Goal: Task Accomplishment & Management: Complete application form

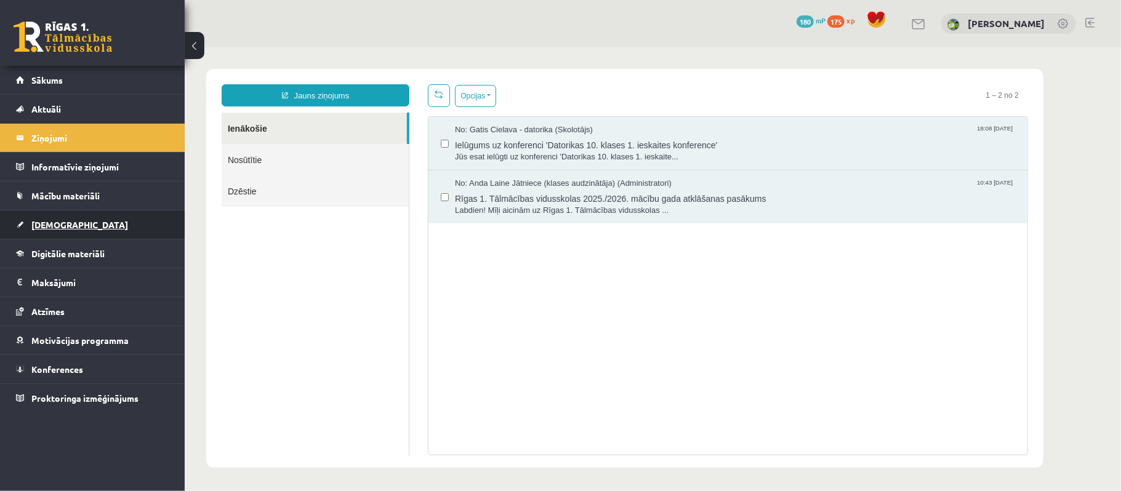
click at [116, 215] on link "[DEMOGRAPHIC_DATA]" at bounding box center [92, 224] width 153 height 28
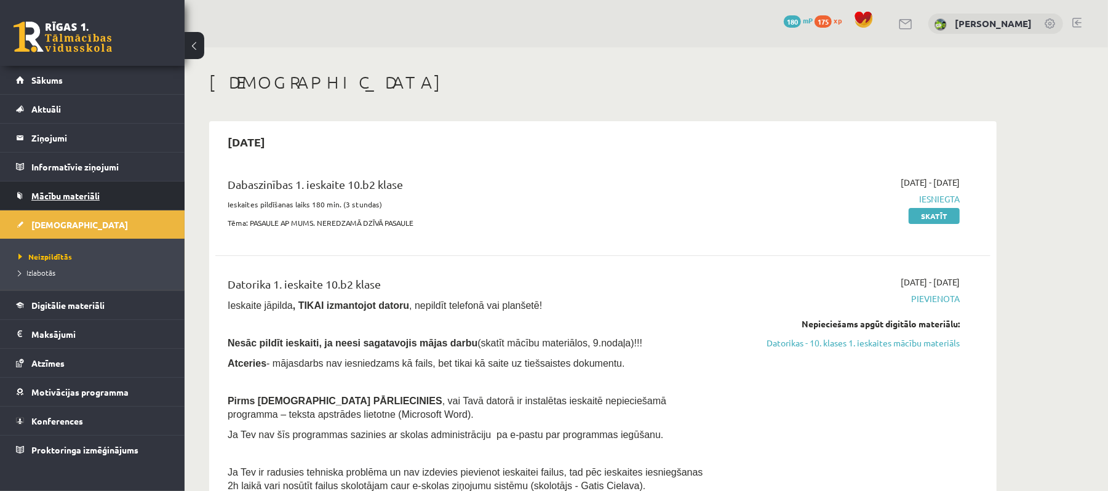
click at [133, 190] on link "Mācību materiāli" at bounding box center [92, 196] width 153 height 28
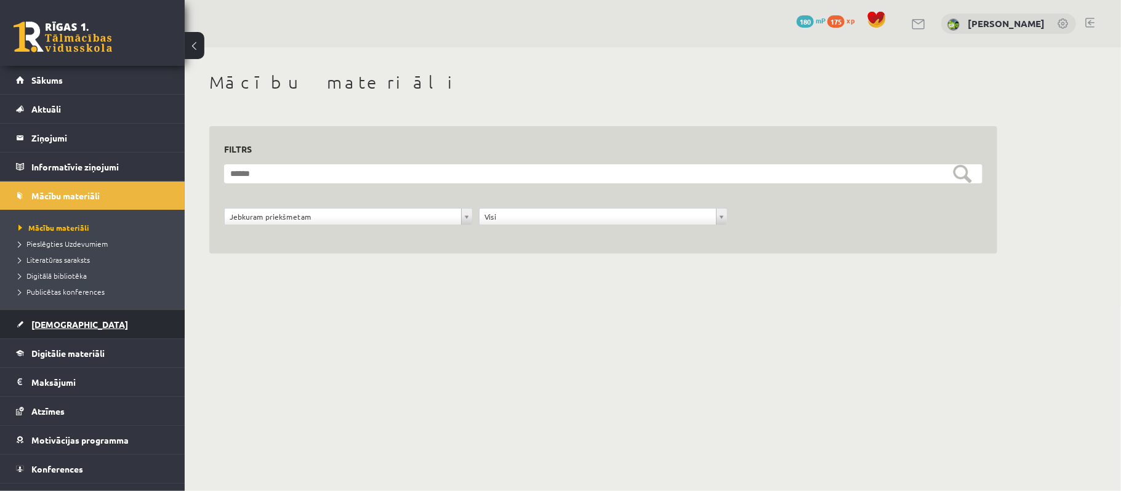
click at [146, 313] on link "[DEMOGRAPHIC_DATA]" at bounding box center [92, 324] width 153 height 28
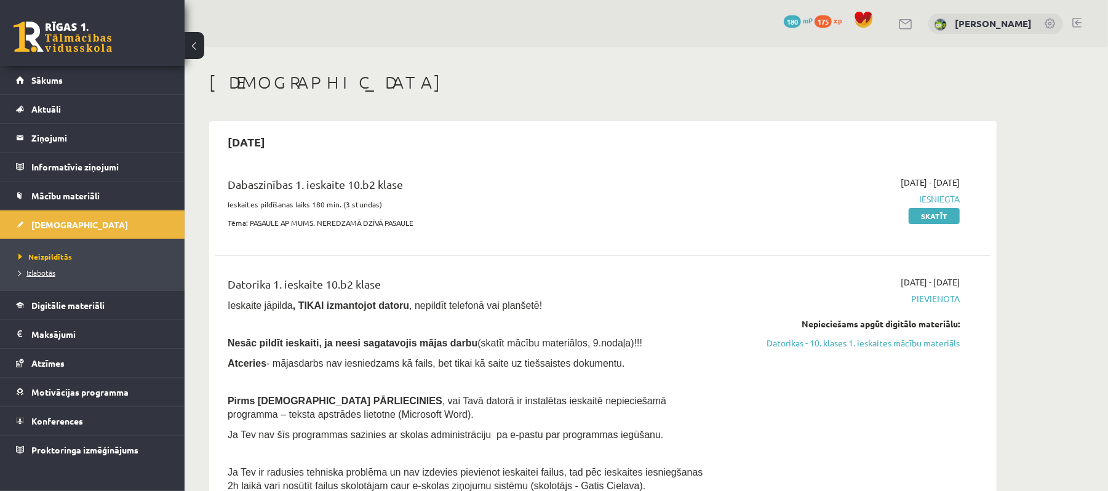
click at [49, 273] on span "Izlabotās" at bounding box center [36, 273] width 37 height 10
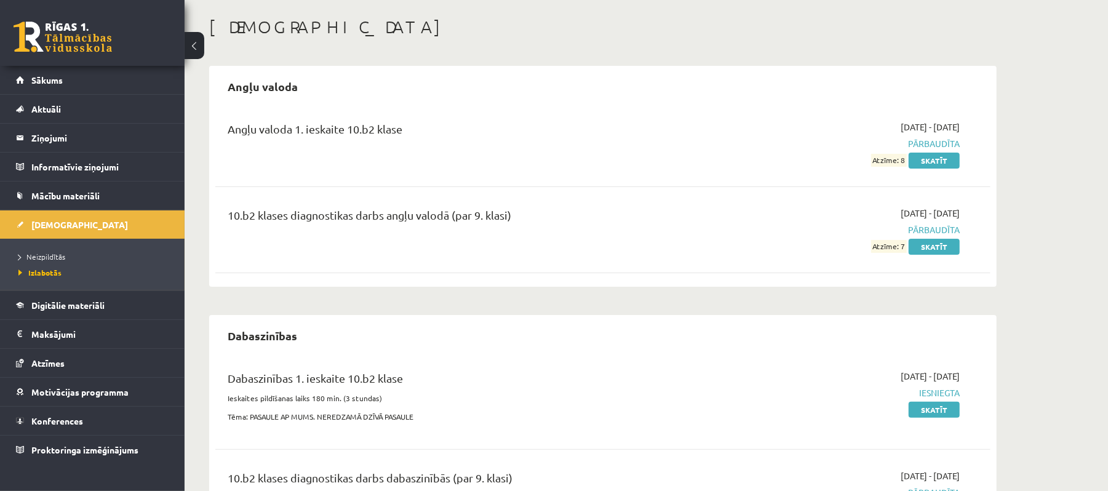
scroll to position [138, 0]
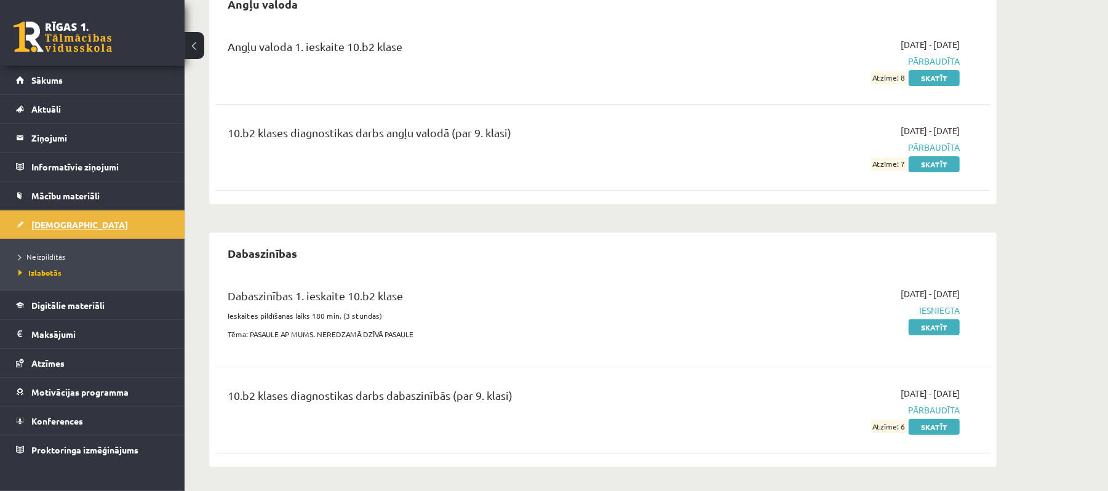
click at [122, 236] on link "[DEMOGRAPHIC_DATA]" at bounding box center [92, 224] width 153 height 28
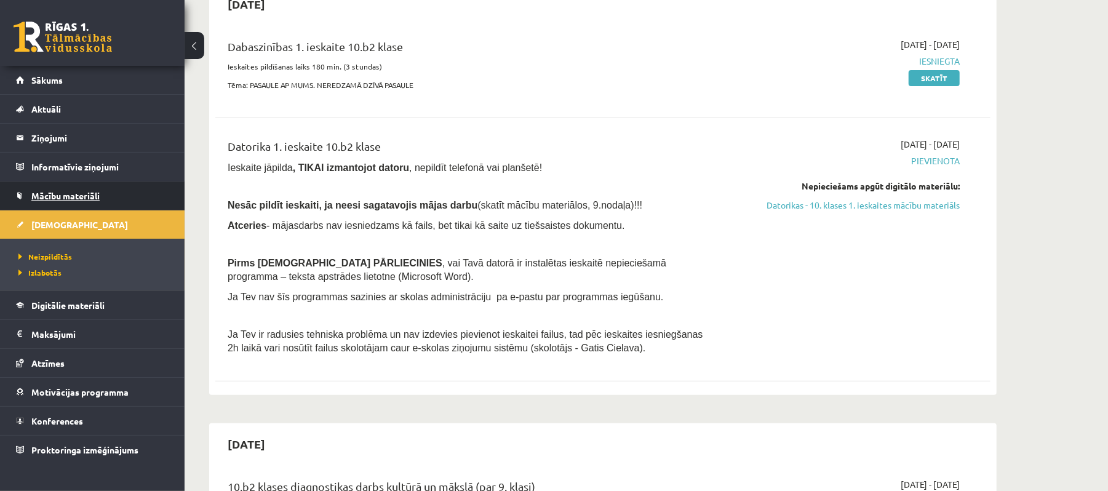
click at [131, 196] on link "Mācību materiāli" at bounding box center [92, 196] width 153 height 28
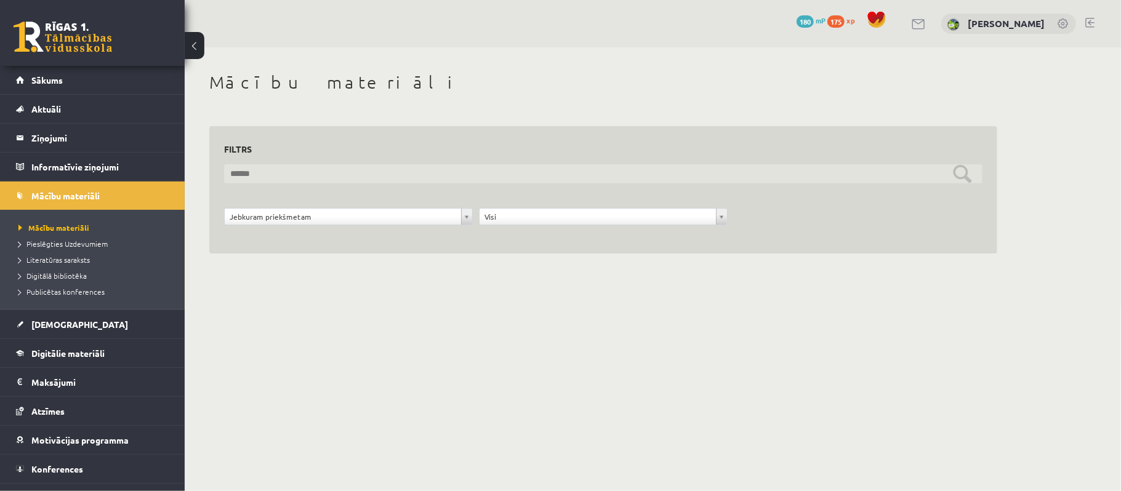
click at [457, 180] on input "text" at bounding box center [603, 173] width 758 height 19
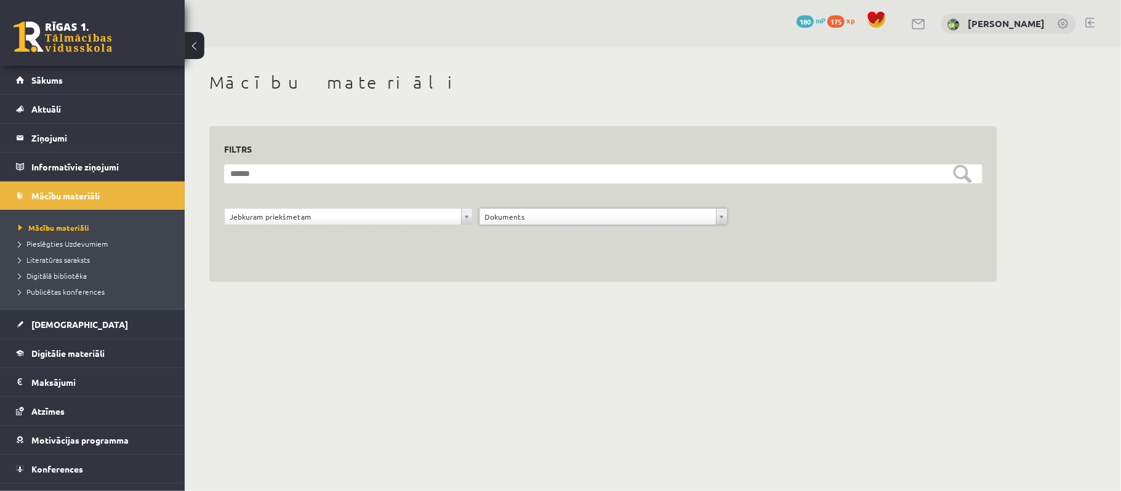
drag, startPoint x: 591, startPoint y: 209, endPoint x: 591, endPoint y: 218, distance: 8.6
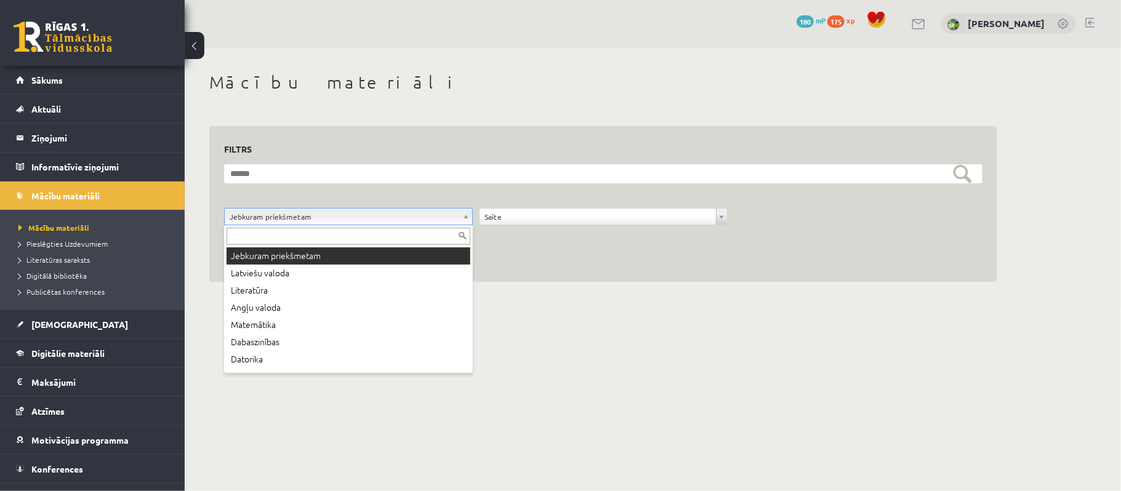
drag, startPoint x: 447, startPoint y: 223, endPoint x: 455, endPoint y: 223, distance: 8.6
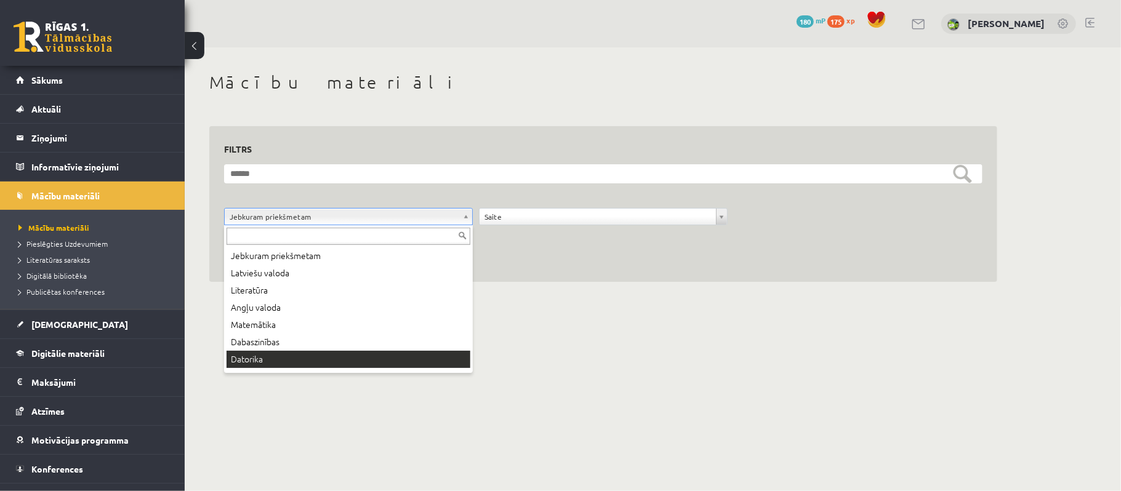
drag, startPoint x: 388, startPoint y: 351, endPoint x: 402, endPoint y: 343, distance: 16.3
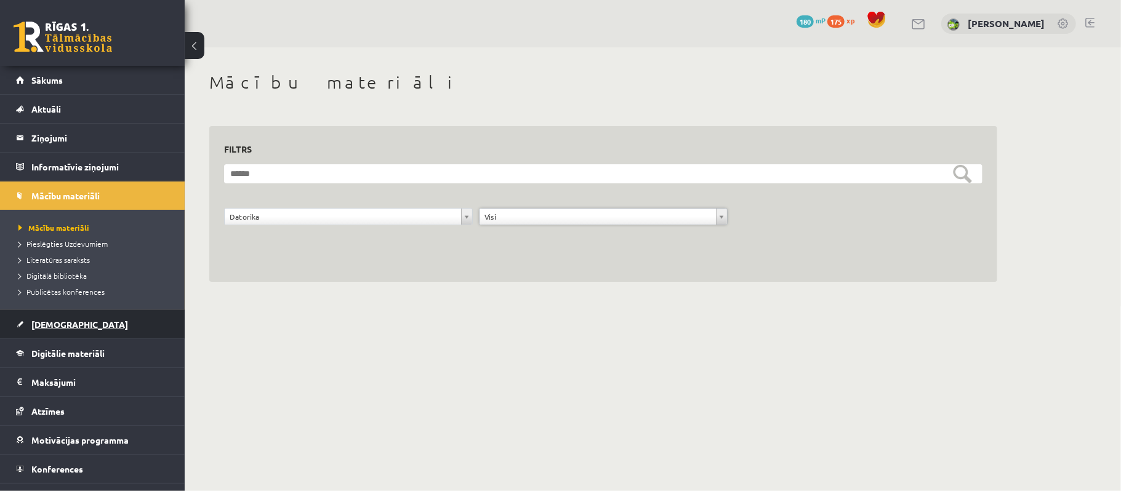
click at [124, 311] on link "[DEMOGRAPHIC_DATA]" at bounding box center [92, 324] width 153 height 28
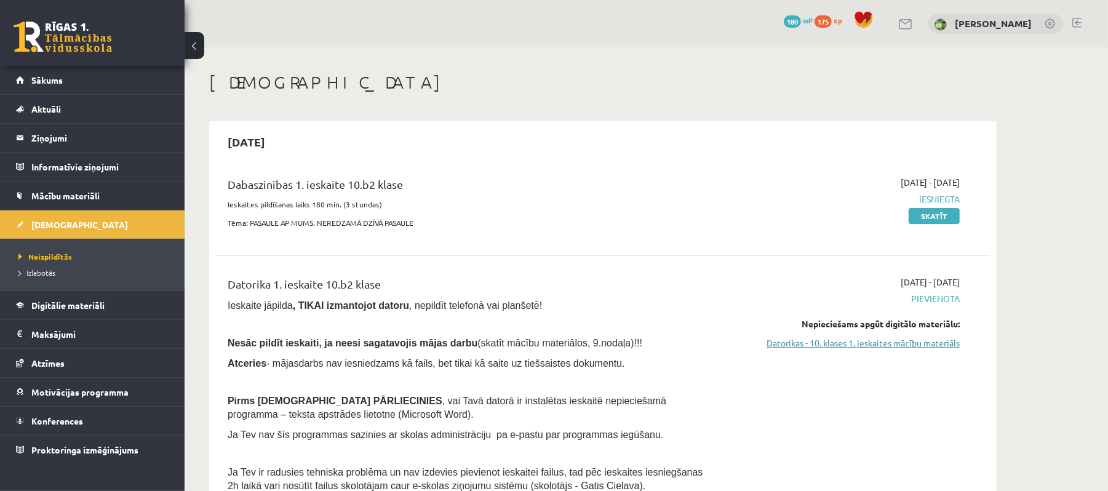
click at [876, 348] on link "Datorikas - 10. klases 1. ieskaites mācību materiāls" at bounding box center [844, 343] width 232 height 13
click at [882, 345] on link "Datorikas - 10. klases 1. ieskaites mācību materiāls" at bounding box center [844, 343] width 232 height 13
click at [857, 340] on link "Datorikas - 10. klases 1. ieskaites mācību materiāls" at bounding box center [844, 343] width 232 height 13
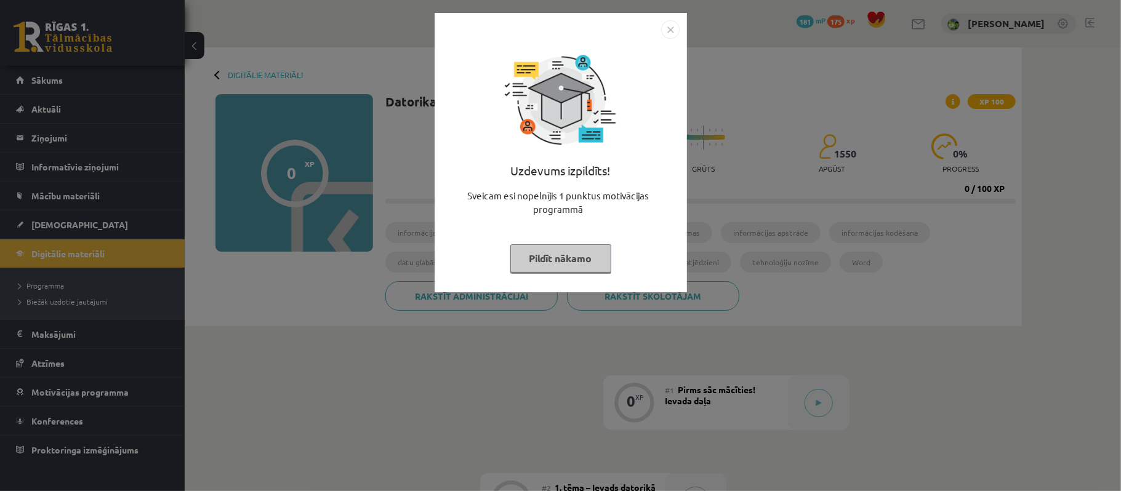
click at [673, 30] on img "Close" at bounding box center [670, 29] width 18 height 18
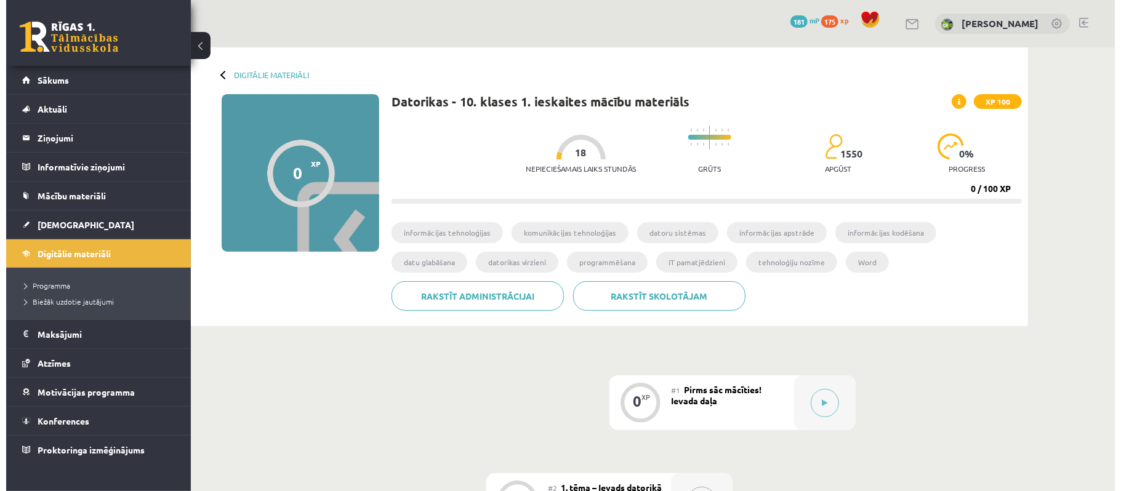
scroll to position [164, 0]
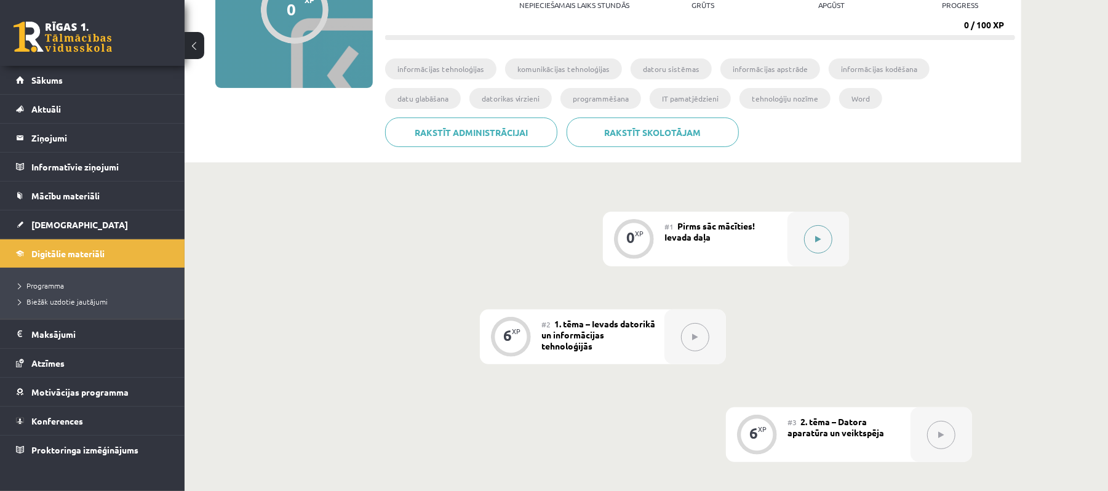
click at [813, 242] on button at bounding box center [818, 239] width 28 height 28
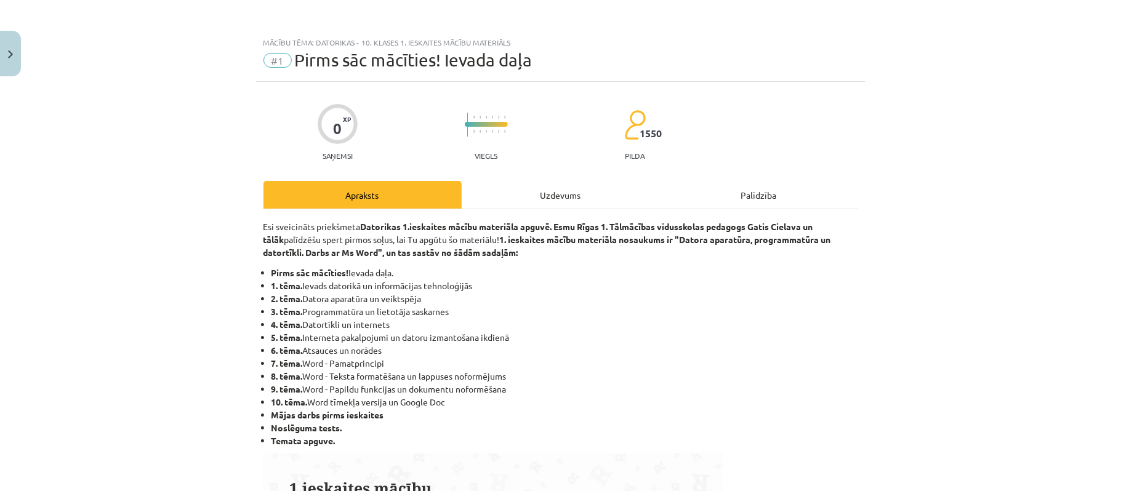
click at [363, 193] on div "Apraksts" at bounding box center [362, 195] width 198 height 28
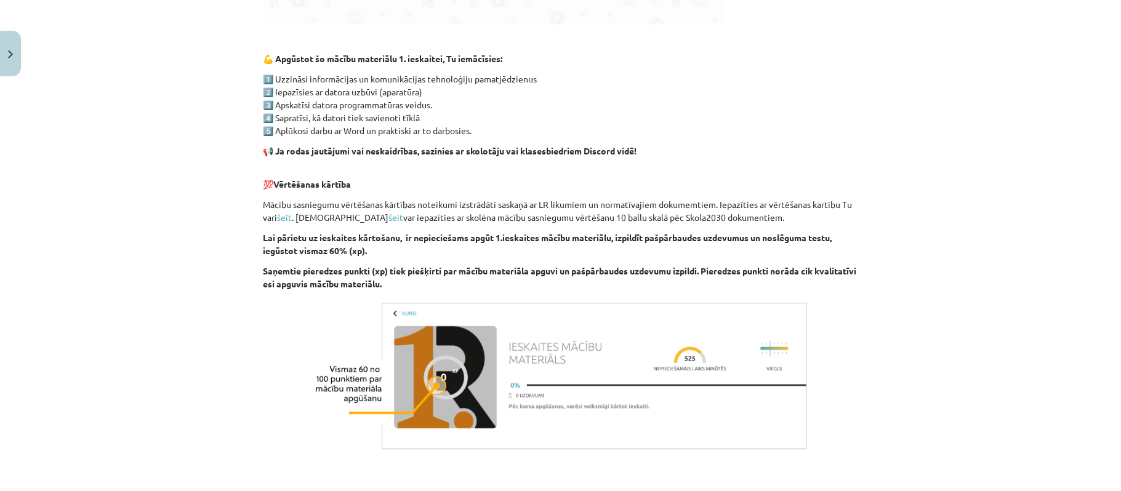
scroll to position [815, 0]
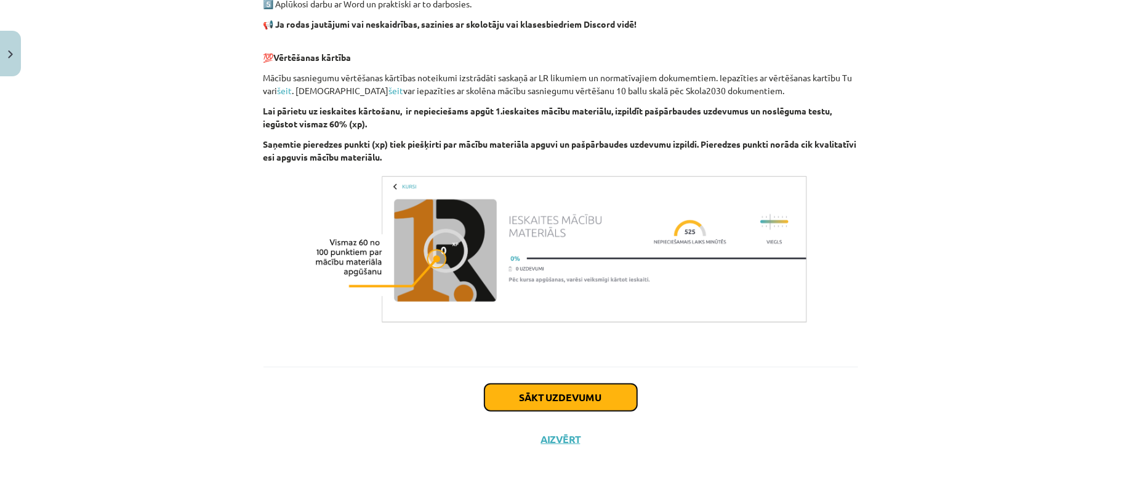
click at [599, 385] on button "Sākt uzdevumu" at bounding box center [560, 397] width 153 height 27
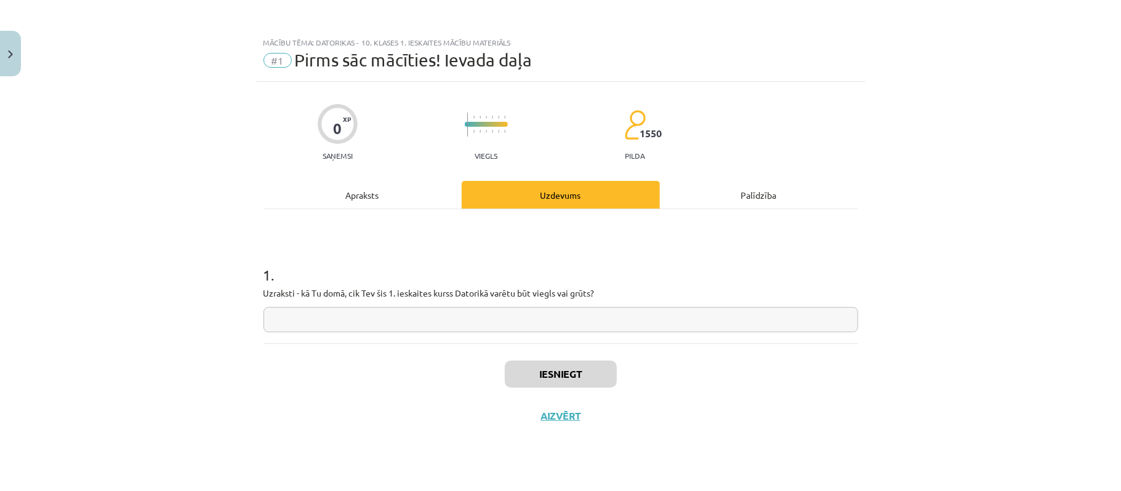
click at [623, 330] on input "text" at bounding box center [560, 319] width 594 height 25
type input "**"
click at [545, 374] on button "Iesniegt" at bounding box center [561, 374] width 112 height 27
click at [582, 424] on button "Nākamā nodarbība" at bounding box center [560, 424] width 121 height 28
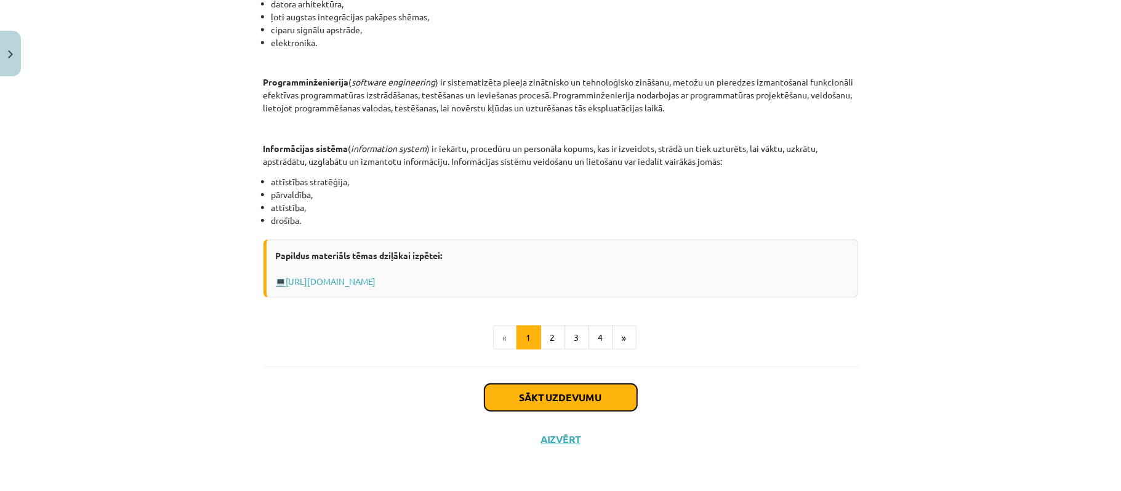
click at [596, 405] on button "Sākt uzdevumu" at bounding box center [560, 397] width 153 height 27
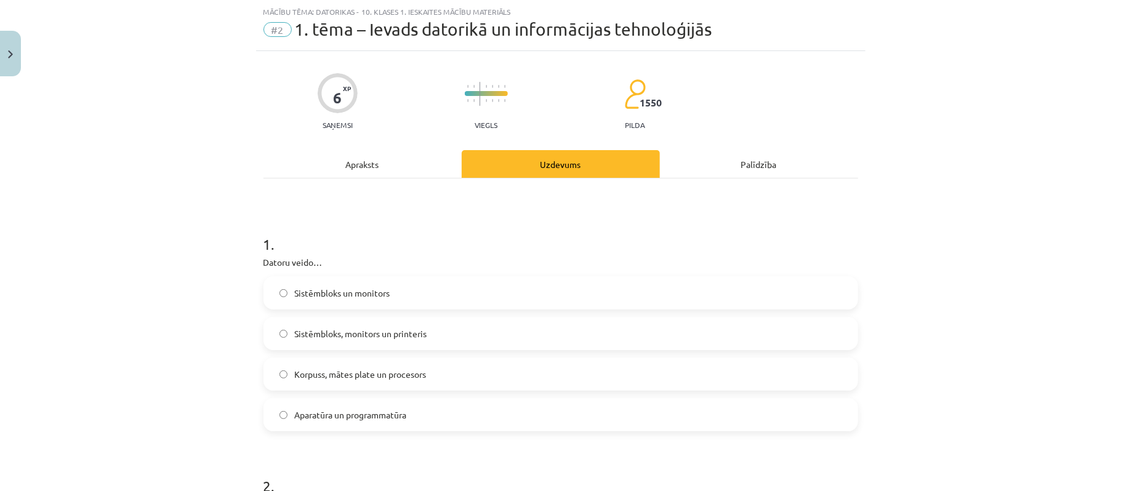
scroll to position [113, 0]
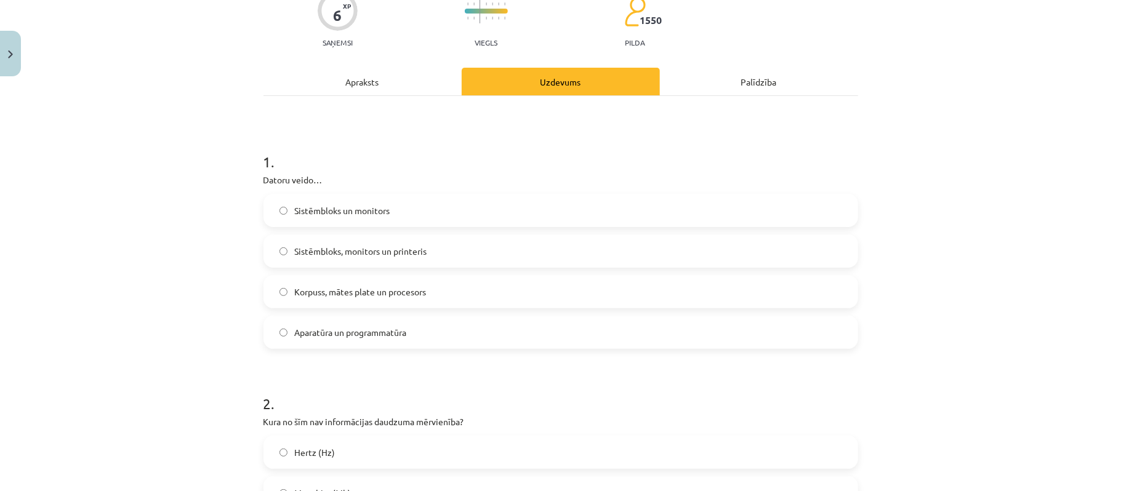
click at [362, 198] on label "Sistēmbloks un monitors" at bounding box center [561, 210] width 592 height 31
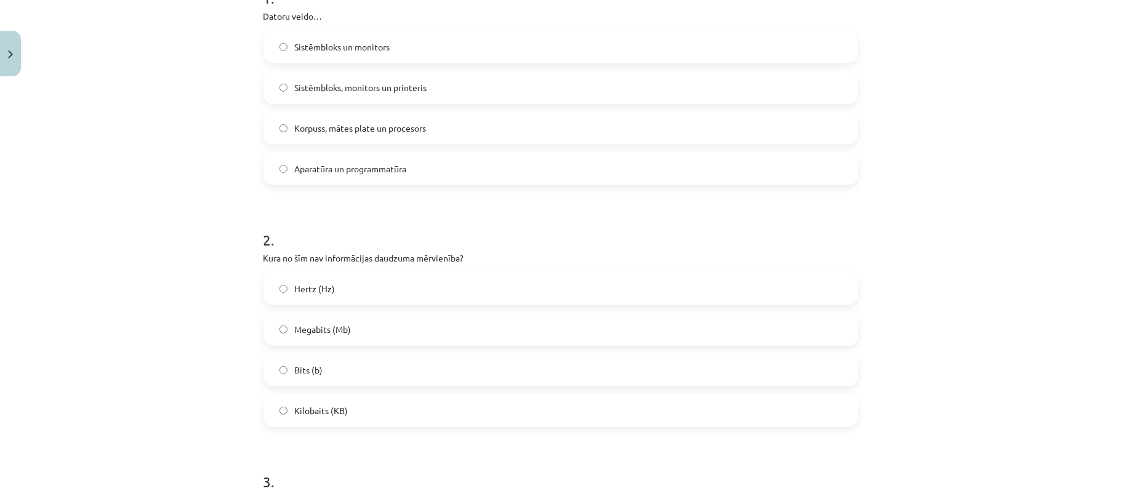
scroll to position [359, 0]
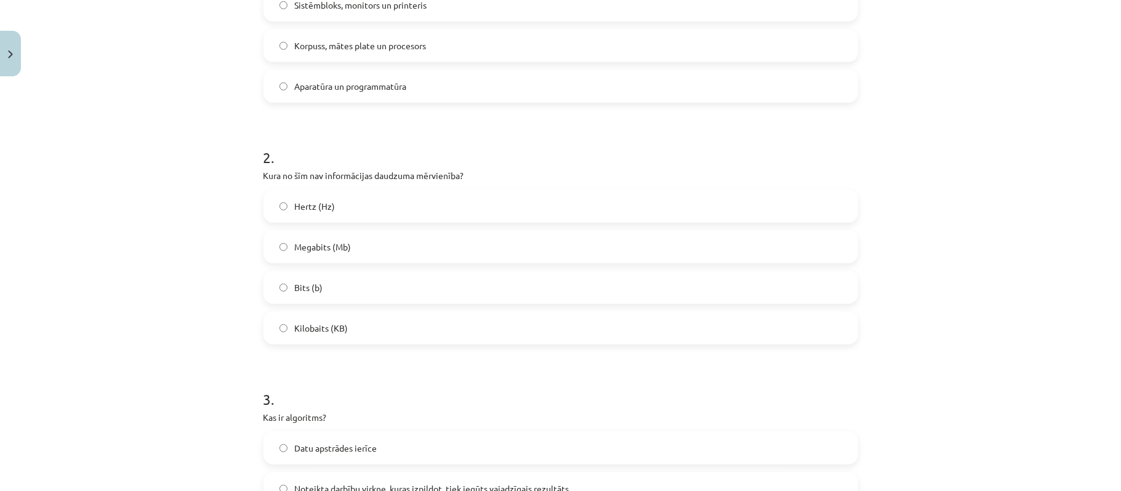
click at [295, 203] on span "Hertz (Hz)" at bounding box center [315, 206] width 41 height 13
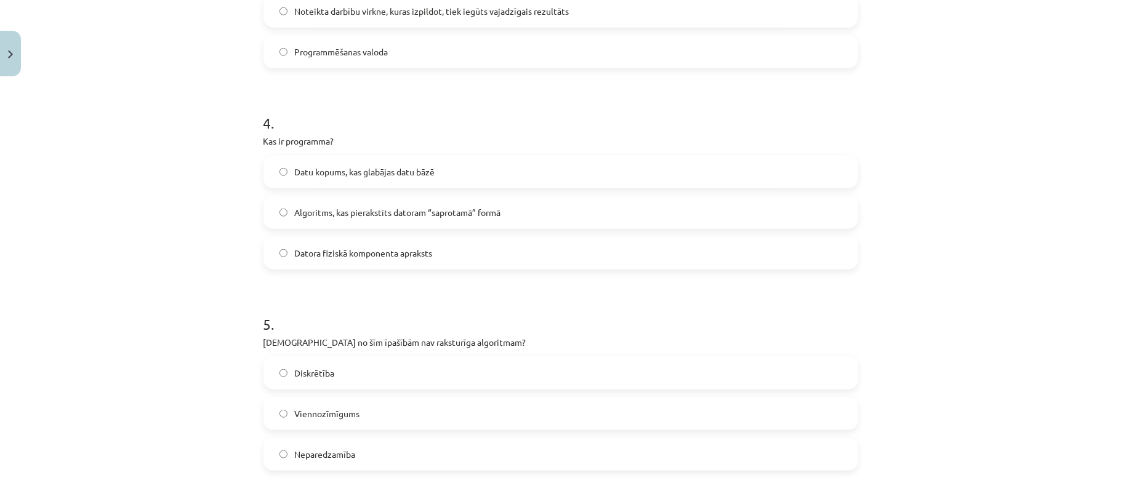
scroll to position [1161, 0]
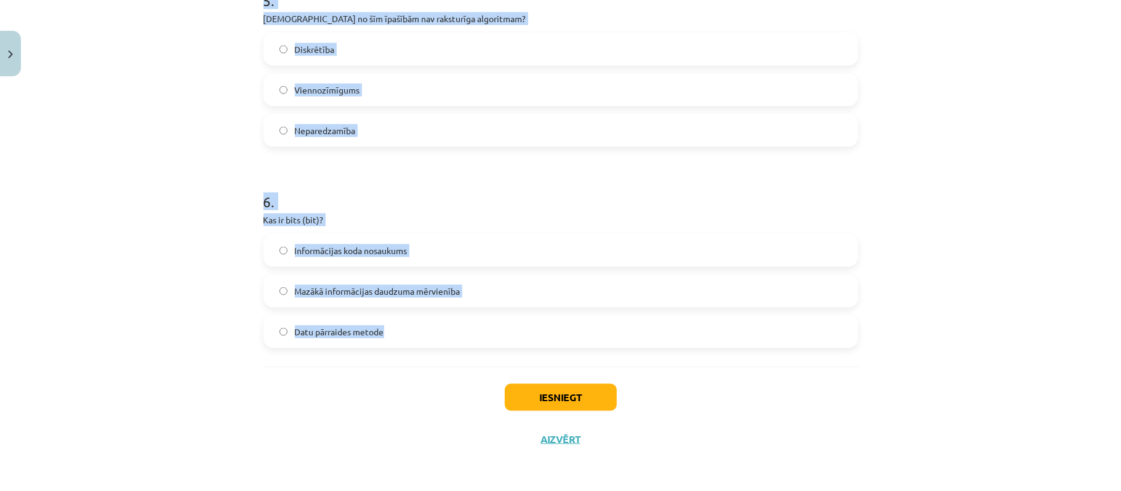
drag, startPoint x: 215, startPoint y: 153, endPoint x: 457, endPoint y: 289, distance: 277.1
click at [534, 326] on div "Mācību tēma: Datorikas - 10. klases 1. ieskaites mācību materiāls #2 1. tēma – …" at bounding box center [560, 245] width 1121 height 491
copy form "3 . Kas ir algoritms? Datu apstrādes ierīce Noteikta darbību virkne, kuras izpi…"
click at [232, 135] on div "Mācību tēma: Datorikas - 10. klases 1. ieskaites mācību materiāls #2 1. tēma – …" at bounding box center [560, 245] width 1121 height 491
click at [196, 135] on div "Mācību tēma: Datorikas - 10. klases 1. ieskaites mācību materiāls #2 1. tēma – …" at bounding box center [560, 245] width 1121 height 491
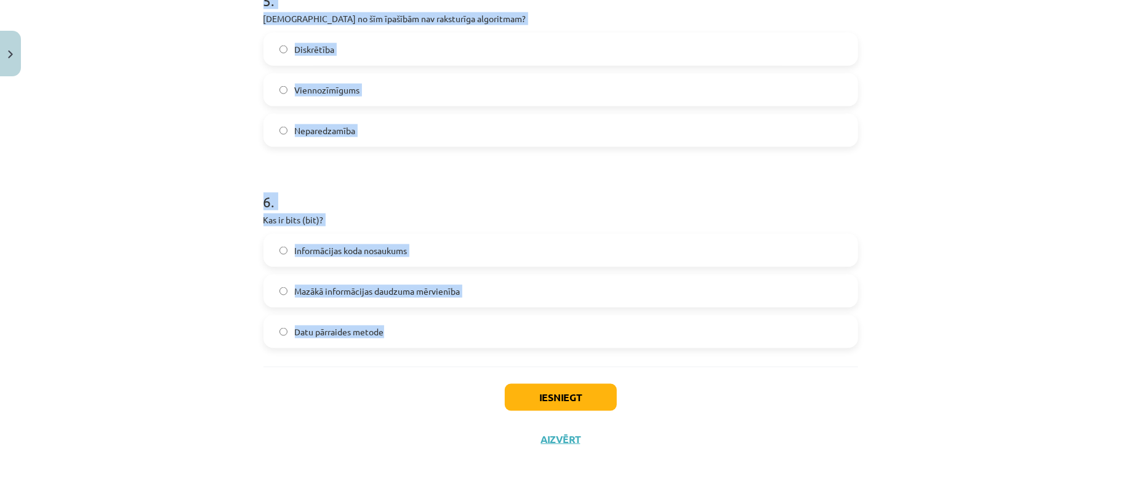
drag, startPoint x: 196, startPoint y: 135, endPoint x: 89, endPoint y: 78, distance: 121.2
click at [191, 130] on div "Mācību tēma: Datorikas - 10. klases 1. ieskaites mācību materiāls #2 1. tēma – …" at bounding box center [560, 245] width 1121 height 491
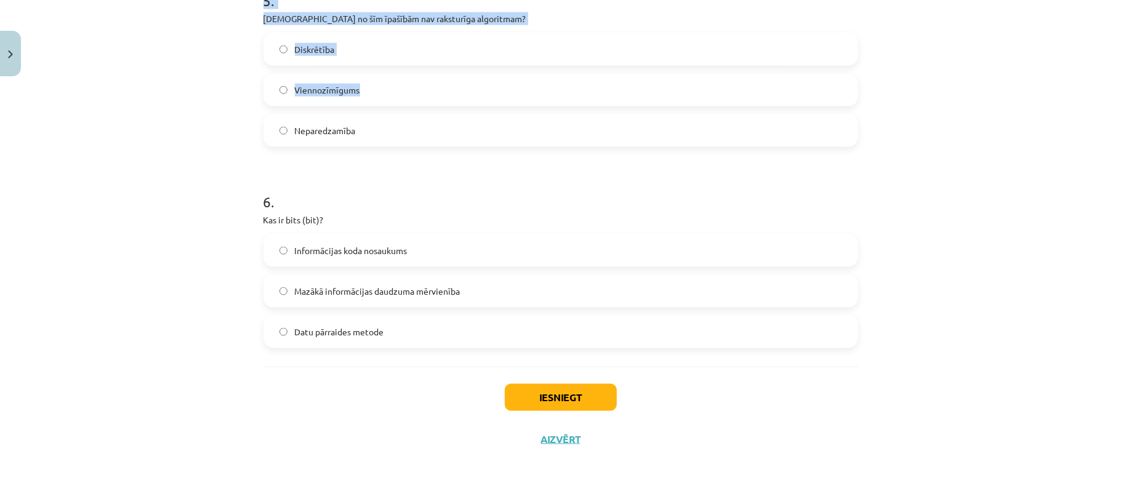
click at [89, 78] on div "Mācību tēma: Datorikas - 10. klases 1. ieskaites mācību materiāls #2 1. tēma – …" at bounding box center [560, 245] width 1121 height 491
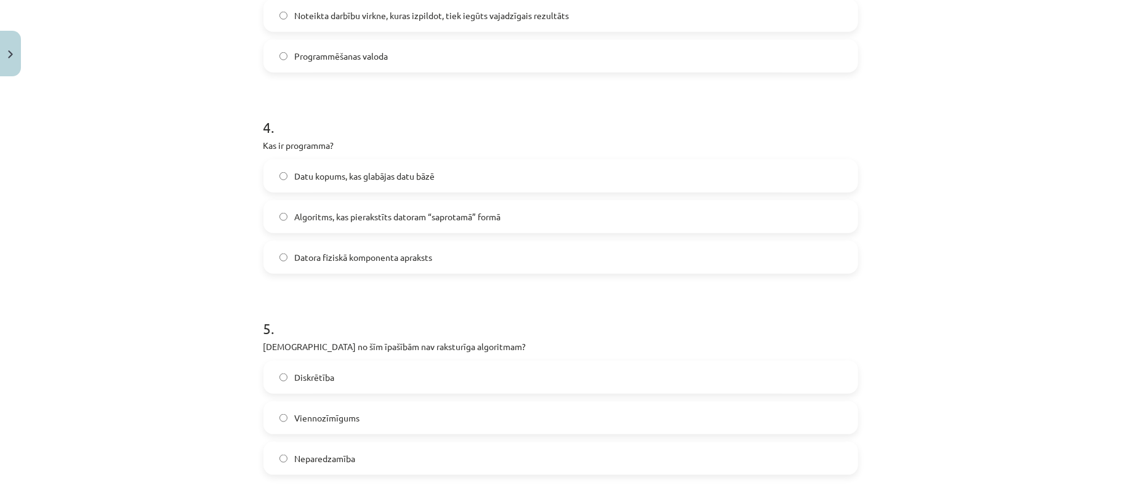
scroll to position [668, 0]
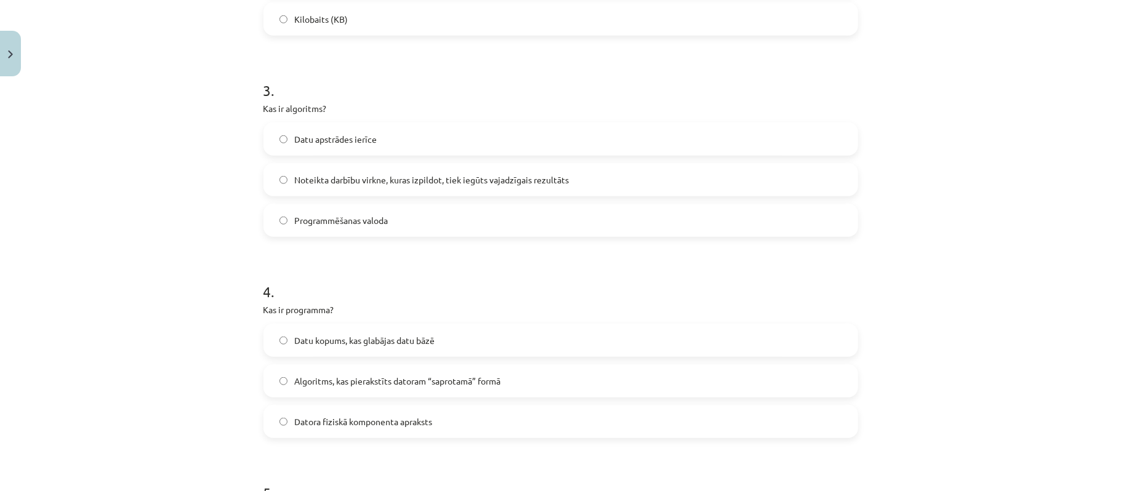
click at [295, 190] on label "Noteikta darbību virkne, kuras izpildot, tiek iegūts vajadzīgais rezultāts" at bounding box center [561, 179] width 592 height 31
click at [333, 388] on label "Algoritms, kas pierakstīts datoram “saprotamā” formā" at bounding box center [561, 381] width 592 height 31
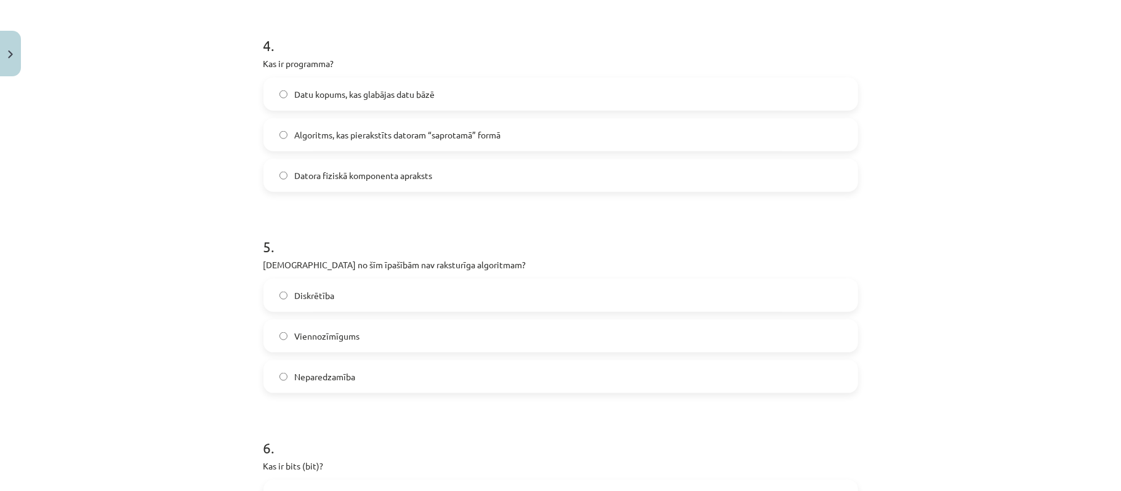
scroll to position [997, 0]
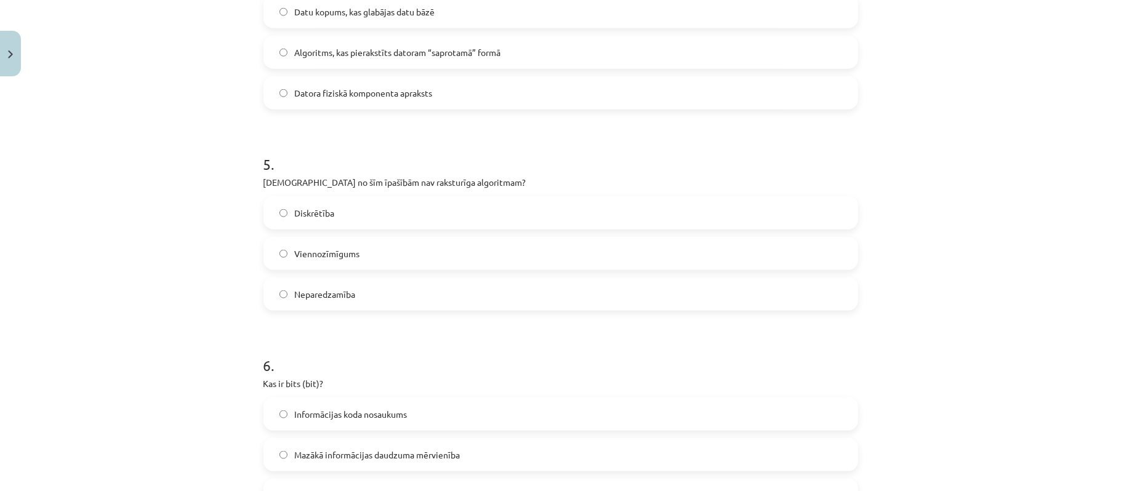
click at [345, 297] on span "Neparedzamība" at bounding box center [325, 294] width 61 height 13
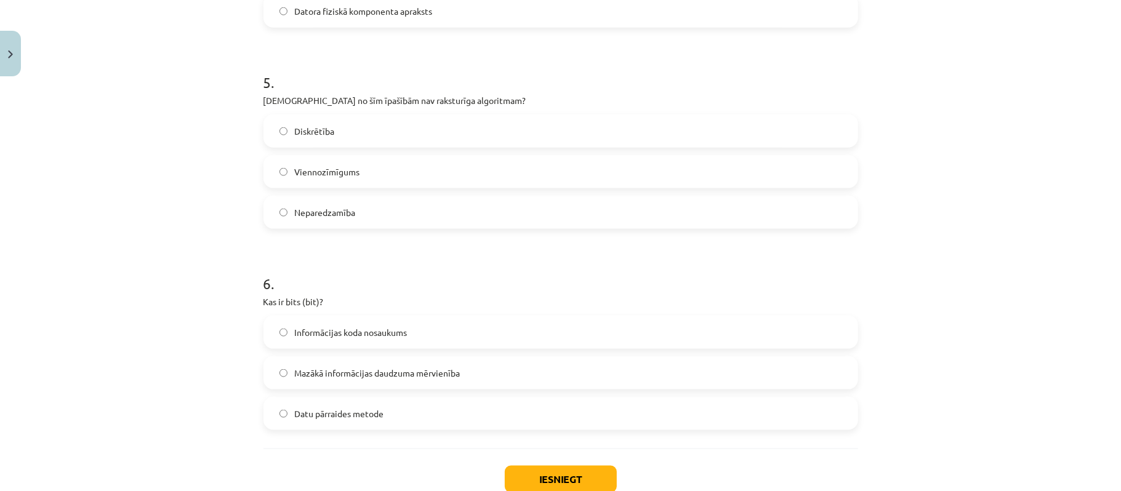
scroll to position [1161, 0]
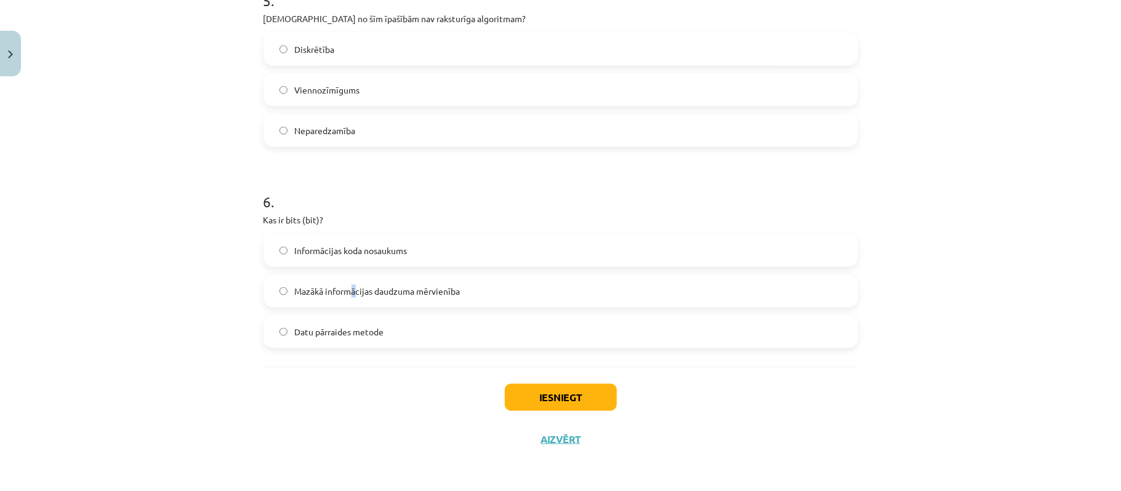
drag, startPoint x: 350, startPoint y: 288, endPoint x: 362, endPoint y: 291, distance: 12.7
click at [352, 289] on span "Mazākā informācijas daudzuma mērvienība" at bounding box center [378, 291] width 166 height 13
click at [281, 281] on label "Mazākā informācijas daudzuma mērvienība" at bounding box center [561, 291] width 592 height 31
click at [574, 407] on button "Iesniegt" at bounding box center [561, 397] width 112 height 27
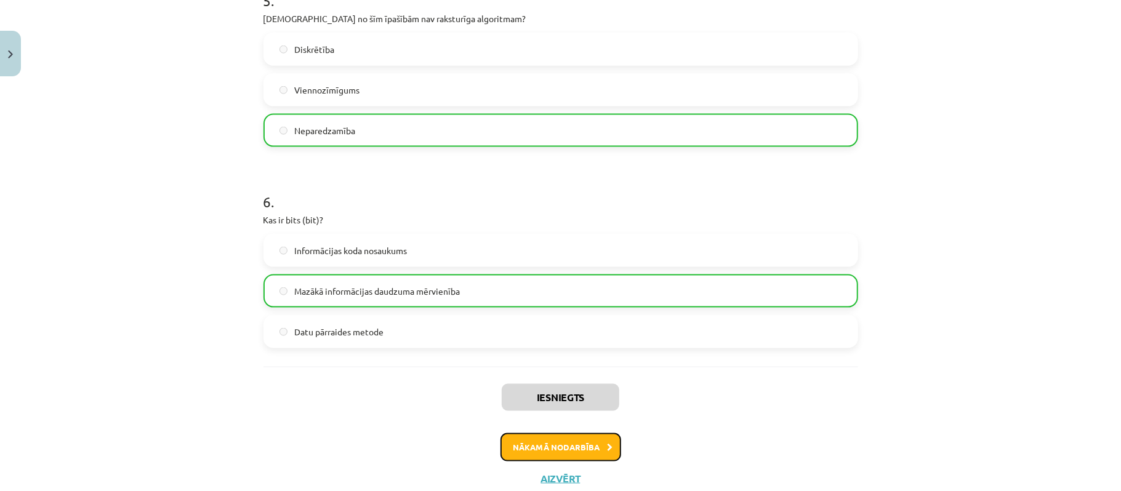
click at [574, 444] on button "Nākamā nodarbība" at bounding box center [560, 447] width 121 height 28
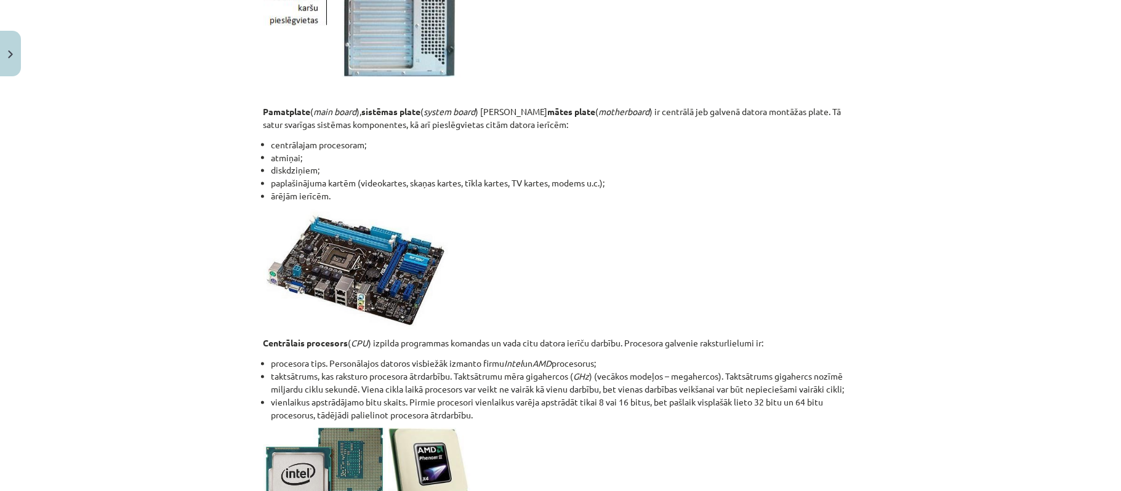
scroll to position [2159, 0]
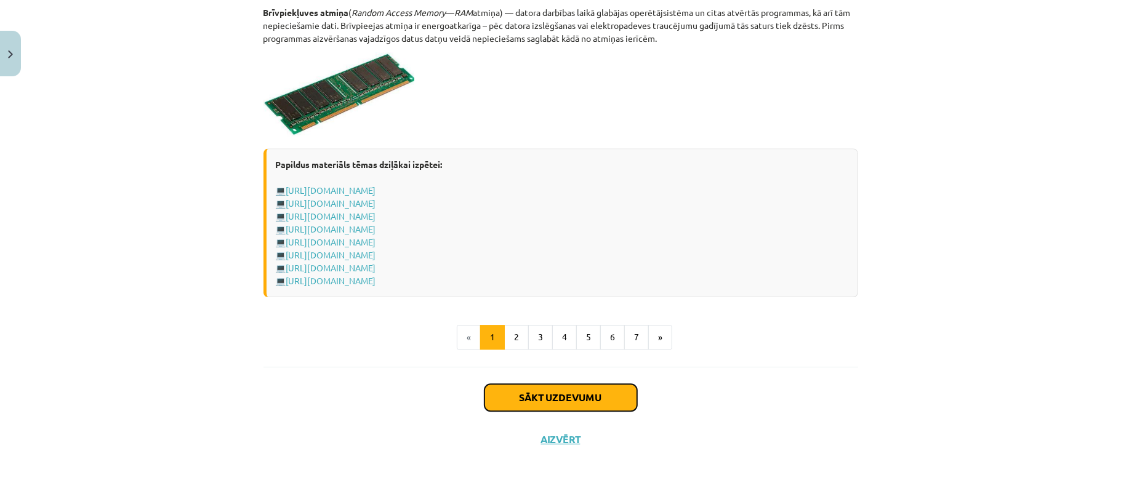
click at [603, 392] on button "Sākt uzdevumu" at bounding box center [560, 397] width 153 height 27
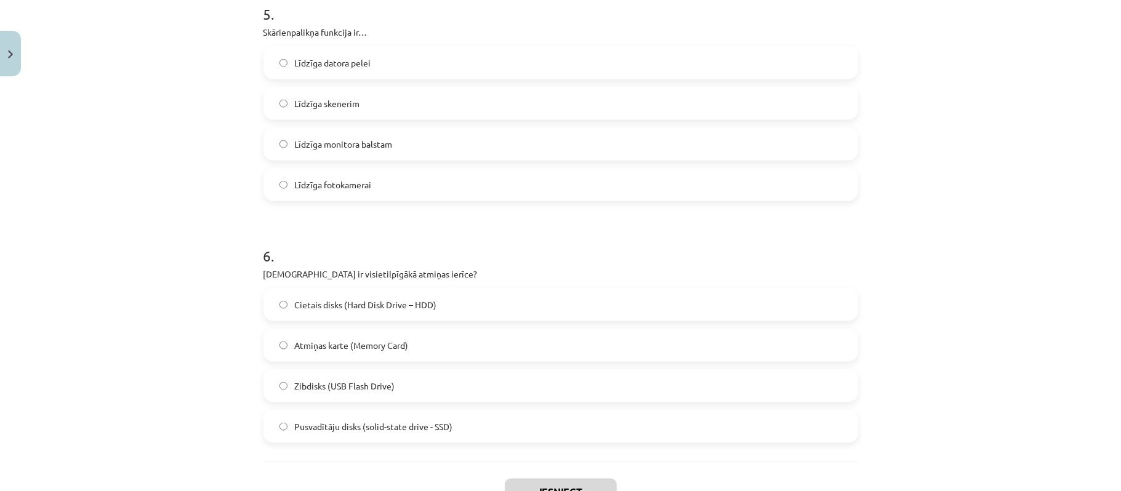
scroll to position [1323, 0]
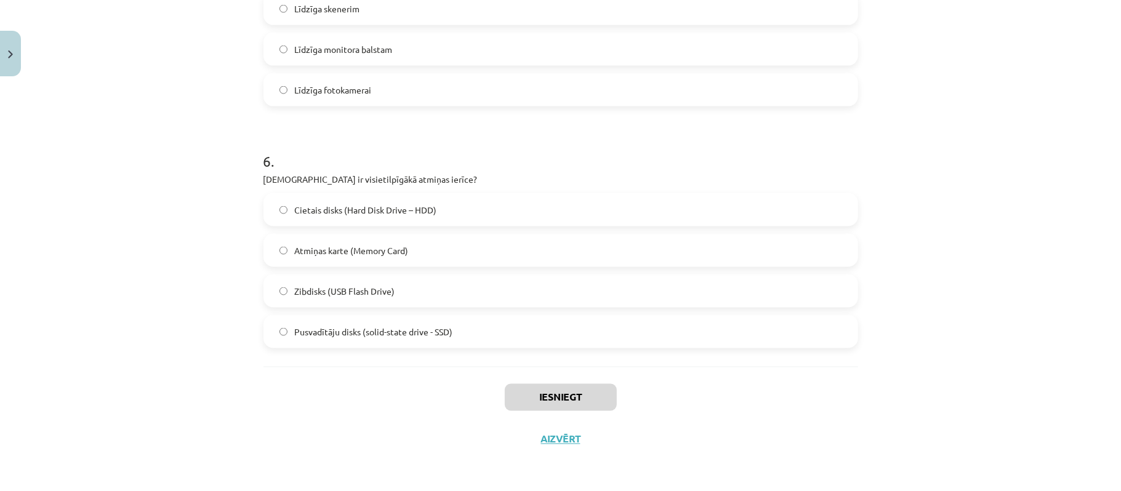
drag, startPoint x: 206, startPoint y: 255, endPoint x: 554, endPoint y: 309, distance: 353.1
click at [554, 309] on div "Mācību tēma: Datorikas - 10. klases 1. ieskaites mācību materiāls #3 2. tēma – …" at bounding box center [560, 245] width 1121 height 491
copy form "Kura no šīm ir ievadizvadierīce? Monitors Interneta videokamera Austiņas ar mik…"
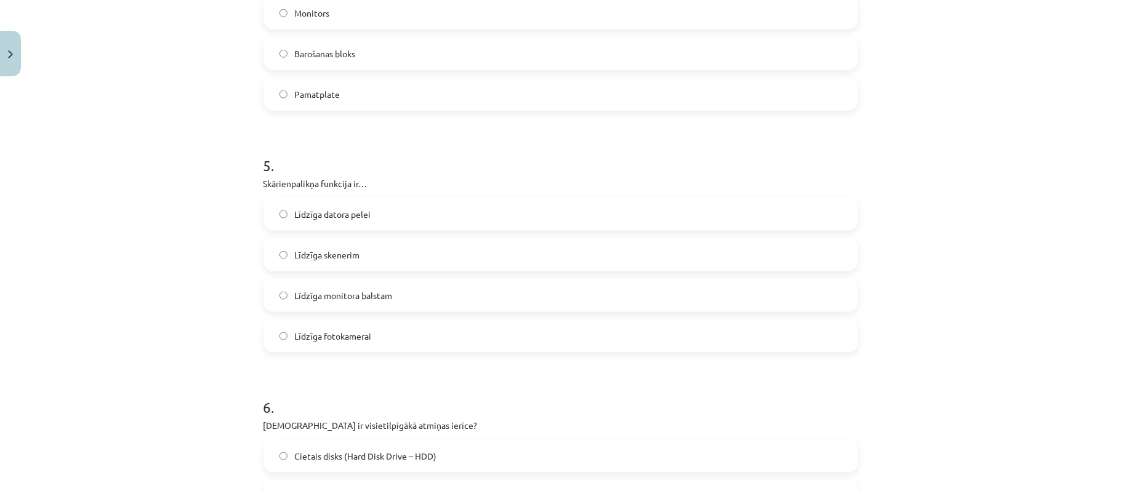
click at [60, 178] on div "Mācību tēma: Datorikas - 10. klases 1. ieskaites mācību materiāls #3 2. tēma – …" at bounding box center [560, 245] width 1121 height 491
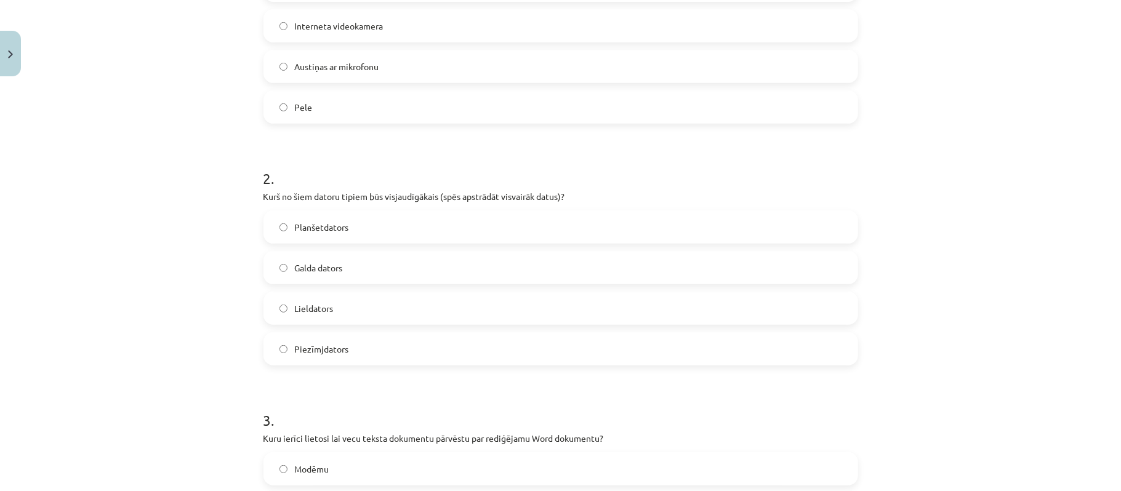
scroll to position [257, 0]
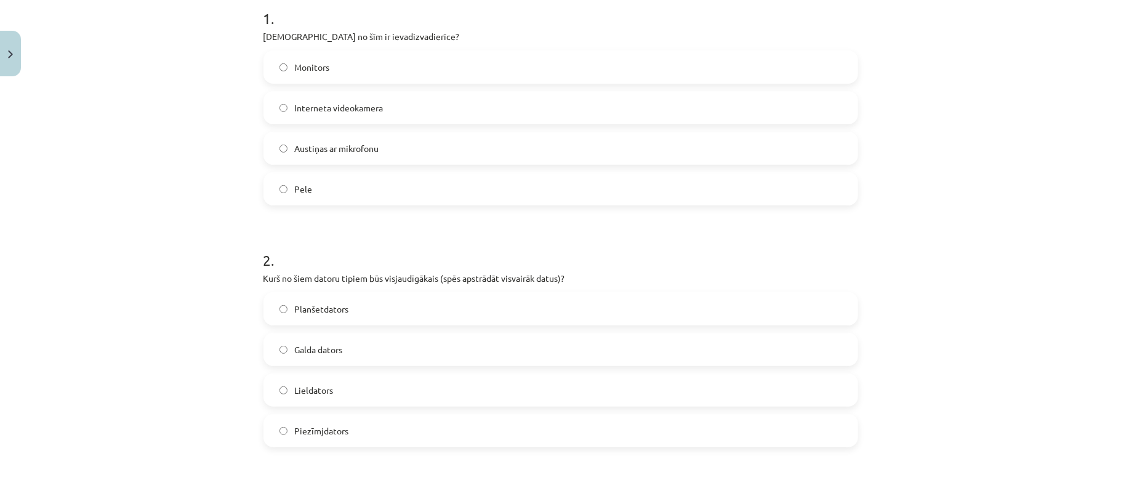
click at [412, 146] on label "Austiņas ar mikrofonu" at bounding box center [561, 148] width 592 height 31
click at [298, 388] on span "Lieldators" at bounding box center [314, 390] width 39 height 13
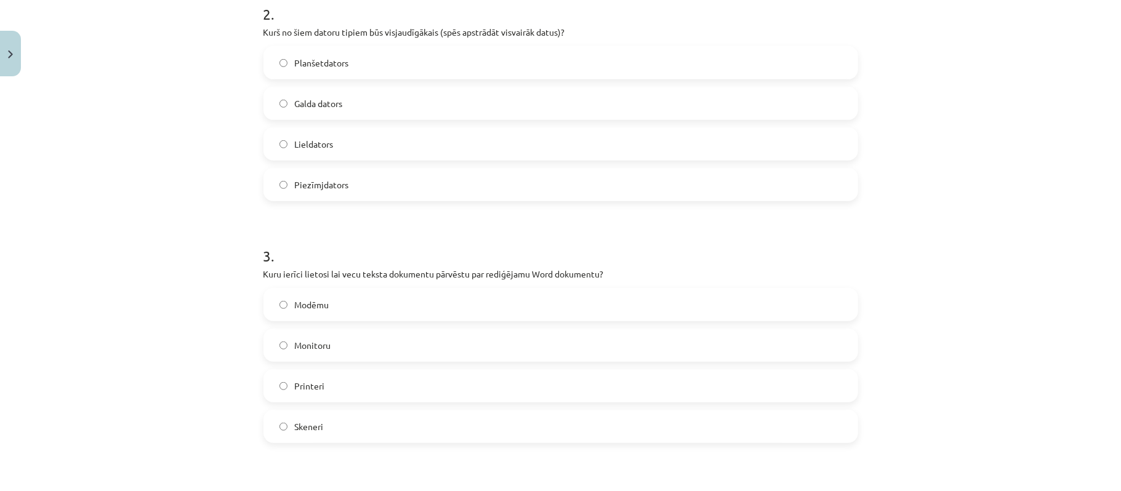
scroll to position [749, 0]
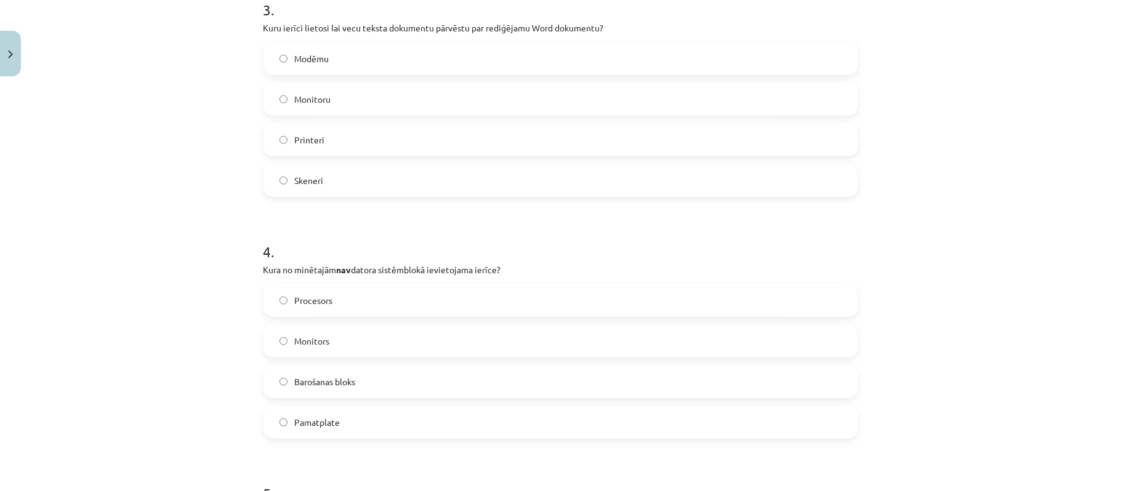
click at [369, 345] on label "Monitors" at bounding box center [561, 341] width 592 height 31
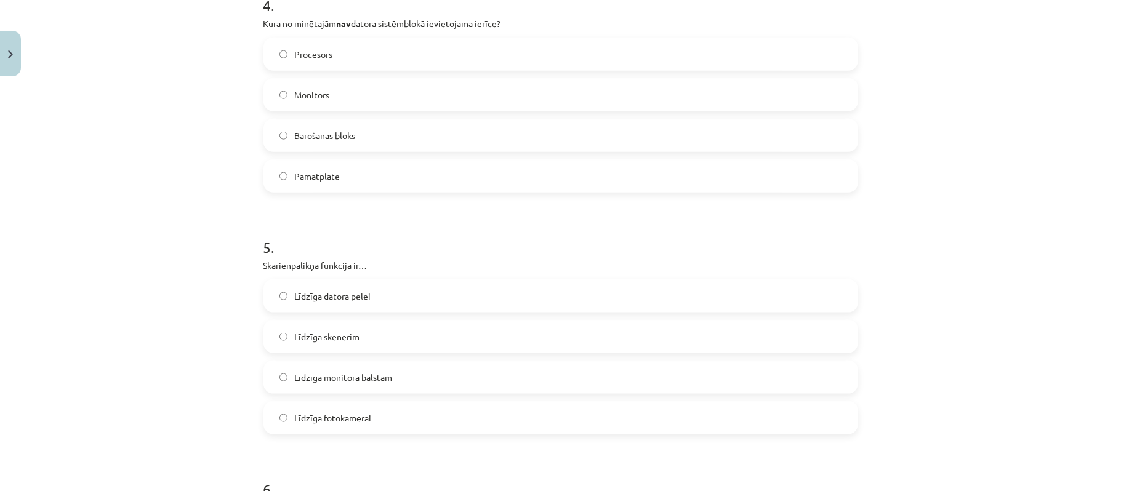
click at [343, 422] on span "Līdzīga fotokamerai" at bounding box center [333, 418] width 77 height 13
click at [420, 305] on label "Līdzīga datora pelei" at bounding box center [561, 296] width 592 height 31
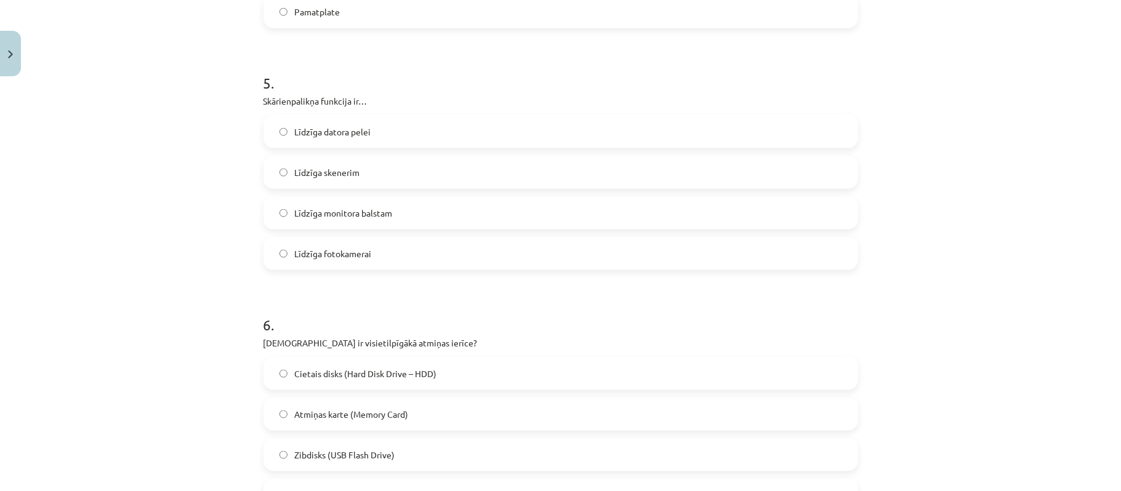
scroll to position [1323, 0]
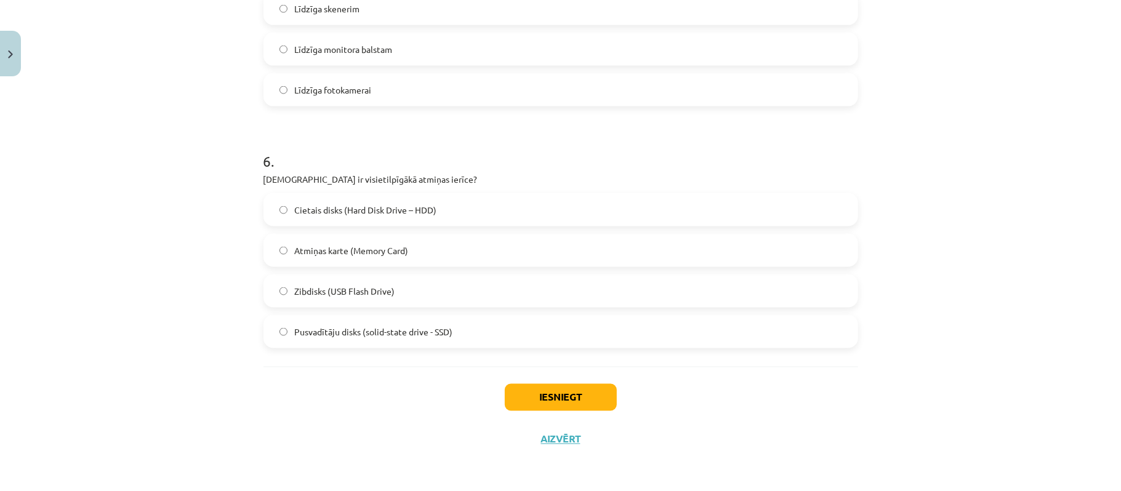
click at [473, 215] on label "Cietais disks (Hard Disk Drive – HDD)" at bounding box center [561, 209] width 592 height 31
click at [576, 389] on button "Iesniegt" at bounding box center [561, 397] width 112 height 27
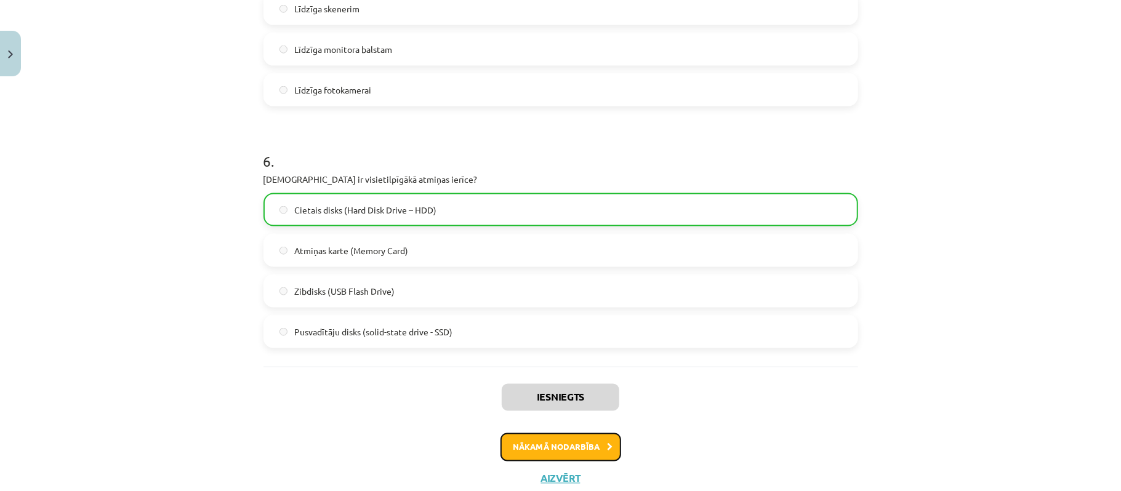
click at [588, 452] on button "Nākamā nodarbība" at bounding box center [560, 447] width 121 height 28
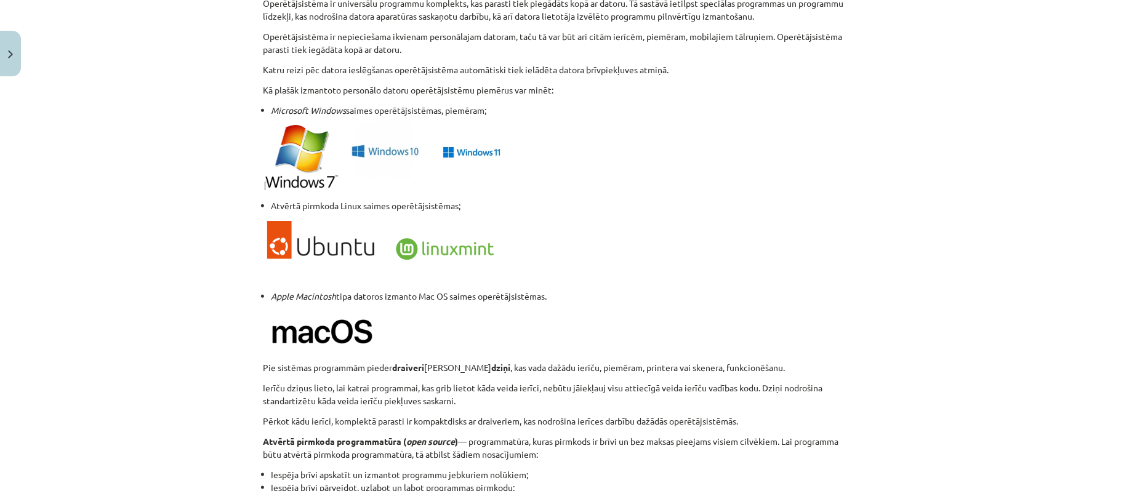
scroll to position [1253, 0]
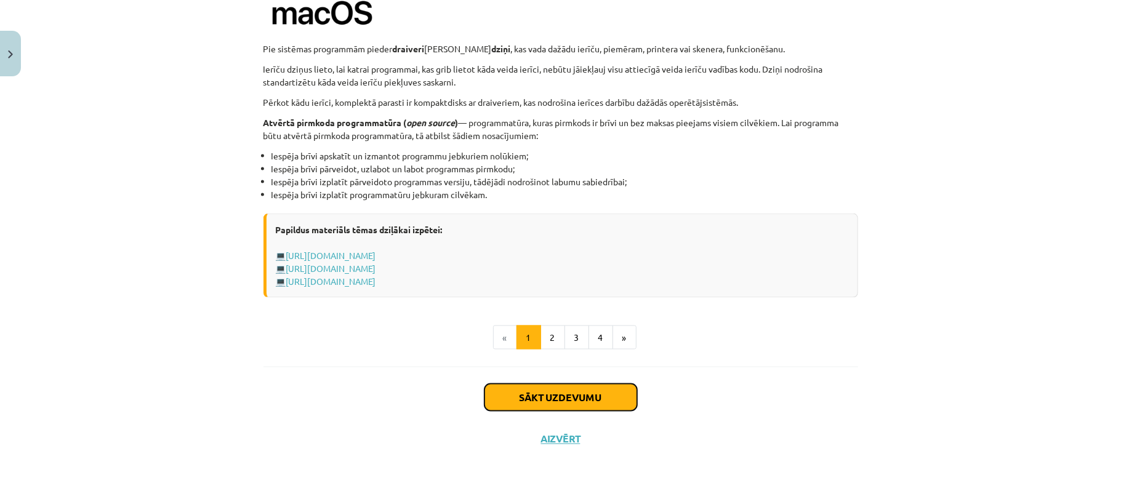
click at [578, 404] on button "Sākt uzdevumu" at bounding box center [560, 397] width 153 height 27
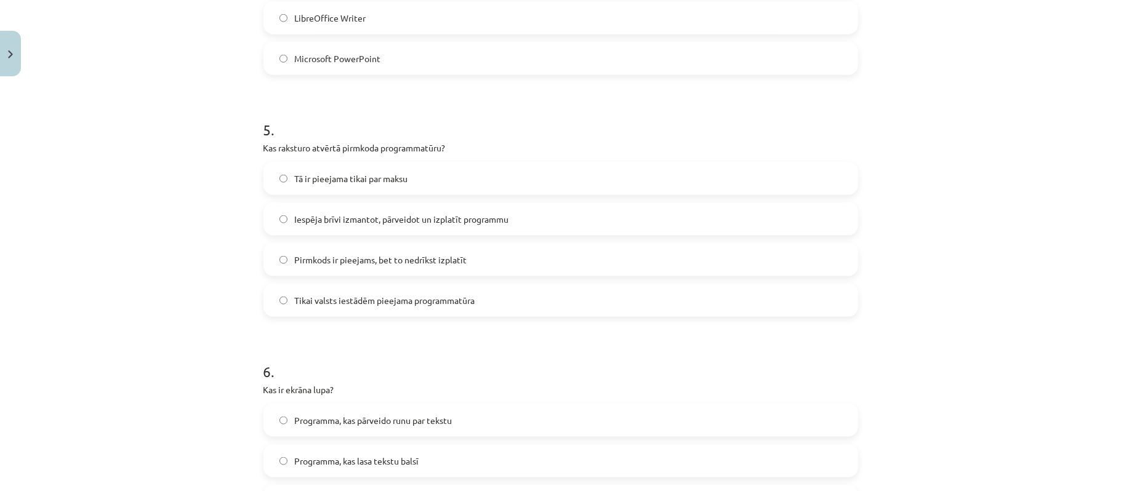
scroll to position [1193, 0]
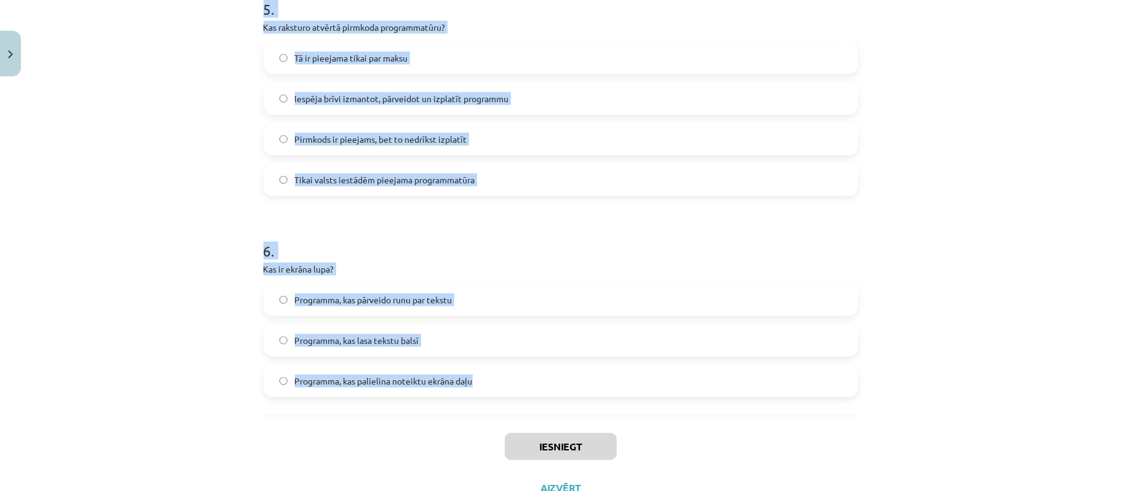
drag, startPoint x: 213, startPoint y: 283, endPoint x: 492, endPoint y: 388, distance: 298.3
click at [492, 388] on div "Mācību tēma: Datorikas - 10. klases 1. ieskaites mācību materiāls #4 3. tēma – …" at bounding box center [560, 245] width 1121 height 491
copy form "1 . Kura funkcija ir tipiska operētājsistēmai? Vizuālo efektu rediģēšana Datu g…"
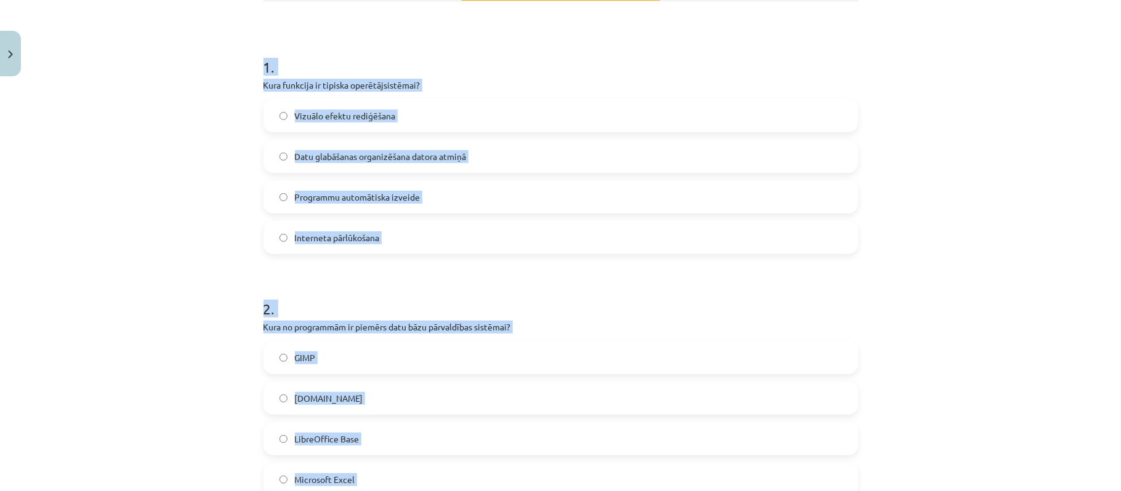
scroll to position [0, 0]
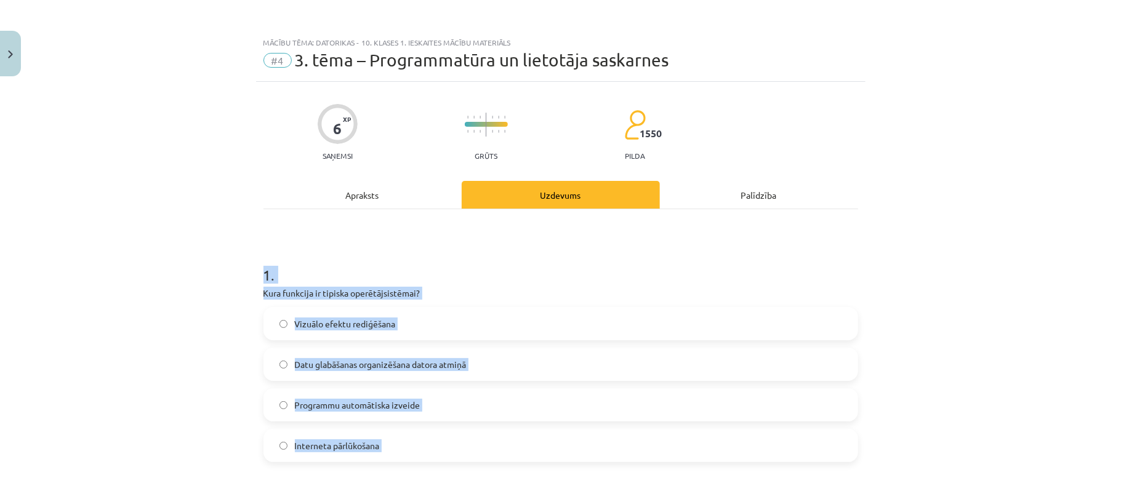
click at [173, 279] on div "Mācību tēma: Datorikas - 10. klases 1. ieskaites mācību materiāls #4 3. tēma – …" at bounding box center [560, 245] width 1121 height 491
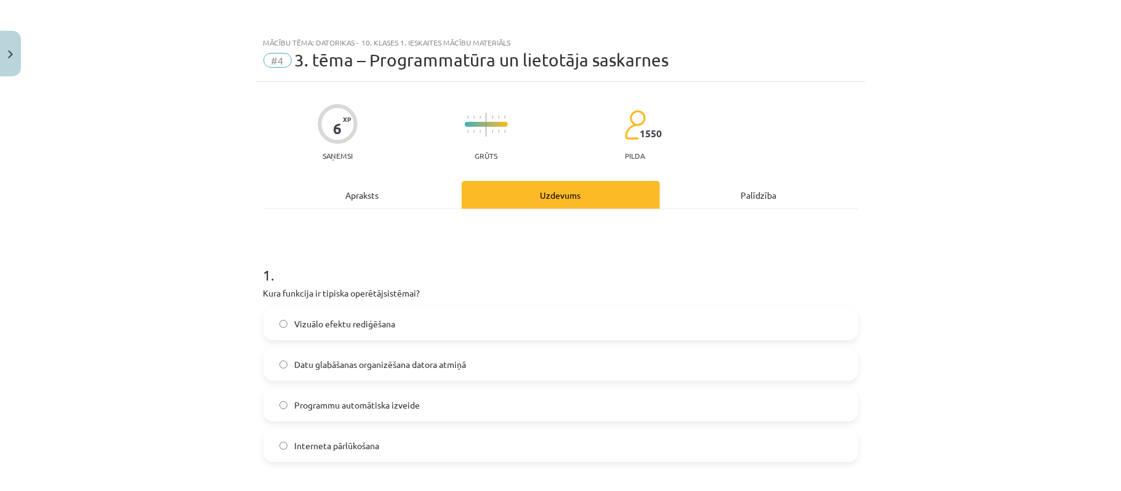
click at [304, 361] on span "Datu glabāšanas organizēšana datora atmiņā" at bounding box center [381, 364] width 172 height 13
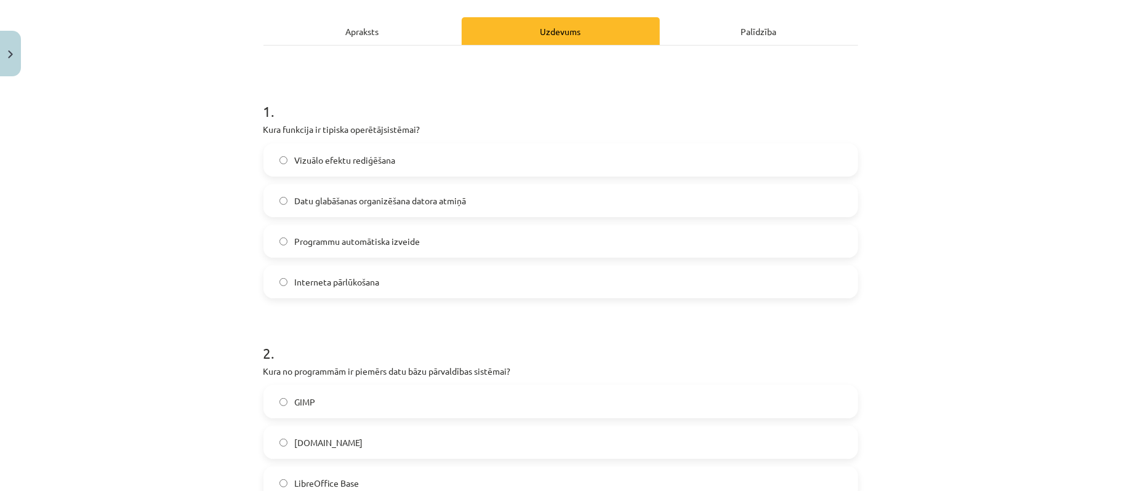
scroll to position [328, 0]
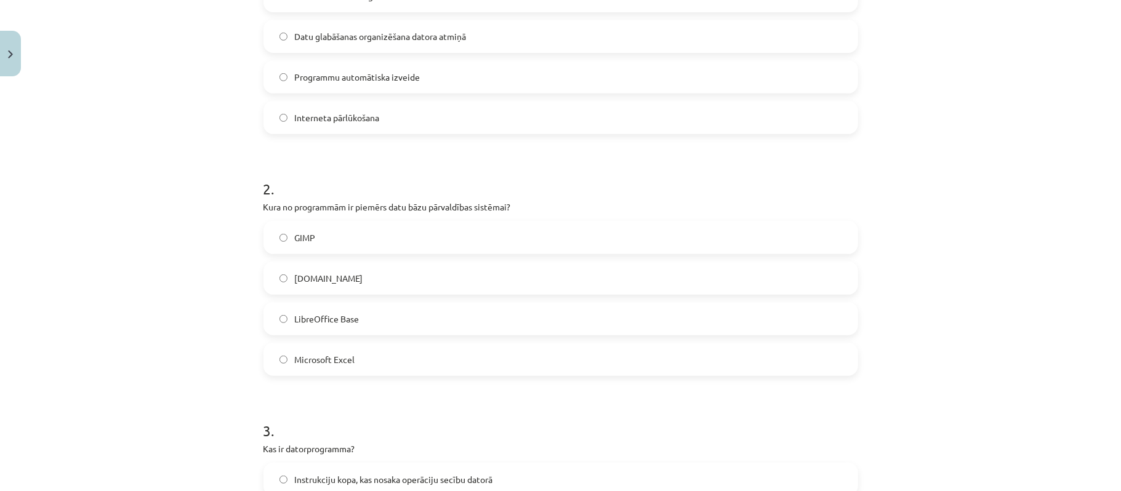
click at [380, 316] on label "LibreOffice Base" at bounding box center [561, 318] width 592 height 31
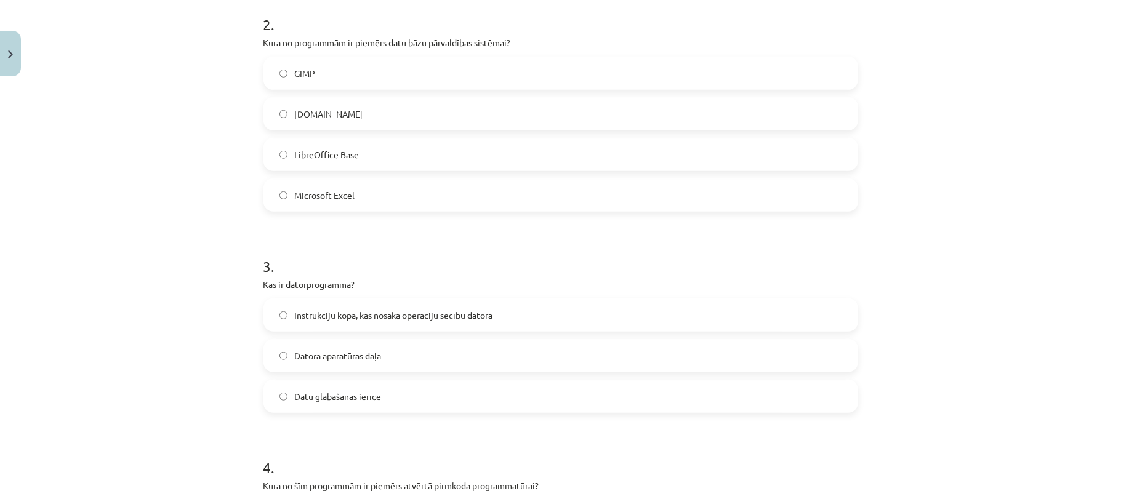
scroll to position [574, 0]
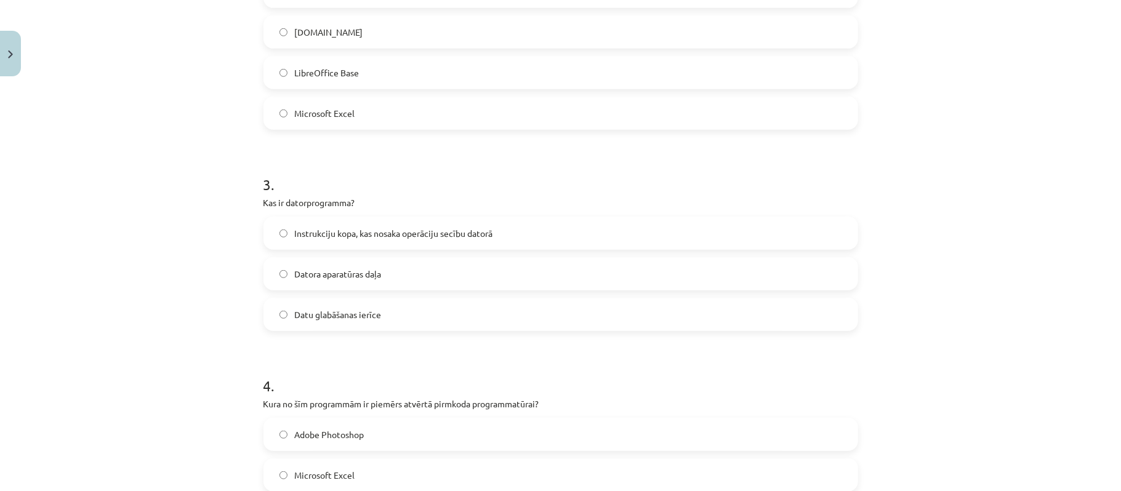
click at [449, 219] on label "Instrukciju kopa, kas nosaka operāciju secību datorā" at bounding box center [561, 233] width 592 height 31
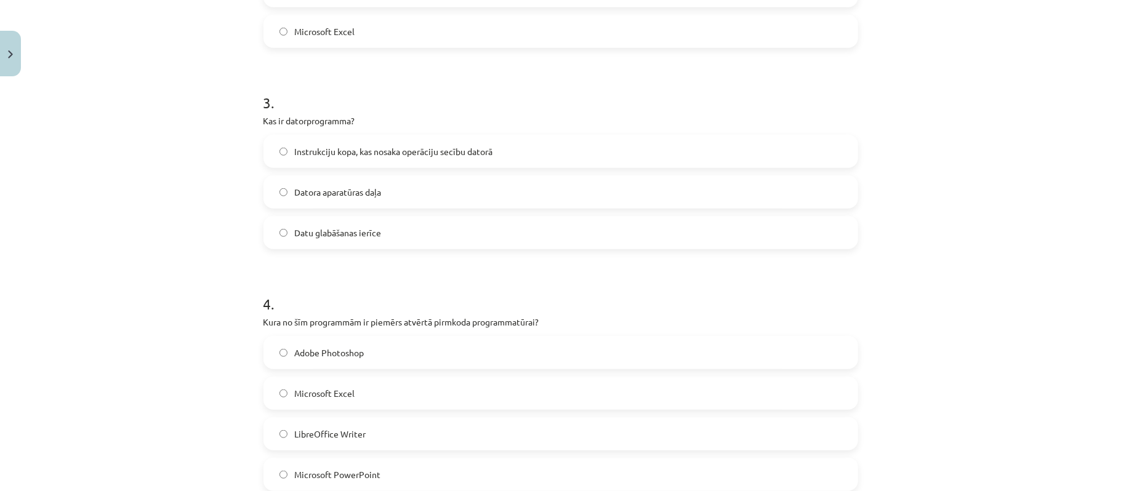
scroll to position [738, 0]
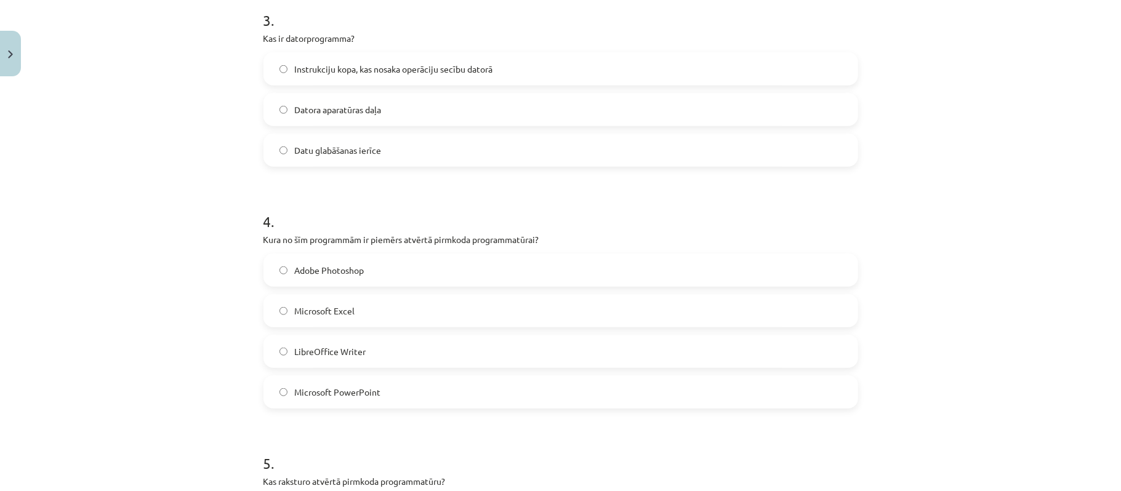
click at [362, 350] on label "LibreOffice Writer" at bounding box center [561, 351] width 592 height 31
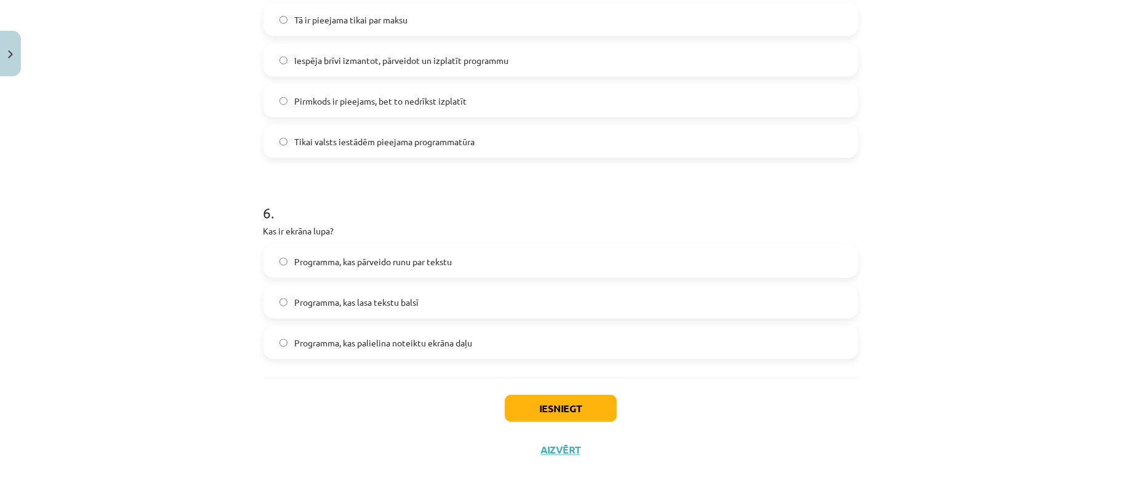
scroll to position [1148, 0]
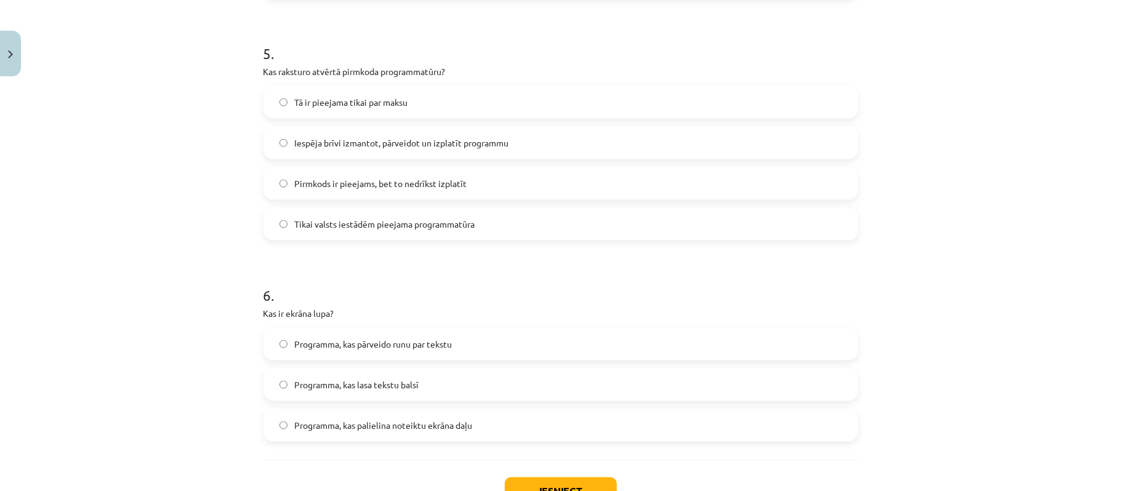
click at [396, 151] on label "Iespēja brīvi izmantot, pārveidot un izplatīt programmu" at bounding box center [561, 142] width 592 height 31
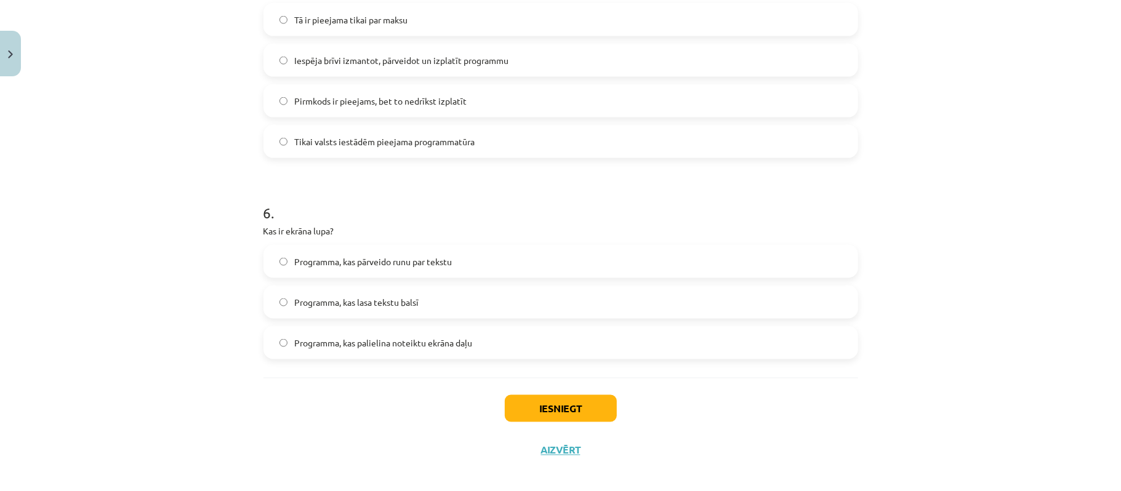
scroll to position [1242, 0]
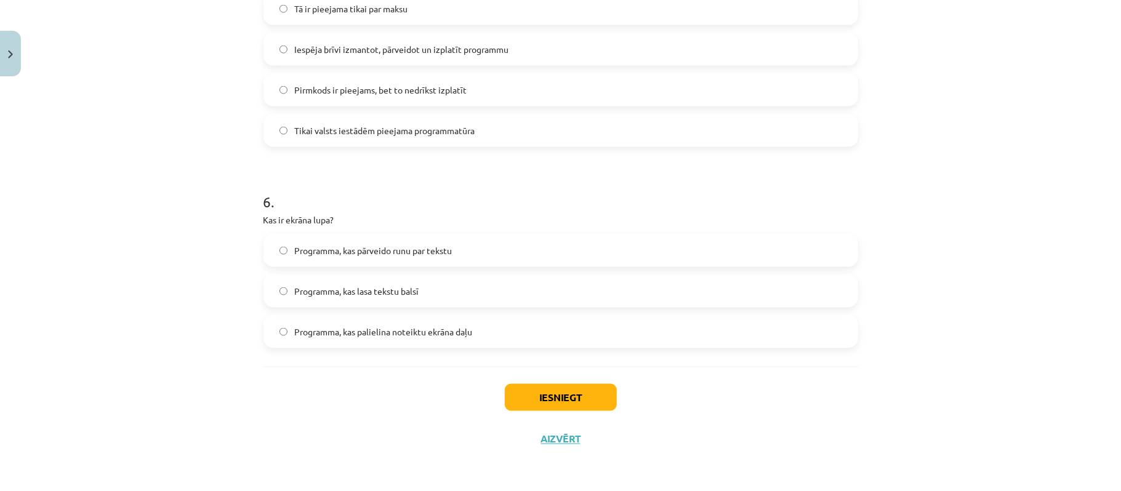
click at [386, 340] on label "Programma, kas palielina noteiktu ekrāna daļu" at bounding box center [561, 331] width 592 height 31
click at [567, 385] on button "Iesniegt" at bounding box center [561, 397] width 112 height 27
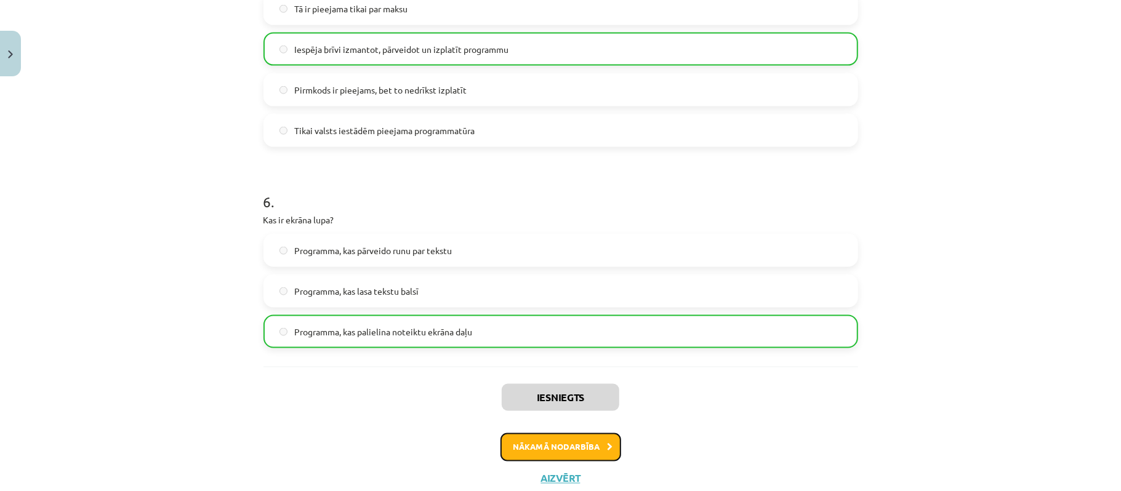
click at [545, 448] on button "Nākamā nodarbība" at bounding box center [560, 447] width 121 height 28
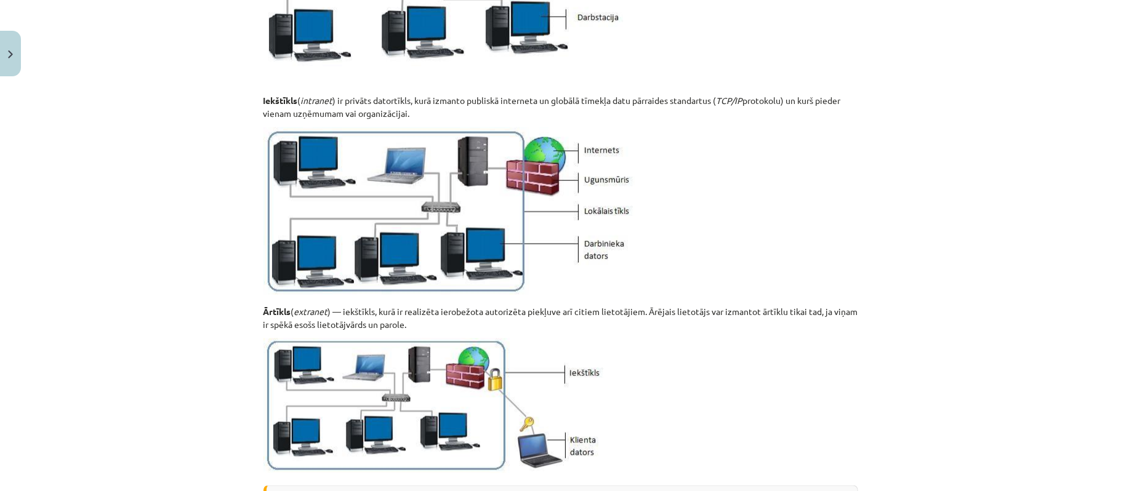
scroll to position [1465, 0]
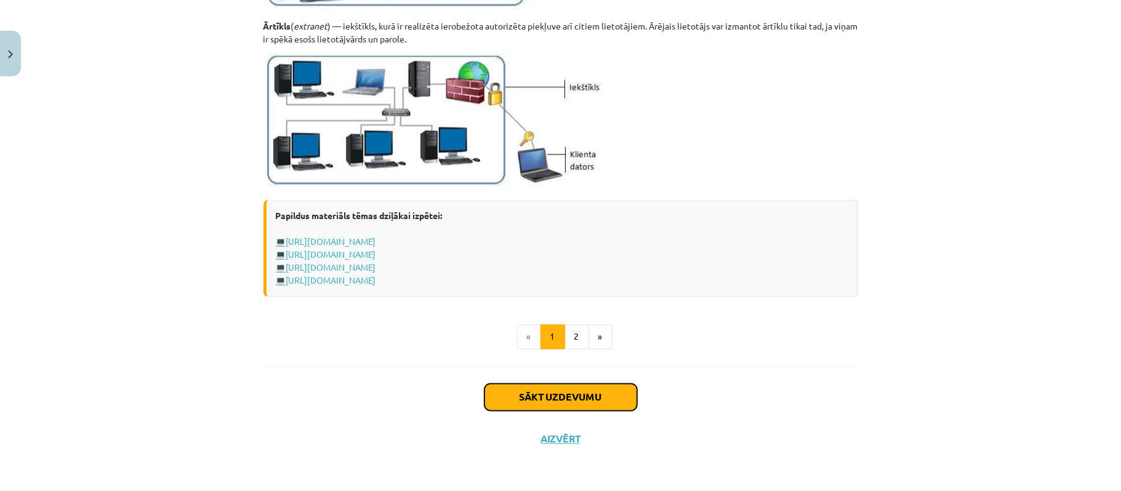
click at [588, 396] on button "Sākt uzdevumu" at bounding box center [560, 397] width 153 height 27
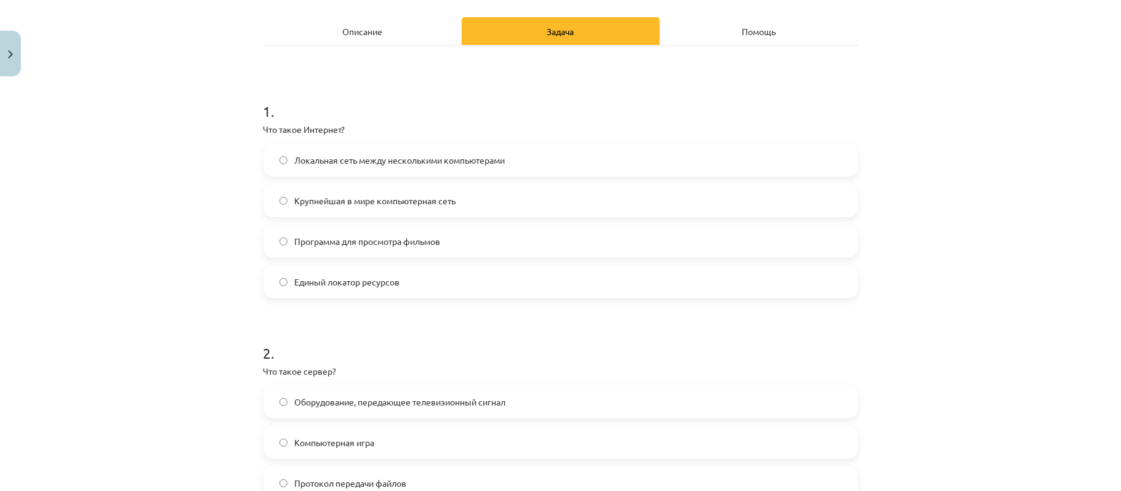
scroll to position [246, 0]
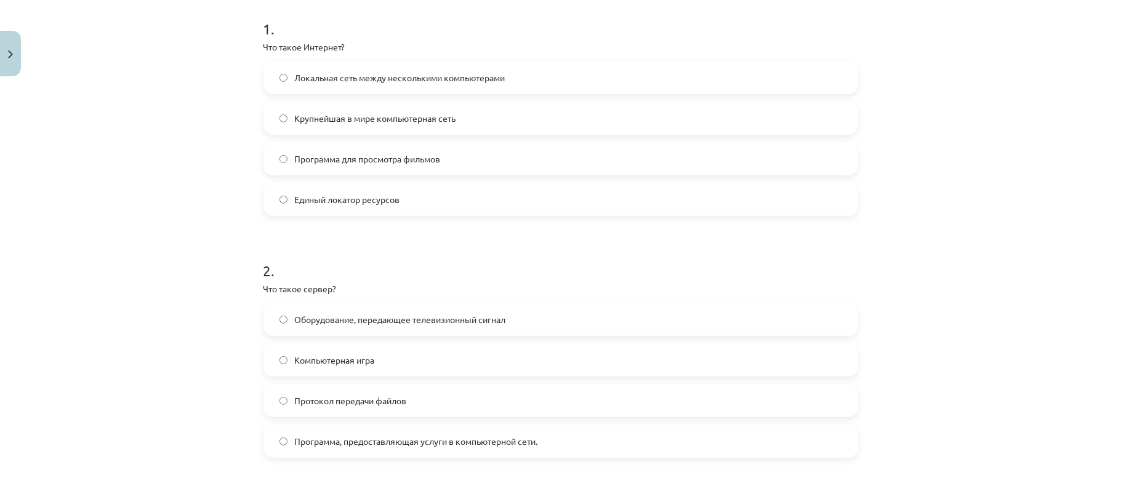
click at [405, 72] on font "Локальная сеть между несколькими компьютерами" at bounding box center [400, 77] width 210 height 11
click at [60, 301] on div "Mācību tēma: Datorikas - 10. klases 1. ieskaites mācību materiāls #5 4. tēma – …" at bounding box center [560, 245] width 1121 height 491
click at [325, 404] on span "Failu pārsūtīšanas protokols" at bounding box center [348, 400] width 107 height 13
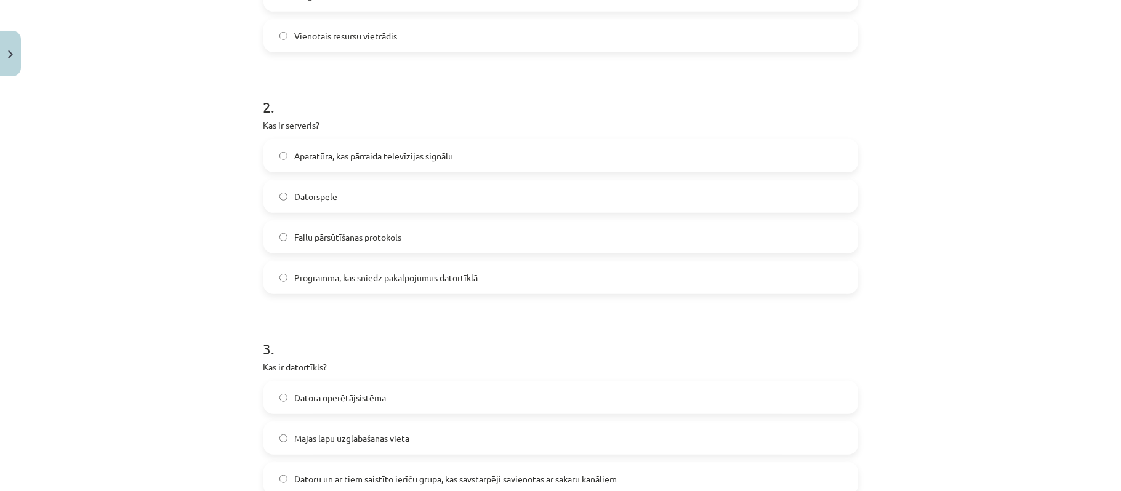
scroll to position [574, 0]
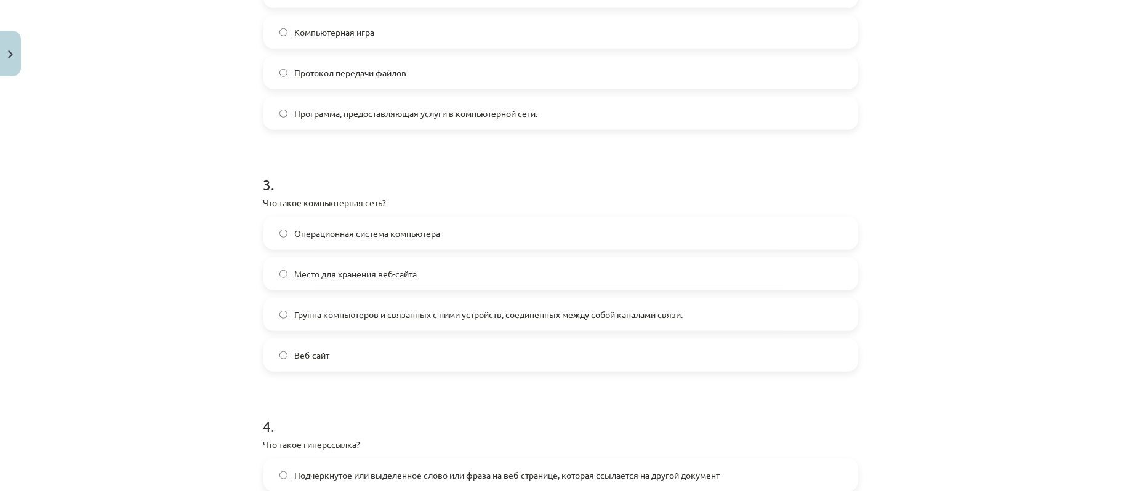
click at [455, 311] on font "Группа компьютеров и связанных с ними устройств, соединенных между собой канала…" at bounding box center [489, 314] width 388 height 11
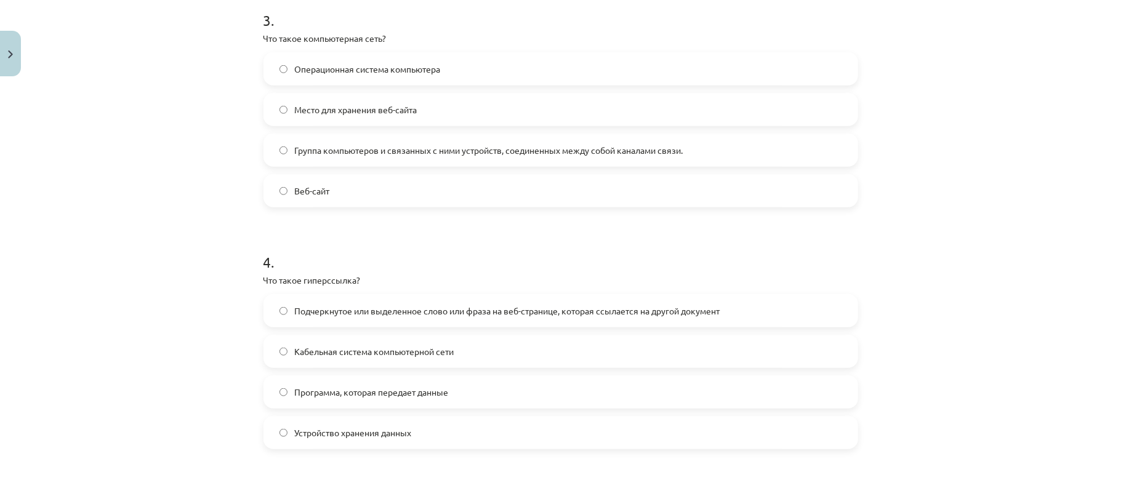
scroll to position [820, 0]
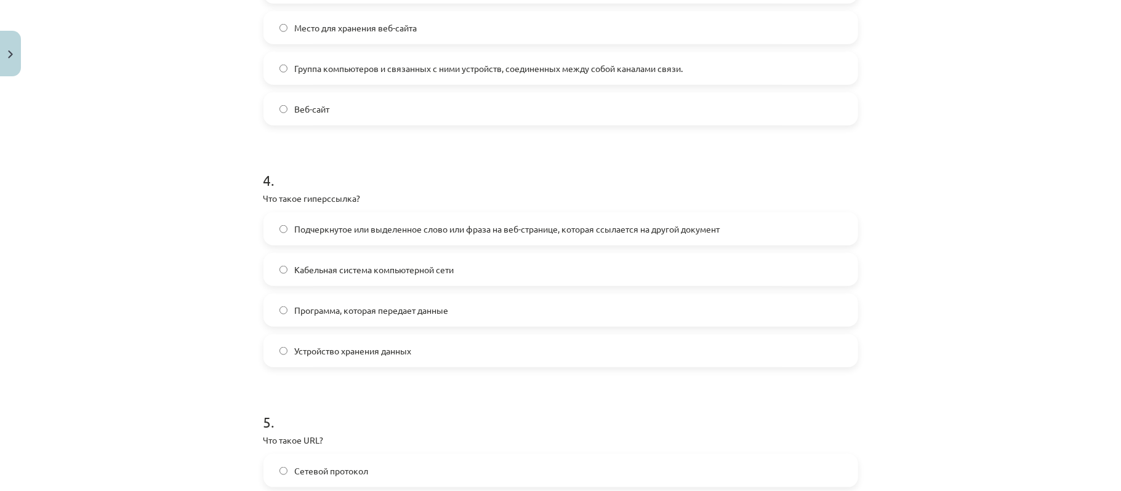
click at [606, 224] on font "Подчеркнутое или выделенное слово или фраза на веб-странице, которая ссылается …" at bounding box center [507, 228] width 425 height 11
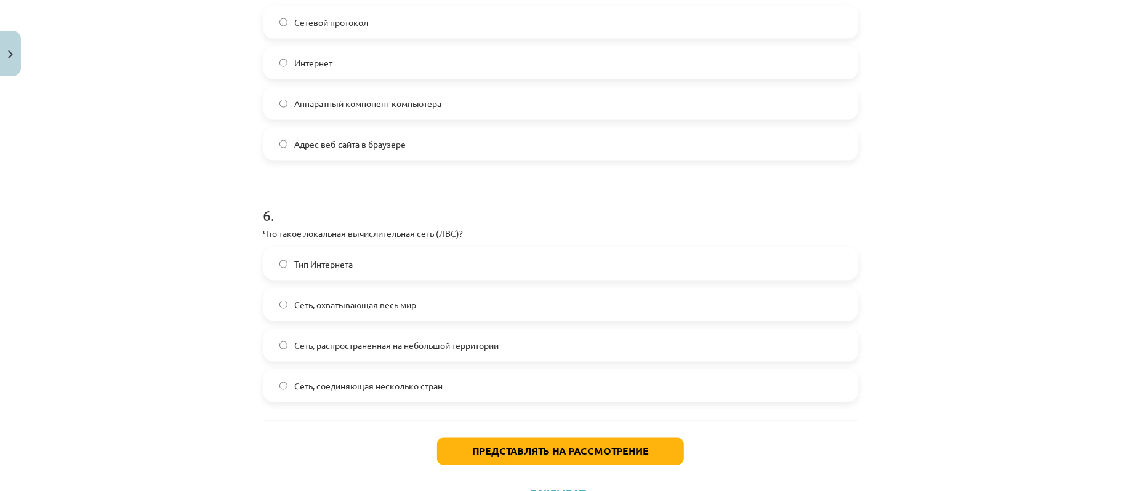
scroll to position [1323, 0]
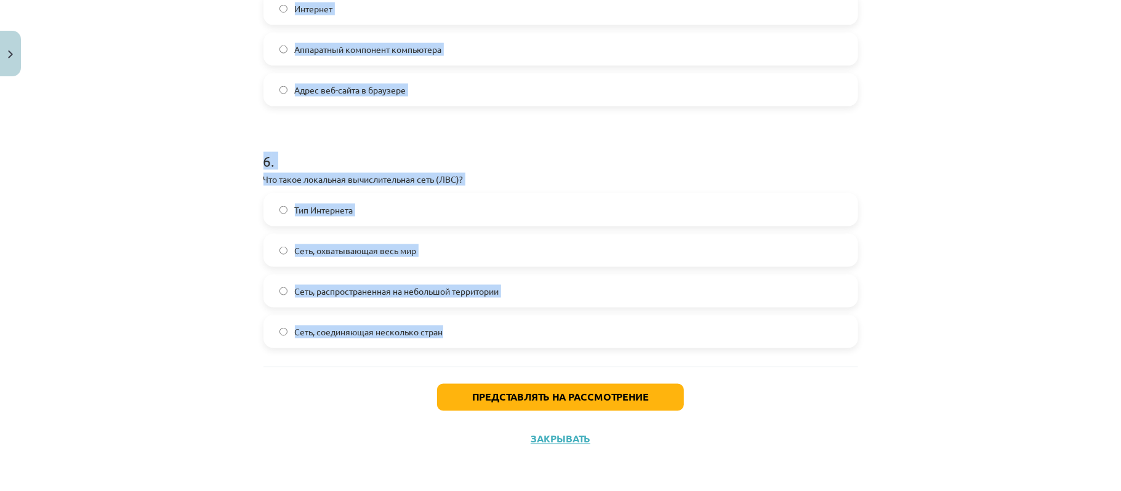
drag, startPoint x: 195, startPoint y: 102, endPoint x: 463, endPoint y: 328, distance: 351.1
click at [463, 328] on div "Тема исследования: Информатика - учебный материал для 1-го теста 10-го класса #…" at bounding box center [560, 245] width 1121 height 491
copy form "5 . Что такое URL? Сетевой протокол Интернет Аппаратный компонент компьютера Ад…"
drag, startPoint x: 223, startPoint y: 264, endPoint x: 222, endPoint y: 249, distance: 15.4
click at [222, 264] on div "Тема исследования: Информатика - учебный материал для 1-го теста 10-го класса #…" at bounding box center [560, 245] width 1121 height 491
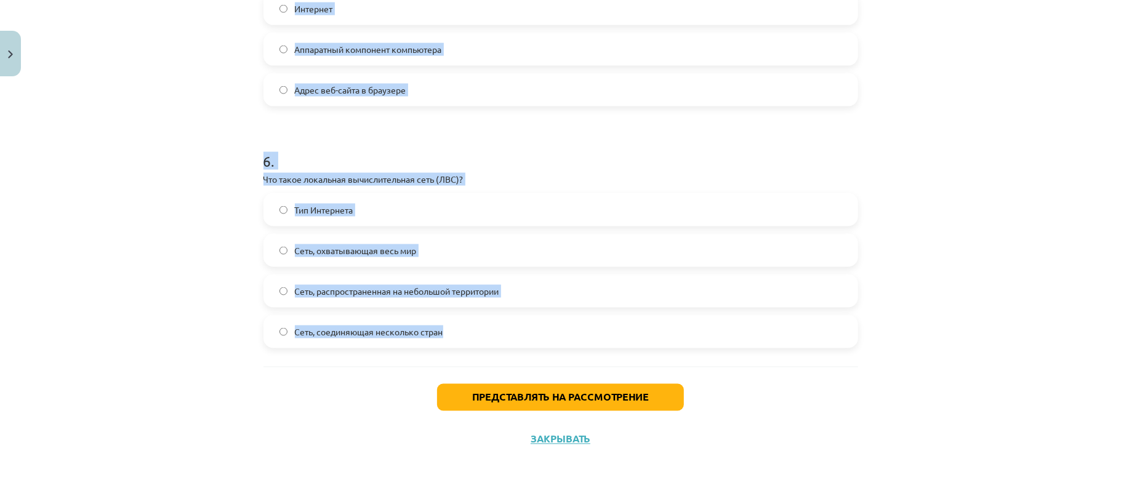
click at [274, 84] on label "Адрес веб-сайта в браузере" at bounding box center [561, 89] width 592 height 31
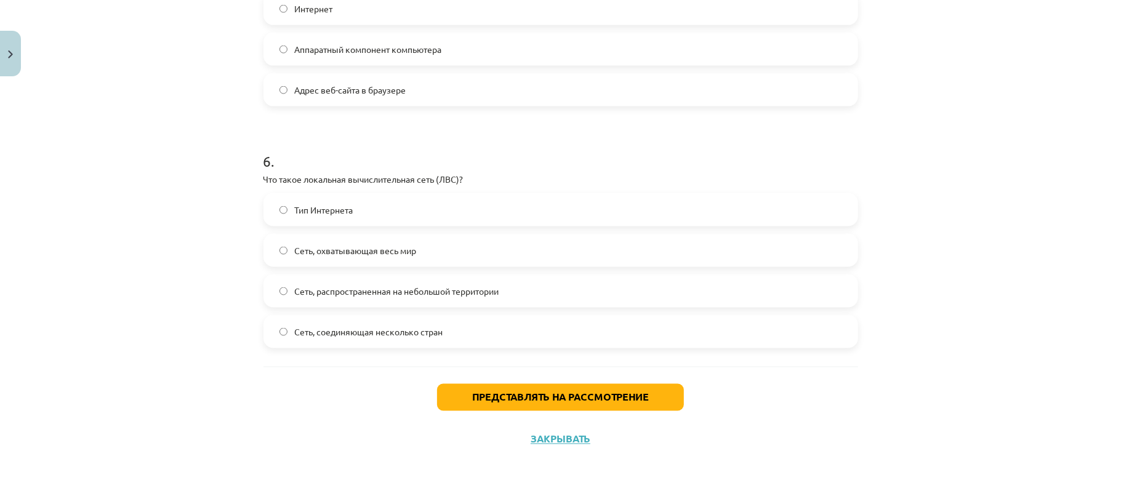
click at [334, 286] on font "Сеть, распространенная на небольшой территории" at bounding box center [397, 291] width 204 height 11
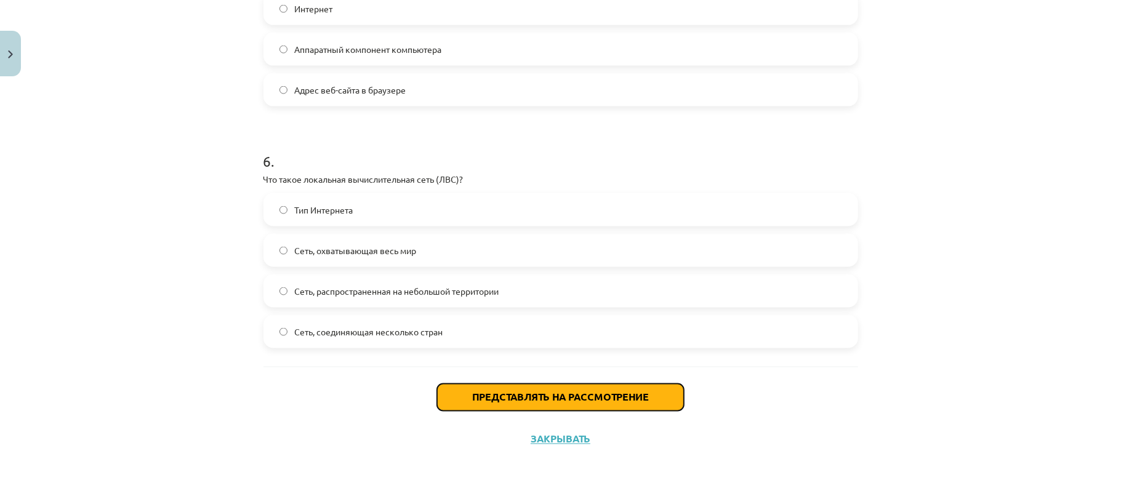
click at [512, 399] on font "Представлять на рассмотрение" at bounding box center [560, 397] width 177 height 13
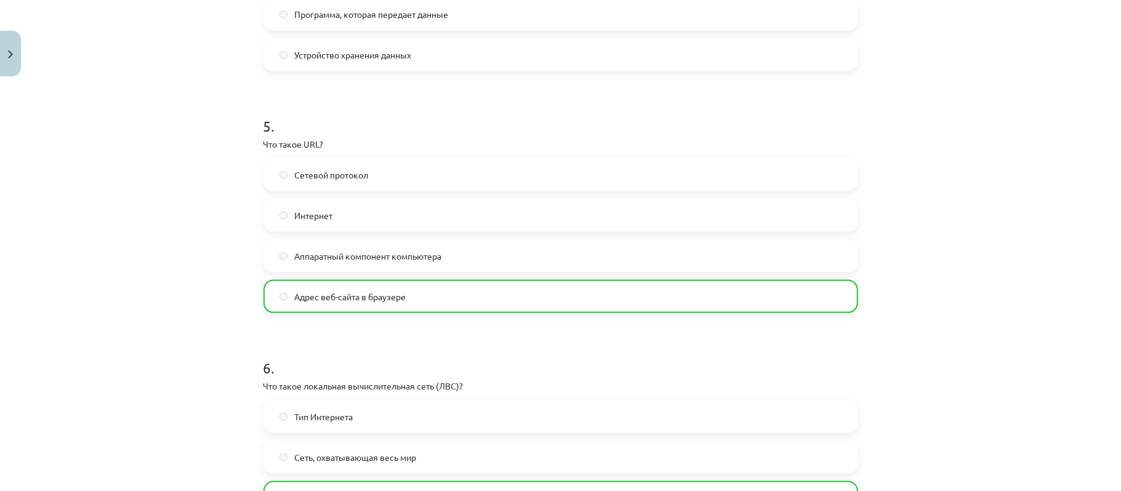
scroll to position [1362, 0]
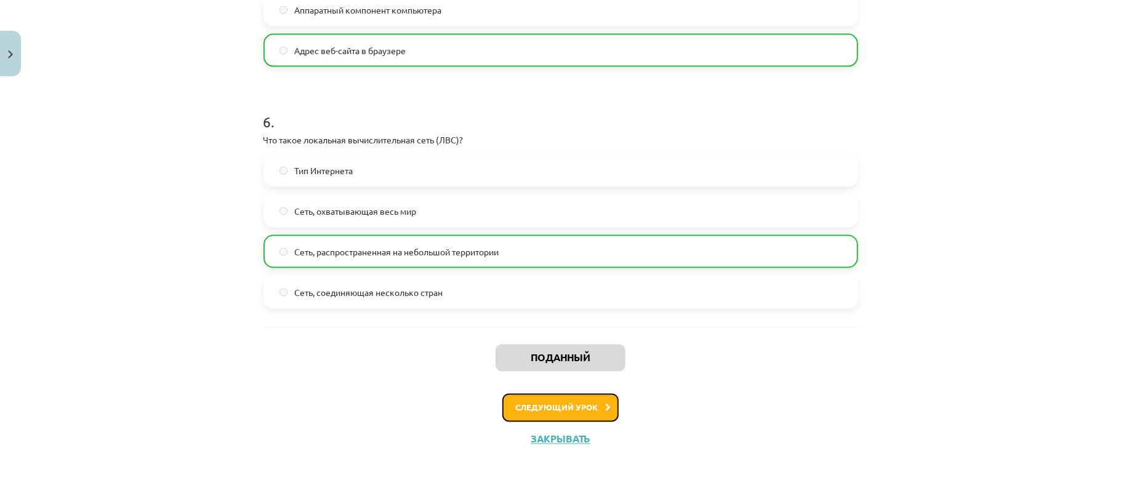
click at [551, 400] on button "Следующий урок" at bounding box center [560, 408] width 116 height 28
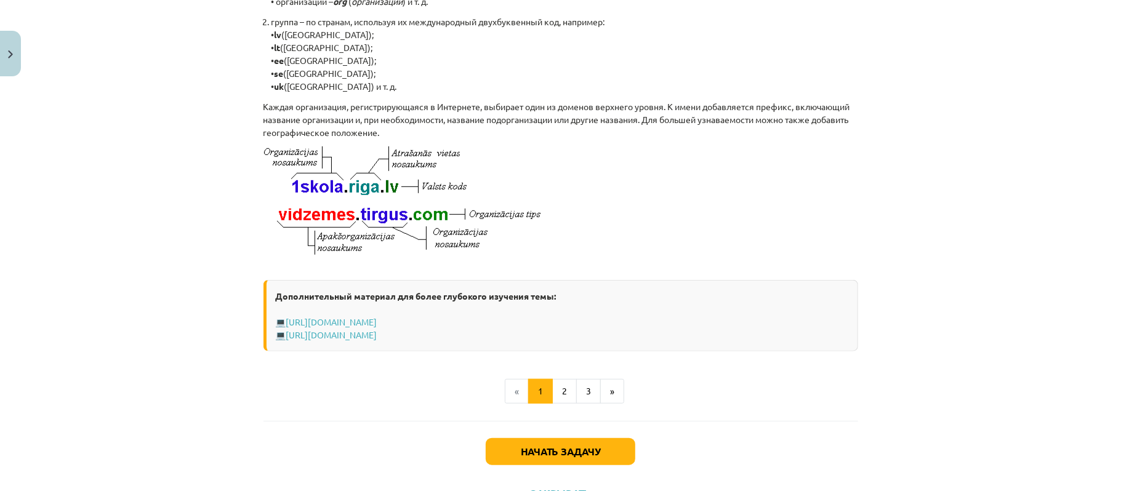
scroll to position [686, 0]
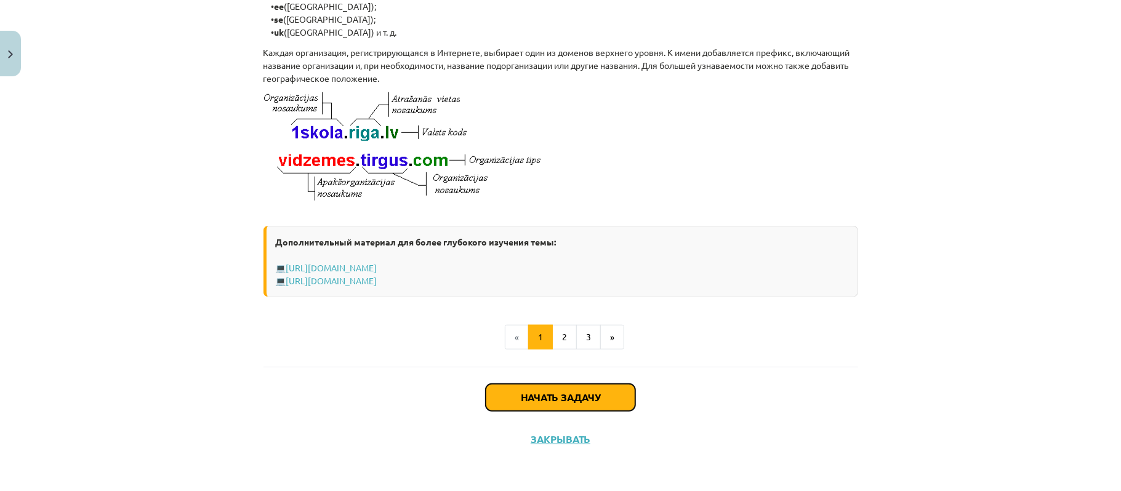
click at [599, 389] on button "Начать задачу" at bounding box center [561, 397] width 150 height 27
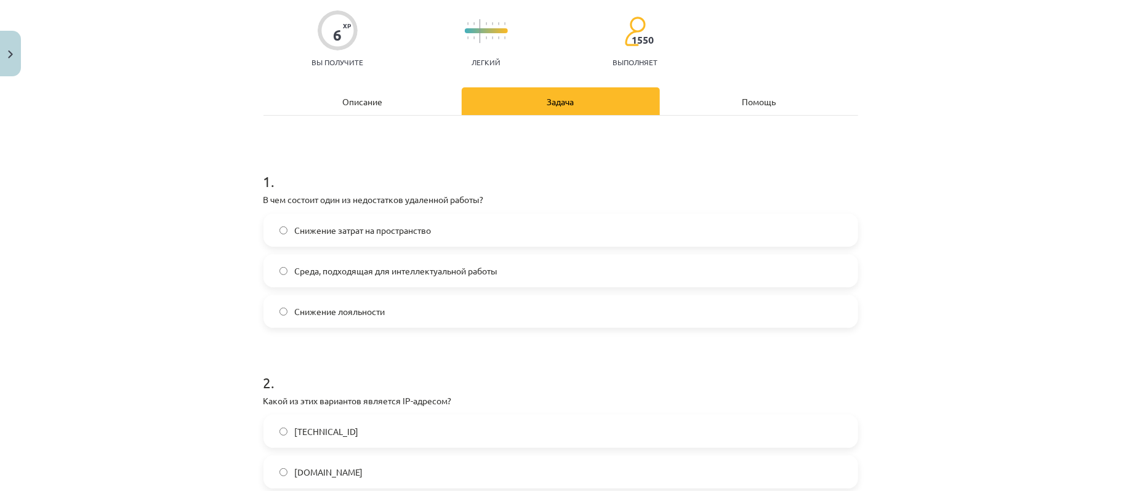
scroll to position [94, 0]
click at [0, 149] on div "Mācību tēma: Datorikas - 10. klases 1. ieskaites mācību materiāls #6 5. tēma – …" at bounding box center [560, 245] width 1121 height 491
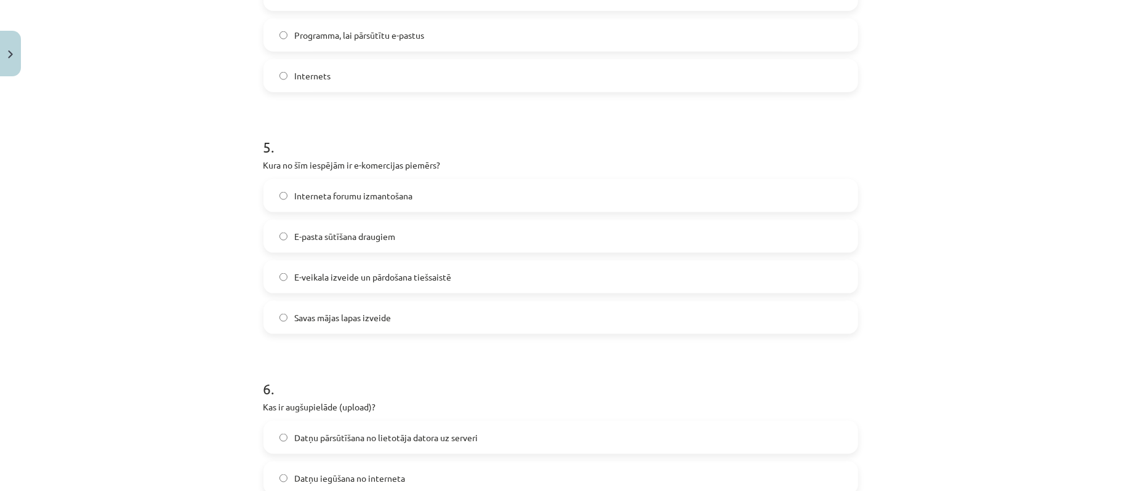
scroll to position [1242, 0]
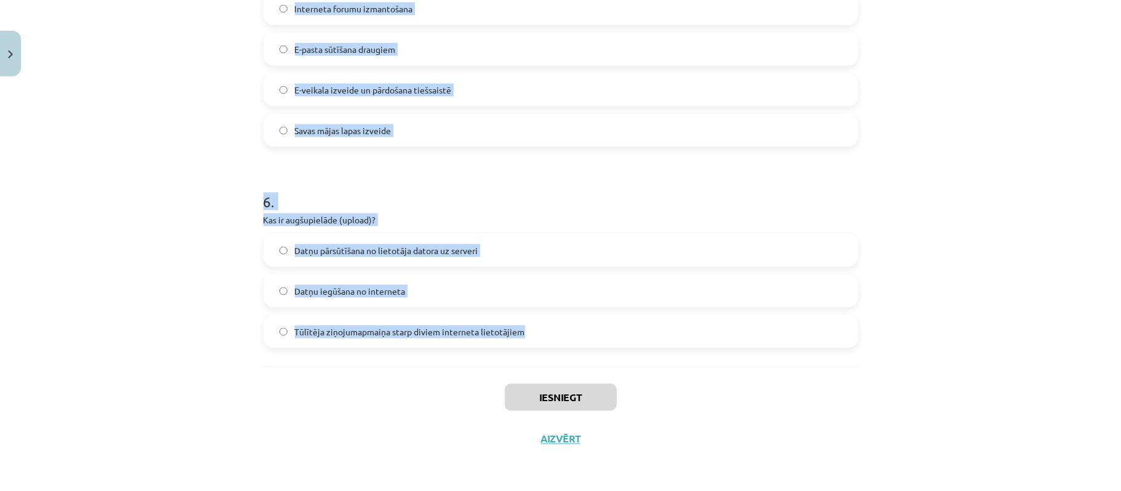
drag, startPoint x: 153, startPoint y: 173, endPoint x: 553, endPoint y: 338, distance: 432.1
click at [553, 338] on div "Mācību tēma: Datorikas - 10. klases 1. ieskaites mācību materiāls #6 5. tēma – …" at bounding box center [560, 245] width 1121 height 491
copy form "1 . Kāds ir viens no teledarba trūkumiem? Mazākas telpu izmaksas Intelektuālam …"
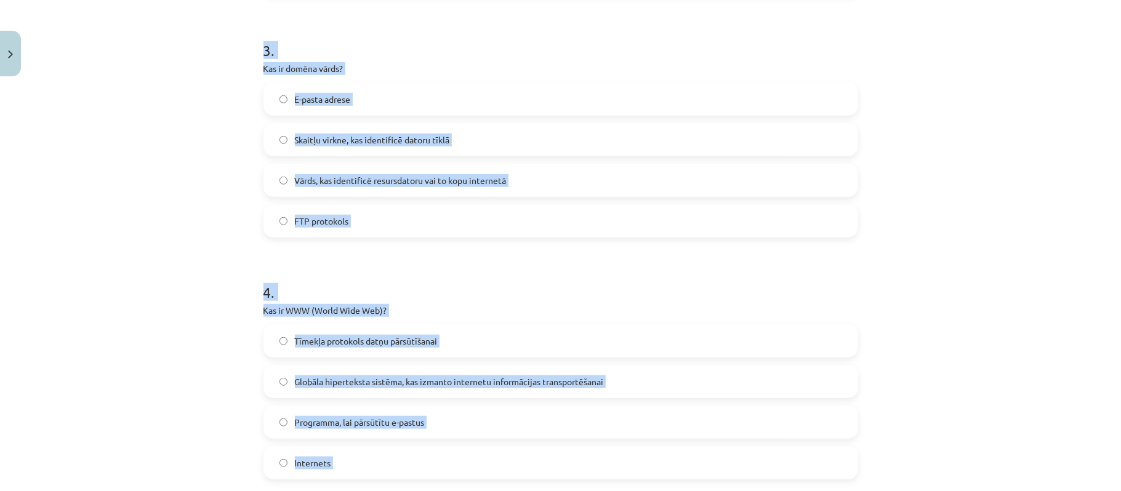
click at [177, 210] on div "Mācību tēma: Datorikas - 10. klases 1. ieskaites mācību materiāls #6 5. tēma – …" at bounding box center [560, 245] width 1121 height 491
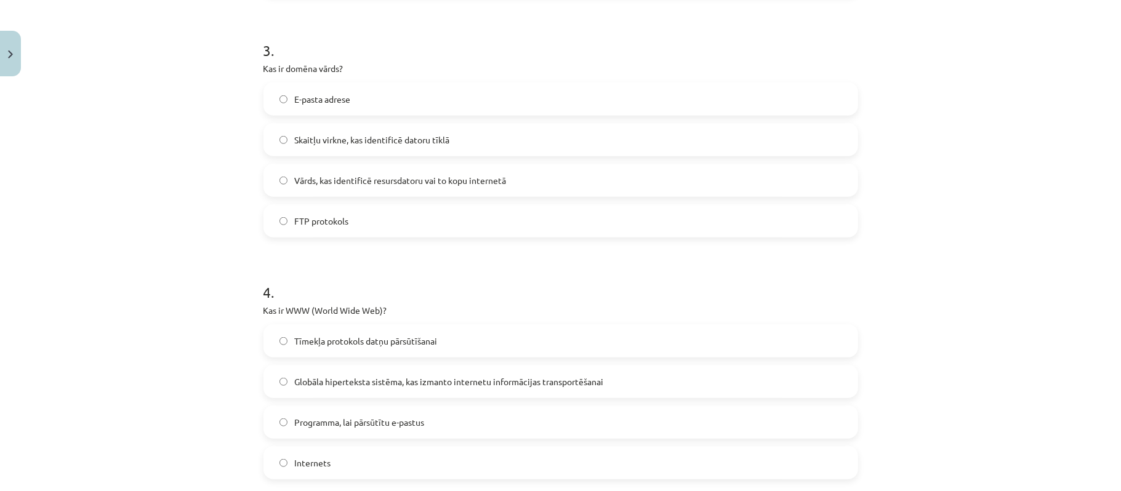
click at [177, 210] on div "Mācību tēma: Datorikas - 10. klases 1. ieskaites mācību materiāls #6 5. tēma – …" at bounding box center [560, 245] width 1121 height 491
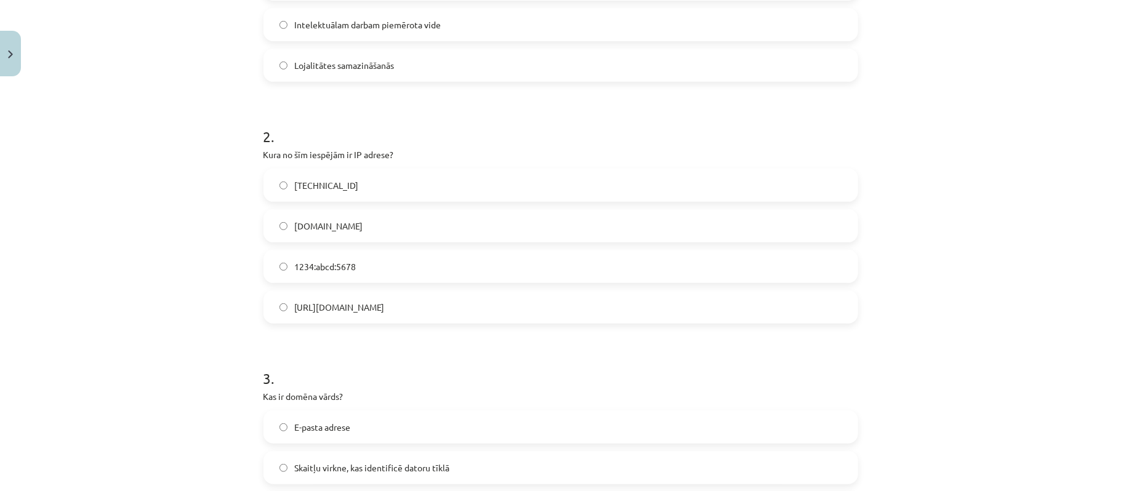
scroll to position [94, 0]
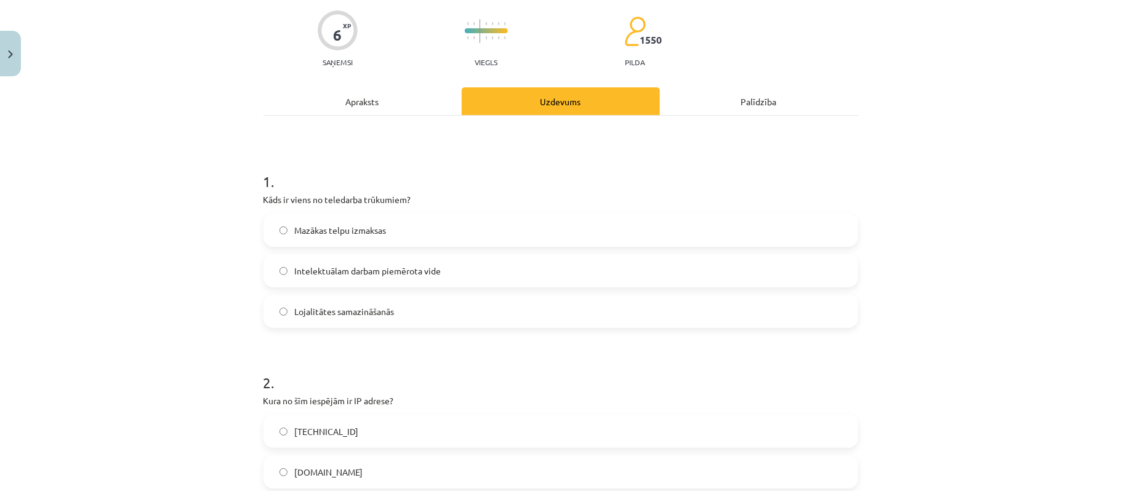
click at [352, 310] on span "Lojalitātes samazināšanās" at bounding box center [345, 311] width 100 height 13
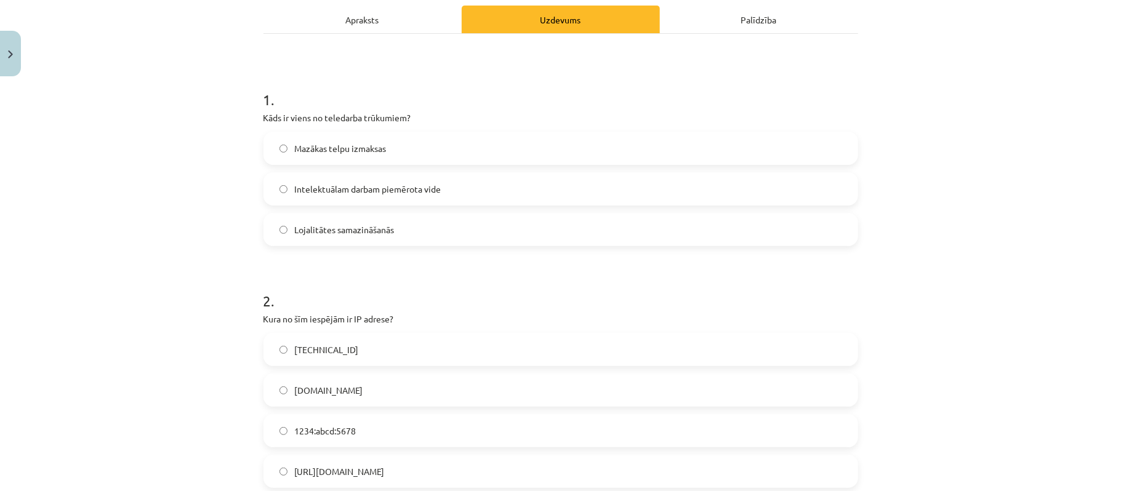
scroll to position [340, 0]
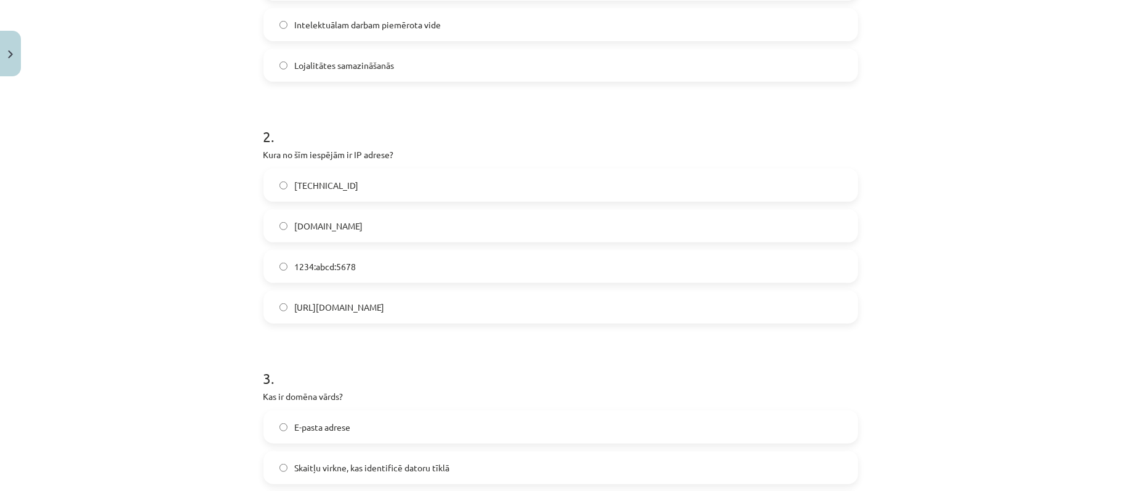
click at [407, 186] on label "192.100.81.101" at bounding box center [561, 185] width 592 height 31
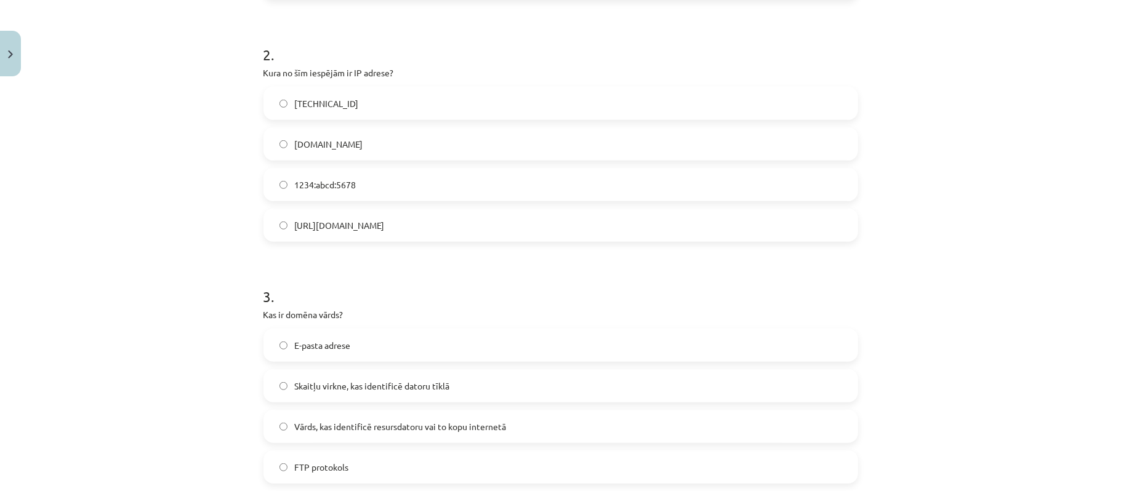
scroll to position [503, 0]
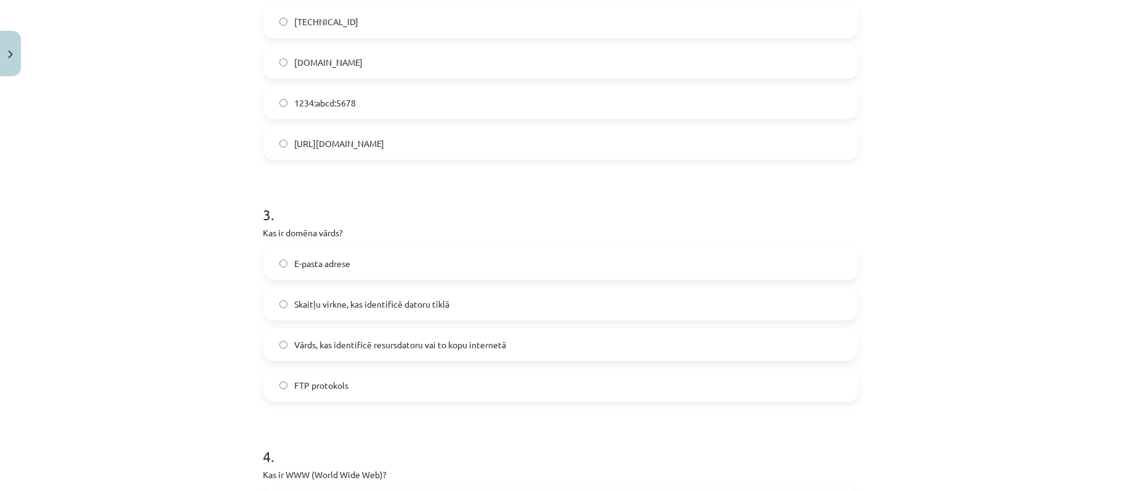
click at [394, 261] on label "E-pasta adrese" at bounding box center [561, 263] width 592 height 31
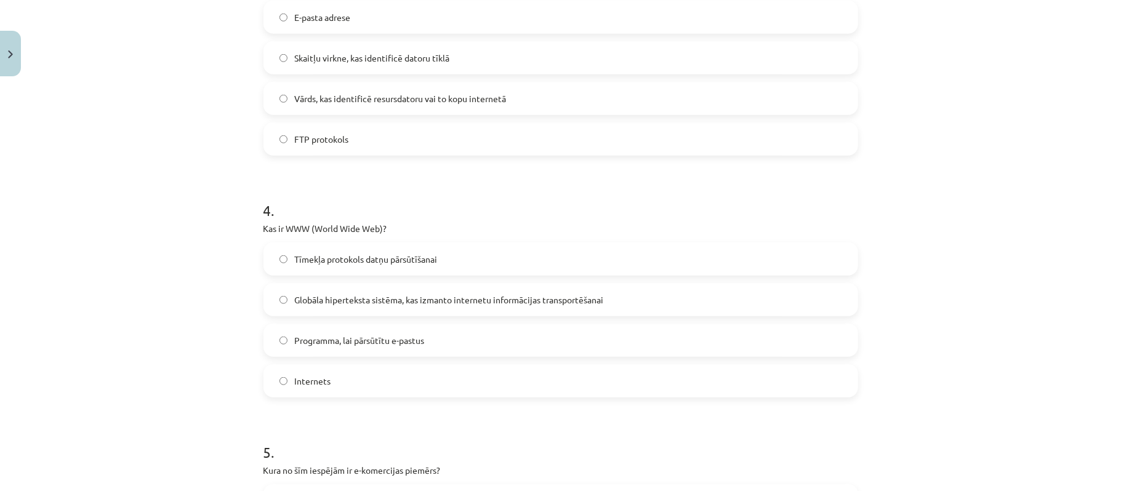
click at [451, 262] on label "Tīmekļa protokols datņu pārsūtīšanai" at bounding box center [561, 259] width 592 height 31
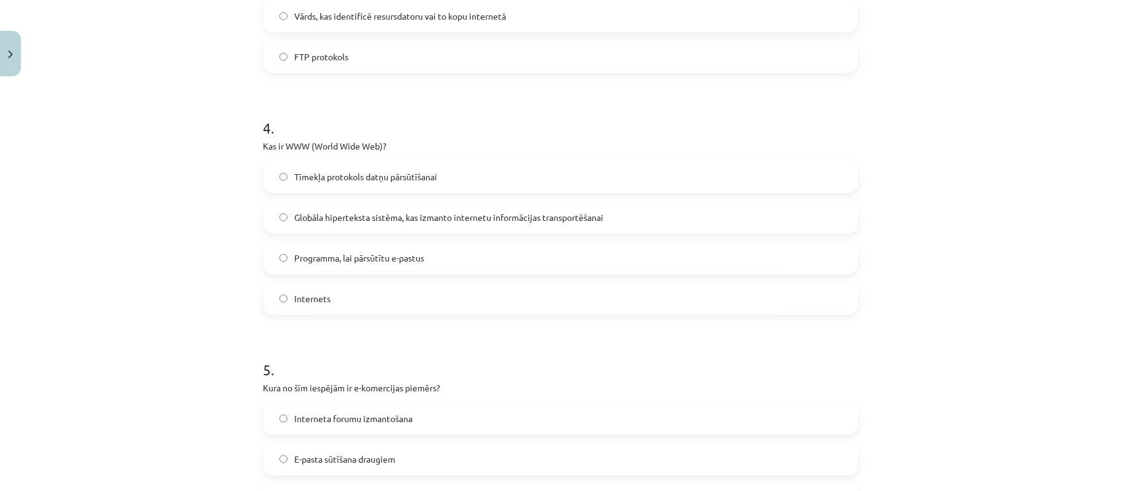
scroll to position [996, 0]
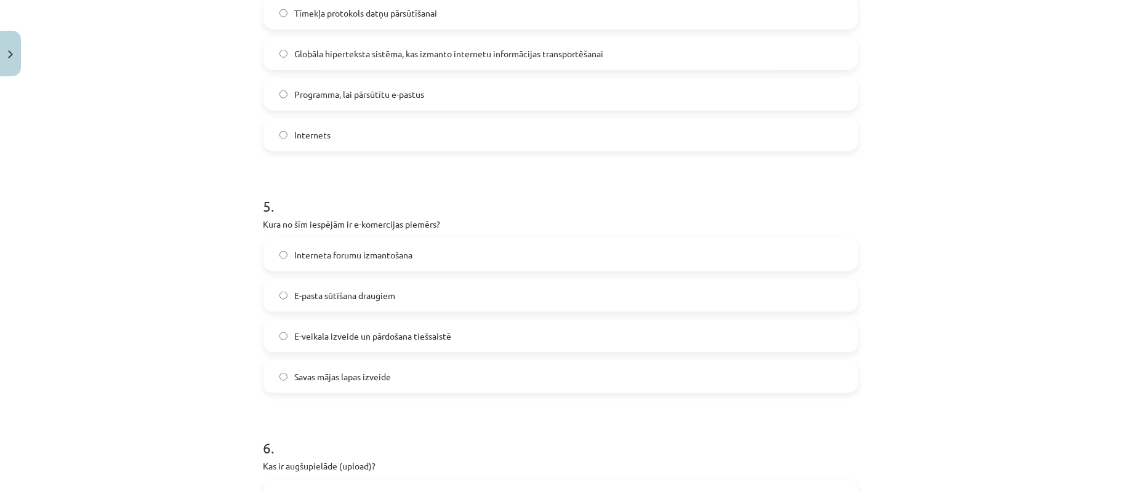
click at [542, 326] on label "E-veikala izveide un pārdošana tiešsaistē" at bounding box center [561, 336] width 592 height 31
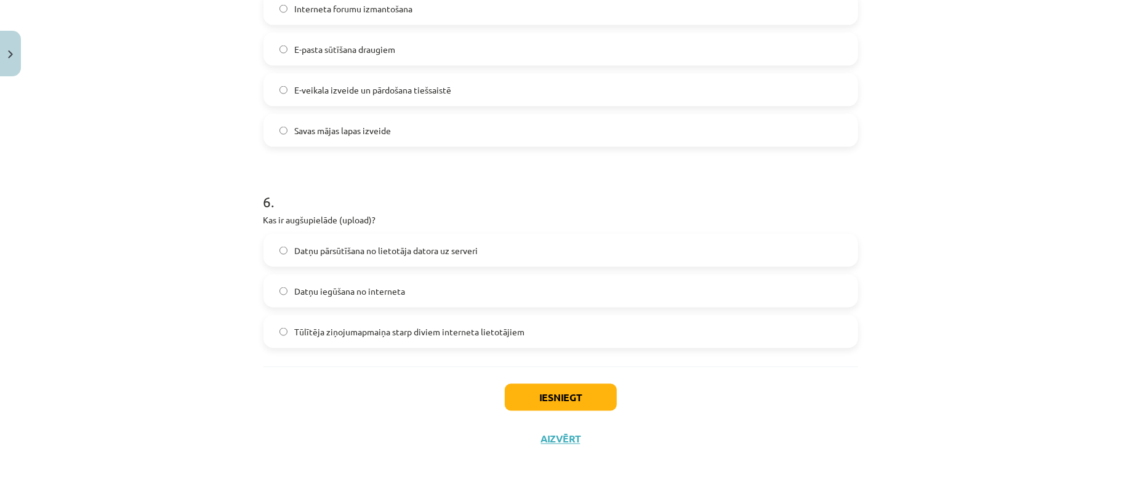
click at [439, 290] on label "Datņu iegūšana no interneta" at bounding box center [561, 291] width 592 height 31
click at [510, 385] on button "Iesniegt" at bounding box center [561, 397] width 112 height 27
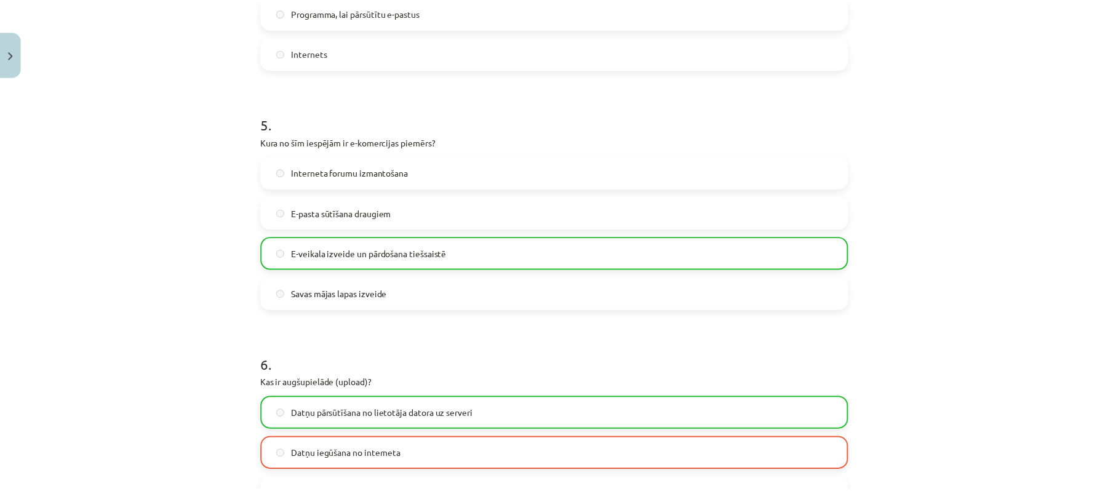
scroll to position [1281, 0]
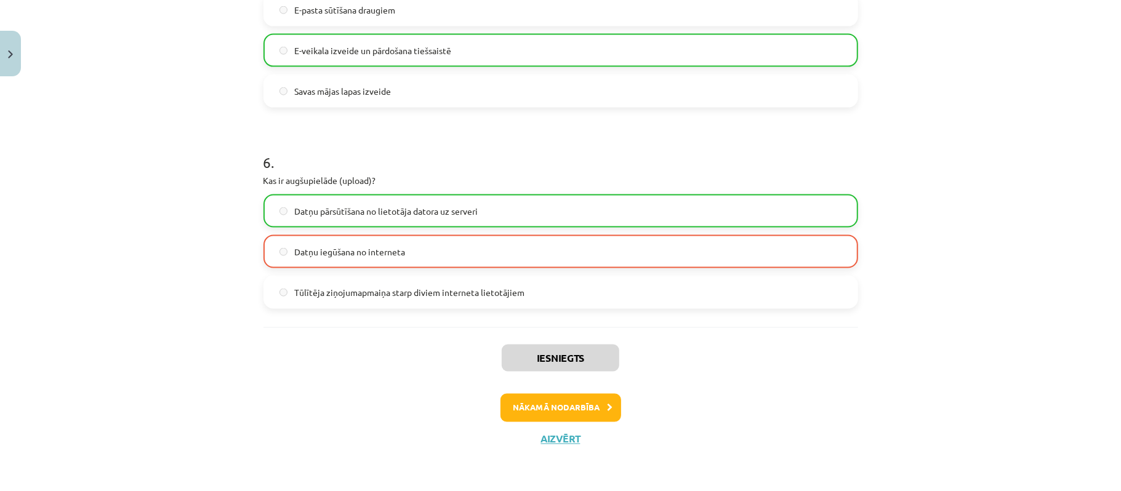
click at [559, 447] on div "Iesniegts Nākamā nodarbība Aizvērt" at bounding box center [560, 390] width 594 height 126
click at [559, 441] on button "Aizvērt" at bounding box center [560, 439] width 47 height 12
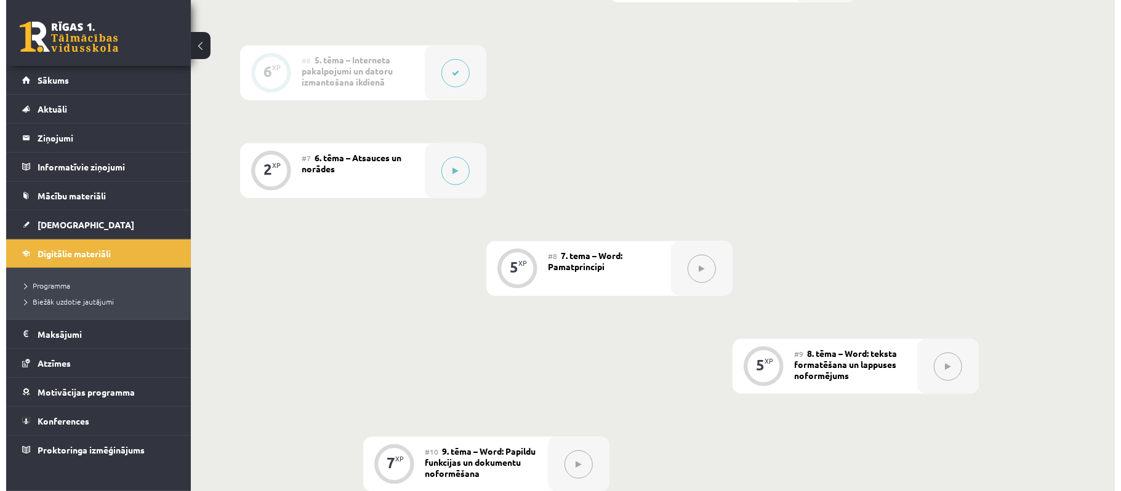
scroll to position [902, 0]
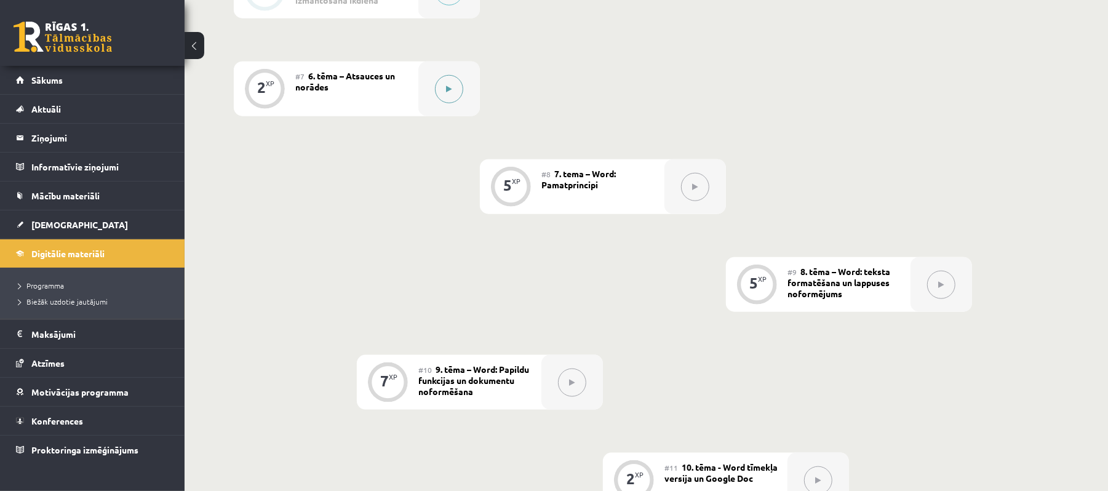
click at [442, 81] on button at bounding box center [449, 89] width 28 height 28
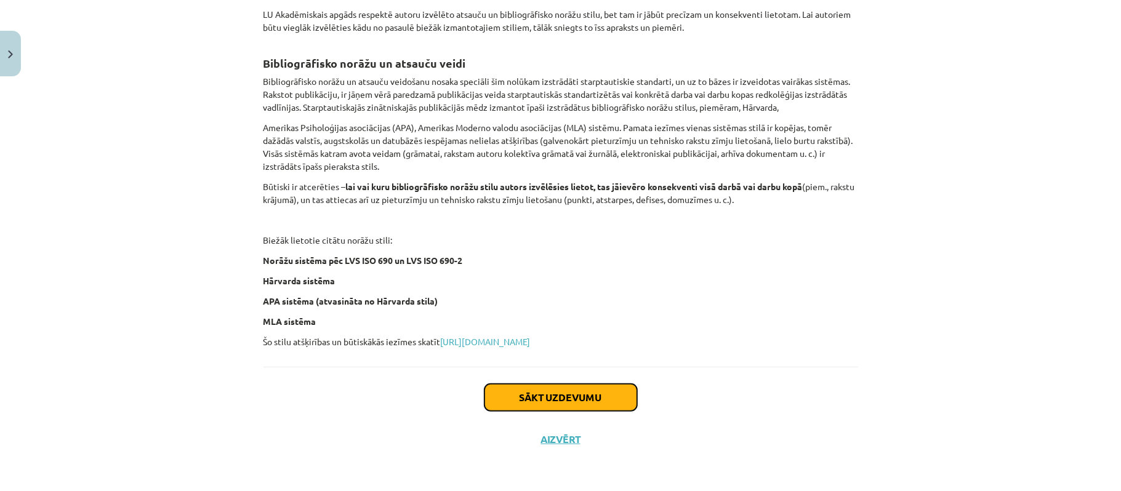
click at [562, 397] on button "Sākt uzdevumu" at bounding box center [560, 397] width 153 height 27
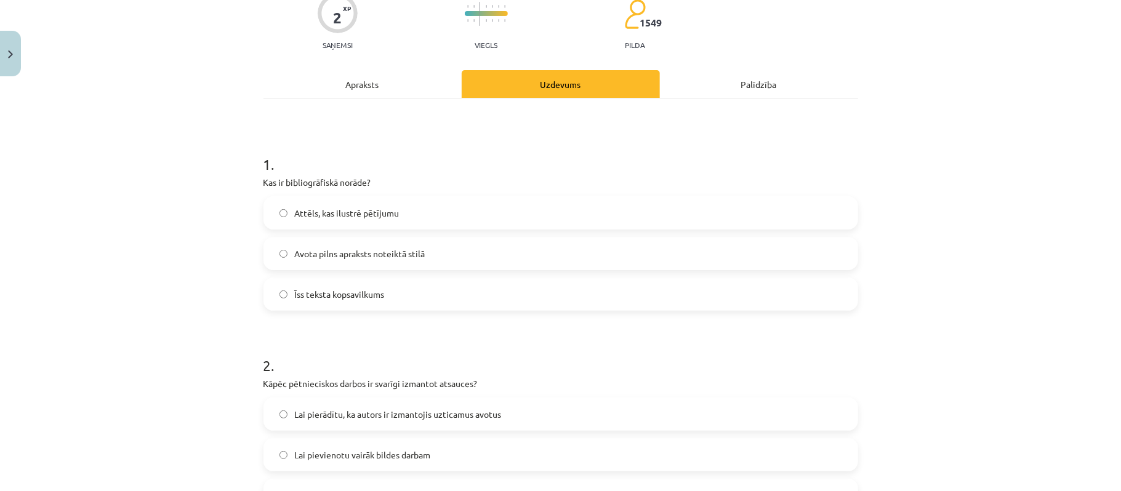
scroll to position [193, 0]
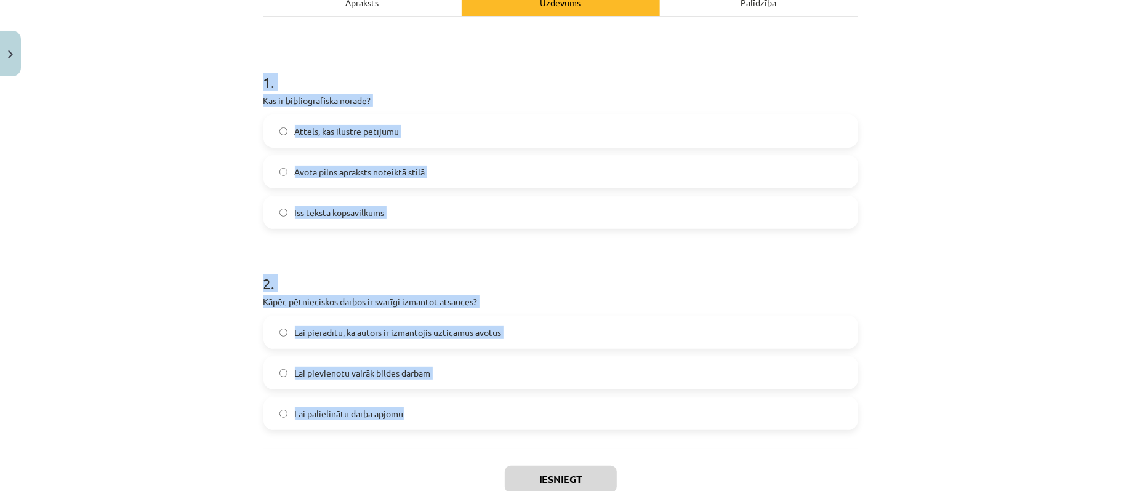
drag, startPoint x: 225, startPoint y: 86, endPoint x: 455, endPoint y: 366, distance: 362.0
click at [473, 416] on div "Mācību tēma: Datorikas - 10. klases 1. ieskaites mācību materiāls #7 6. tēma – …" at bounding box center [560, 245] width 1121 height 491
copy form "1 . Kas ir bibliogrāfiskā norāde? Attēls, kas ilustrē pētījumu Avota pilns apra…"
click at [208, 198] on div "Mācību tēma: Datorikas - 10. klases 1. ieskaites mācību materiāls #7 6. tēma – …" at bounding box center [560, 245] width 1121 height 491
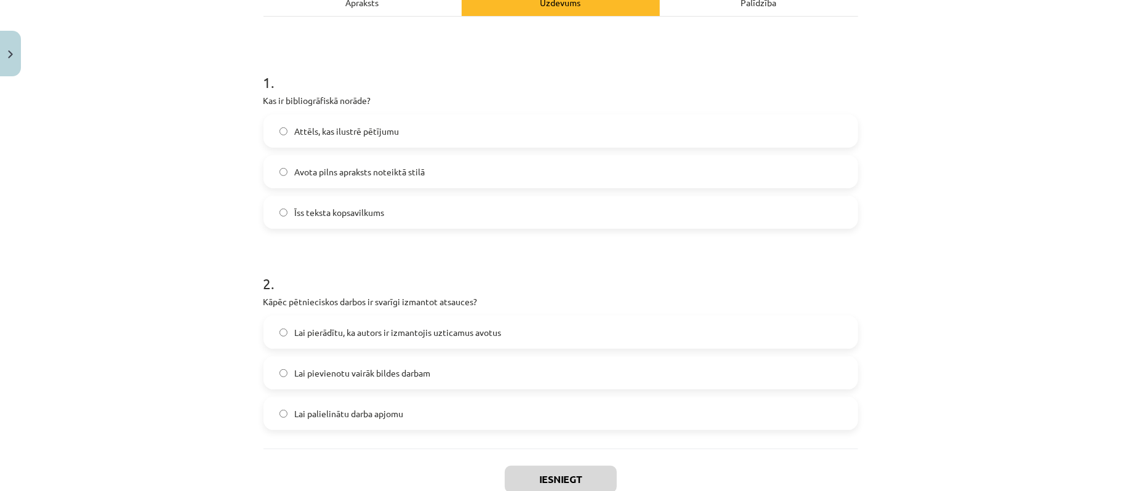
click at [286, 166] on label "Avota pilns apraksts noteiktā stilā" at bounding box center [561, 171] width 592 height 31
click at [420, 346] on label "Lai pierādītu, ka autors ir izmantojis uzticamus avotus" at bounding box center [561, 332] width 592 height 31
click at [562, 476] on button "Iesniegt" at bounding box center [561, 479] width 112 height 27
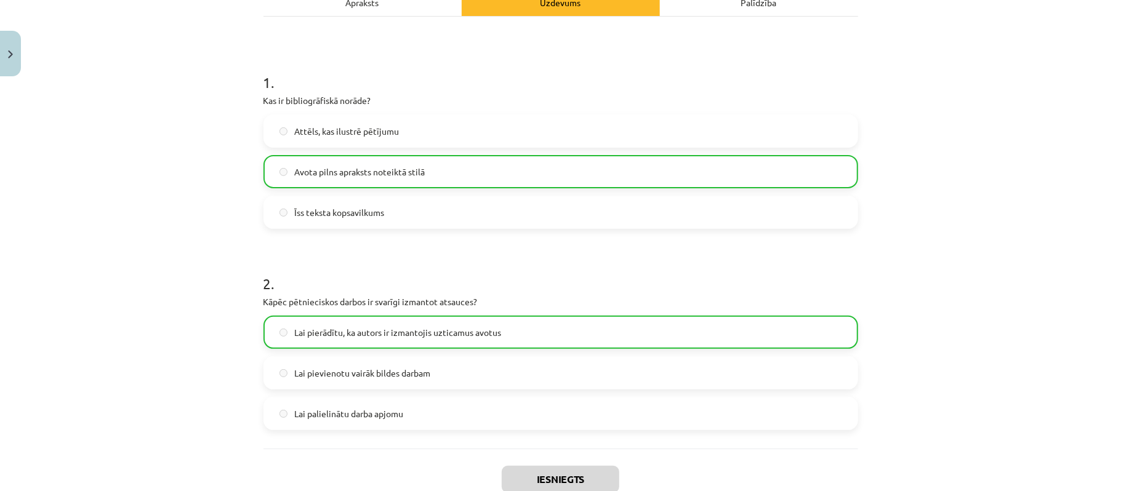
scroll to position [314, 0]
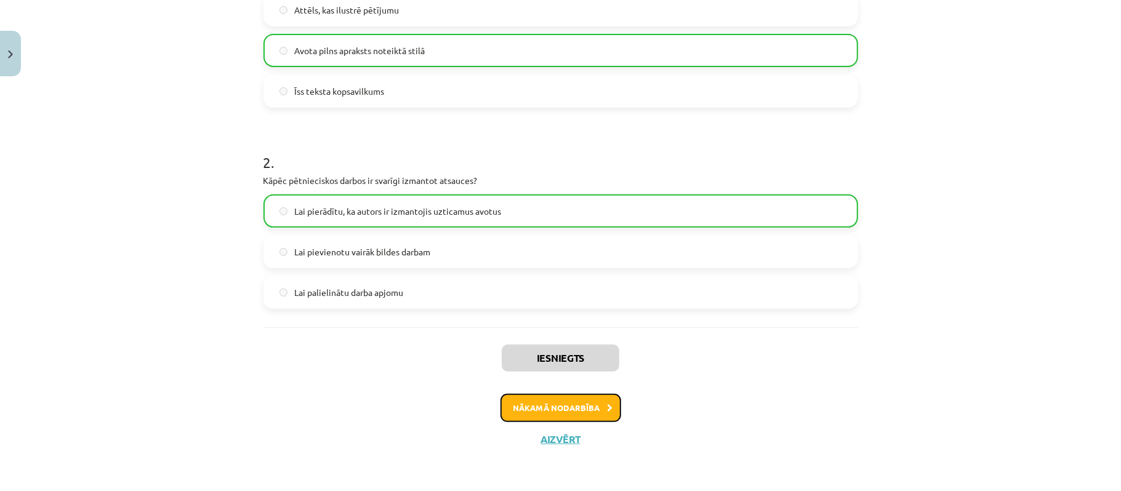
click at [581, 402] on button "Nākamā nodarbība" at bounding box center [560, 408] width 121 height 28
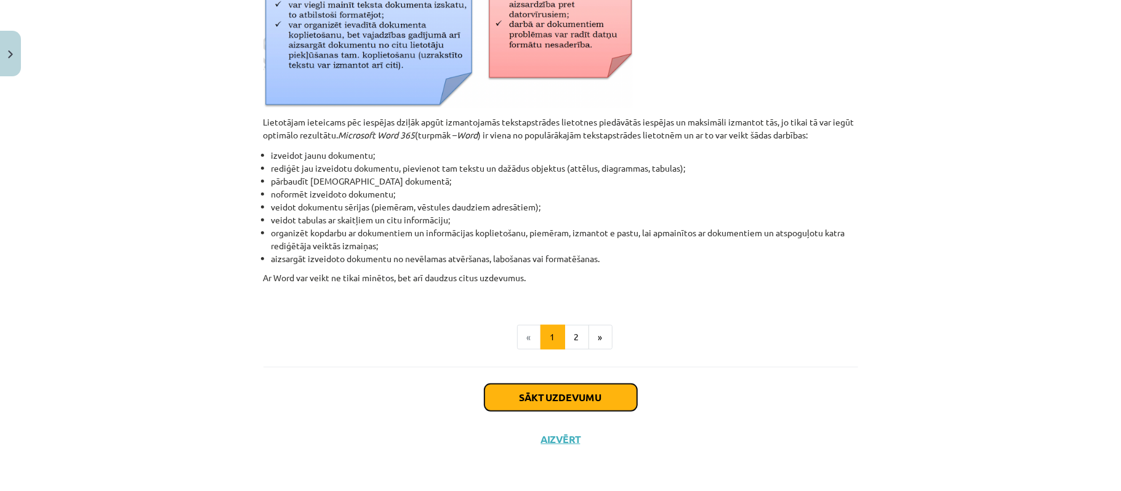
click at [574, 390] on button "Sākt uzdevumu" at bounding box center [560, 397] width 153 height 27
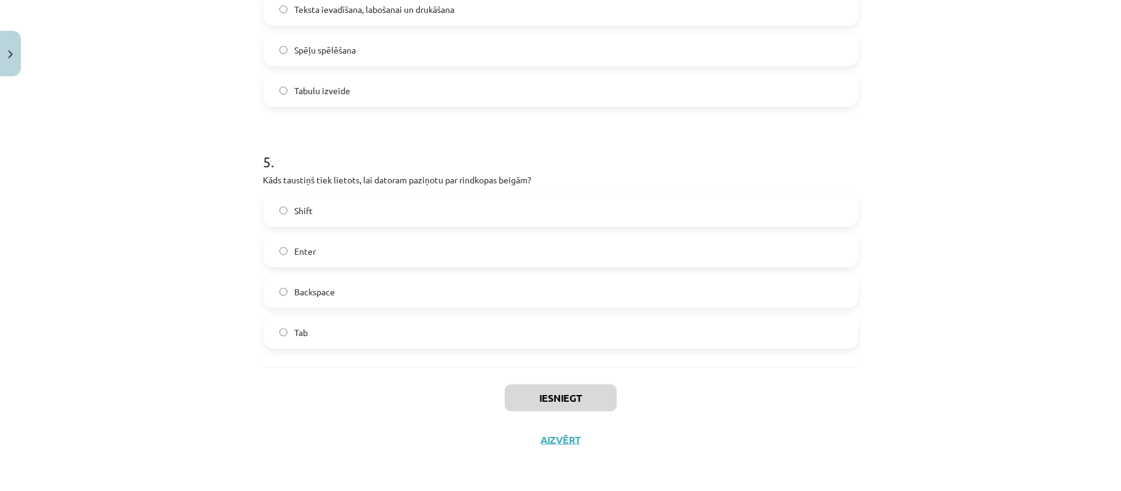
scroll to position [1041, 0]
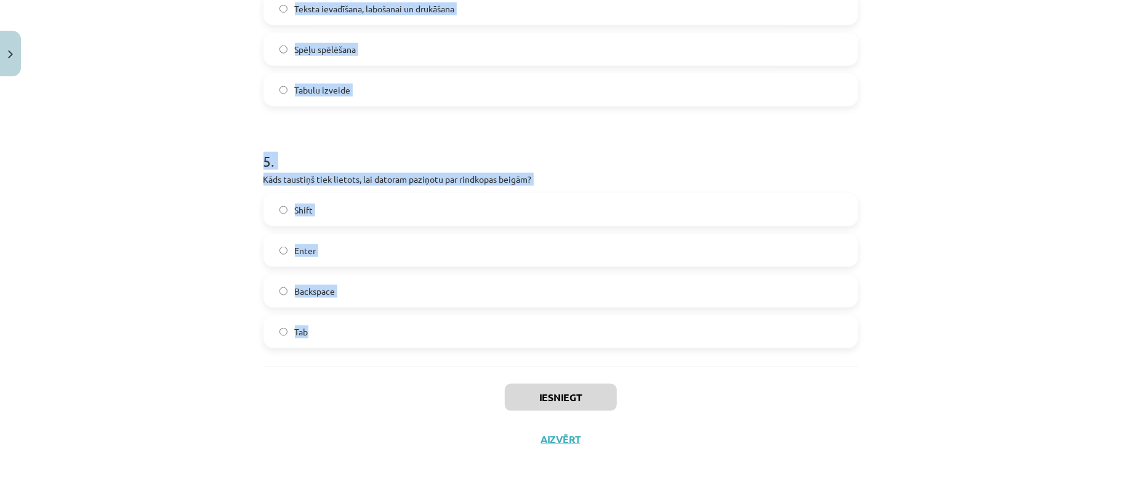
drag, startPoint x: 173, startPoint y: 185, endPoint x: 478, endPoint y: 331, distance: 337.7
click at [478, 335] on div "Mācību tēma: Datorikas - 10. klases 1. ieskaites mācību materiāls #8 7. tema – …" at bounding box center [560, 245] width 1121 height 491
copy form "1 . Kas veido tekstu? Attēli un diagrammas Tikai burti Rakstzīmes, vārdi un tei…"
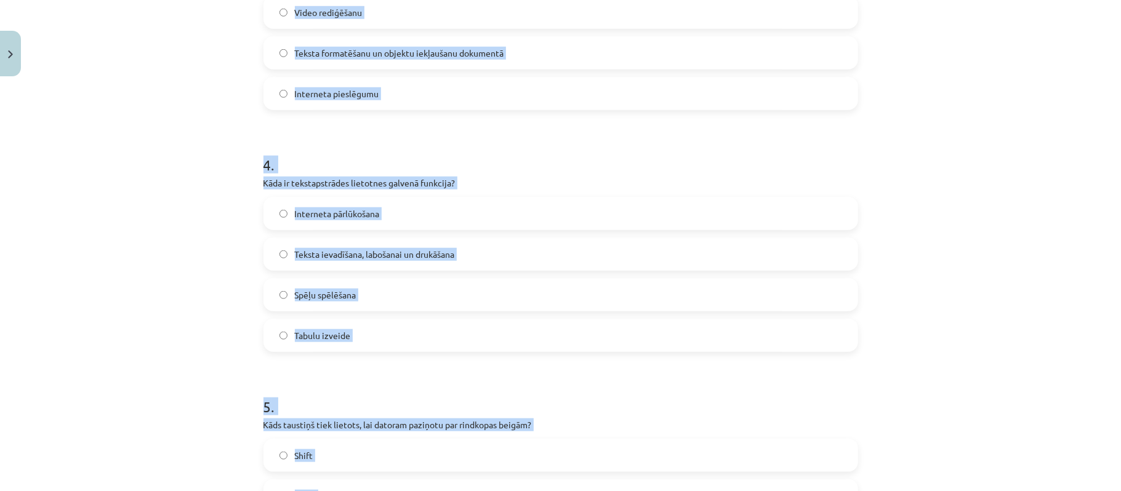
click at [198, 185] on div "Mācību tēma: Datorikas - 10. klases 1. ieskaites mācību materiāls #8 7. tema – …" at bounding box center [560, 245] width 1121 height 491
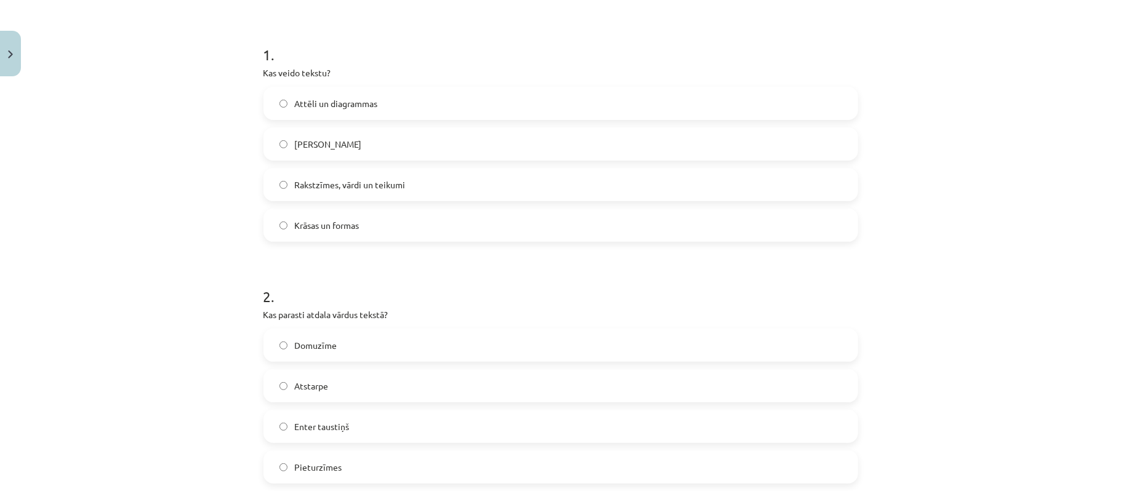
scroll to position [57, 0]
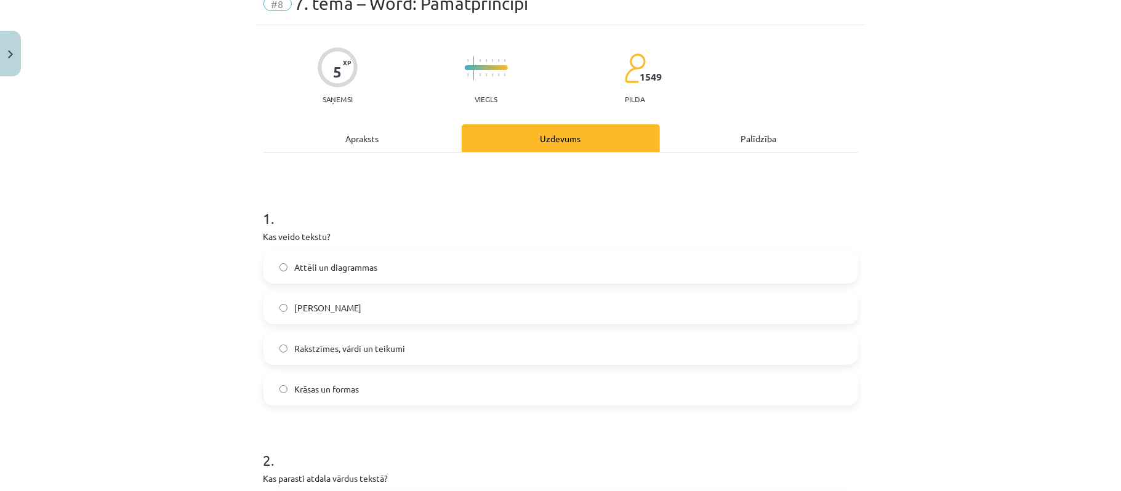
click at [361, 343] on span "Rakstzīmes, vārdi un teikumi" at bounding box center [350, 348] width 111 height 13
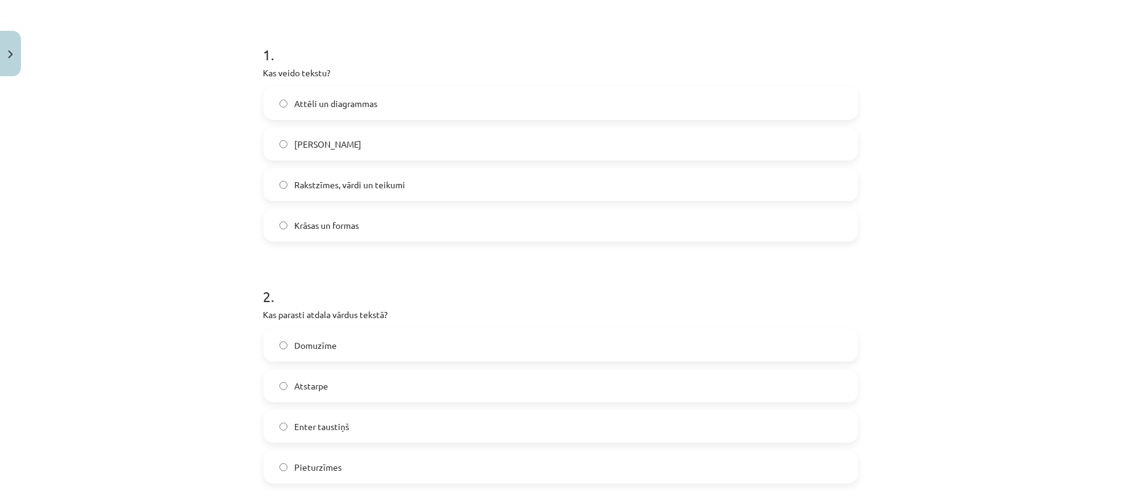
scroll to position [303, 0]
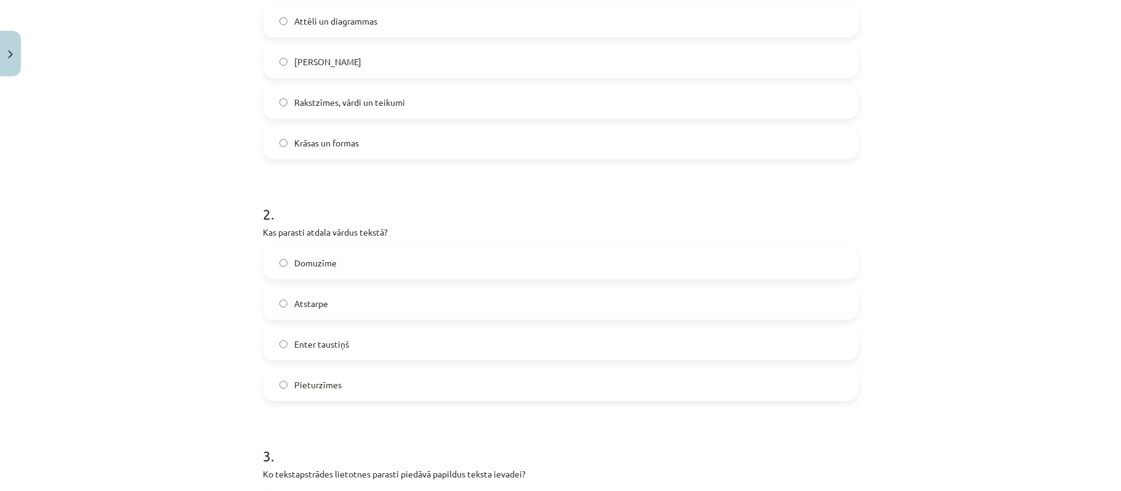
click at [355, 300] on label "Atstarpe" at bounding box center [561, 303] width 592 height 31
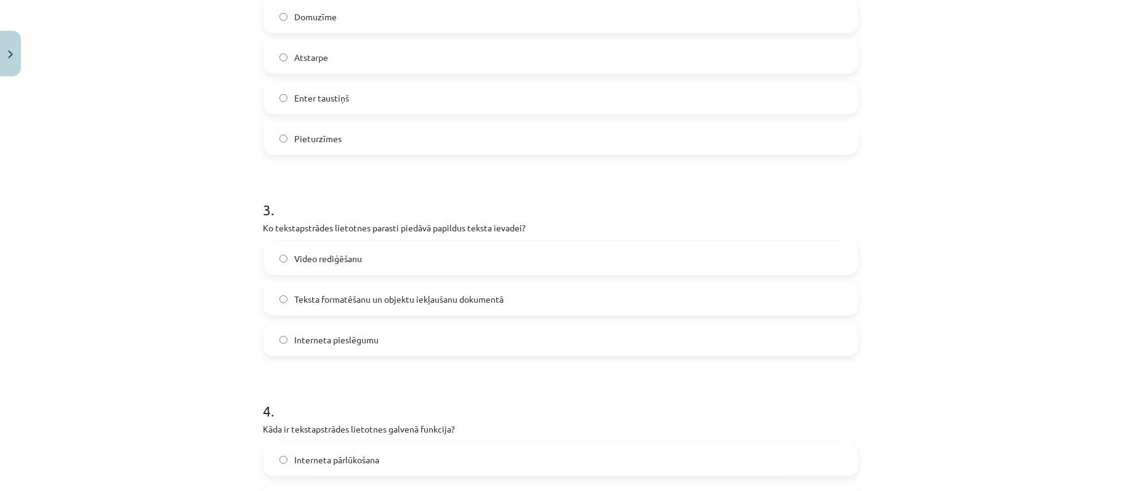
scroll to position [713, 0]
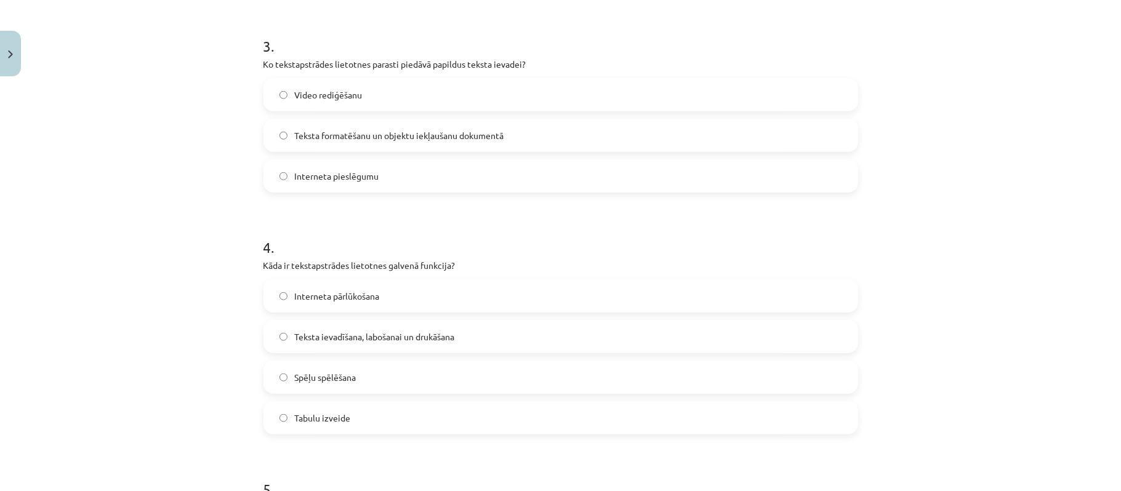
click at [462, 134] on span "Teksta formatēšanu un objektu iekļaušanu dokumentā" at bounding box center [399, 135] width 209 height 13
click at [431, 342] on span "Teksta ievadīšana, labošanai un drukāšana" at bounding box center [375, 336] width 160 height 13
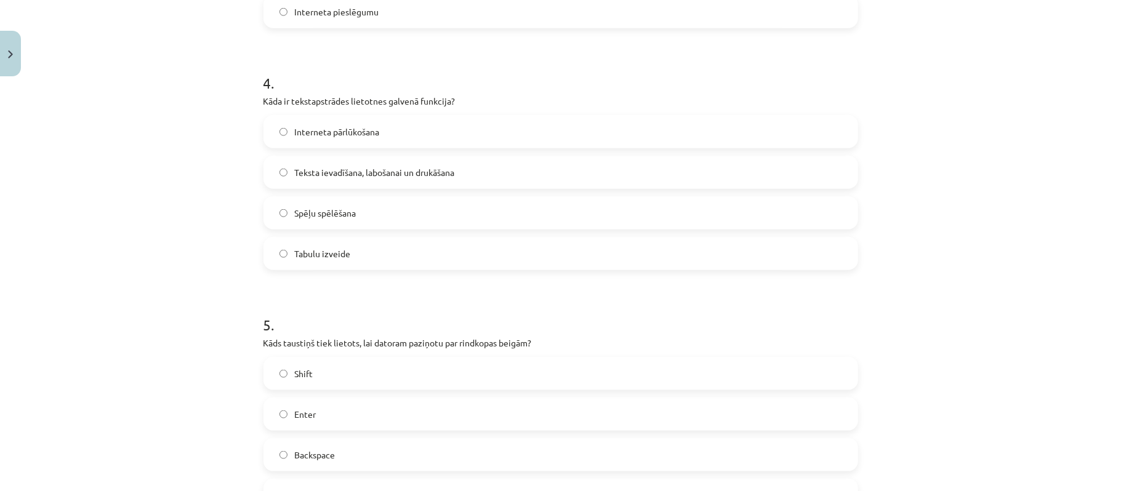
scroll to position [959, 0]
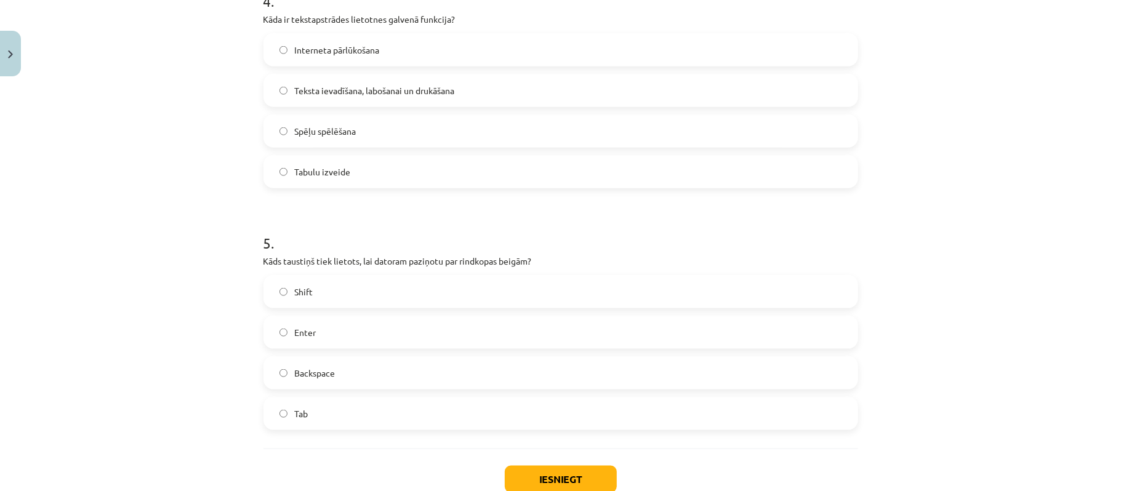
click at [375, 320] on label "Enter" at bounding box center [561, 332] width 592 height 31
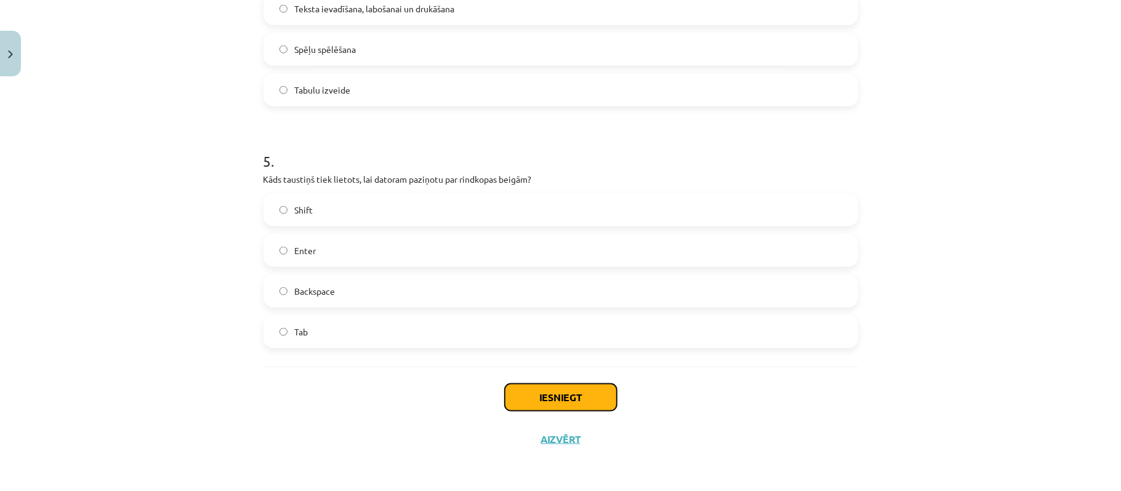
click at [574, 396] on button "Iesniegt" at bounding box center [561, 397] width 112 height 27
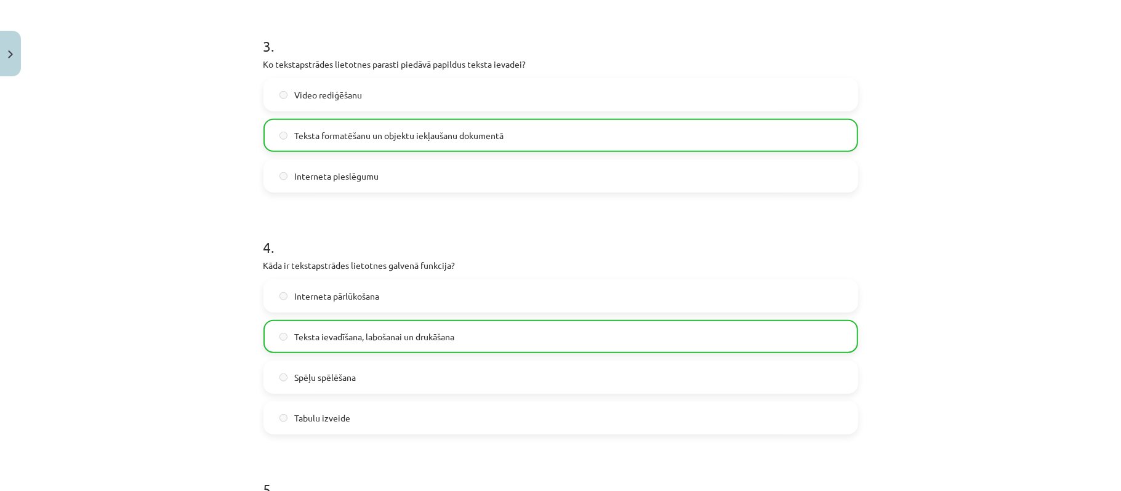
scroll to position [1081, 0]
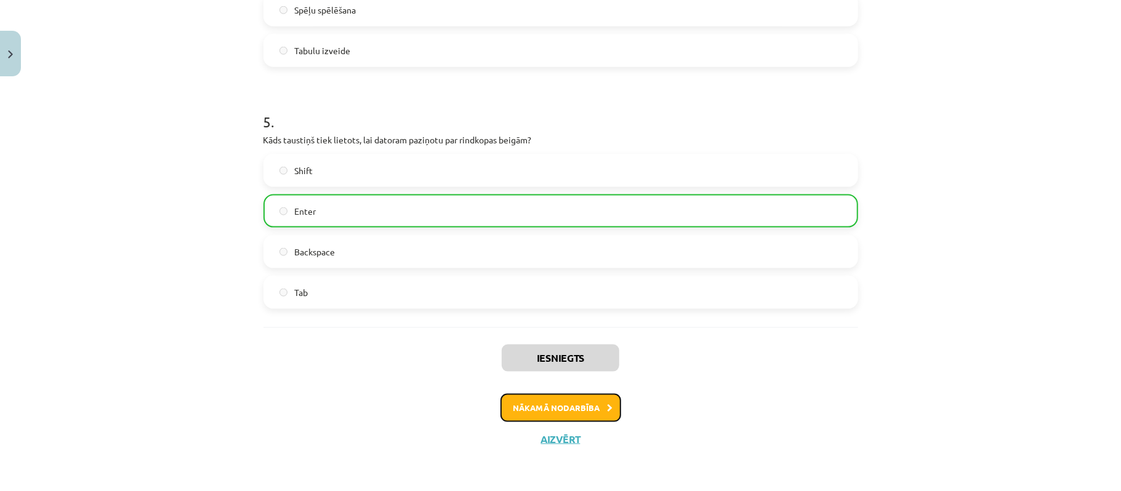
click at [579, 401] on button "Nākamā nodarbība" at bounding box center [560, 408] width 121 height 28
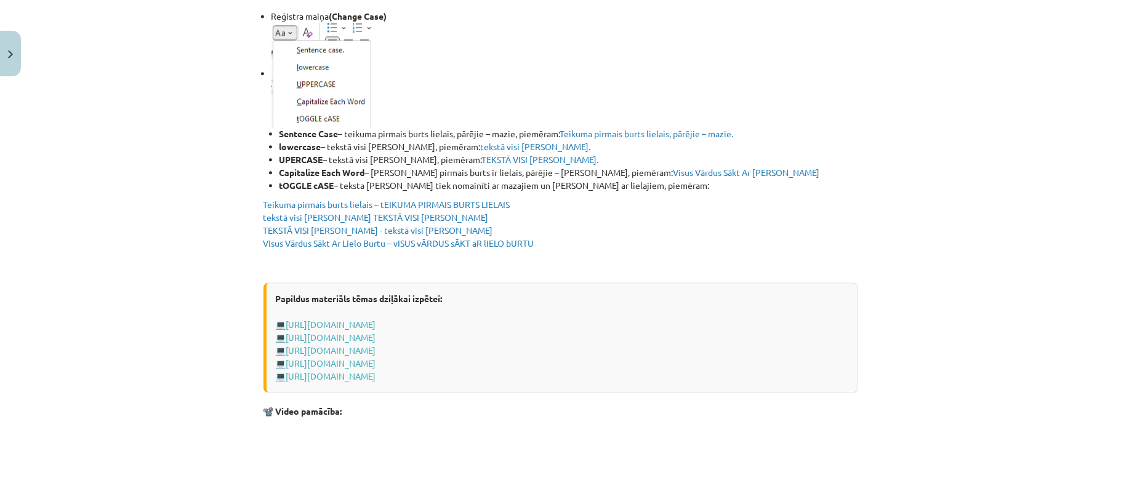
scroll to position [2425, 0]
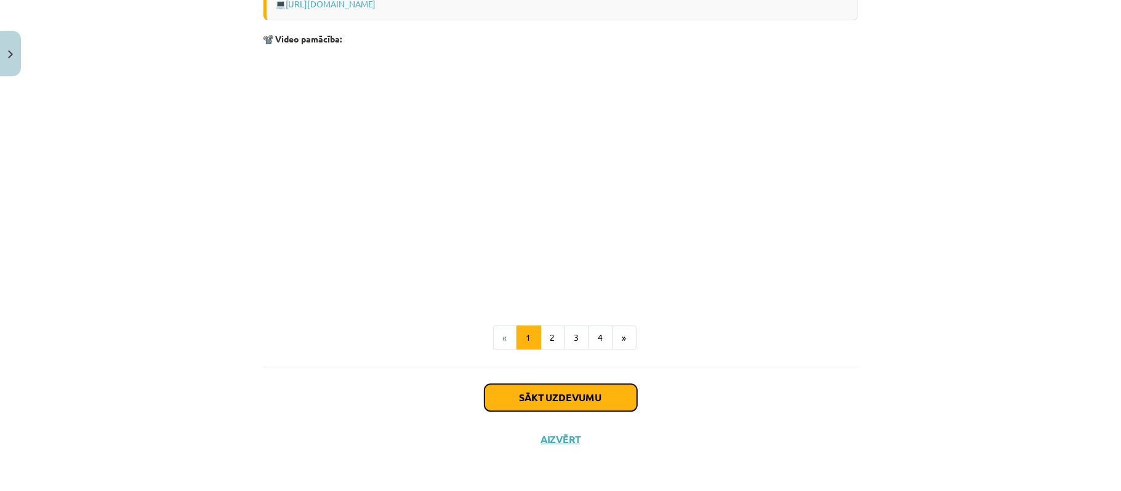
click at [542, 386] on button "Sākt uzdevumu" at bounding box center [560, 397] width 153 height 27
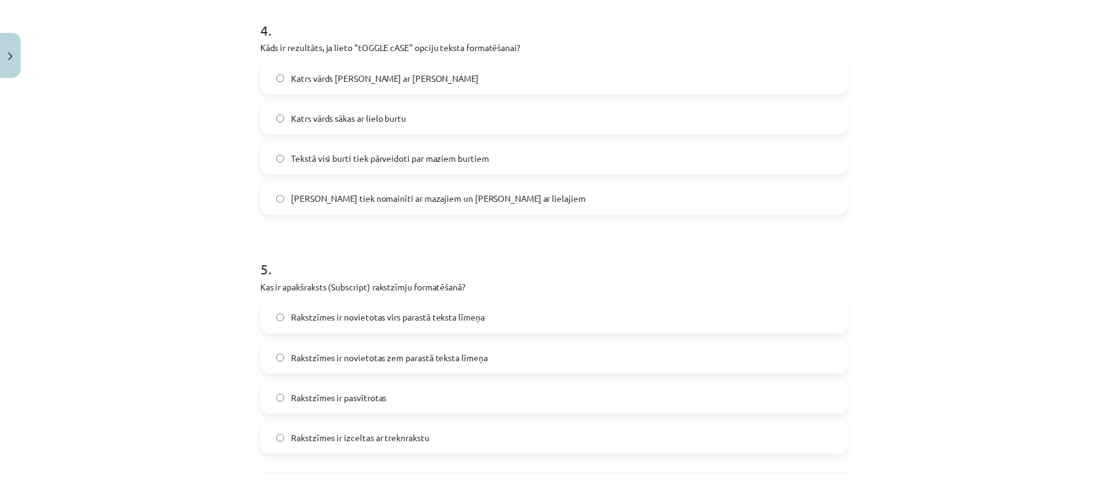
scroll to position [1093, 0]
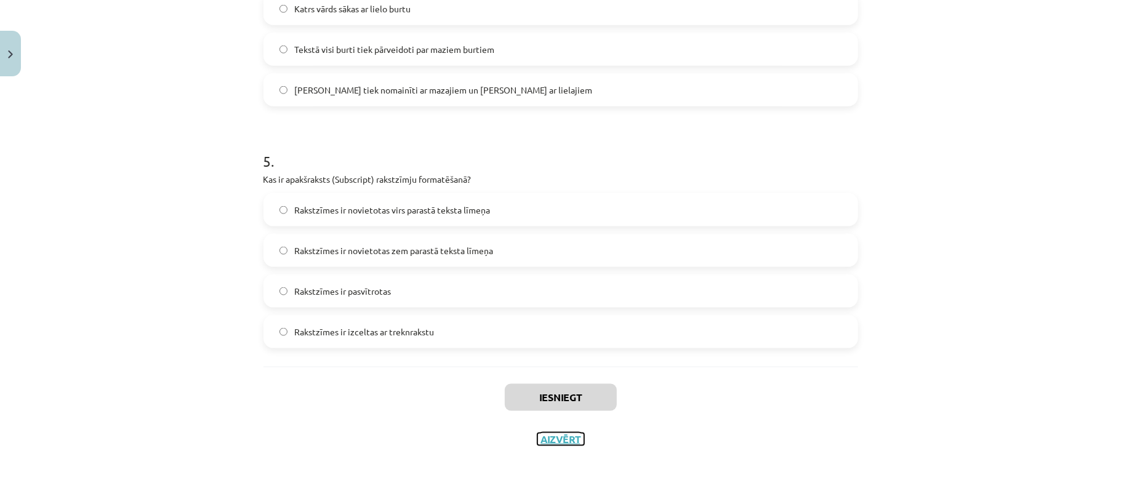
click at [562, 443] on button "Aizvērt" at bounding box center [560, 439] width 47 height 12
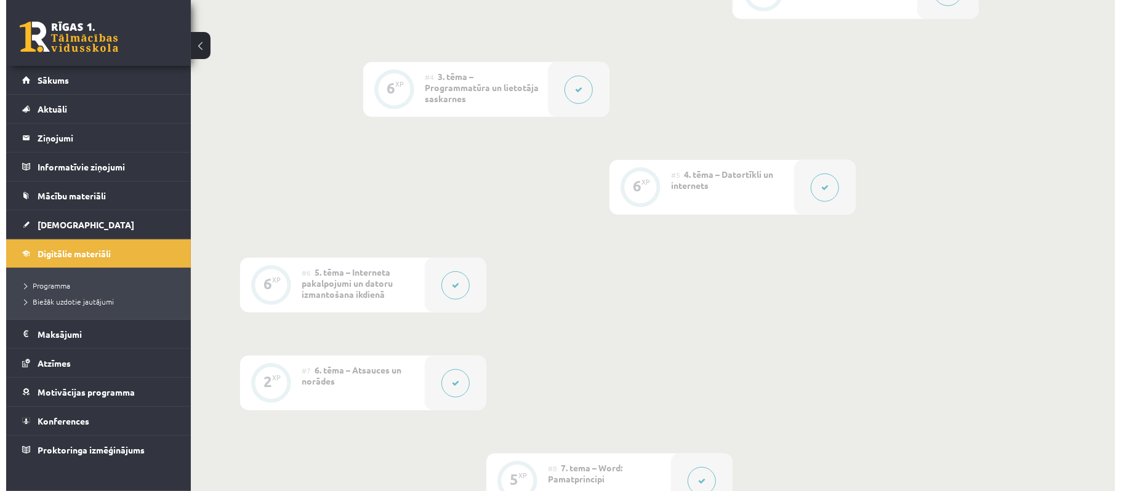
scroll to position [936, 0]
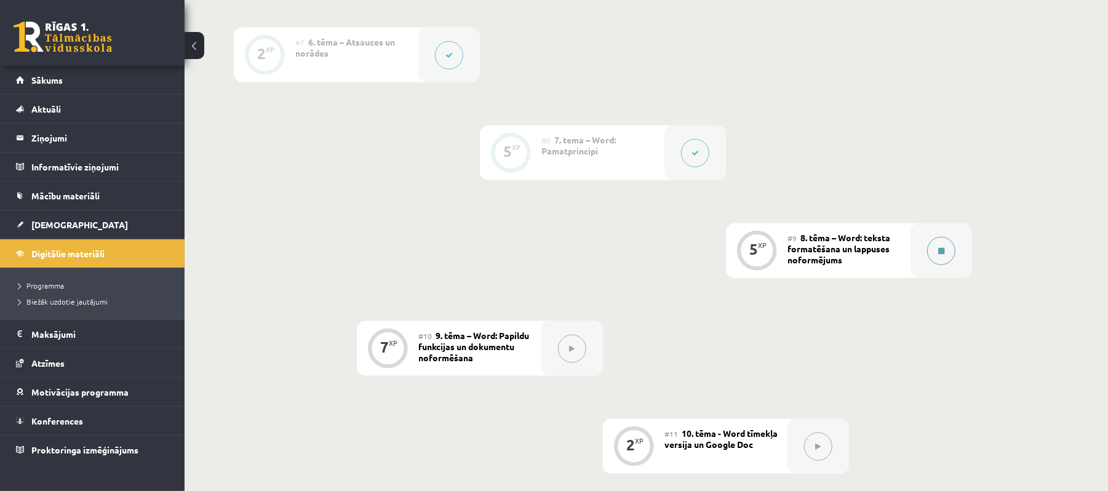
click at [951, 249] on button at bounding box center [941, 251] width 28 height 28
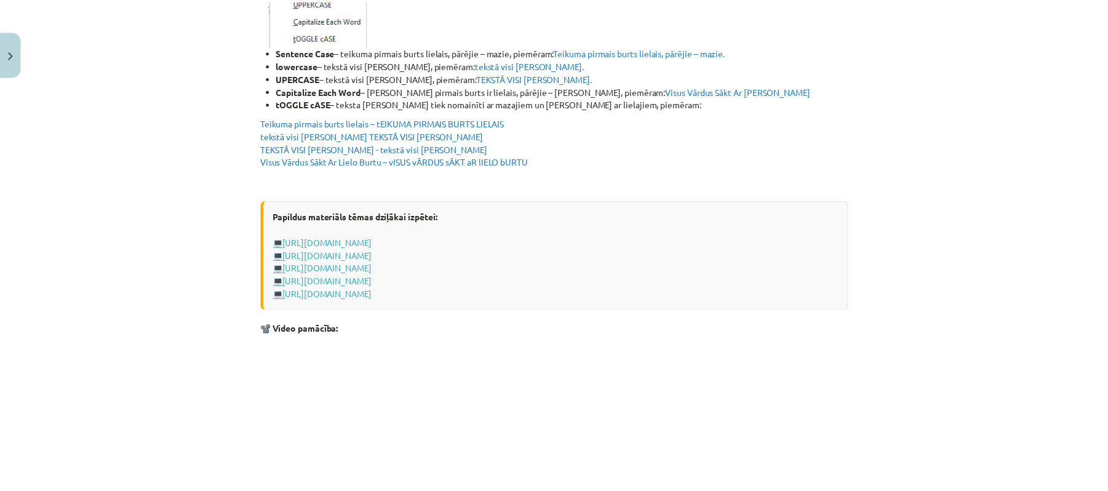
scroll to position [2425, 0]
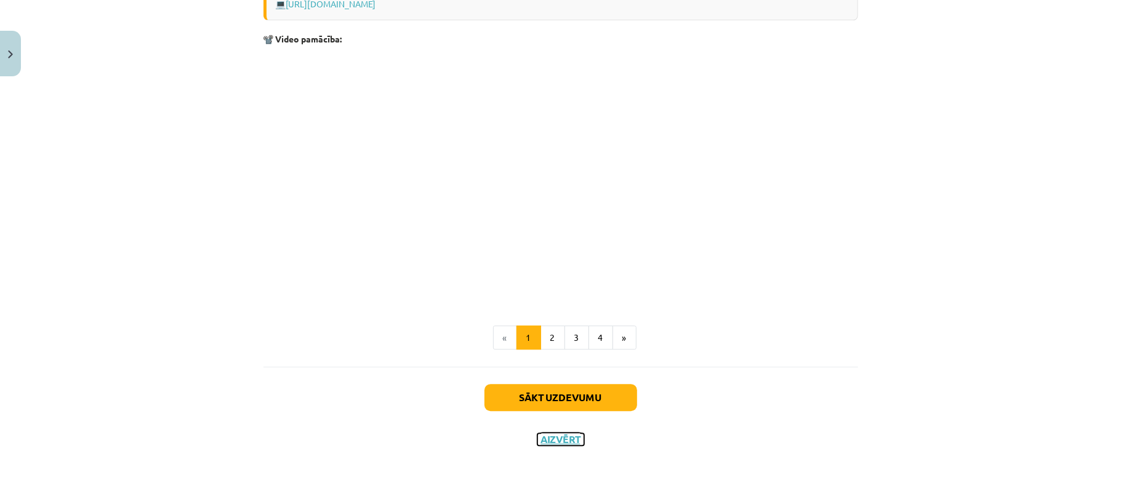
click at [554, 439] on button "Aizvērt" at bounding box center [560, 439] width 47 height 12
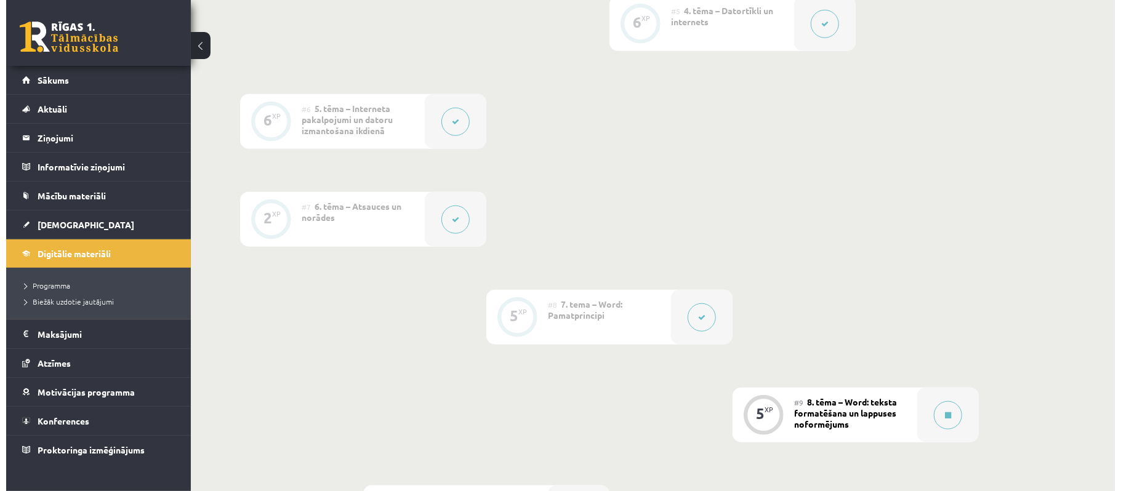
scroll to position [936, 0]
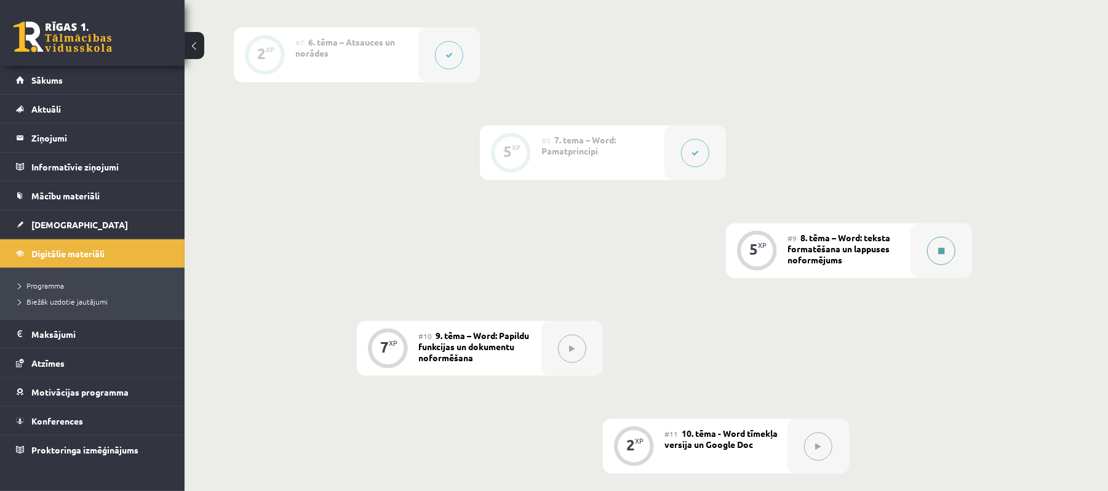
click at [938, 250] on icon at bounding box center [941, 250] width 6 height 7
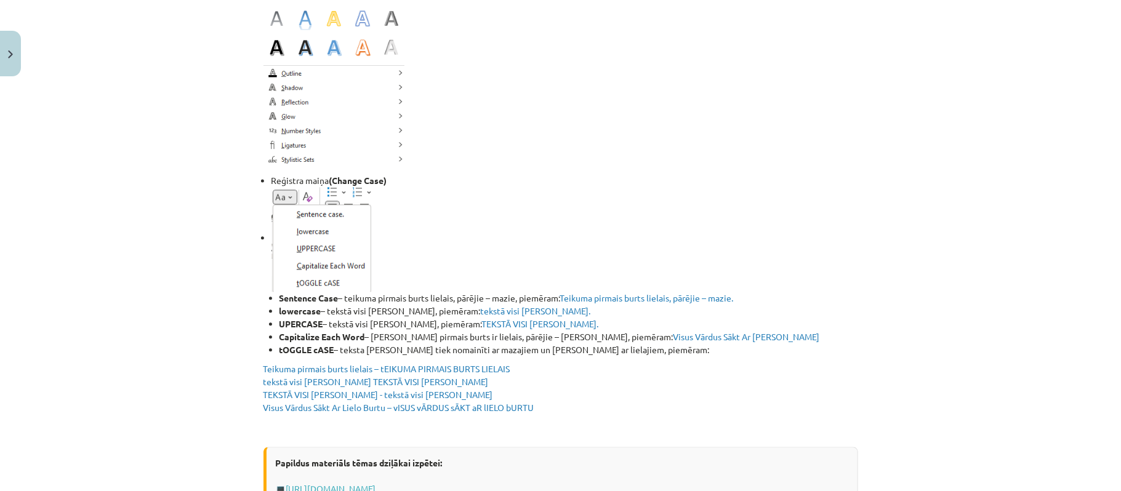
scroll to position [2425, 0]
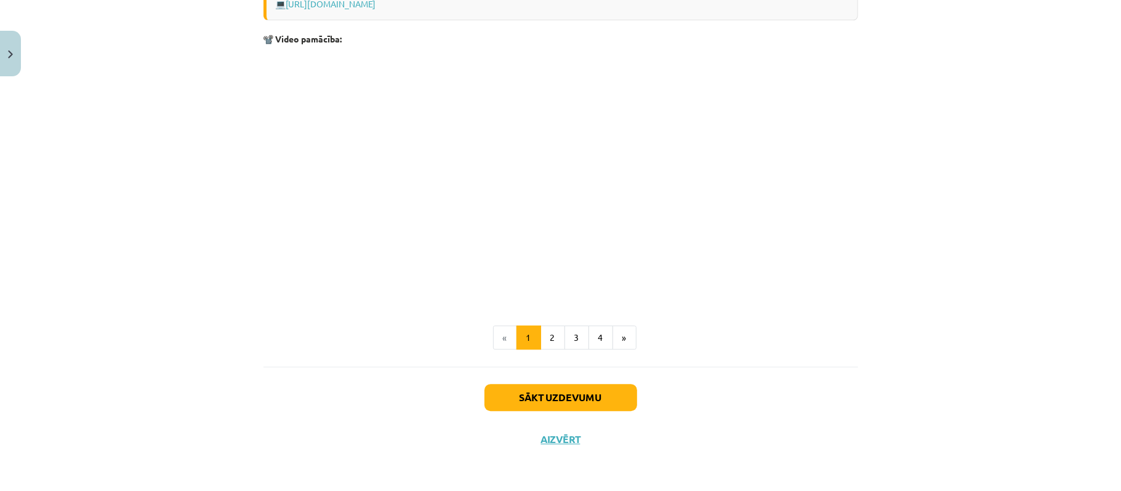
click at [591, 372] on div "Sākt uzdevumu Aizvērt" at bounding box center [560, 410] width 594 height 86
click at [591, 386] on button "Sākt uzdevumu" at bounding box center [560, 397] width 153 height 27
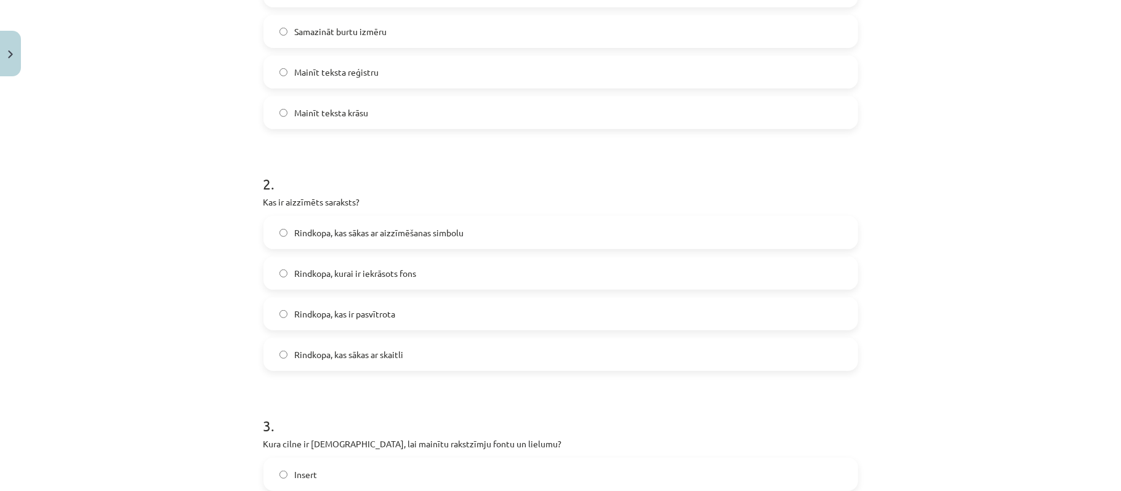
scroll to position [1093, 0]
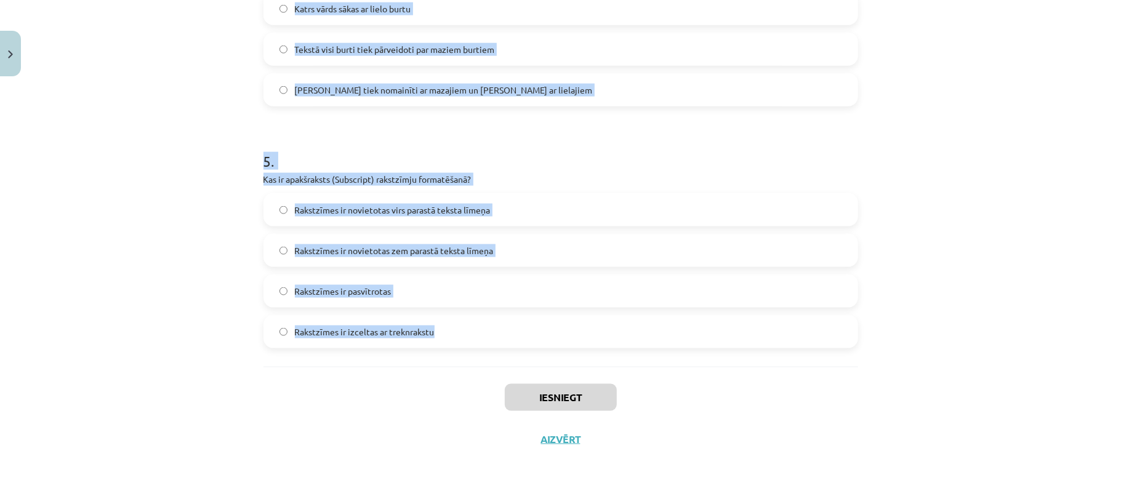
drag, startPoint x: 190, startPoint y: 269, endPoint x: 353, endPoint y: 202, distance: 176.3
click at [448, 321] on div "Mācību tēma: Datorikas - 10. klases 1. ieskaites mācību materiāls #9 8. tēma – …" at bounding box center [560, 245] width 1121 height 491
copy form "1 . Ko var izdarīt ar šo pogu - ? Palielināt burtu izmēru Samazināt burtu izmēr…"
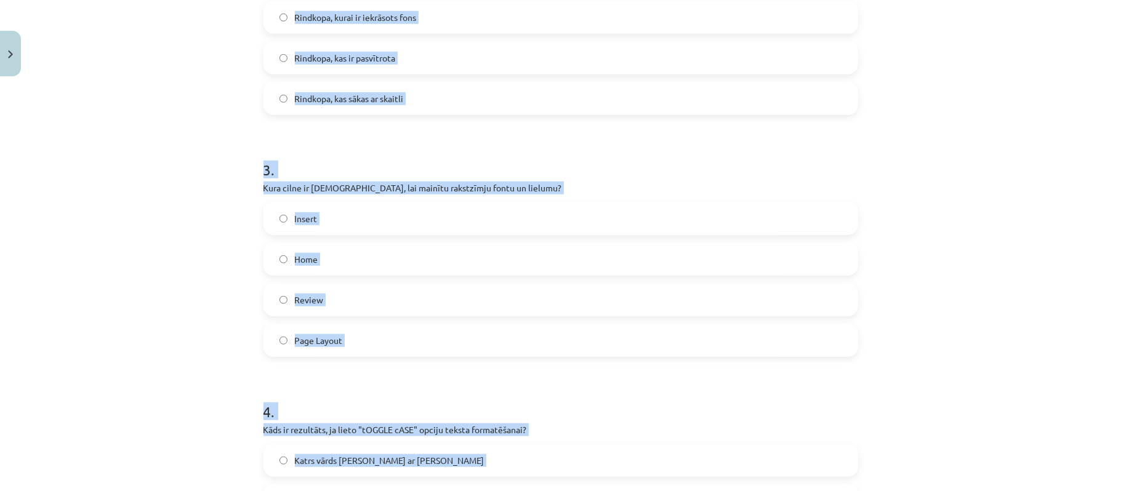
scroll to position [190, 0]
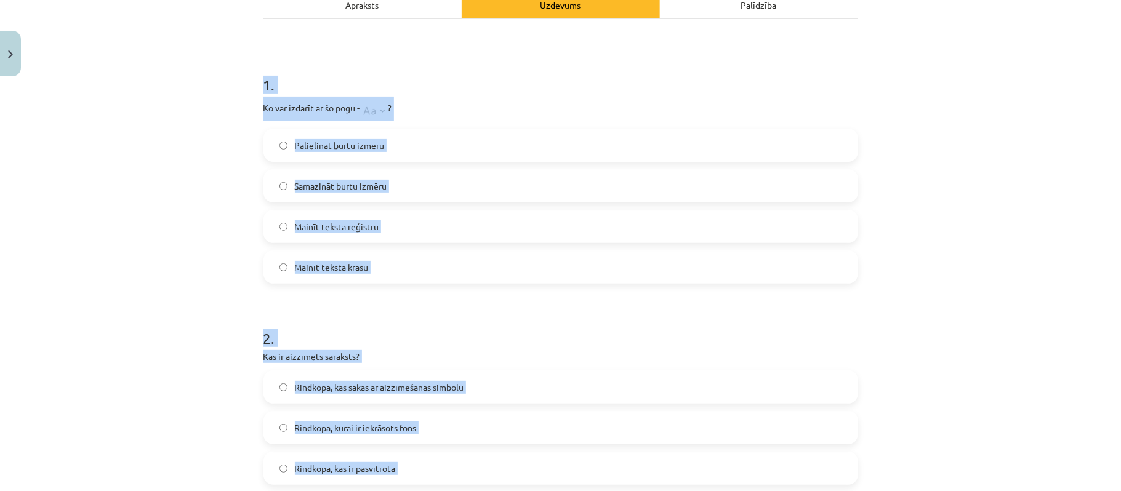
click at [224, 242] on div "Mācību tēma: Datorikas - 10. klases 1. ieskaites mācību materiāls #9 8. tēma – …" at bounding box center [560, 245] width 1121 height 491
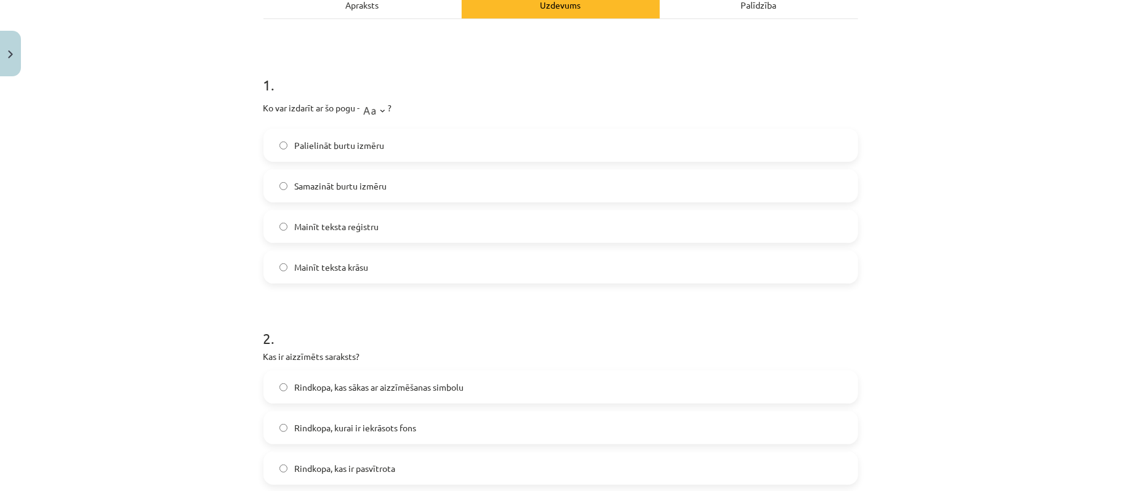
click at [224, 242] on div "Mācību tēma: Datorikas - 10. klases 1. ieskaites mācību materiāls #9 8. tēma – …" at bounding box center [560, 245] width 1121 height 491
click at [295, 232] on span "Mainīt teksta reģistru" at bounding box center [337, 226] width 84 height 13
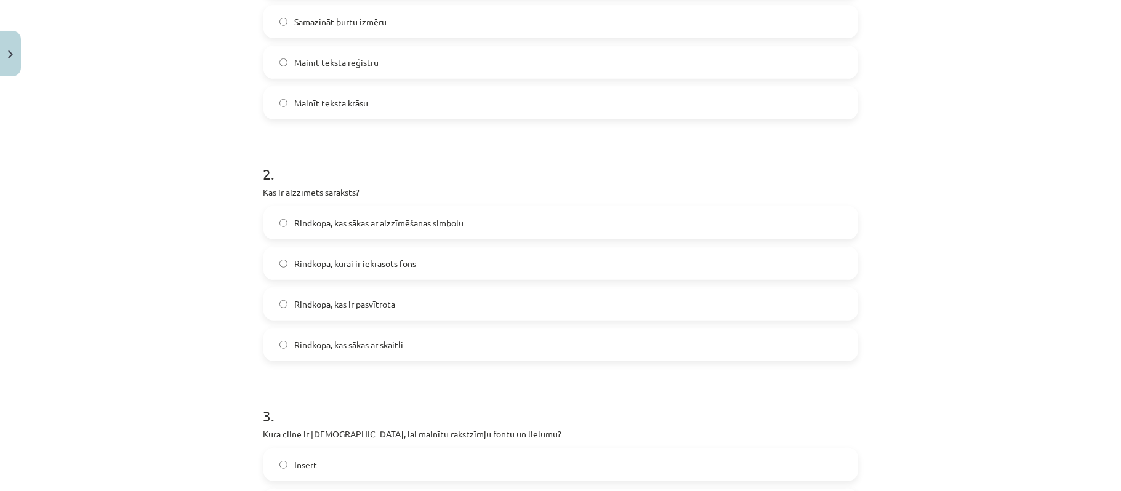
click at [345, 230] on label "Rindkopa, kas sākas ar aizzīmēšanas simbolu" at bounding box center [561, 222] width 592 height 31
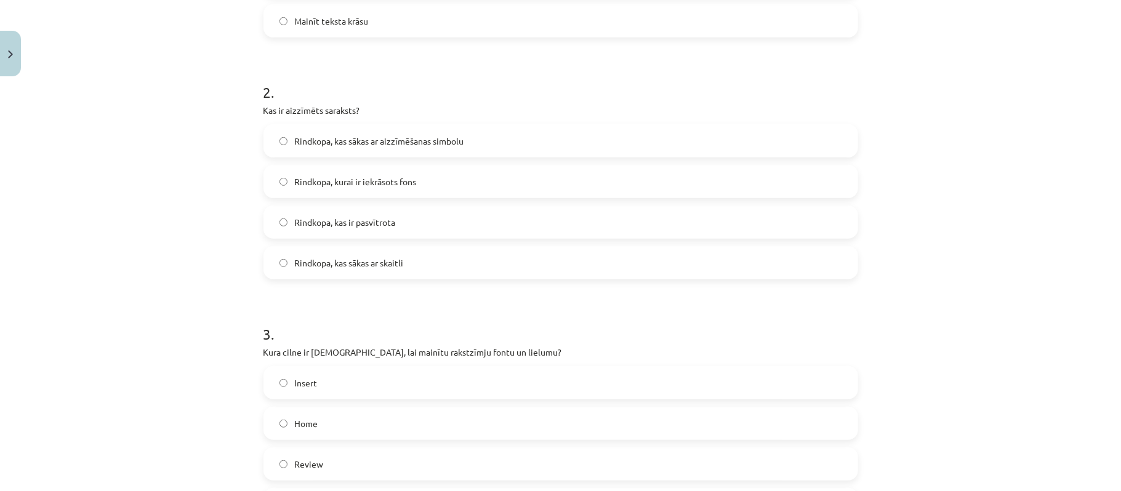
scroll to position [518, 0]
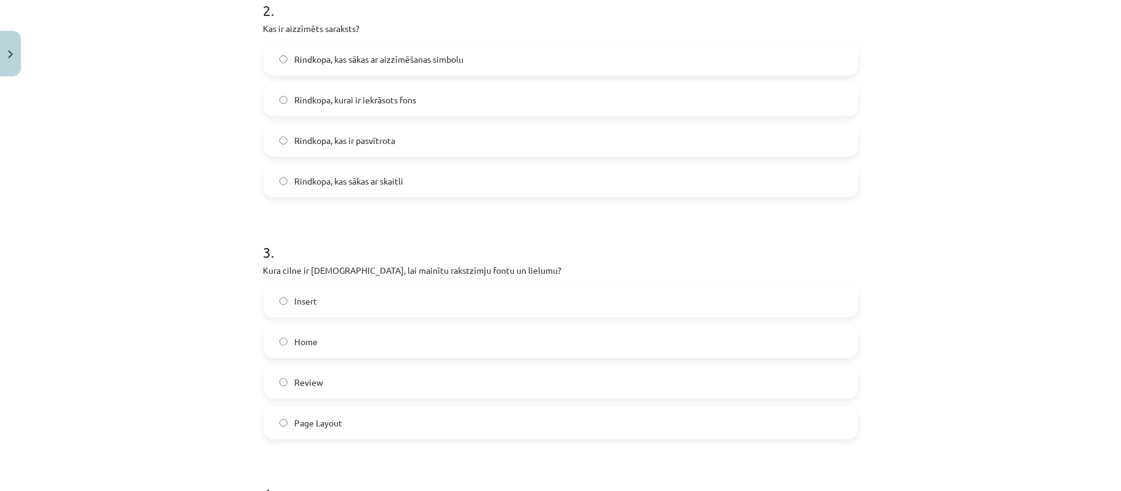
click at [298, 347] on span "Home" at bounding box center [306, 341] width 23 height 13
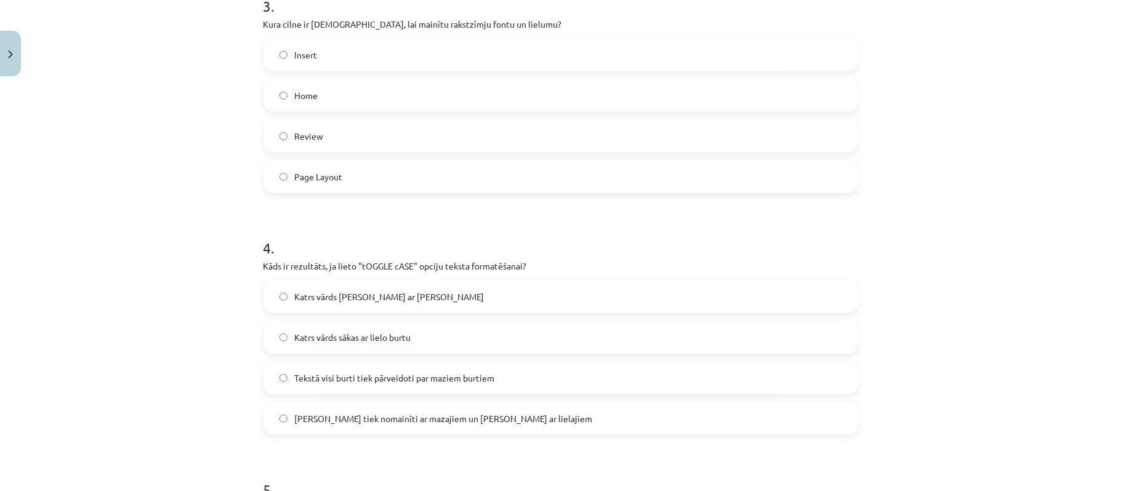
scroll to position [847, 0]
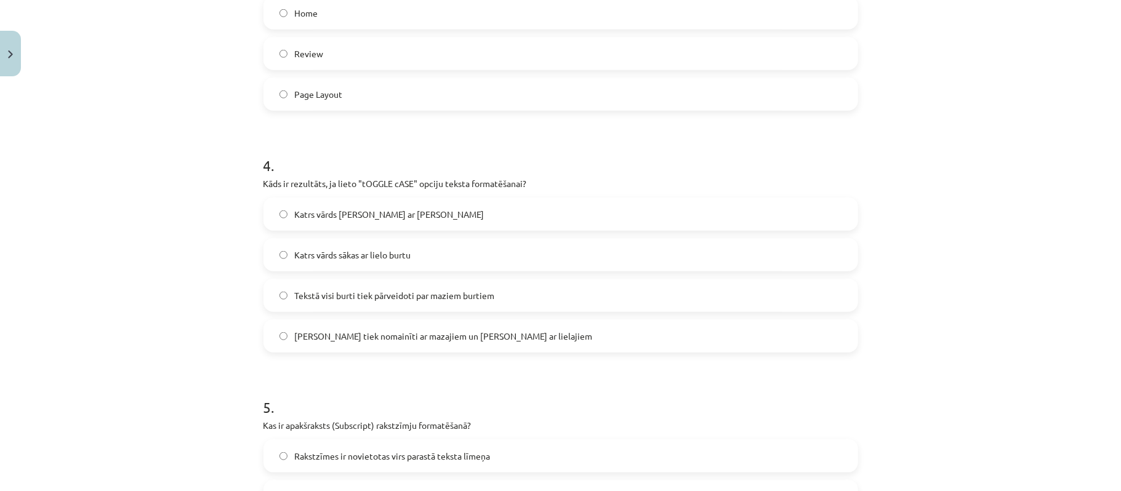
click at [355, 321] on label "Lielie burti tiek nomainīti ar mazajiem un mazie ar lielajiem" at bounding box center [561, 336] width 592 height 31
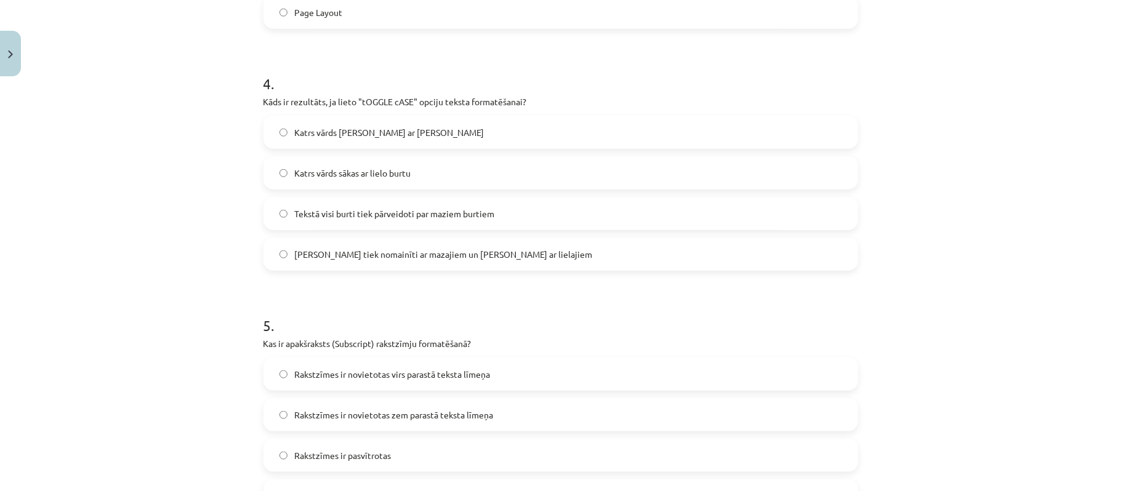
scroll to position [1093, 0]
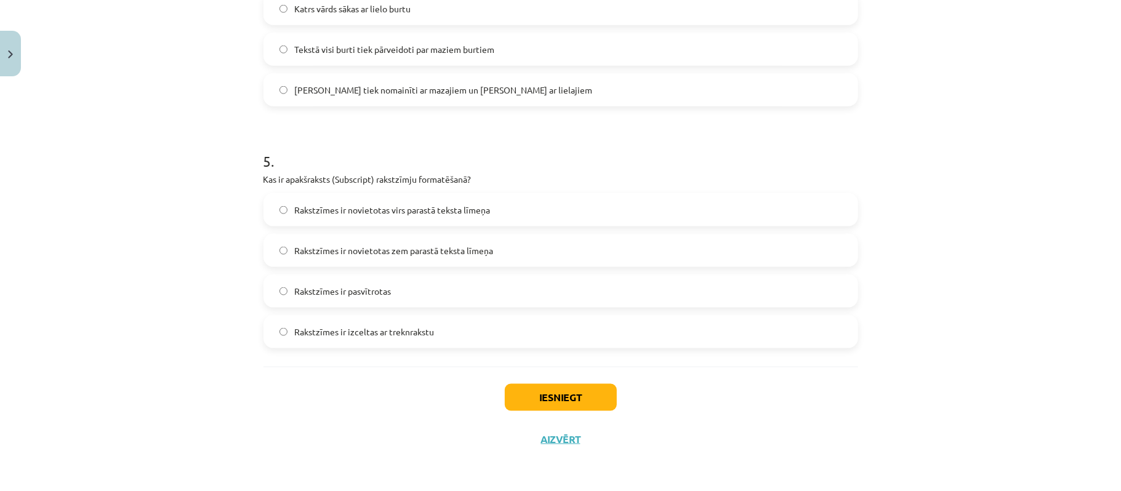
click at [454, 256] on span "Rakstzīmes ir novietotas zem parastā teksta līmeņa" at bounding box center [394, 250] width 199 height 13
click at [559, 399] on button "Iesniegt" at bounding box center [561, 397] width 112 height 27
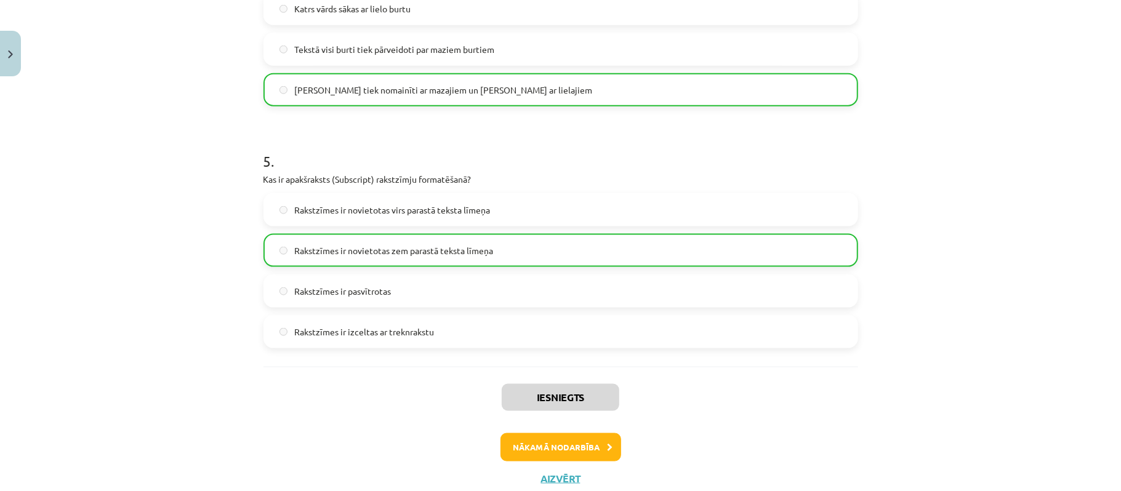
scroll to position [1132, 0]
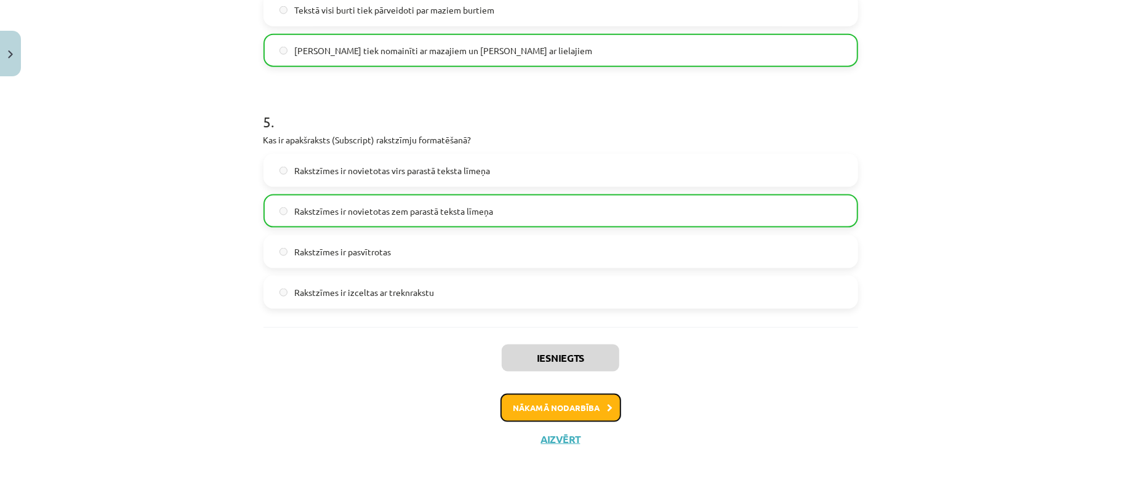
click at [596, 415] on button "Nākamā nodarbība" at bounding box center [560, 408] width 121 height 28
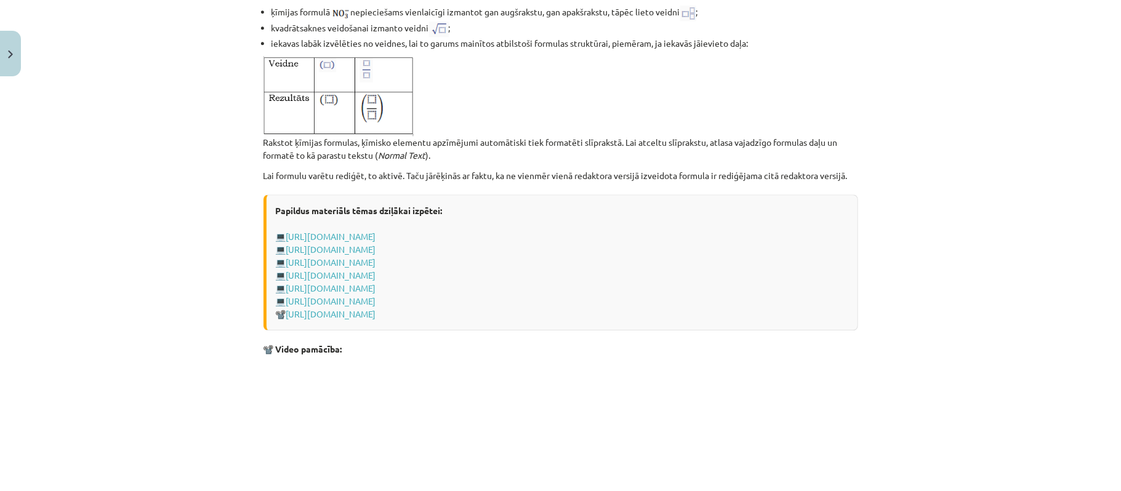
scroll to position [2564, 0]
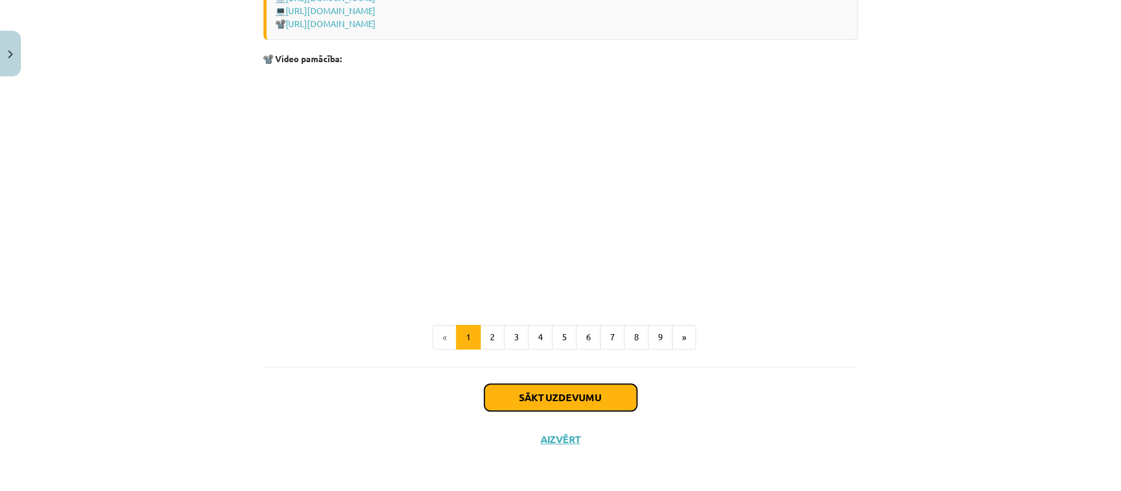
click at [584, 391] on button "Sākt uzdevumu" at bounding box center [560, 397] width 153 height 27
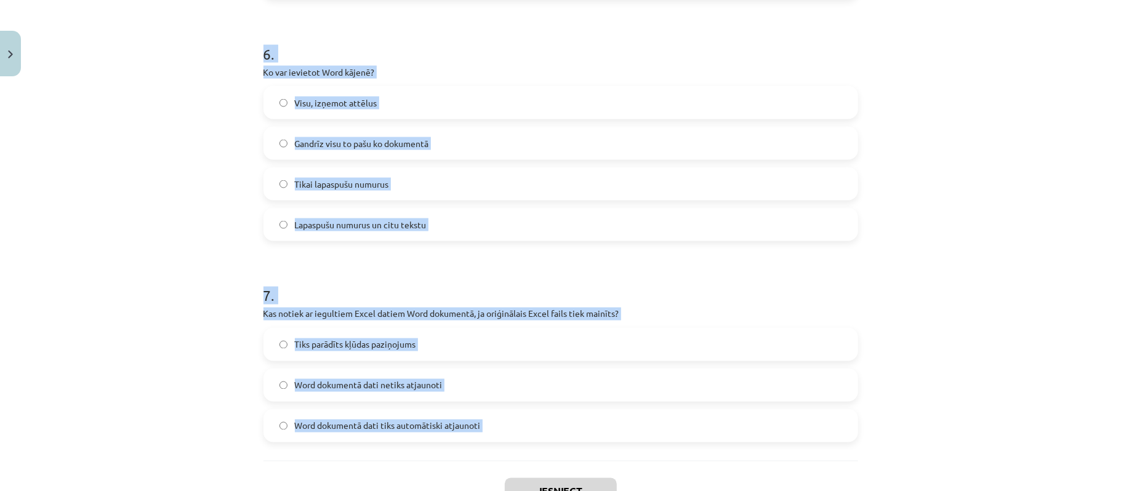
scroll to position [1402, 0]
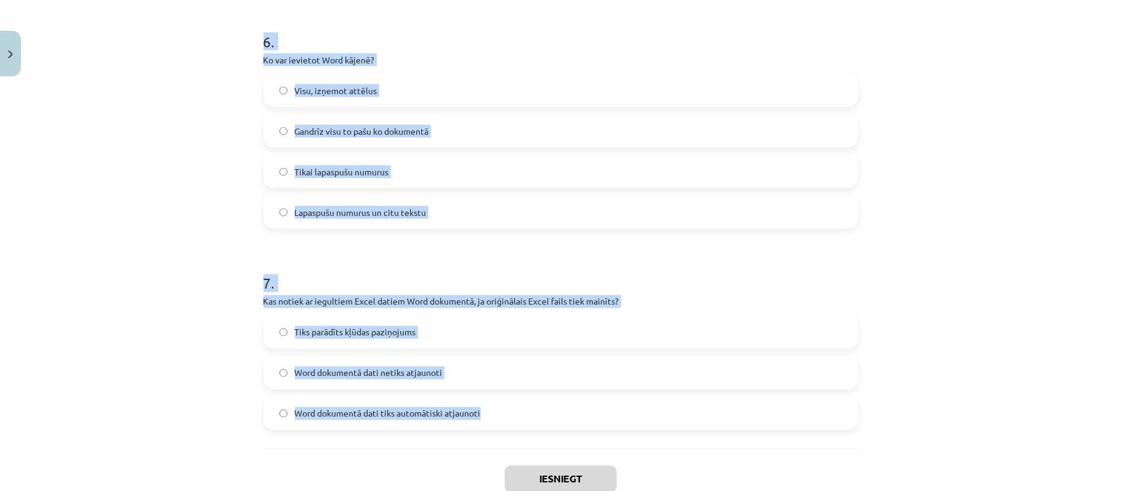
drag, startPoint x: 188, startPoint y: 149, endPoint x: 458, endPoint y: 306, distance: 313.3
click at [546, 418] on div "Mācību tēma: Datorikas - 10. klases 1. ieskaites mācību materiāls #10 9. tēma –…" at bounding box center [560, 245] width 1121 height 491
copy form "1 . Kura komanda tiek izmantota, lai kopētu teksta formatējumu citā vietā? Past…"
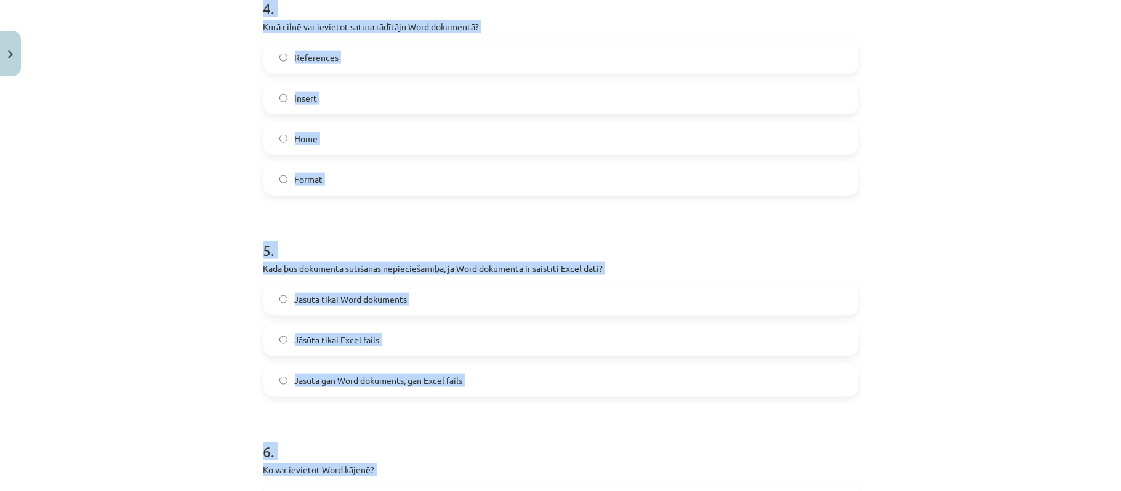
scroll to position [746, 0]
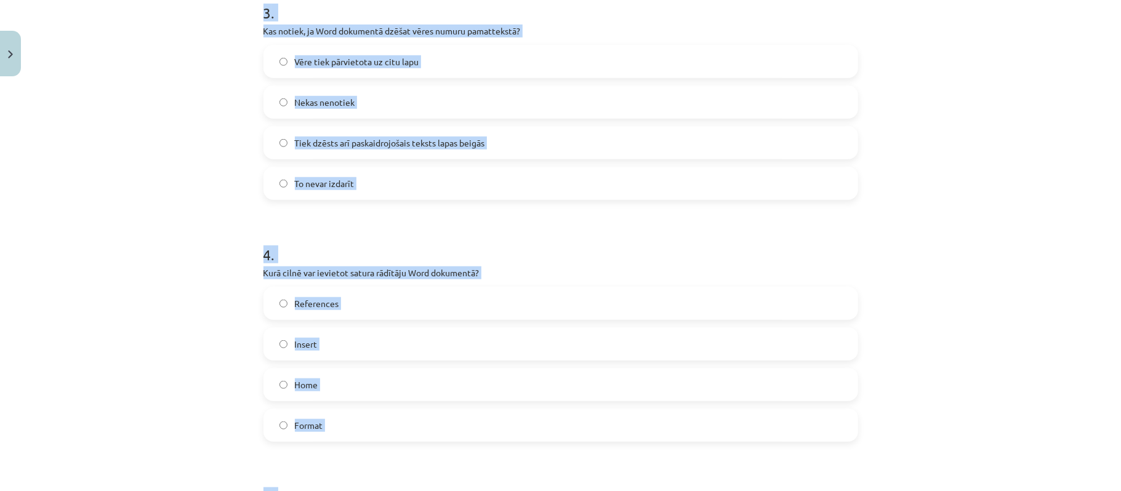
click at [164, 137] on div "Mācību tēma: Datorikas - 10. klases 1. ieskaites mācību materiāls #10 9. tēma –…" at bounding box center [560, 245] width 1121 height 491
click at [167, 137] on div "Mācību tēma: Datorikas - 10. klases 1. ieskaites mācību materiāls #10 9. tēma –…" at bounding box center [560, 245] width 1121 height 491
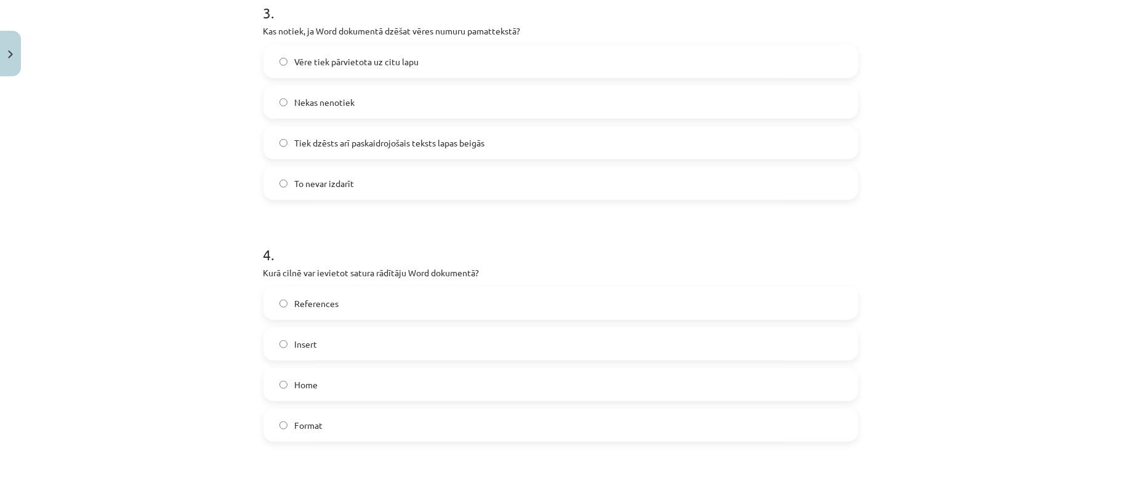
click at [169, 138] on div "Mācību tēma: Datorikas - 10. klases 1. ieskaites mācību materiāls #10 9. tēma –…" at bounding box center [560, 245] width 1121 height 491
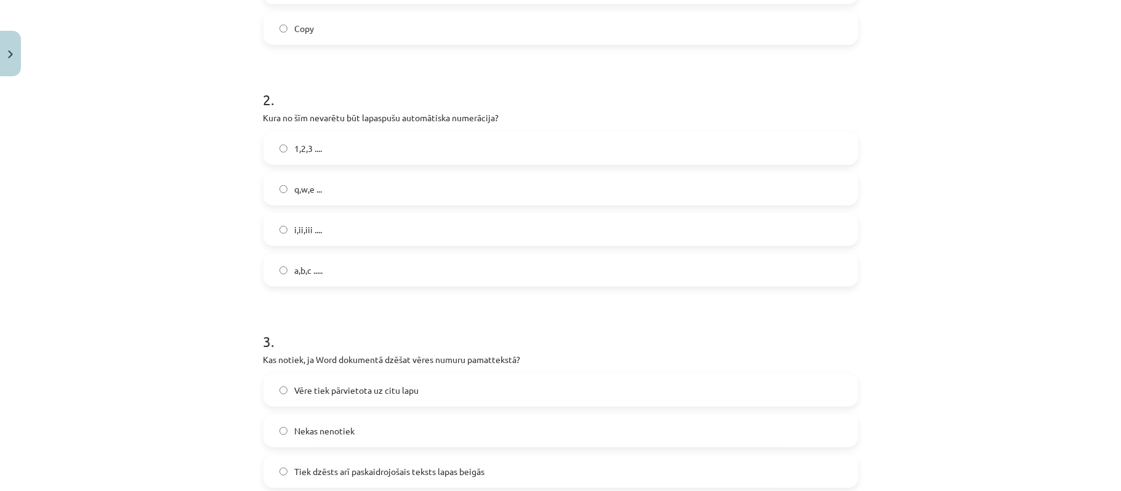
scroll to position [254, 0]
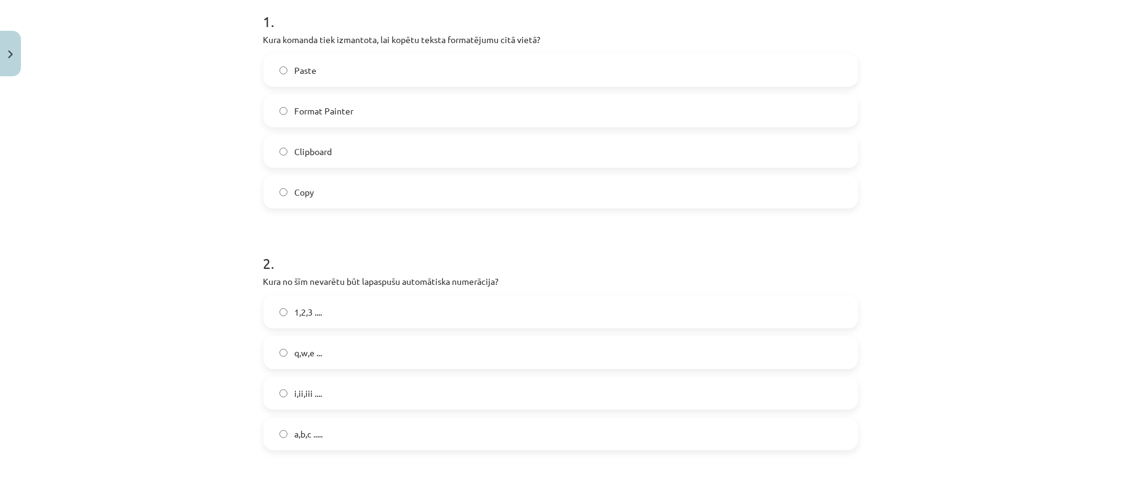
click at [311, 92] on div "Paste Format Painter Clipboard Copy" at bounding box center [560, 131] width 594 height 155
click at [311, 126] on label "Format Painter" at bounding box center [561, 110] width 592 height 31
click at [356, 345] on label "q,w,e ..." at bounding box center [561, 352] width 592 height 31
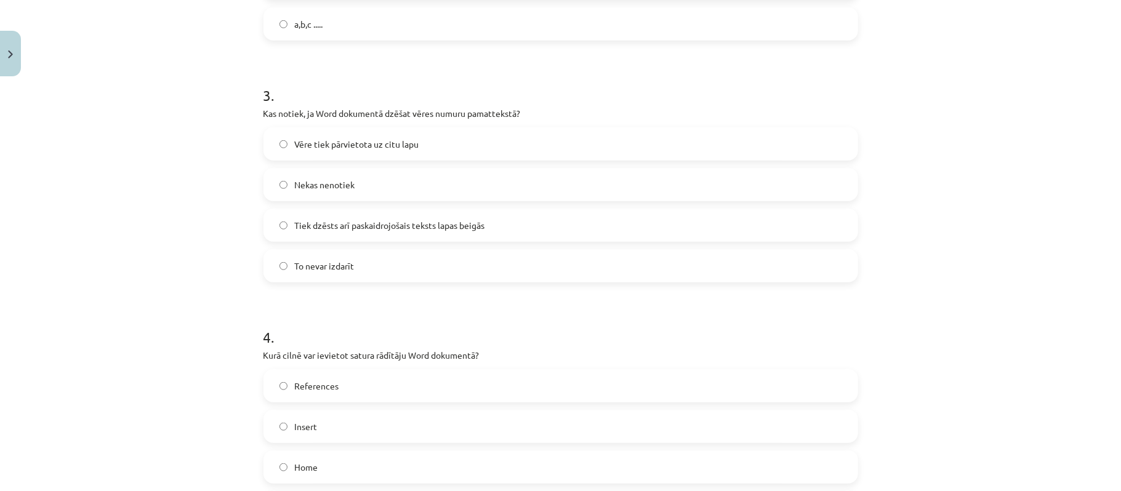
scroll to position [582, 0]
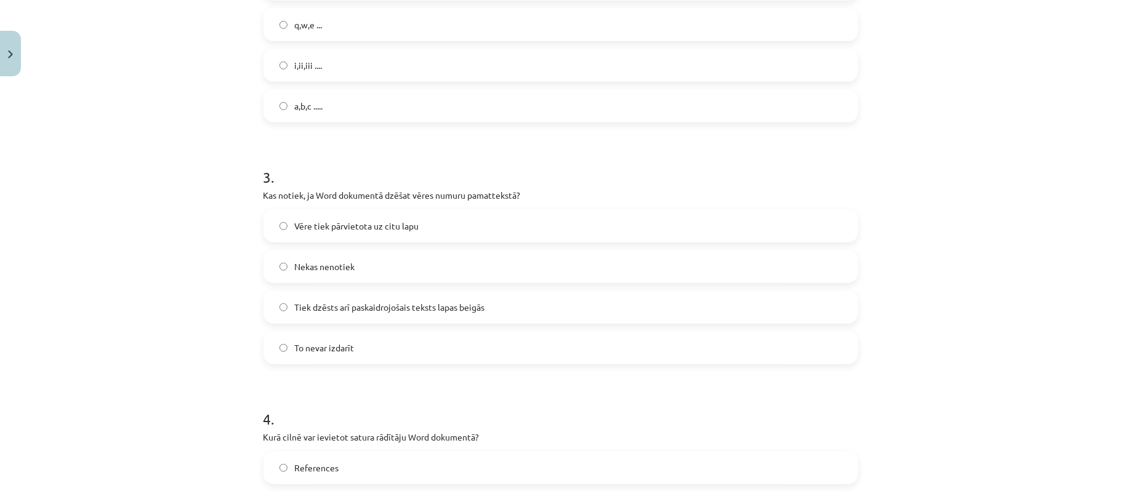
click at [377, 298] on label "Tiek dzēsts arī paskaidrojošais teksts lapas beigās" at bounding box center [561, 307] width 592 height 31
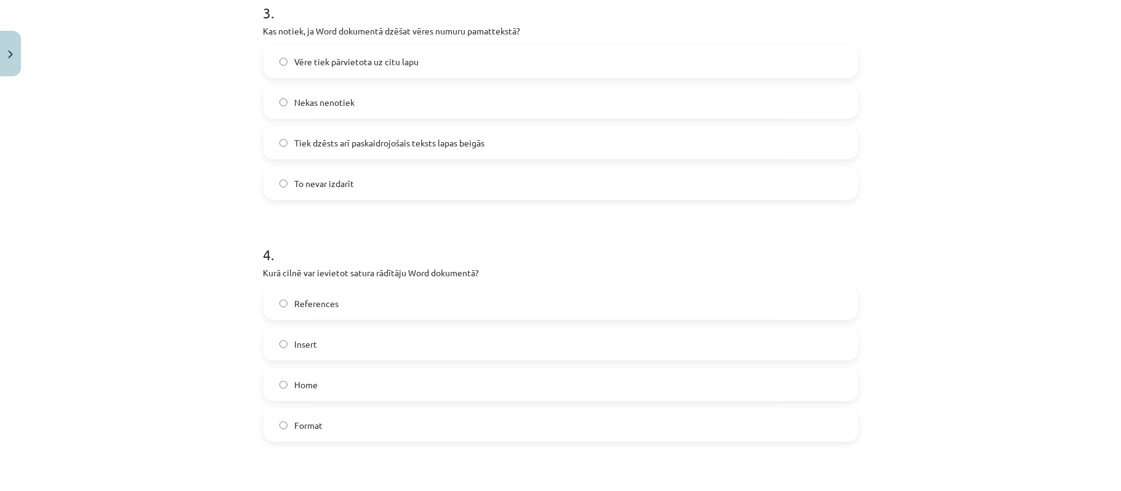
click at [313, 297] on span "References" at bounding box center [317, 303] width 44 height 13
click at [121, 334] on div "Mācību tēma: Datorikas - 10. klases 1. ieskaites mācību materiāls #10 9. tēma –…" at bounding box center [560, 245] width 1121 height 491
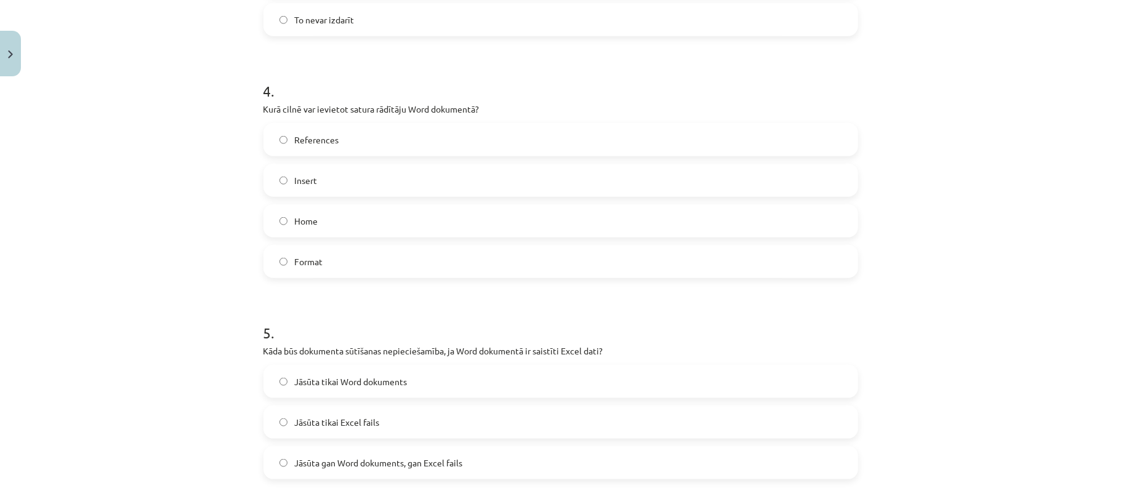
scroll to position [992, 0]
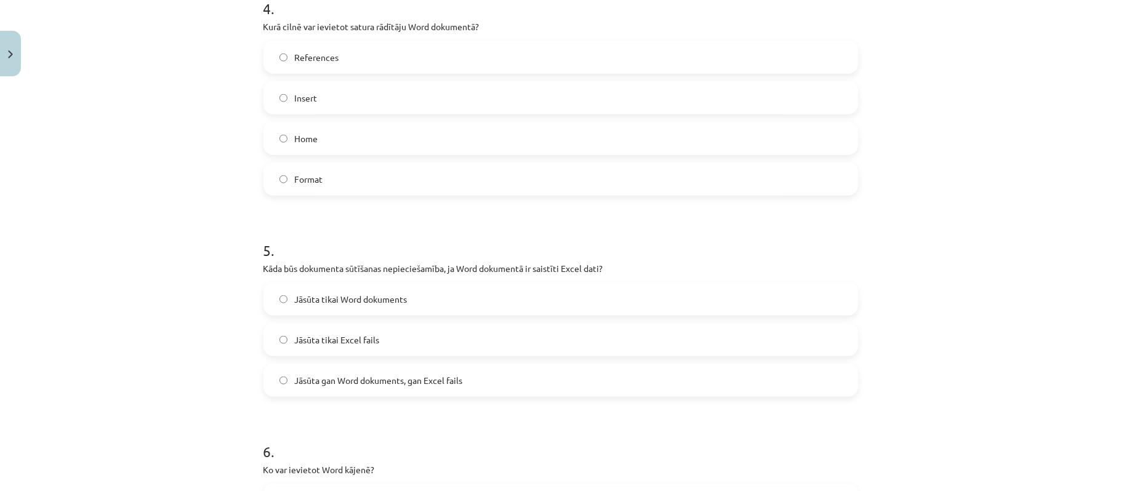
click at [424, 380] on span "Jāsūta gan Word dokuments, gan Excel fails" at bounding box center [379, 380] width 168 height 13
click at [279, 373] on label "Jāsūta gan Word dokuments, gan Excel fails" at bounding box center [561, 380] width 592 height 31
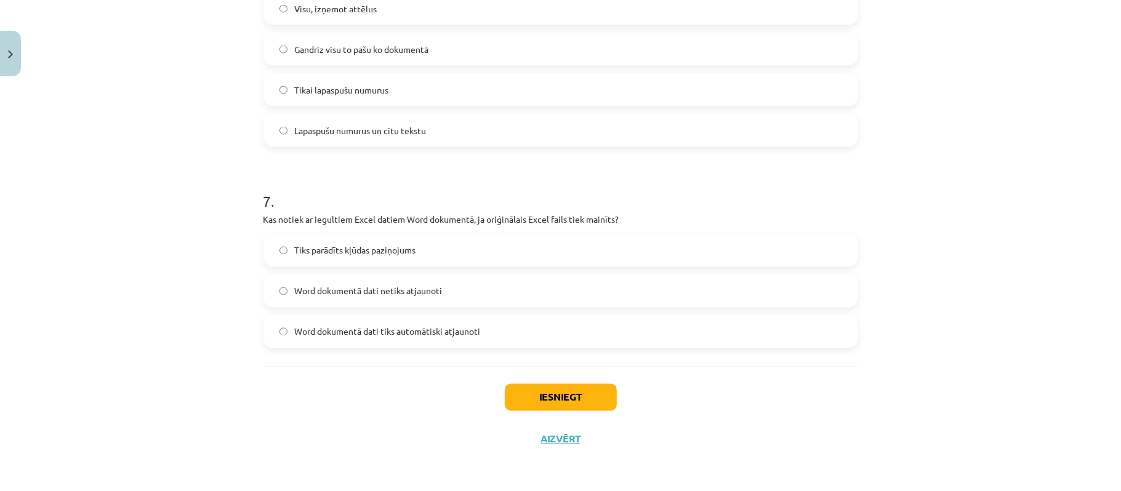
scroll to position [1320, 0]
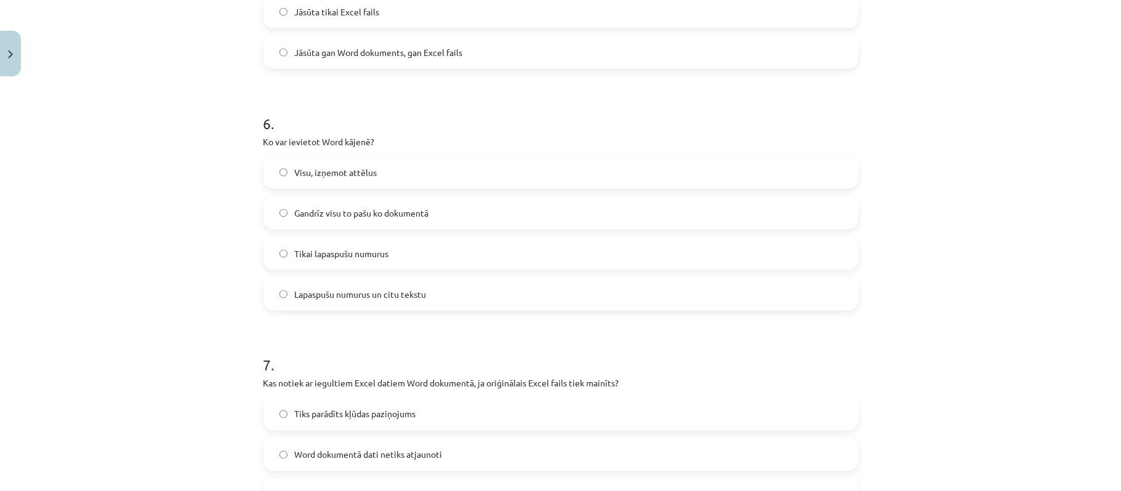
click at [391, 288] on span "Lapaspušu numurus un citu tekstu" at bounding box center [361, 294] width 132 height 13
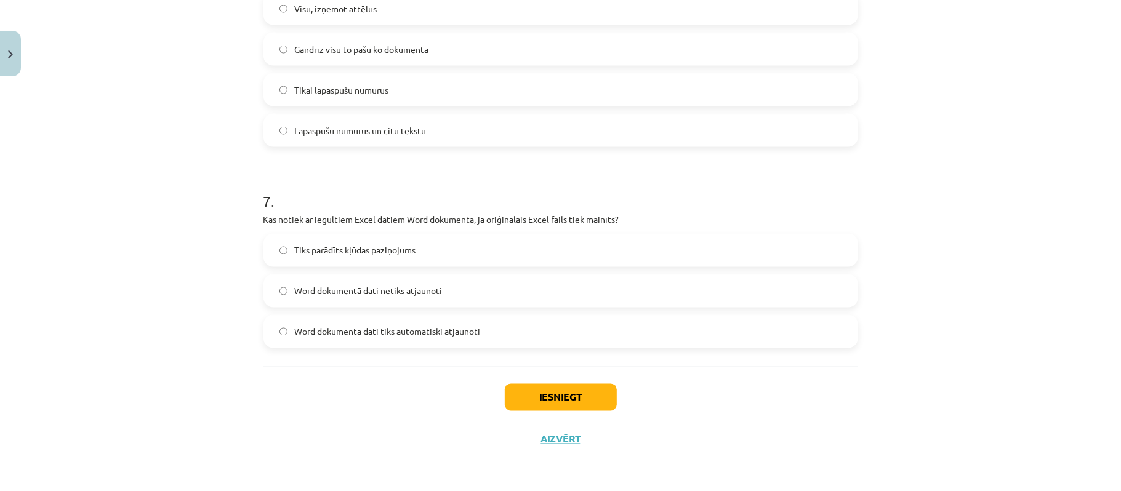
click at [379, 291] on span "Word dokumentā dati netiks atjaunoti" at bounding box center [369, 291] width 148 height 13
click at [545, 392] on button "Iesniegt" at bounding box center [561, 397] width 112 height 27
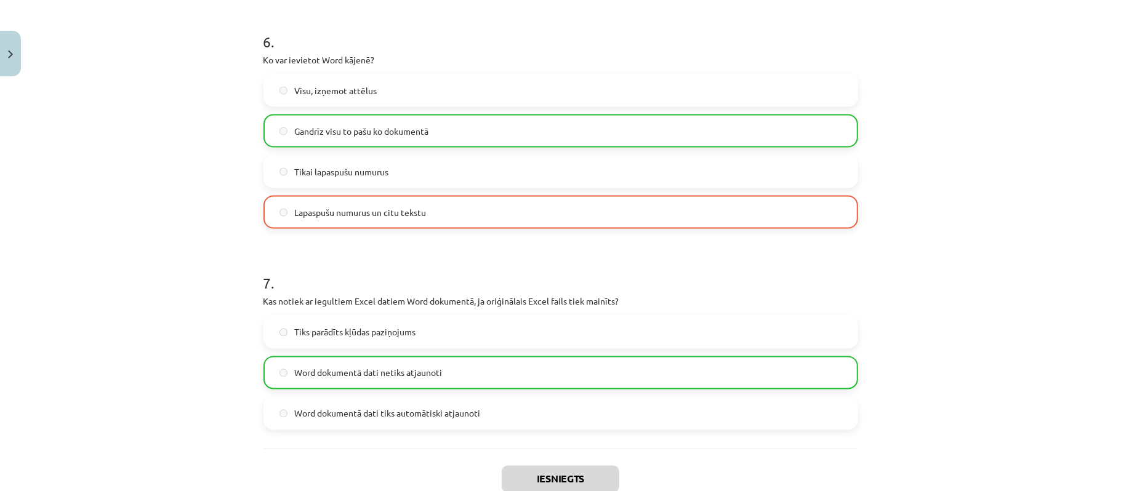
scroll to position [1524, 0]
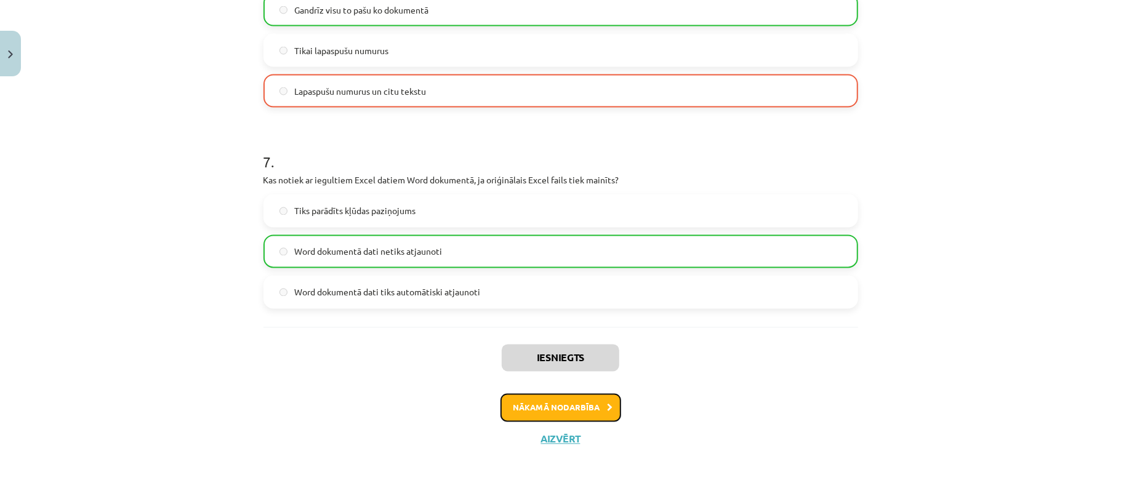
click at [550, 395] on button "Nākamā nodarbība" at bounding box center [560, 408] width 121 height 28
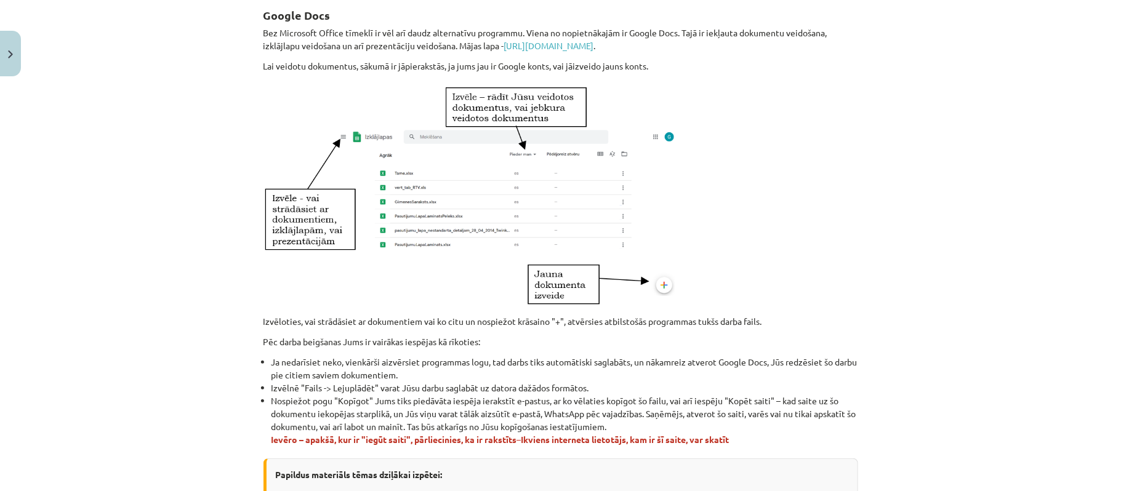
scroll to position [699, 0]
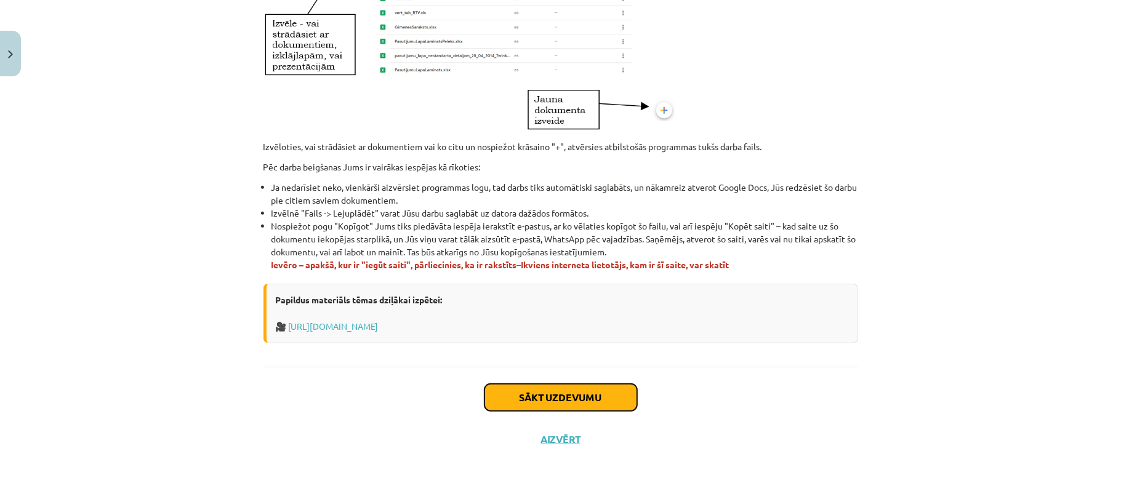
click at [533, 388] on button "Sākt uzdevumu" at bounding box center [560, 397] width 153 height 27
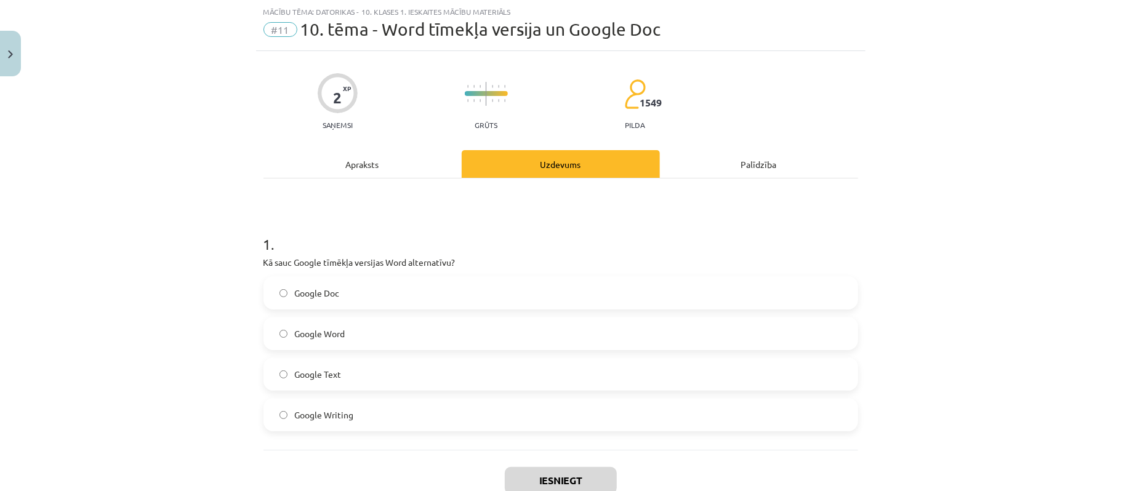
scroll to position [114, 0]
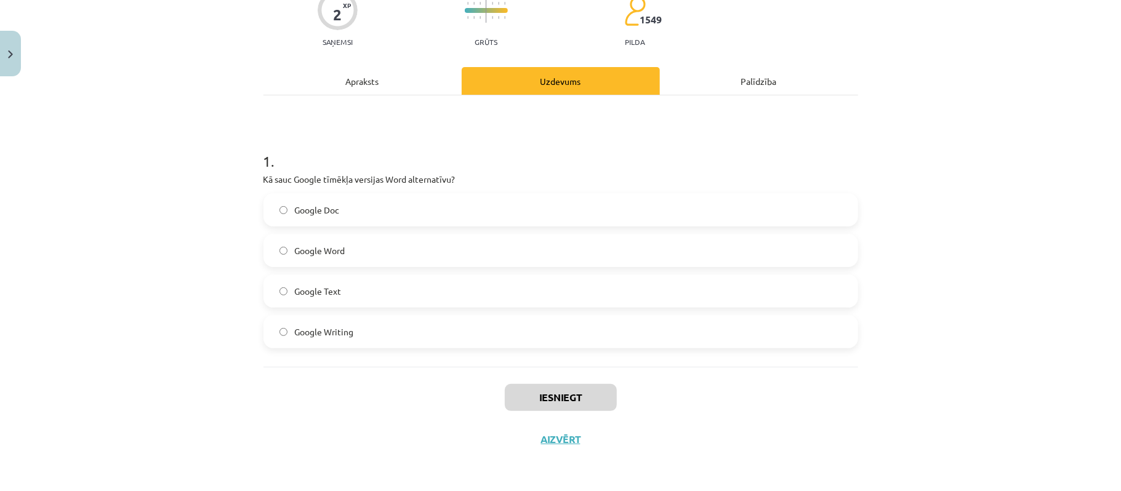
click at [295, 206] on span "Google Doc" at bounding box center [317, 210] width 45 height 13
click at [537, 385] on button "Iesniegt" at bounding box center [561, 397] width 112 height 27
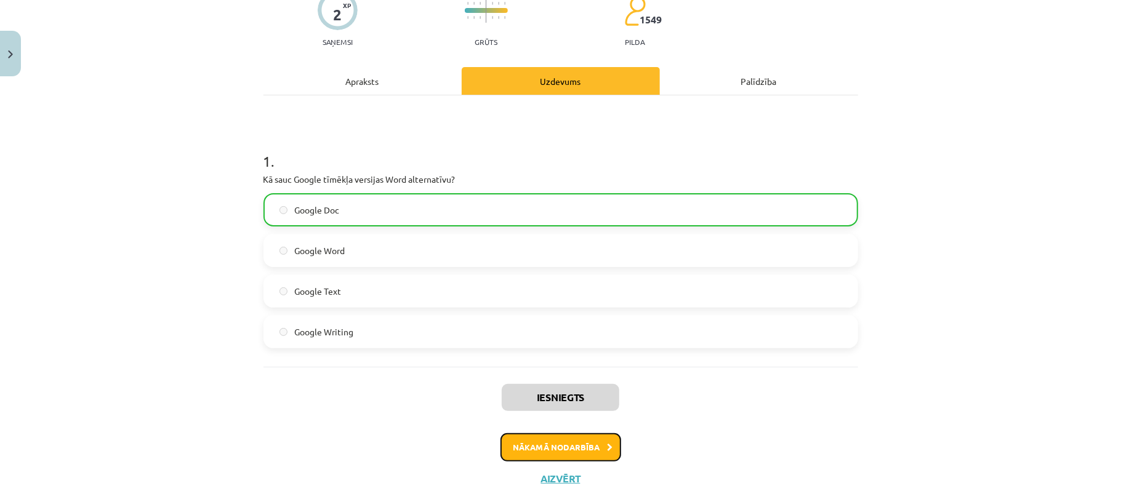
click at [586, 446] on button "Nākamā nodarbība" at bounding box center [560, 447] width 121 height 28
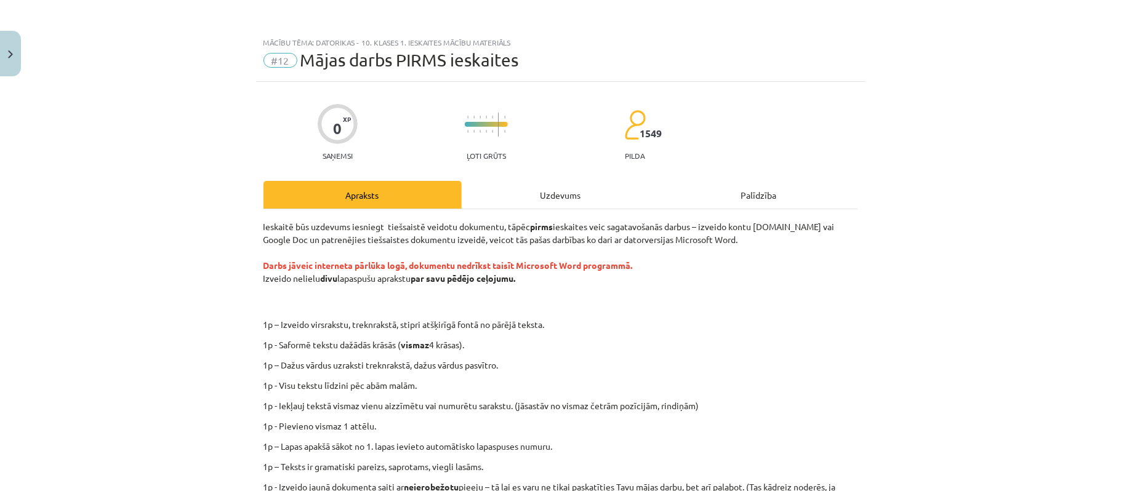
scroll to position [225, 0]
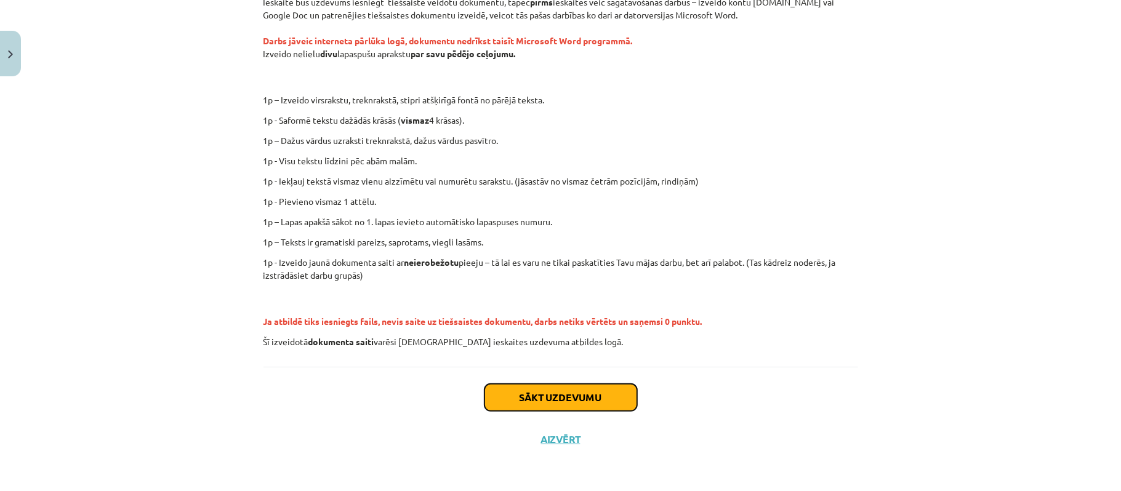
click at [582, 390] on button "Sākt uzdevumu" at bounding box center [560, 397] width 153 height 27
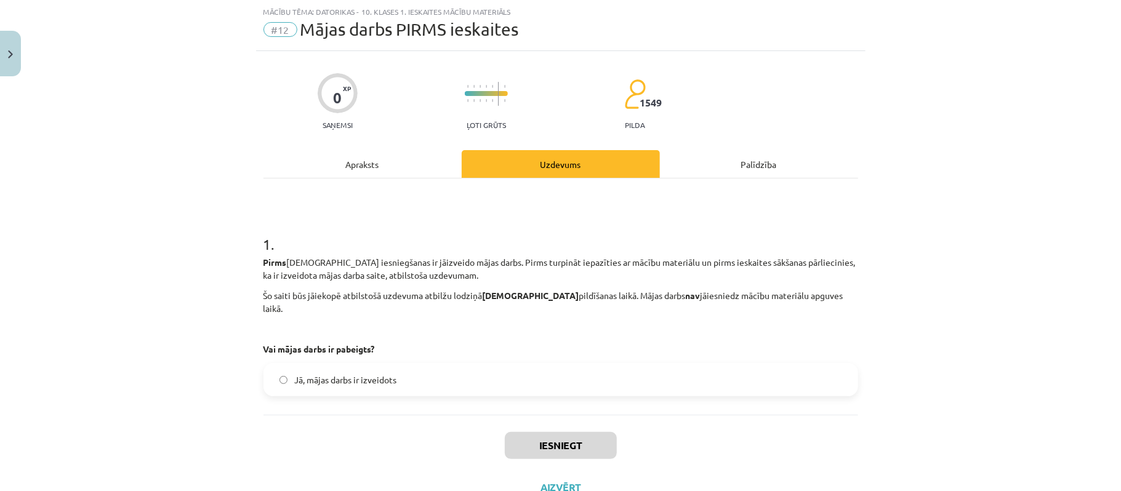
scroll to position [66, 0]
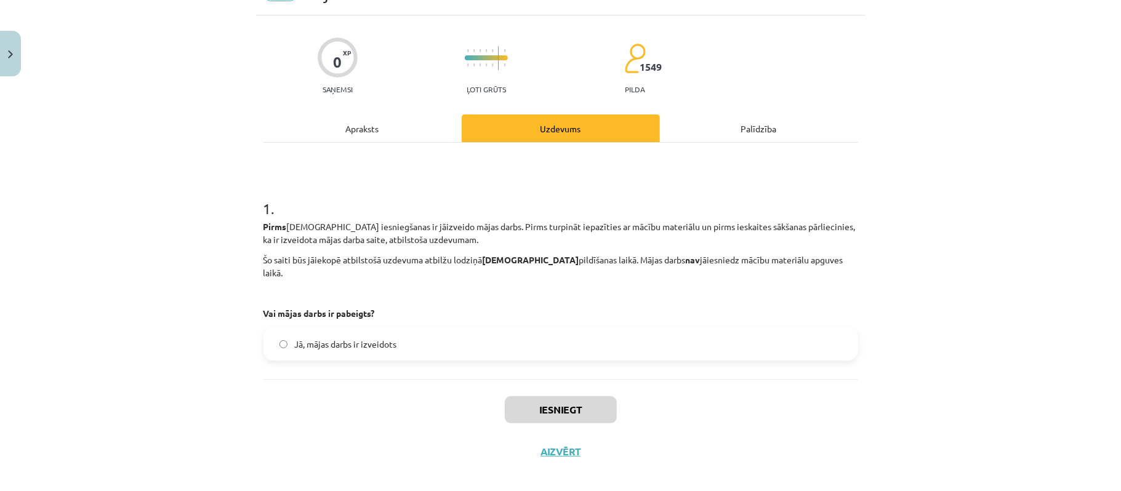
click at [518, 329] on label "Jā, mājas darbs ir izveidots" at bounding box center [561, 344] width 592 height 31
click at [535, 396] on button "Iesniegt" at bounding box center [561, 409] width 112 height 27
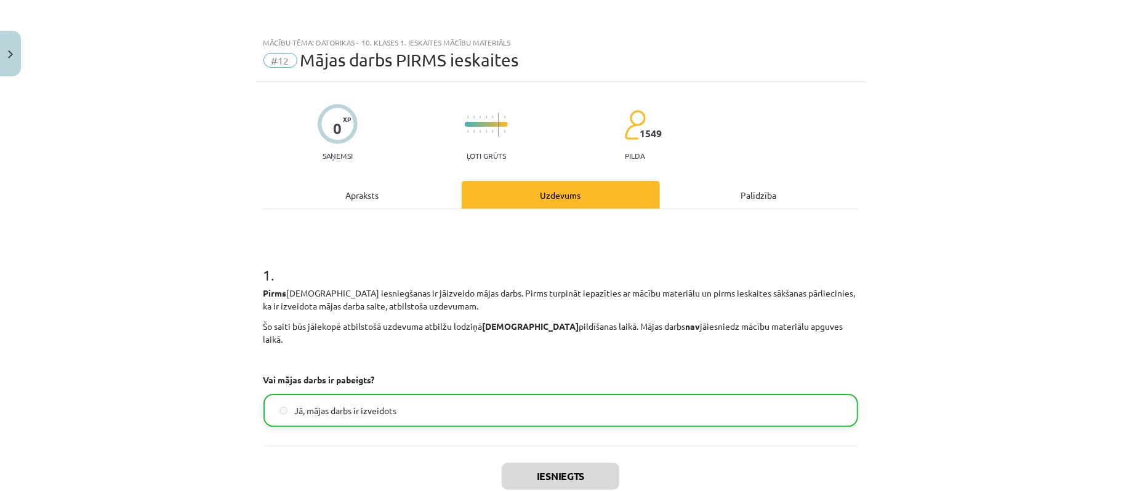
scroll to position [106, 0]
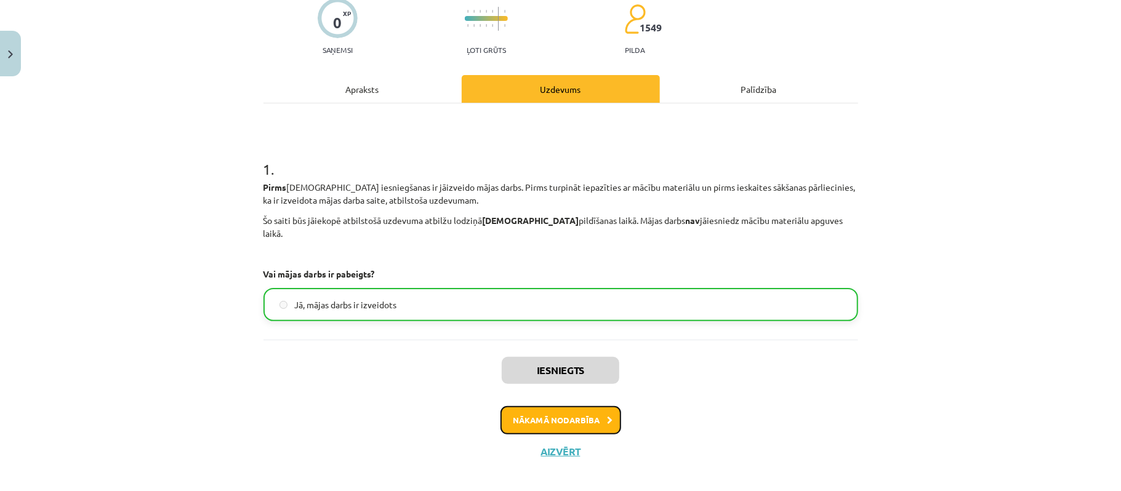
click at [587, 406] on button "Nākamā nodarbība" at bounding box center [560, 420] width 121 height 28
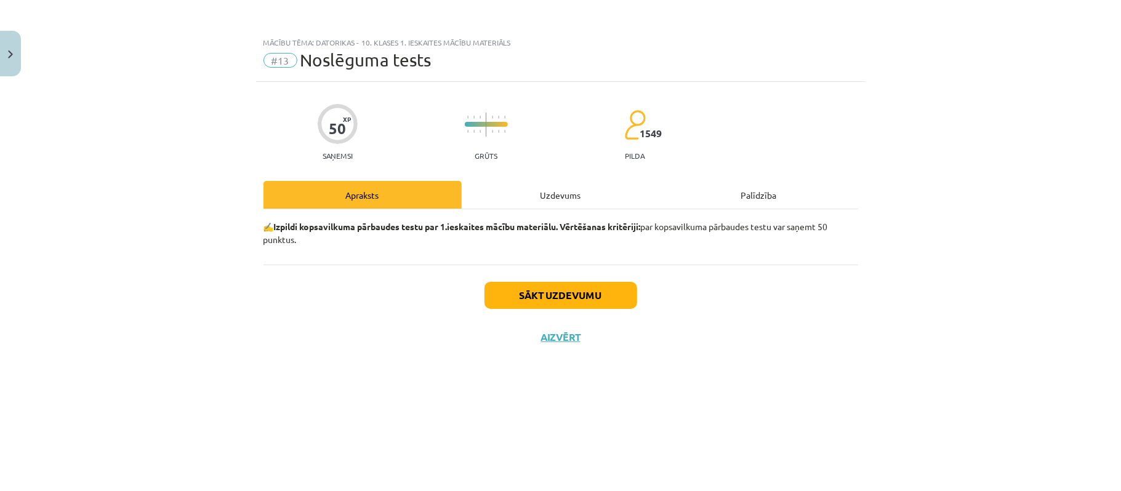
scroll to position [0, 0]
click at [571, 288] on button "Sākt uzdevumu" at bounding box center [560, 295] width 153 height 27
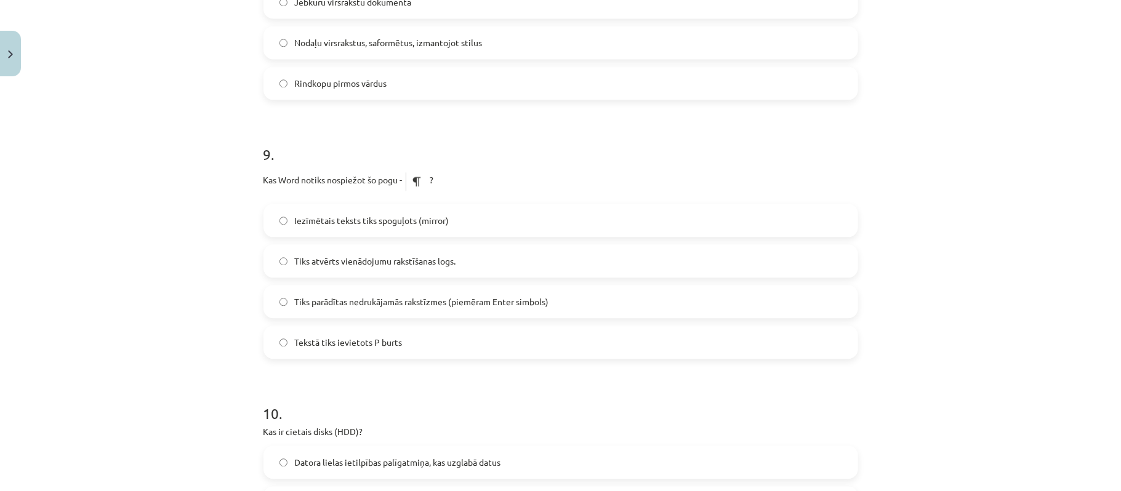
scroll to position [2201, 0]
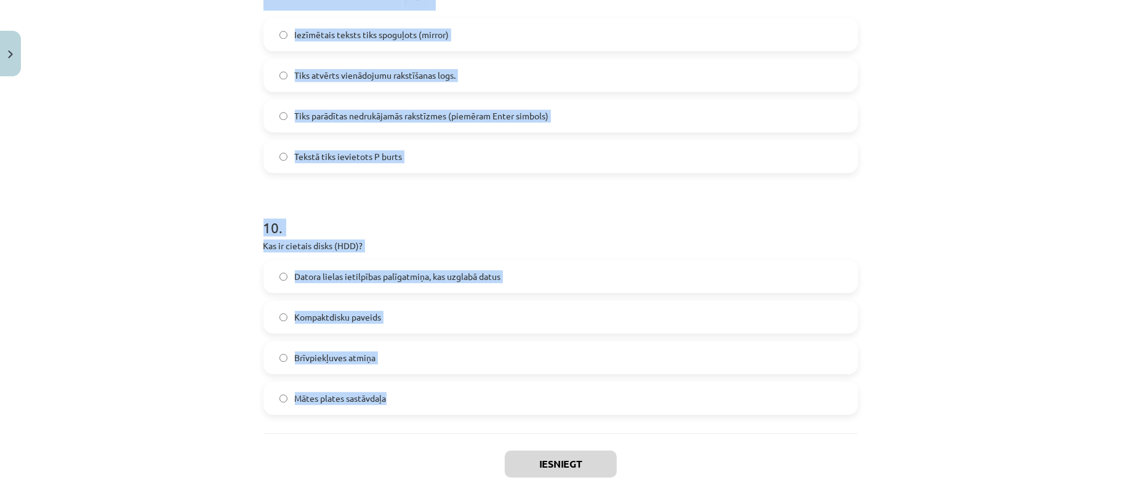
drag, startPoint x: 191, startPoint y: 268, endPoint x: 513, endPoint y: 411, distance: 352.1
click at [513, 411] on div "Mācību tēma: Datorikas - 10. klases 1. ieskaites mācību materiāls #13 Noslēguma…" at bounding box center [560, 245] width 1121 height 491
copy form "1 . Kura cilne ir jāizmanto, lai izveidotu numurētu vai aizzīmētu sarakstu doku…"
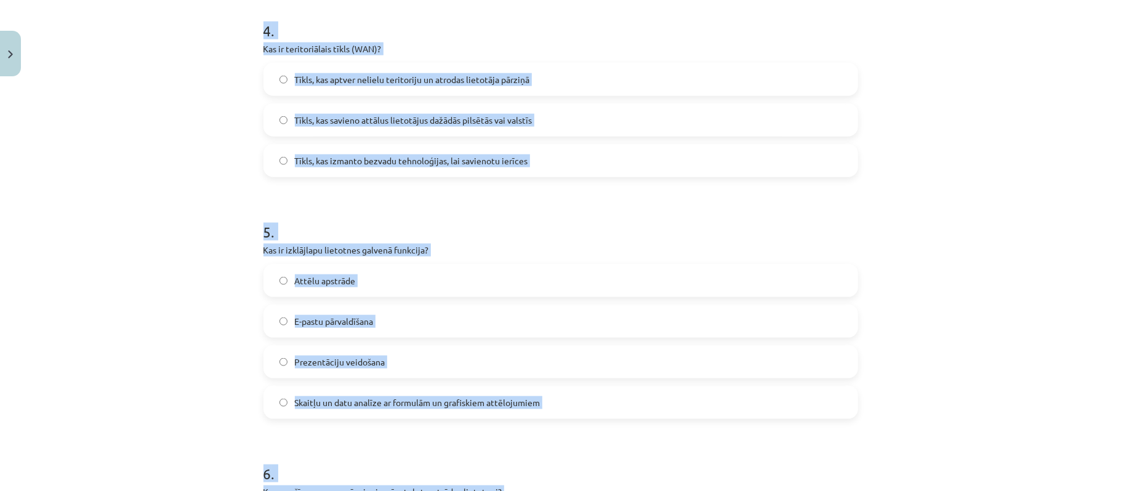
click at [97, 168] on div "Mācību tēma: Datorikas - 10. klases 1. ieskaites mācību materiāls #13 Noslēguma…" at bounding box center [560, 245] width 1121 height 491
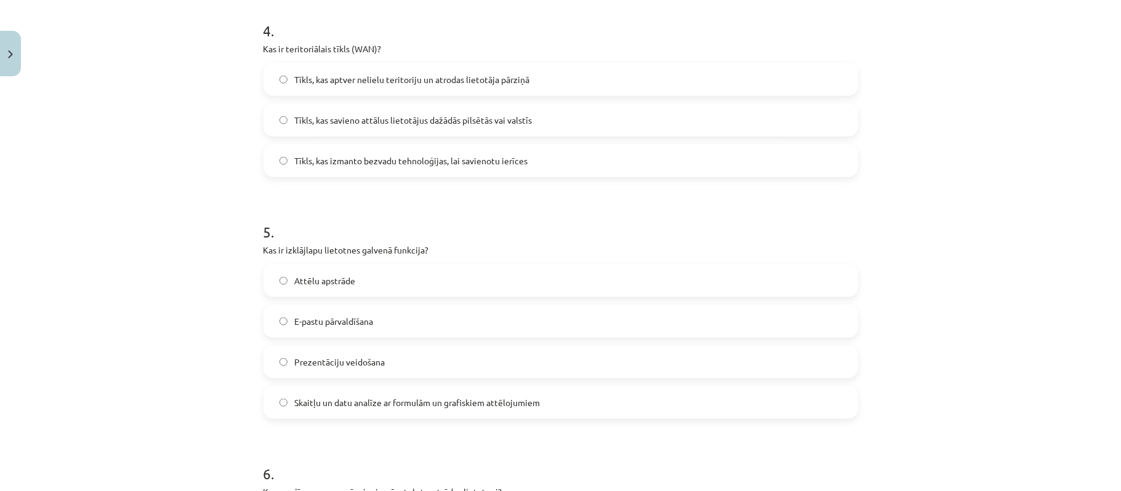
click at [97, 168] on div "Mācību tēma: Datorikas - 10. klases 1. ieskaites mācību materiāls #13 Noslēguma…" at bounding box center [560, 245] width 1121 height 491
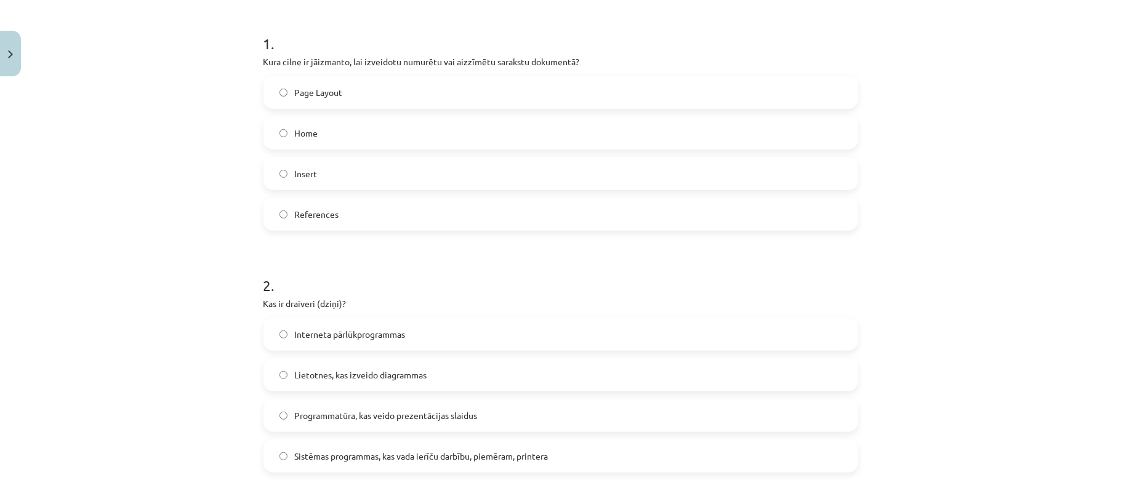
scroll to position [149, 0]
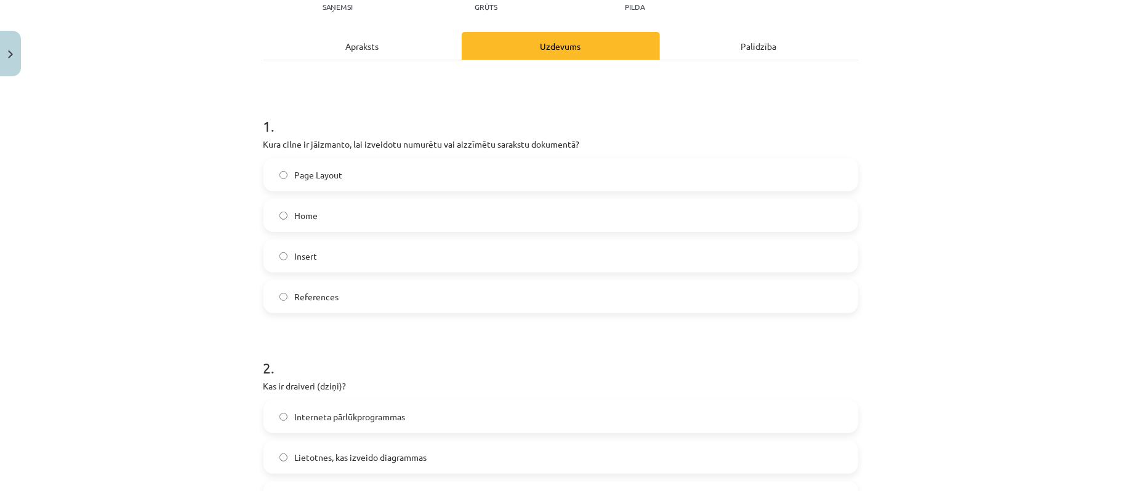
click at [318, 207] on label "Home" at bounding box center [561, 215] width 592 height 31
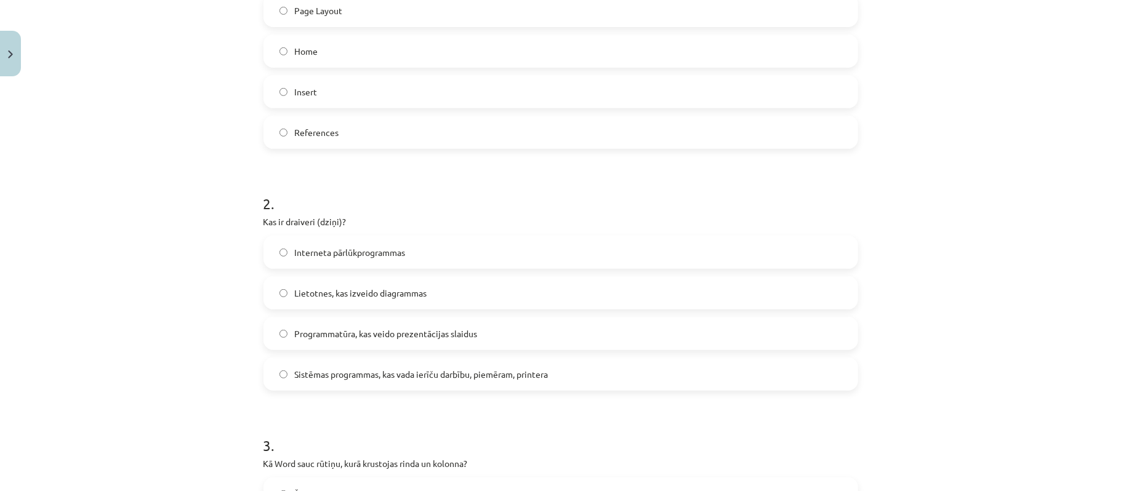
click at [407, 368] on span "Sistēmas programmas, kas vada ierīču darbību, piemēram, printera" at bounding box center [422, 374] width 254 height 13
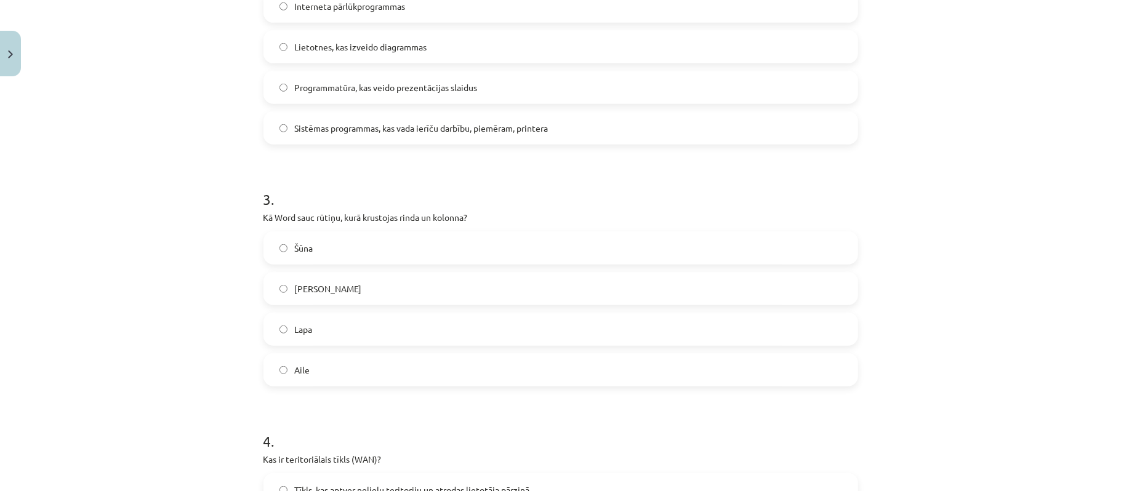
click at [345, 234] on label "Šūna" at bounding box center [561, 248] width 592 height 31
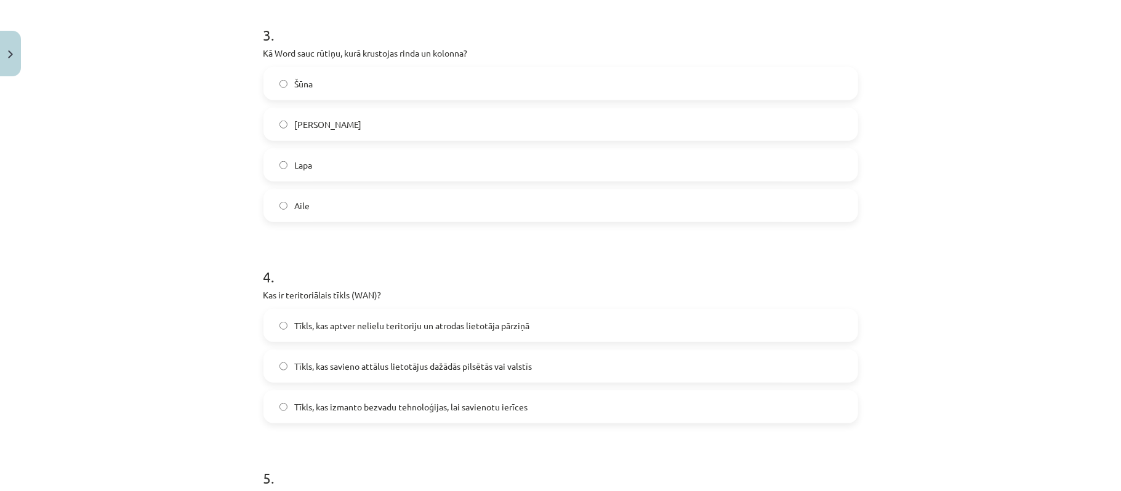
click at [377, 367] on span "Tīkls, kas savieno attālus lietotājus dažādās pilsētās vai valstīs" at bounding box center [414, 366] width 238 height 13
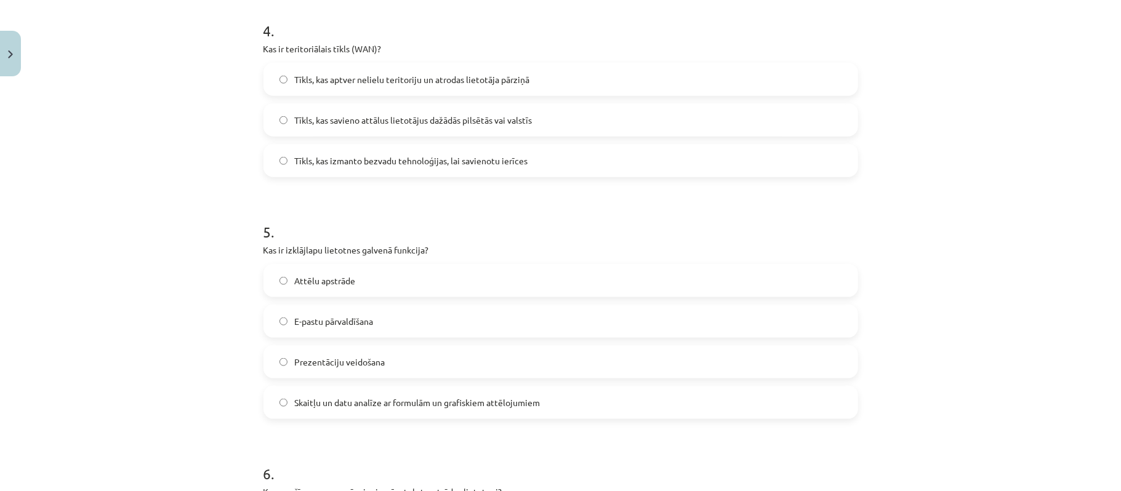
click at [396, 405] on span "Skaitļu un datu analīze ar formulām un grafiskiem attēlojumiem" at bounding box center [418, 402] width 246 height 13
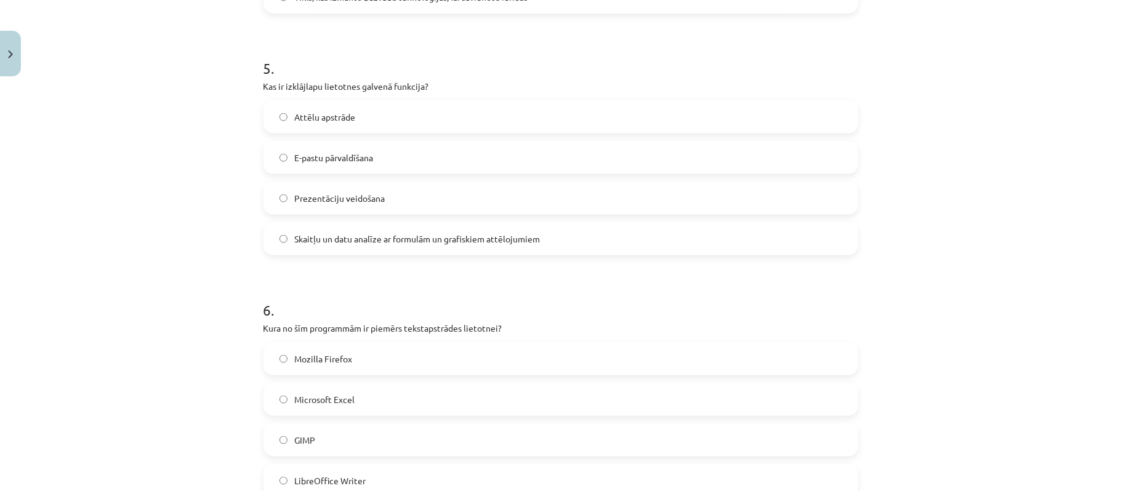
scroll to position [1216, 0]
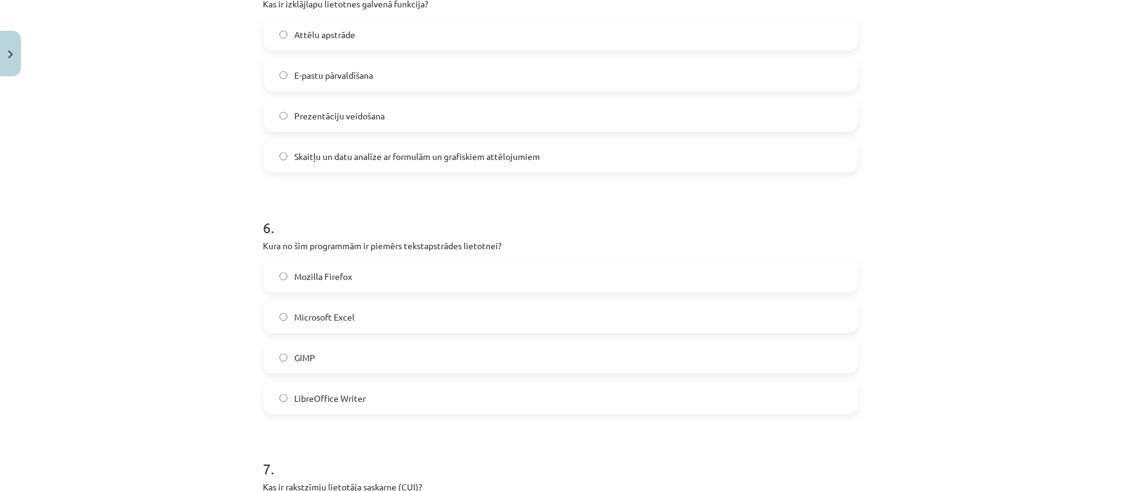
click at [395, 412] on label "LibreOffice Writer" at bounding box center [561, 398] width 592 height 31
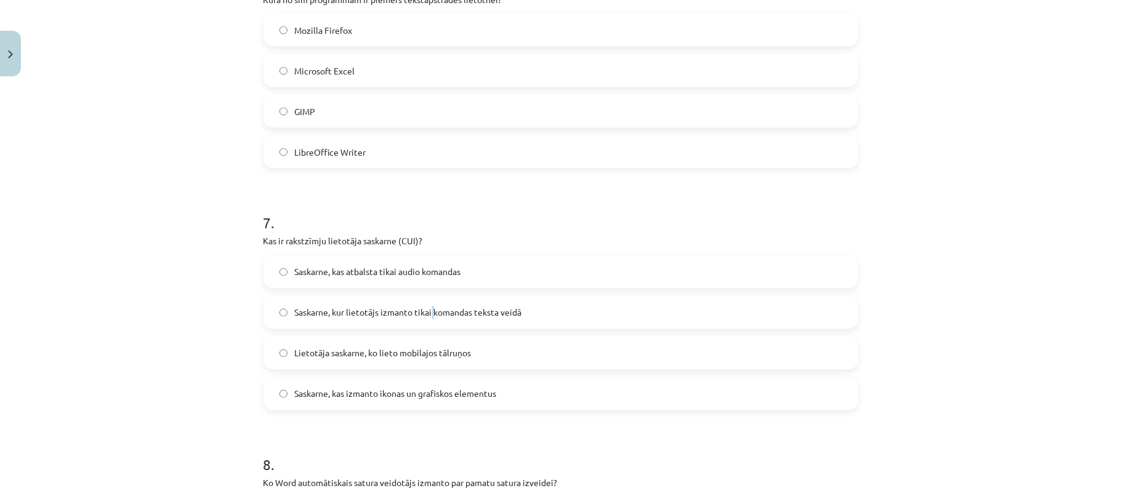
click at [436, 315] on span "Saskarne, kur lietotājs izmanto tikai komandas teksta veidā" at bounding box center [408, 312] width 227 height 13
click at [458, 313] on span "Saskarne, kur lietotājs izmanto tikai komandas teksta veidā" at bounding box center [408, 312] width 227 height 13
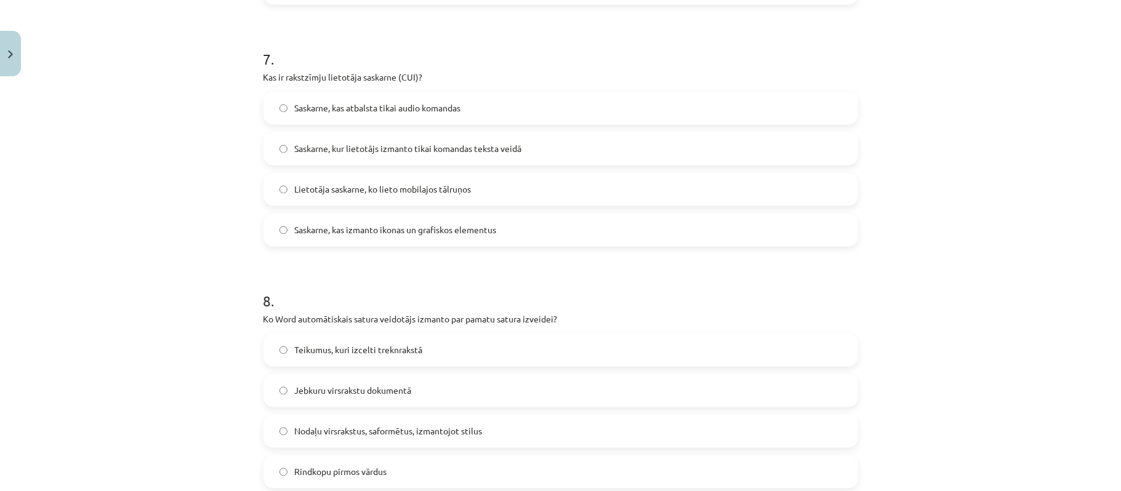
scroll to position [1790, 0]
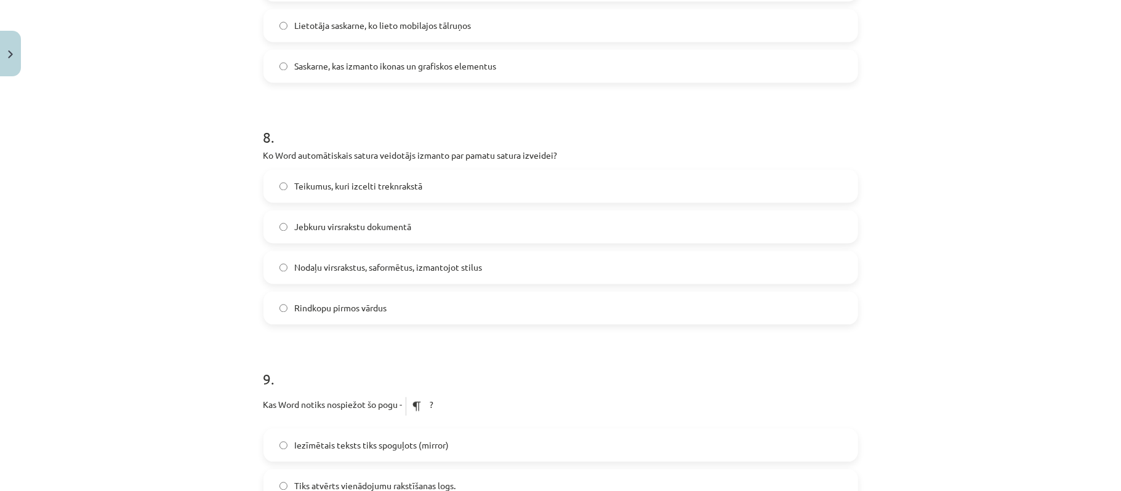
click at [439, 257] on label "Nodaļu virsrakstus, saformētus, izmantojot stilus" at bounding box center [561, 267] width 592 height 31
click at [279, 262] on label "Nodaļu virsrakstus, saformētus, izmantojot stilus" at bounding box center [561, 267] width 592 height 31
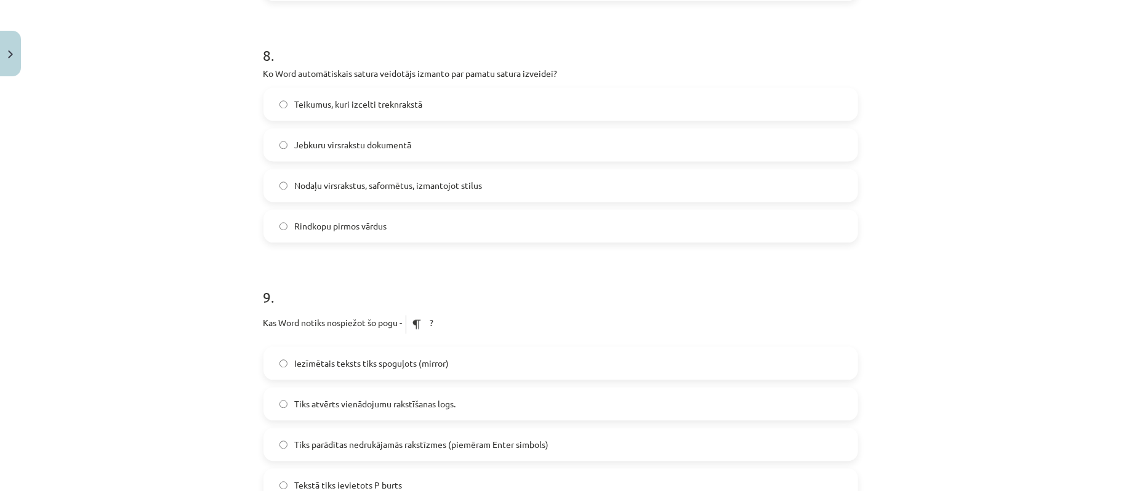
scroll to position [1954, 0]
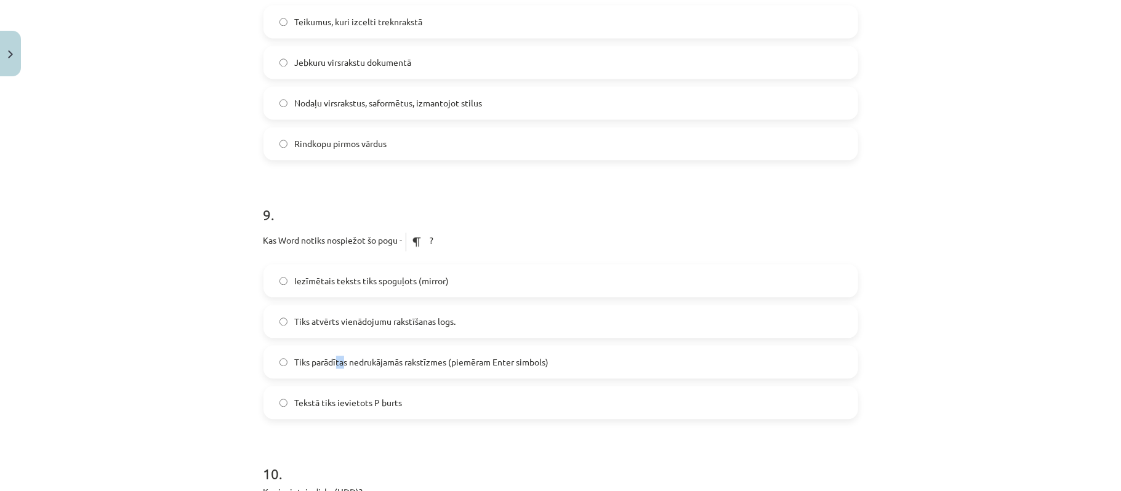
click at [338, 366] on span "Tiks parādītas nedrukājamās rakstīzmes (piemēram Enter simbols)" at bounding box center [422, 362] width 254 height 13
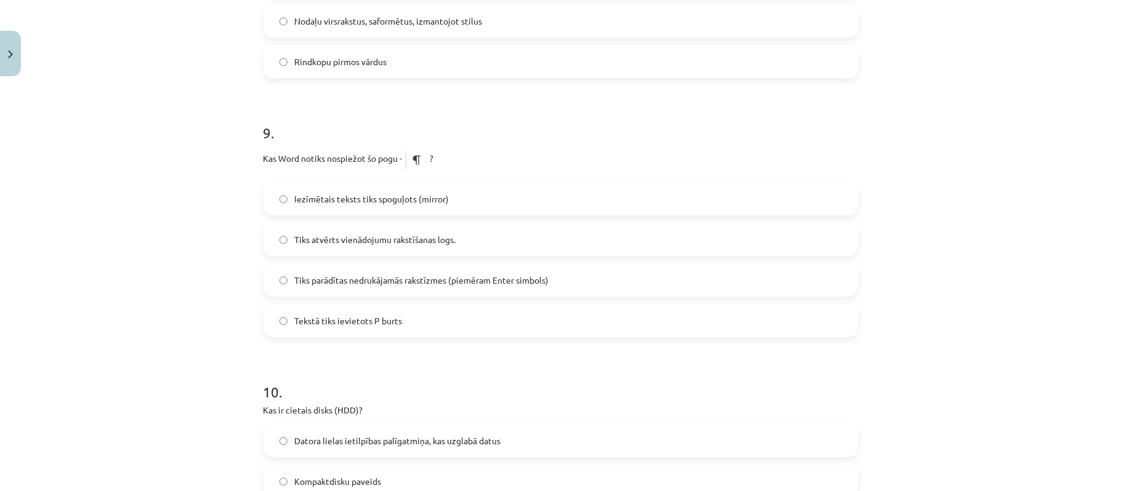
click at [279, 274] on label "Tiks parādītas nedrukājamās rakstīzmes (piemēram Enter simbols)" at bounding box center [561, 280] width 592 height 31
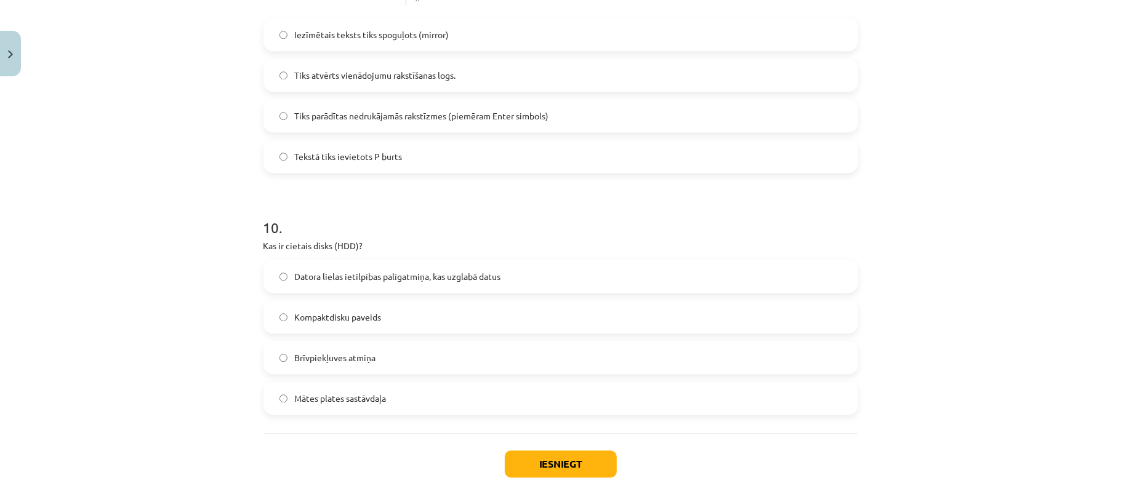
click at [388, 273] on span "Datora lielas ietilpības palīgatmiņa, kas uzglabā datus" at bounding box center [398, 276] width 206 height 13
click at [295, 276] on span "Datora lielas ietilpības palīgatmiņa, kas uzglabā datus" at bounding box center [398, 276] width 206 height 13
click at [575, 463] on button "Iesniegt" at bounding box center [561, 463] width 112 height 27
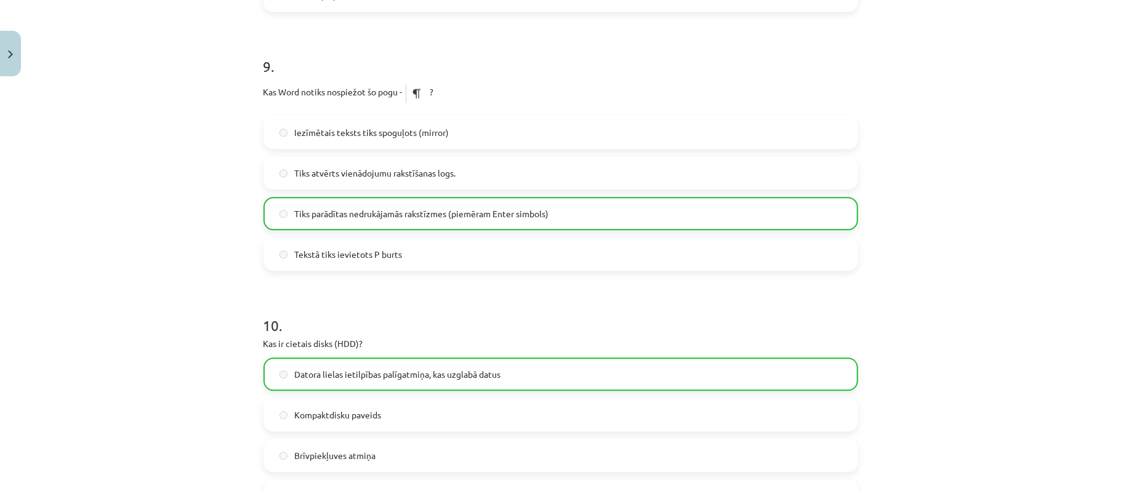
scroll to position [2306, 0]
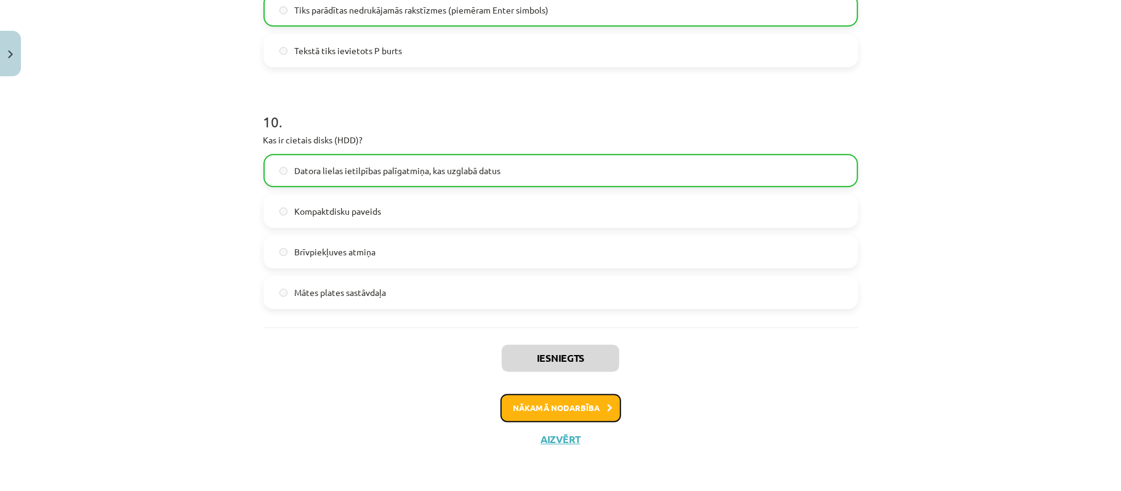
click at [594, 397] on button "Nākamā nodarbība" at bounding box center [560, 408] width 121 height 28
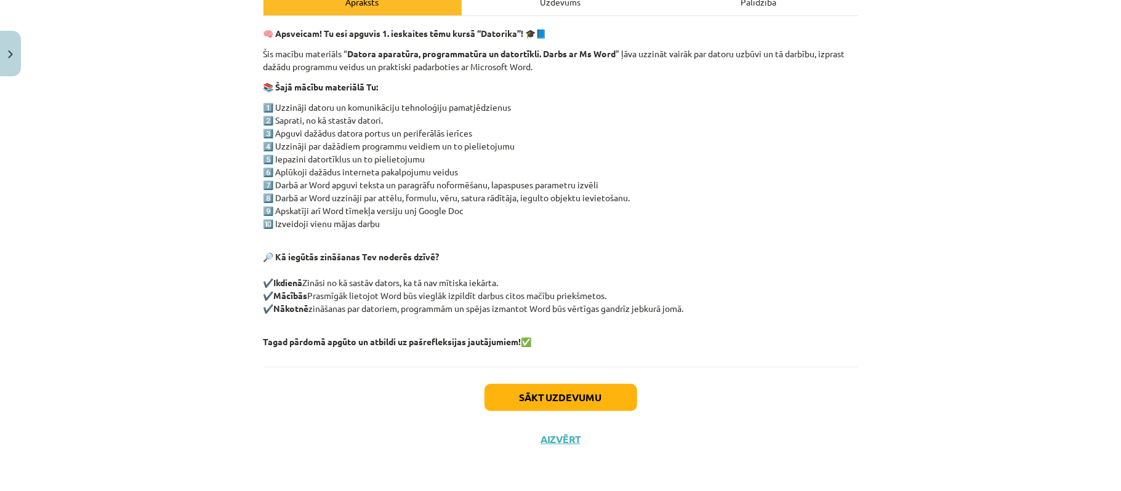
scroll to position [0, 0]
click at [562, 385] on button "Sākt uzdevumu" at bounding box center [560, 397] width 153 height 27
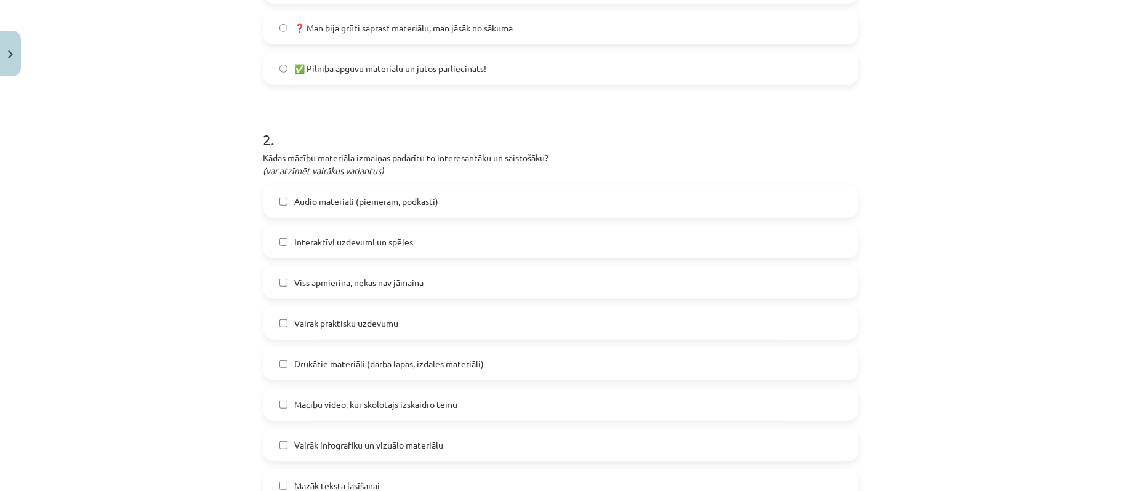
scroll to position [48, 0]
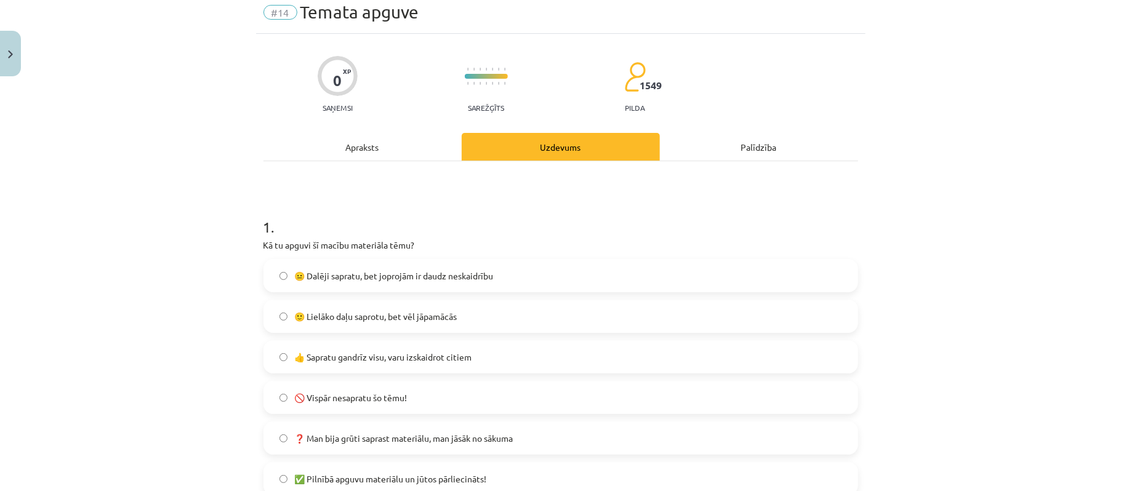
click at [351, 320] on span "🙂 Lielāko daļu saprotu, bet vēl jāpamācās" at bounding box center [376, 316] width 162 height 13
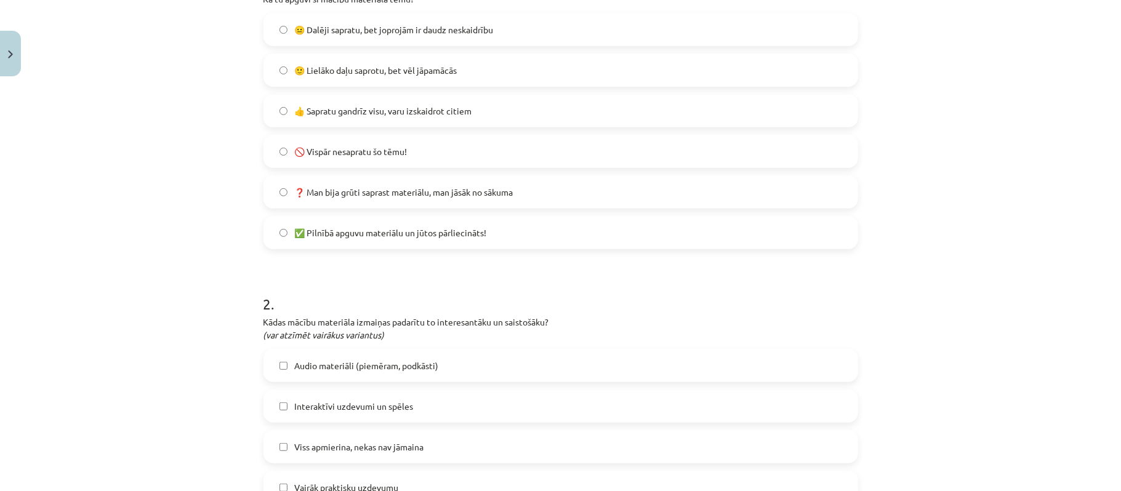
scroll to position [377, 0]
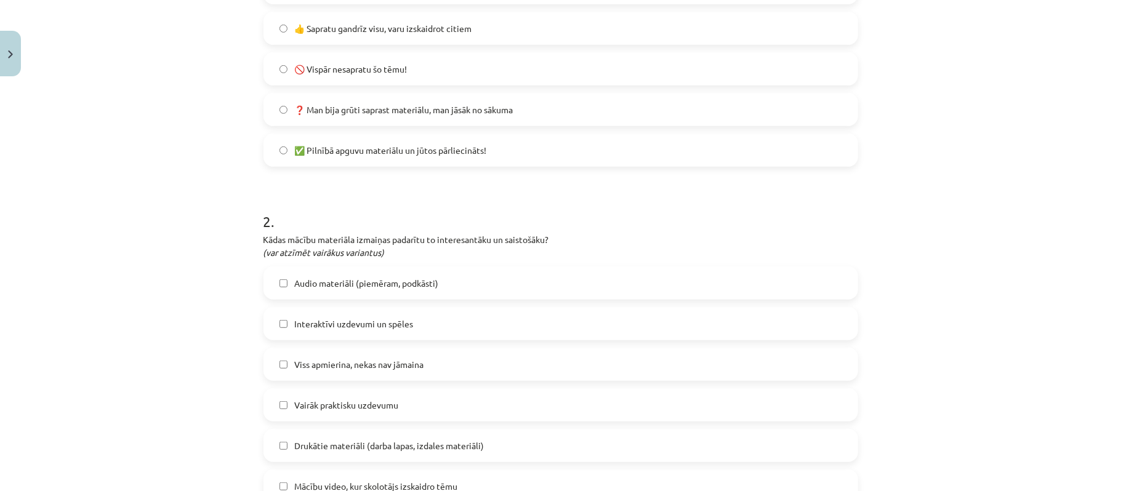
click at [466, 316] on label "Interaktīvi uzdevumi un spēles" at bounding box center [561, 323] width 592 height 31
click at [491, 384] on div "Audio materiāli (piemēram, podkāsti) Interaktīvi uzdevumi un spēles Viss apmier…" at bounding box center [560, 485] width 594 height 439
click at [489, 370] on label "Viss apmierina, nekas nav jāmaina" at bounding box center [561, 364] width 592 height 31
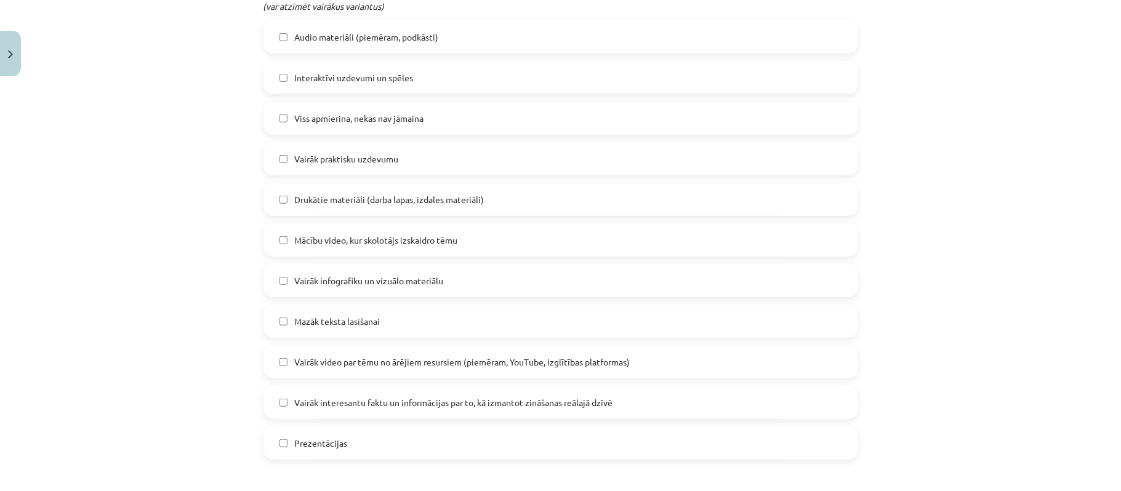
scroll to position [869, 0]
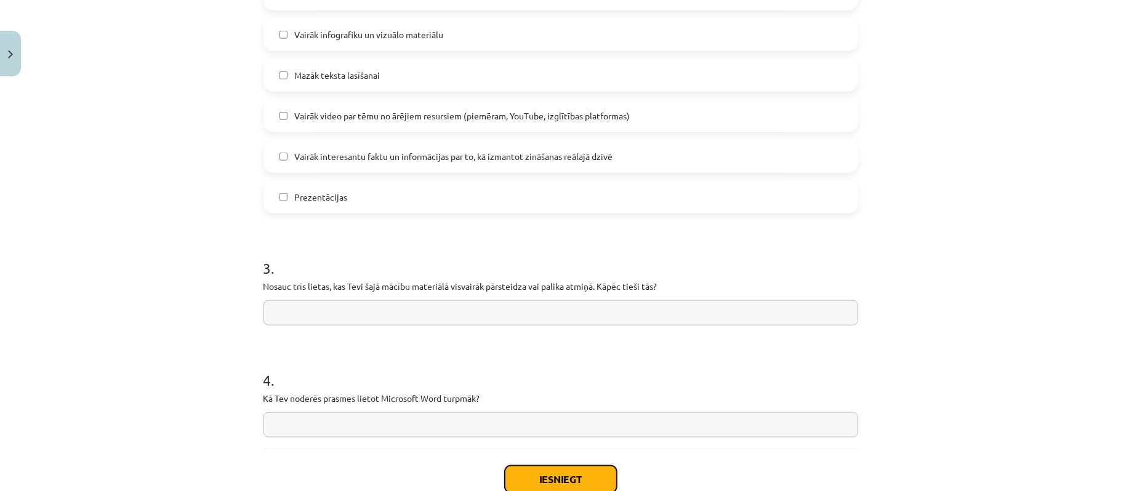
click at [540, 468] on button "Iesniegt" at bounding box center [561, 479] width 112 height 27
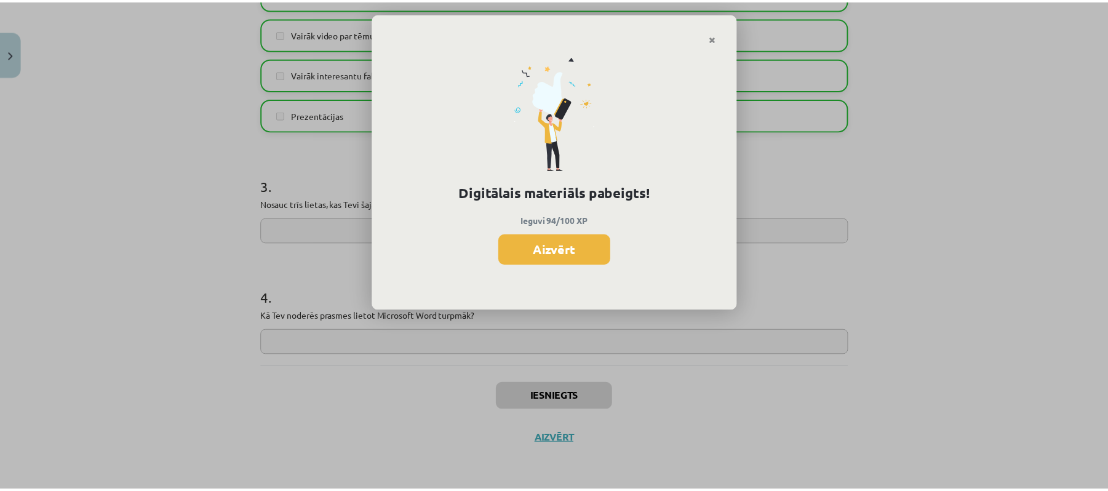
scroll to position [934, 0]
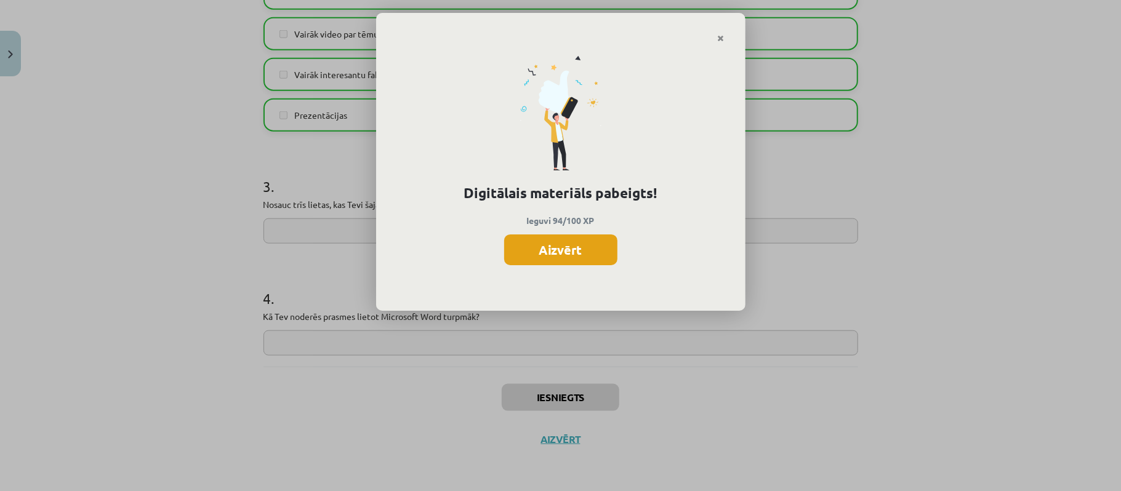
click at [601, 244] on button "Aizvērt" at bounding box center [560, 249] width 113 height 31
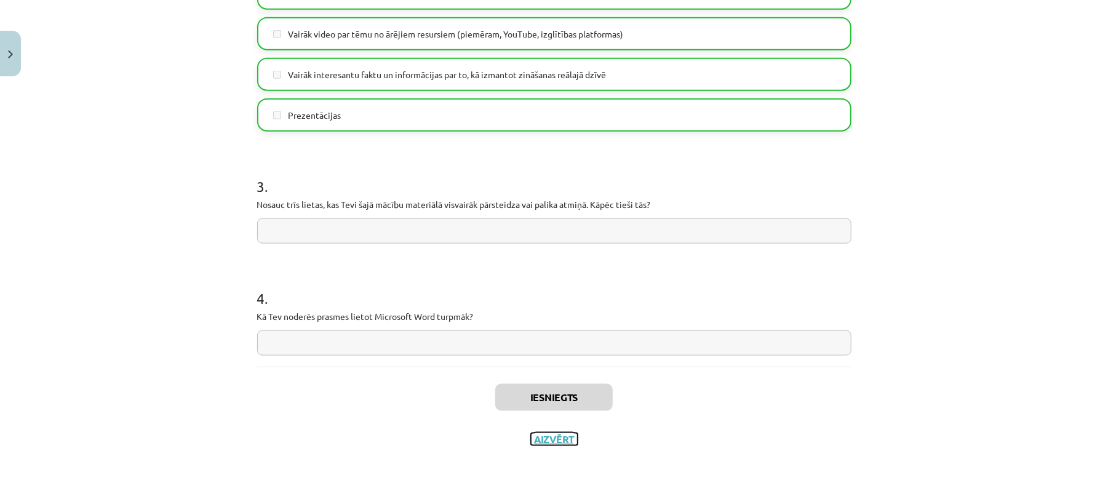
click at [554, 436] on button "Aizvērt" at bounding box center [554, 439] width 47 height 12
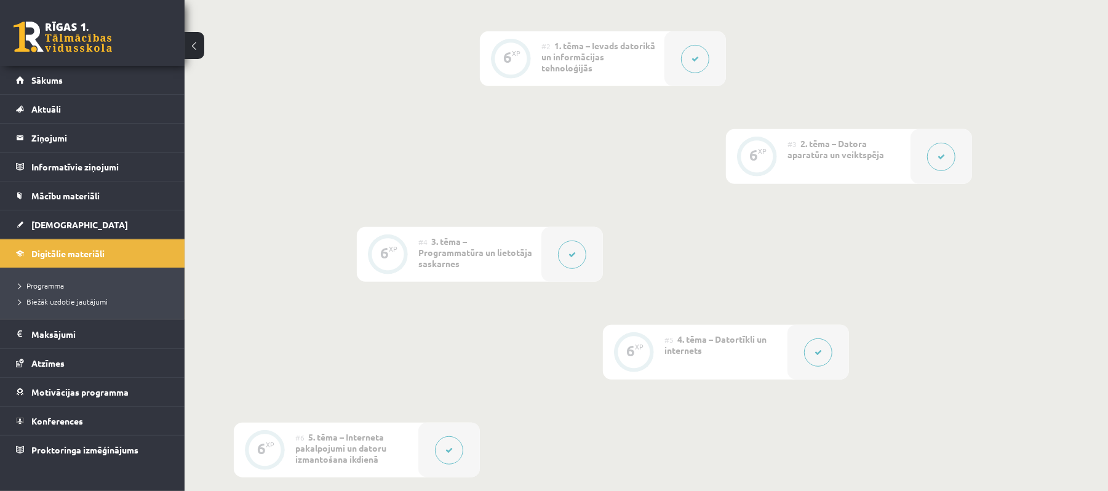
scroll to position [0, 0]
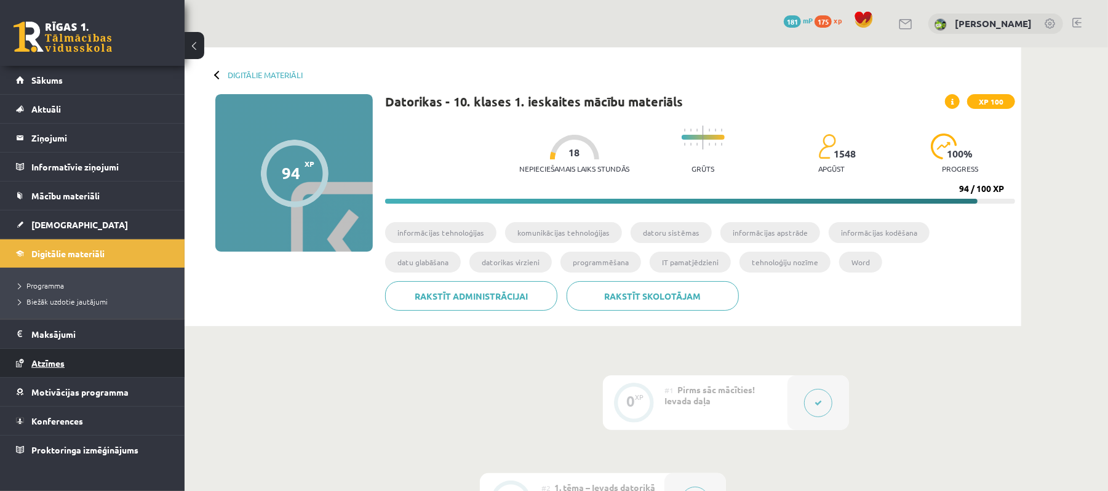
click at [89, 356] on link "Atzīmes" at bounding box center [92, 363] width 153 height 28
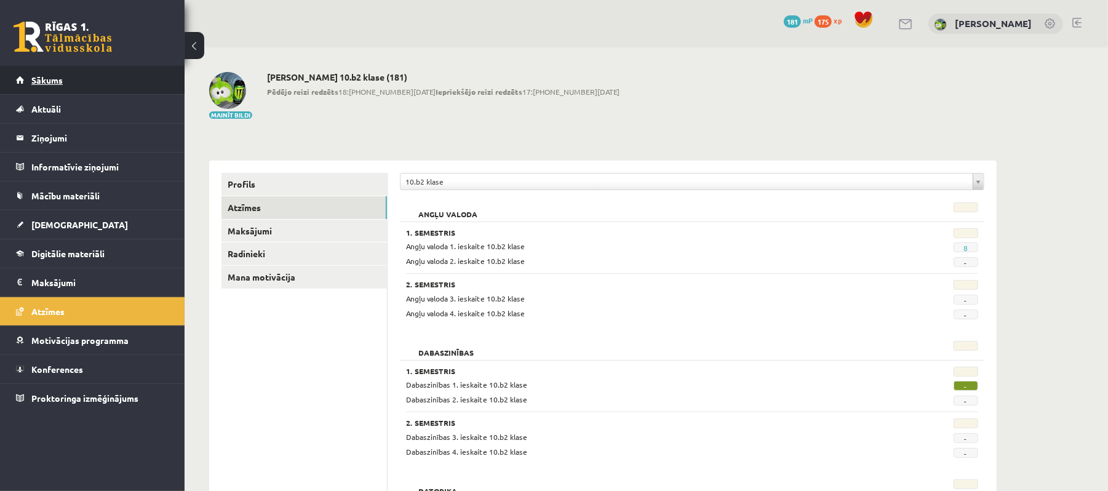
click at [130, 74] on link "Sākums" at bounding box center [92, 80] width 153 height 28
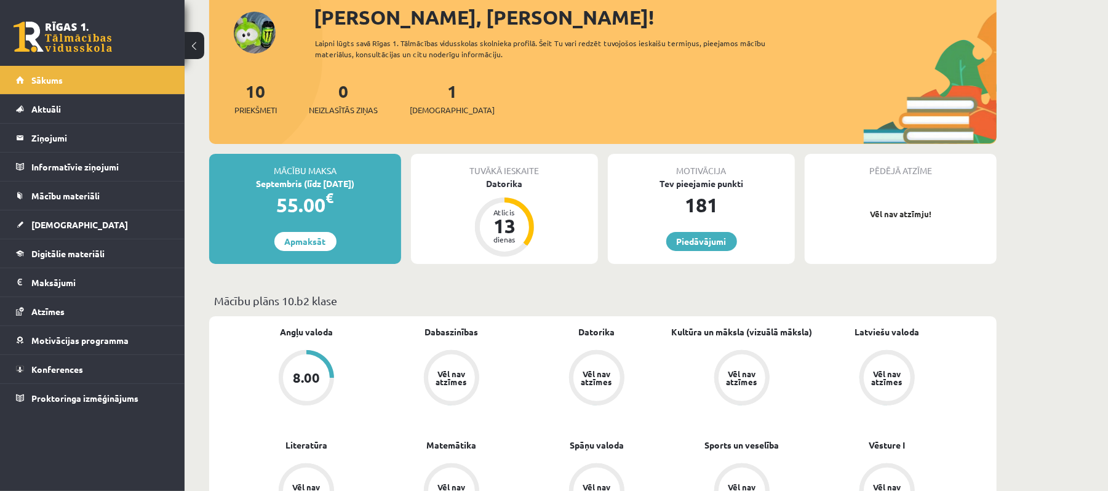
scroll to position [164, 0]
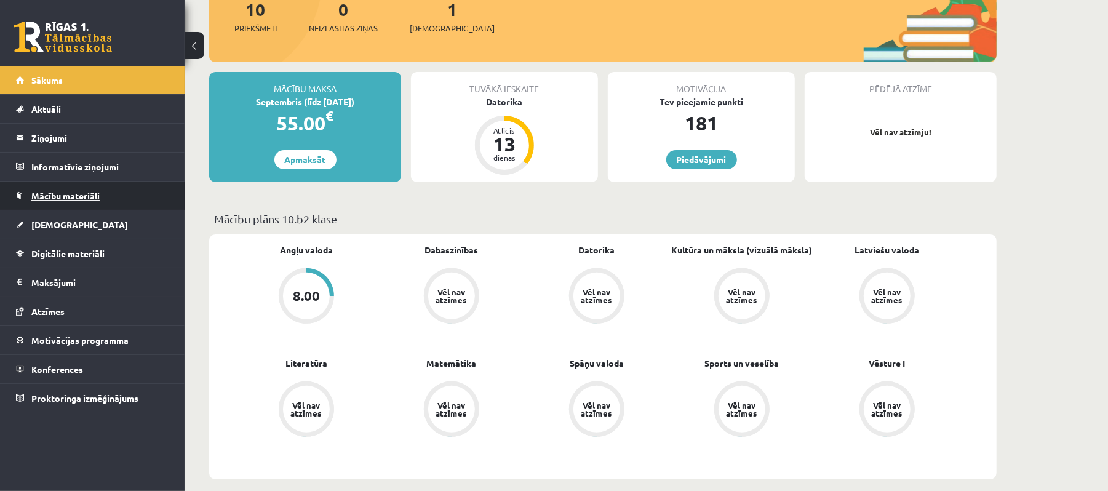
click at [141, 198] on link "Mācību materiāli" at bounding box center [92, 196] width 153 height 28
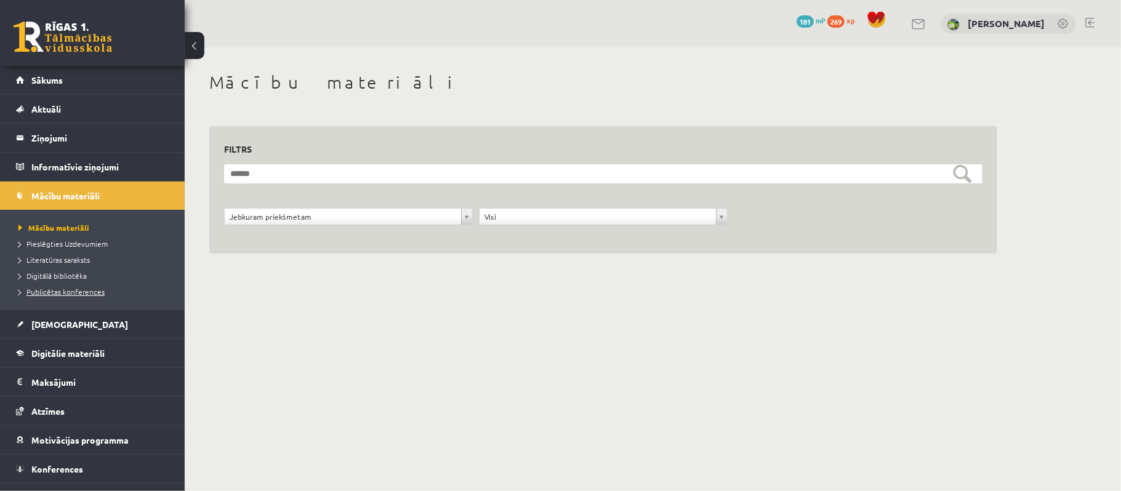
click at [81, 290] on span "Publicētas konferences" at bounding box center [61, 292] width 86 height 10
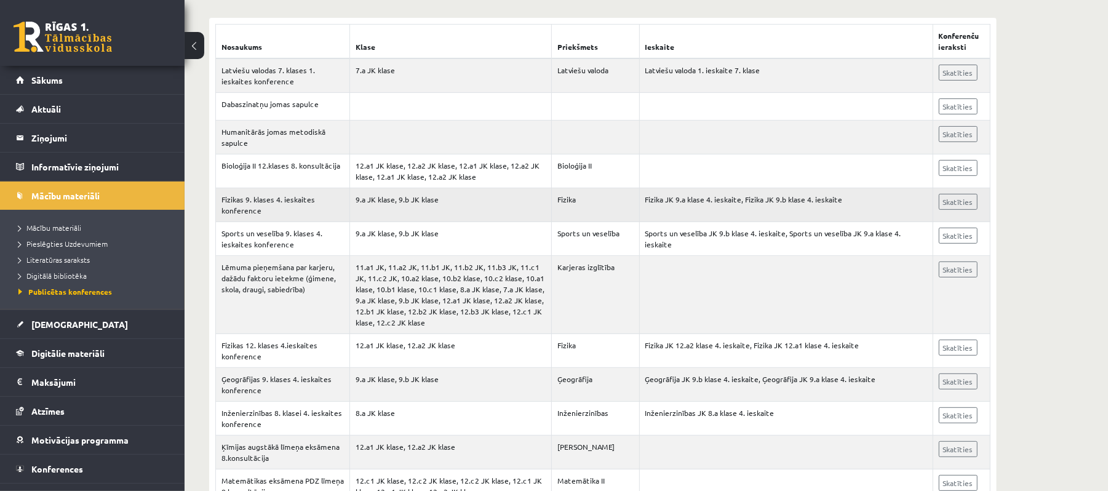
scroll to position [82, 0]
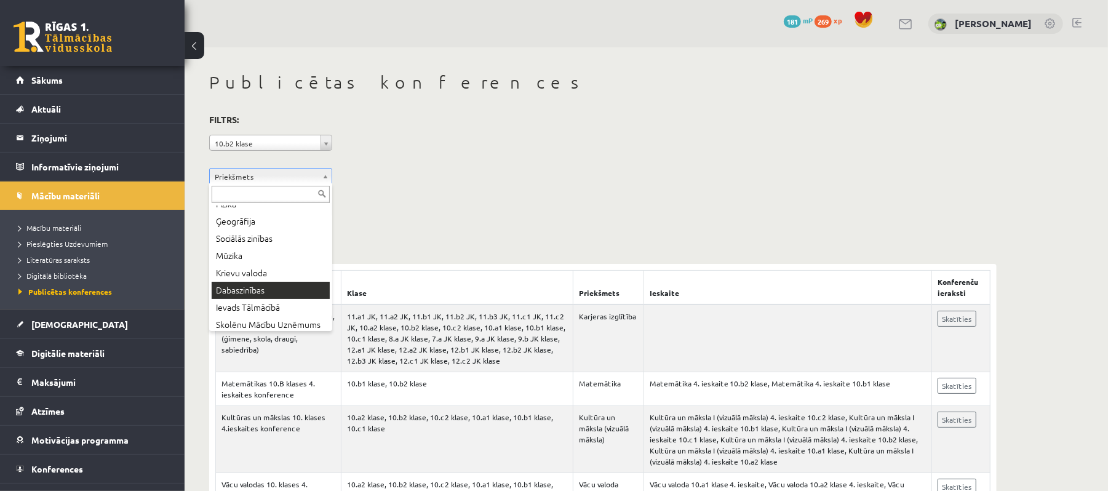
scroll to position [247, 0]
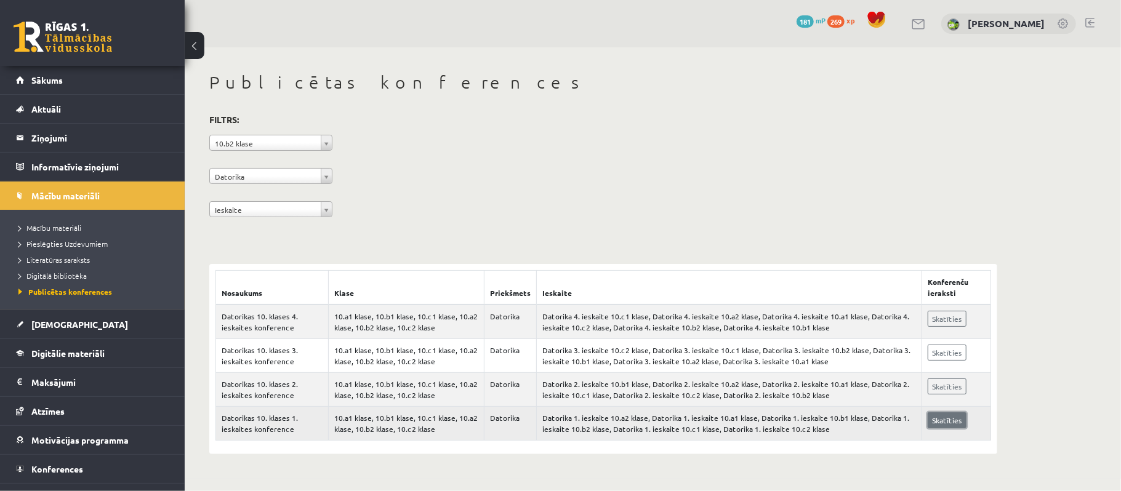
click at [927, 417] on link "Skatīties" at bounding box center [946, 420] width 39 height 16
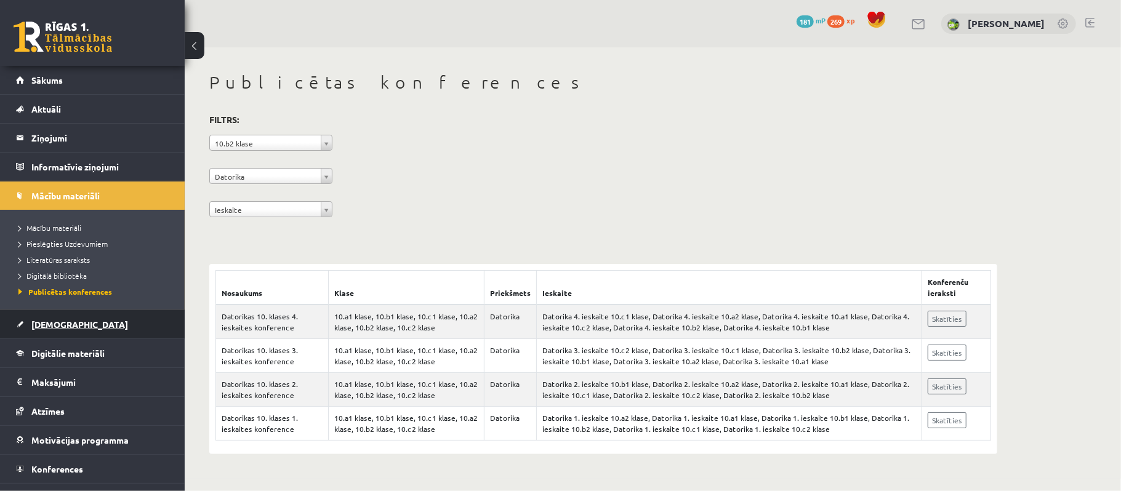
click at [106, 330] on link "[DEMOGRAPHIC_DATA]" at bounding box center [92, 324] width 153 height 28
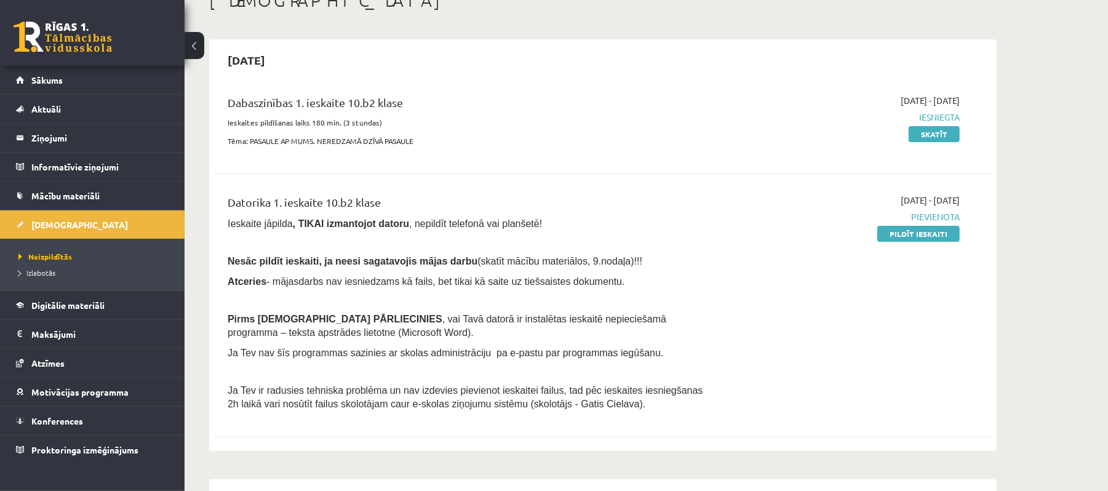
scroll to position [164, 0]
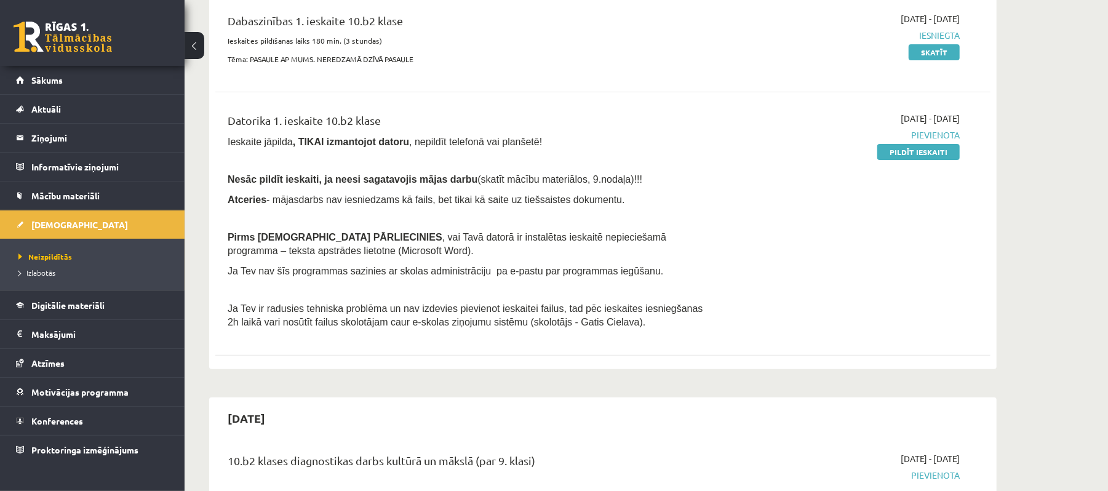
click at [909, 140] on span "Pievienota" at bounding box center [844, 135] width 232 height 13
click at [913, 145] on link "Pildīt ieskaiti" at bounding box center [918, 152] width 82 height 16
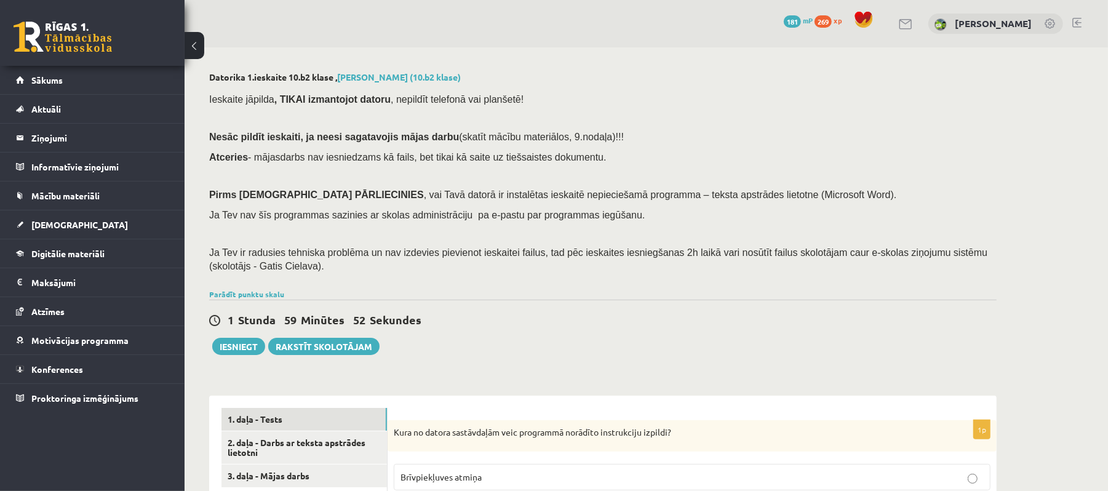
scroll to position [246, 0]
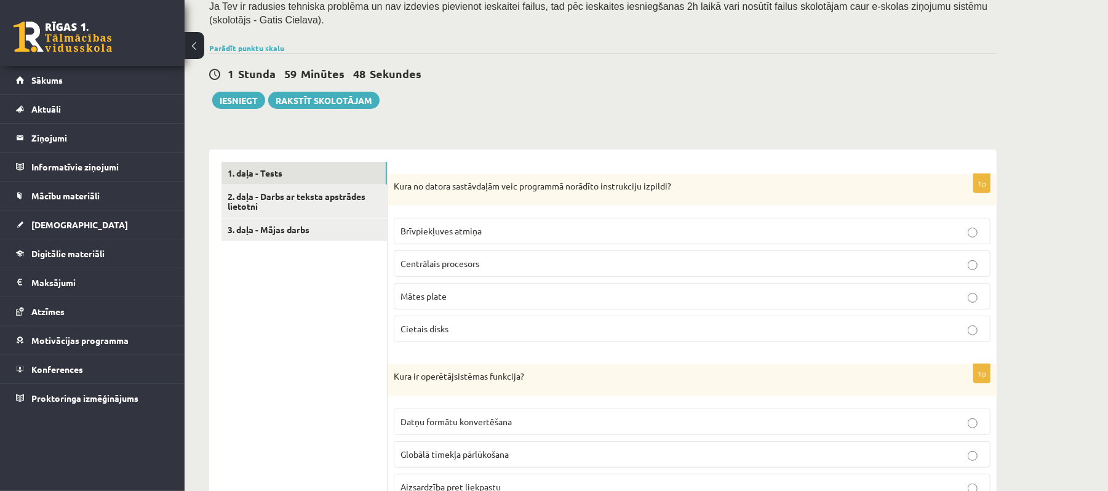
click at [398, 186] on p "Kura no datora sastāvdaļām veic programmā norādīto instrukciju izpildi?" at bounding box center [661, 186] width 535 height 12
click at [297, 223] on link "3. daļa - Mājas darbs" at bounding box center [305, 229] width 166 height 23
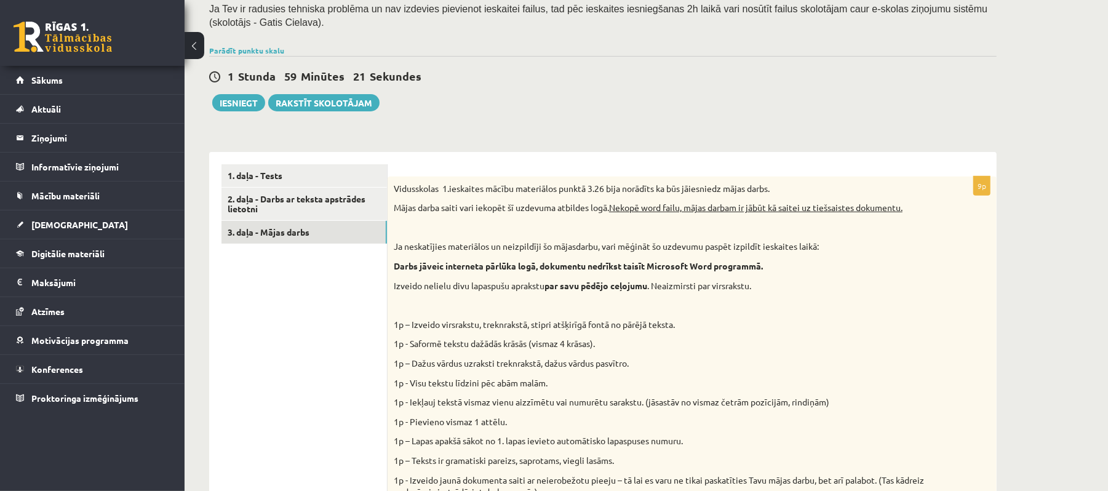
scroll to position [161, 0]
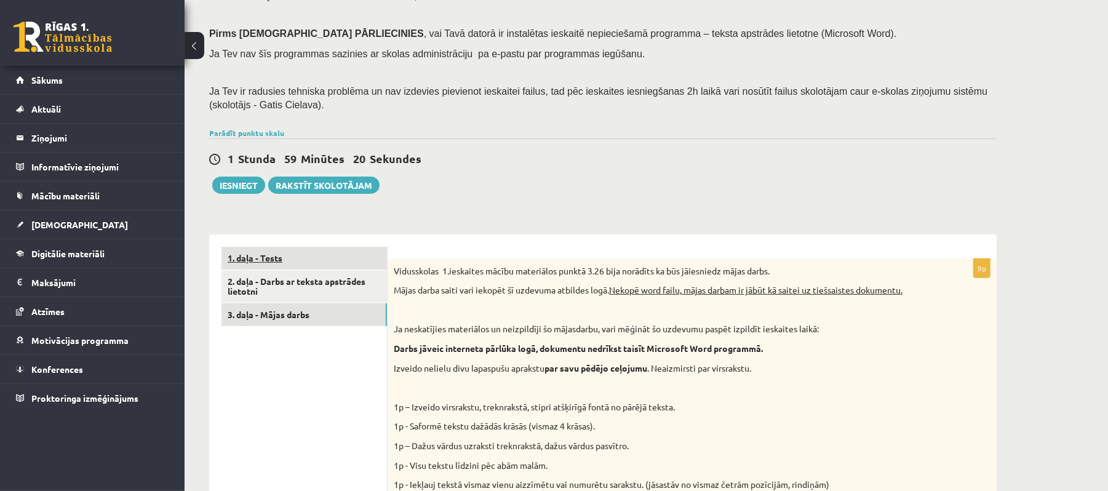
click at [329, 261] on link "1. daļa - Tests" at bounding box center [305, 258] width 166 height 23
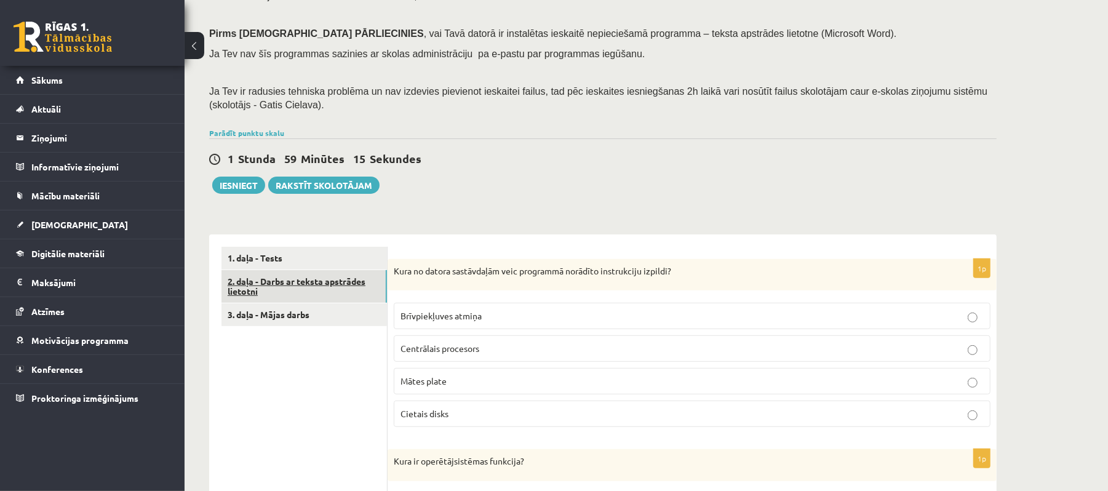
click at [367, 286] on link "2. daļa - Darbs ar teksta apstrādes lietotni" at bounding box center [305, 286] width 166 height 33
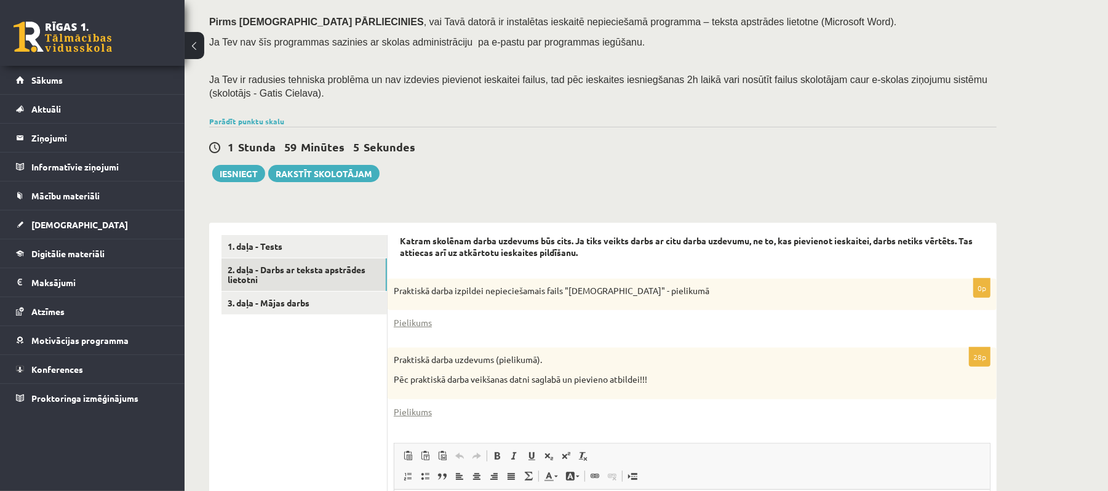
scroll to position [91, 0]
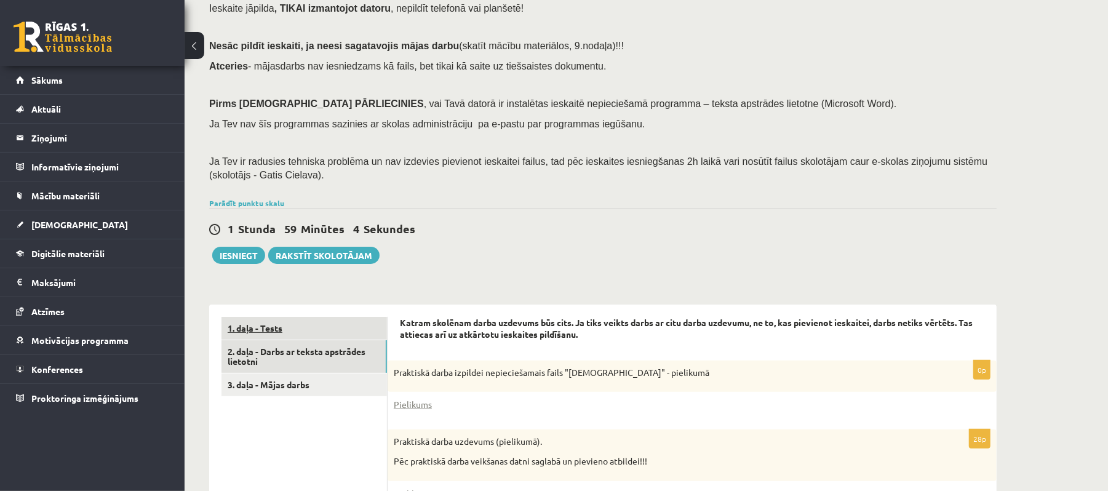
click at [355, 320] on link "1. daļa - Tests" at bounding box center [305, 328] width 166 height 23
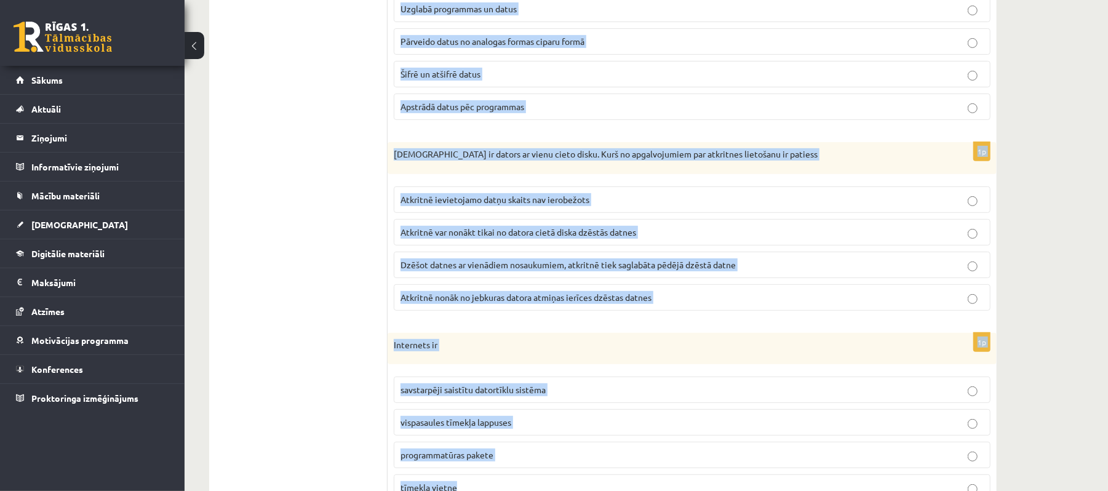
scroll to position [3688, 0]
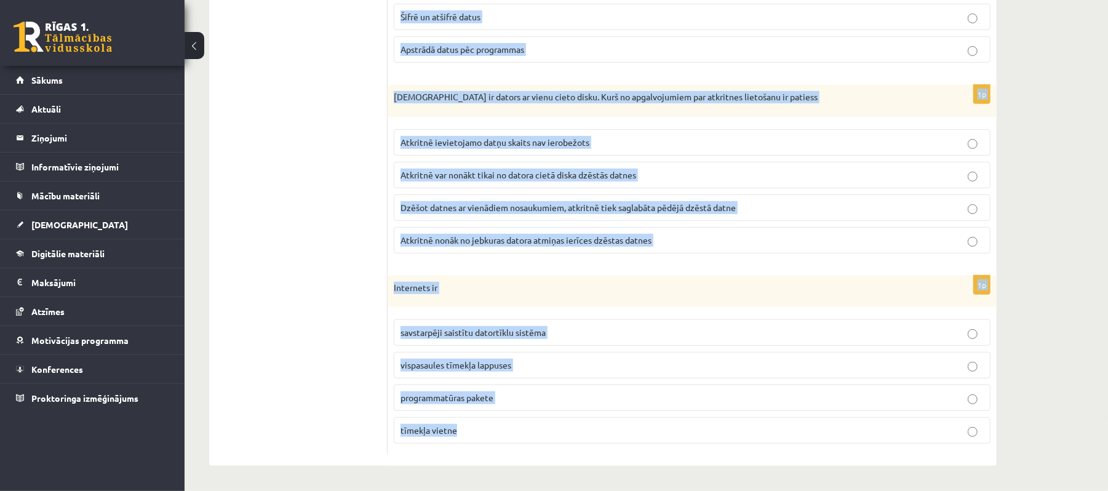
drag, startPoint x: 394, startPoint y: 337, endPoint x: 724, endPoint y: 437, distance: 345.2
copy form "Kura no datora sastāvdaļām veic programmā norādīto instrukciju izpildi? Brīvpie…"
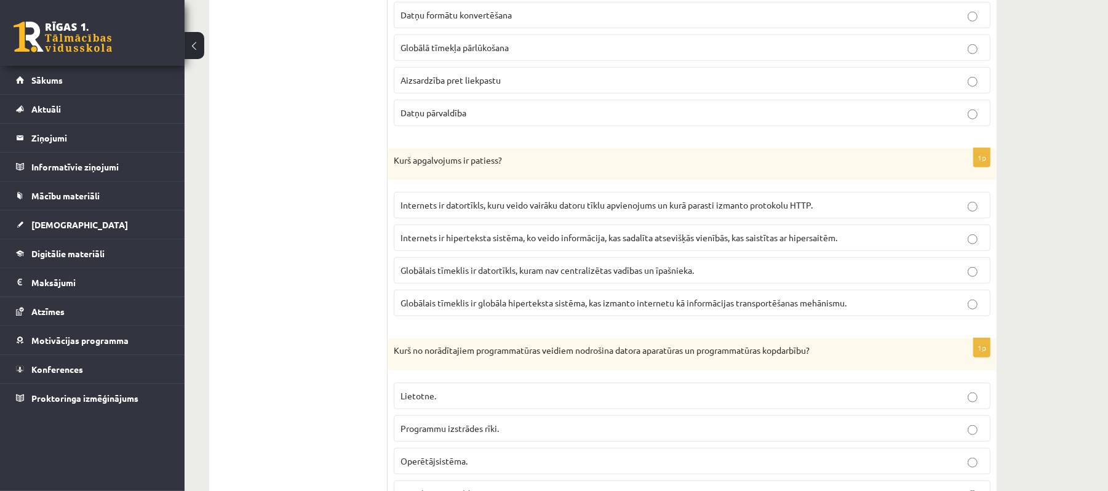
scroll to position [242, 0]
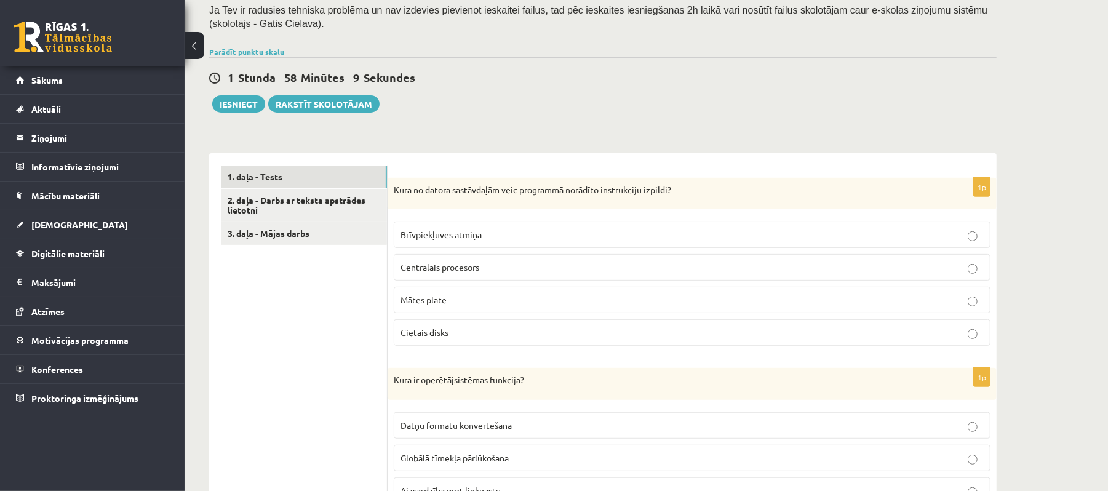
click at [497, 261] on label "Centrālais procesors" at bounding box center [692, 267] width 597 height 26
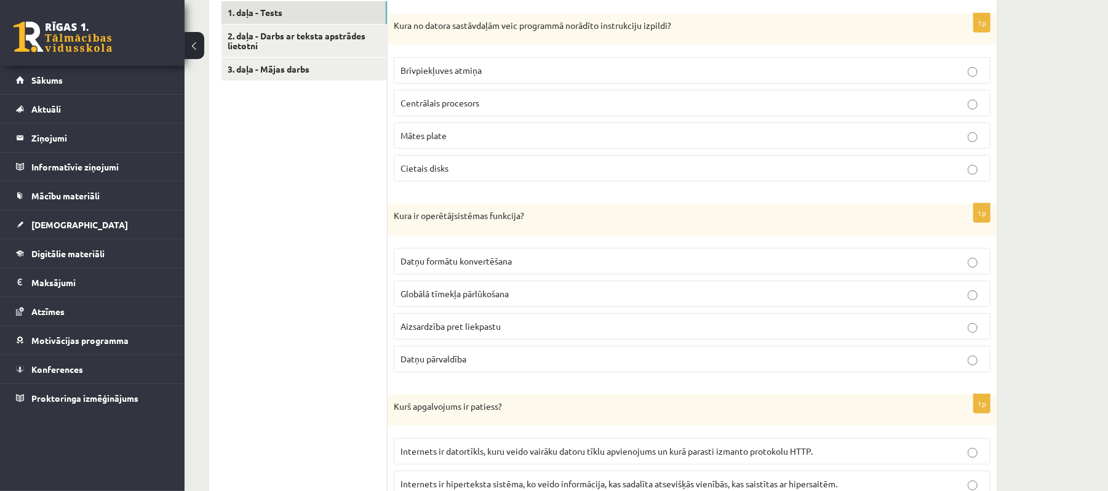
scroll to position [489, 0]
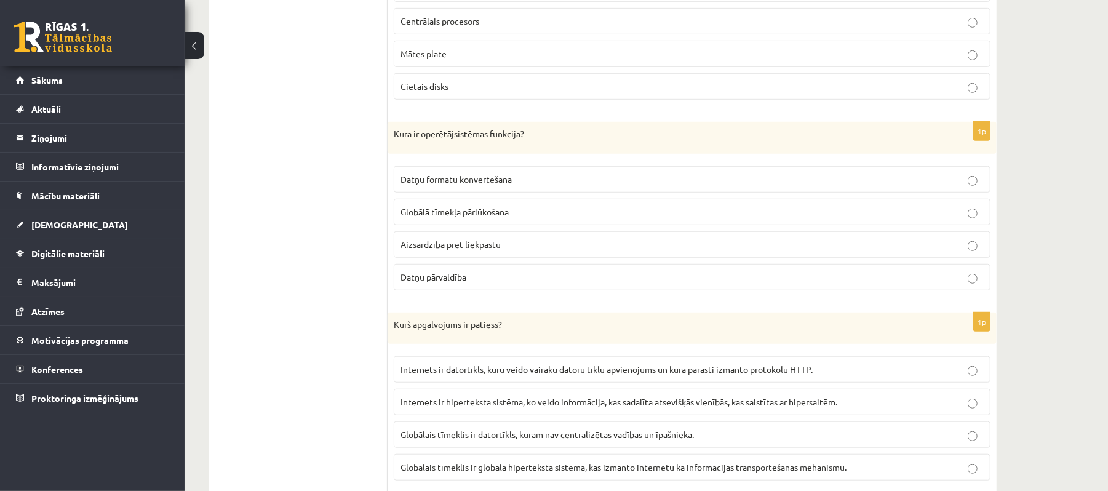
click at [550, 282] on p "Datņu pārvaldība" at bounding box center [692, 277] width 583 height 13
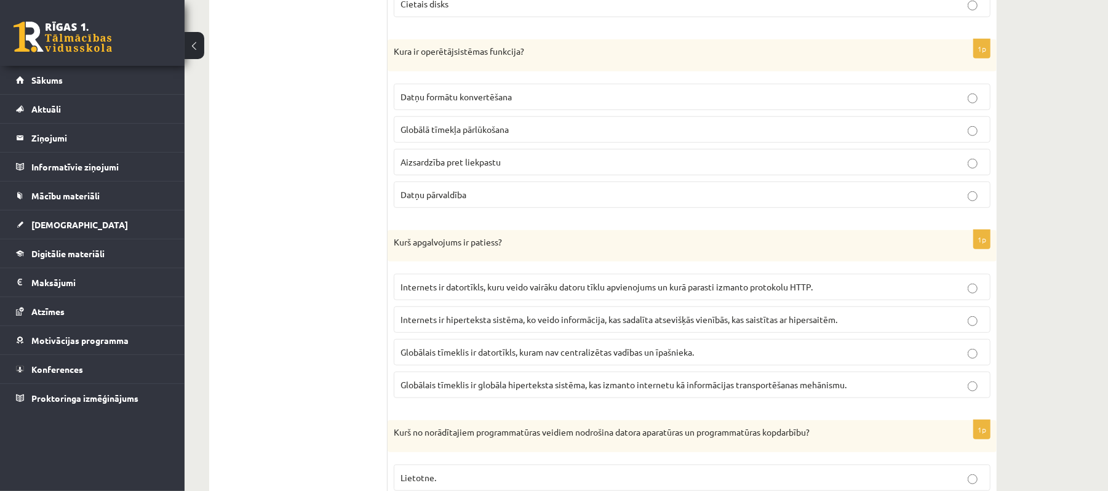
click at [514, 398] on label "Globālais tīmeklis ir globāla hiperteksta sistēma, kas izmanto internetu kā inf…" at bounding box center [692, 385] width 597 height 26
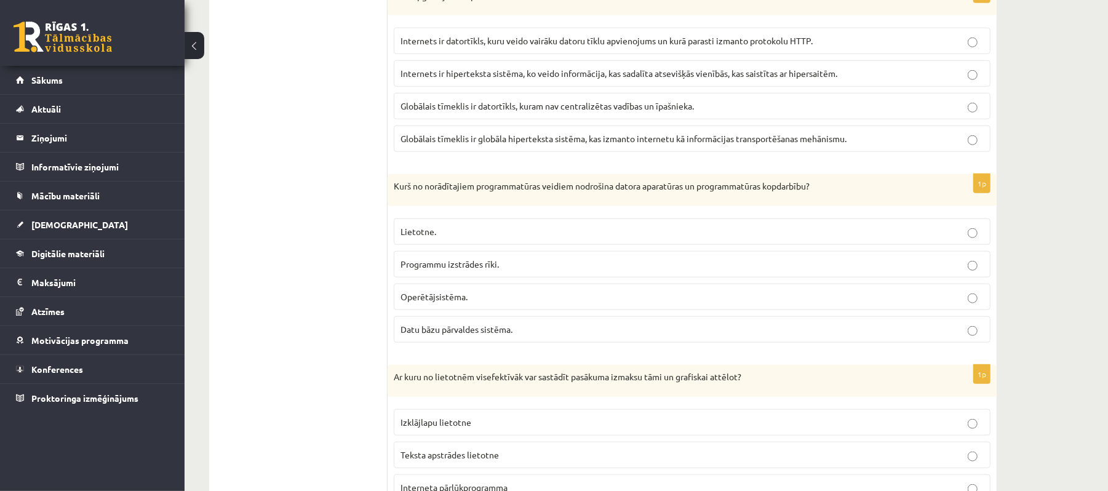
click at [530, 303] on p "Operētājsistēma." at bounding box center [692, 296] width 583 height 13
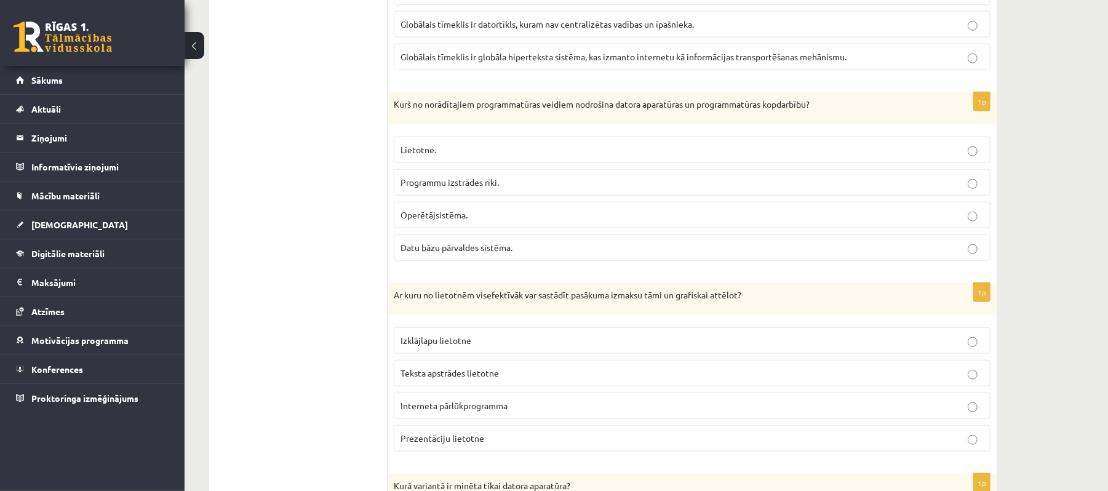
scroll to position [981, 0]
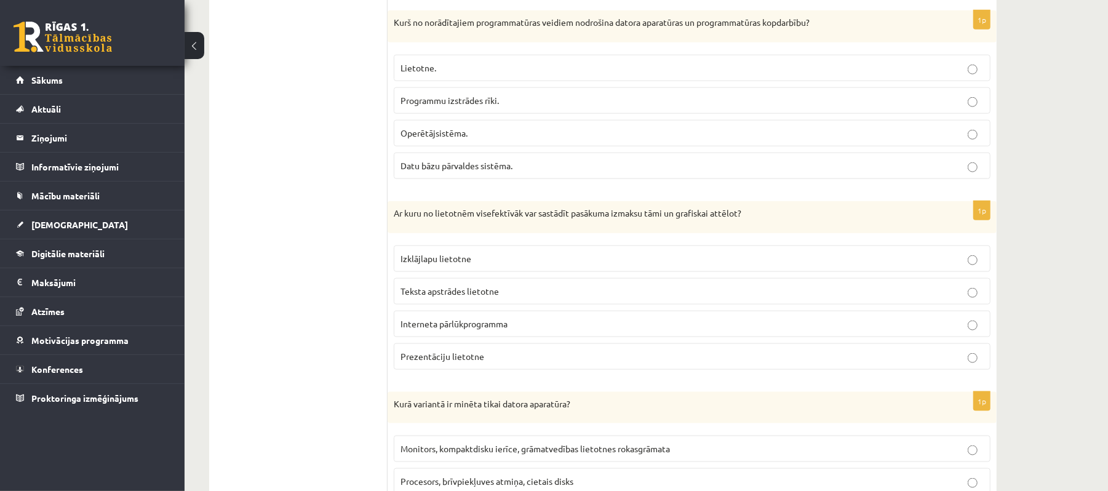
click at [540, 272] on label "Izklājlapu lietotne" at bounding box center [692, 259] width 597 height 26
drag, startPoint x: 610, startPoint y: 260, endPoint x: 601, endPoint y: 265, distance: 10.5
click at [606, 262] on p "Izklājlapu lietotne" at bounding box center [692, 258] width 583 height 13
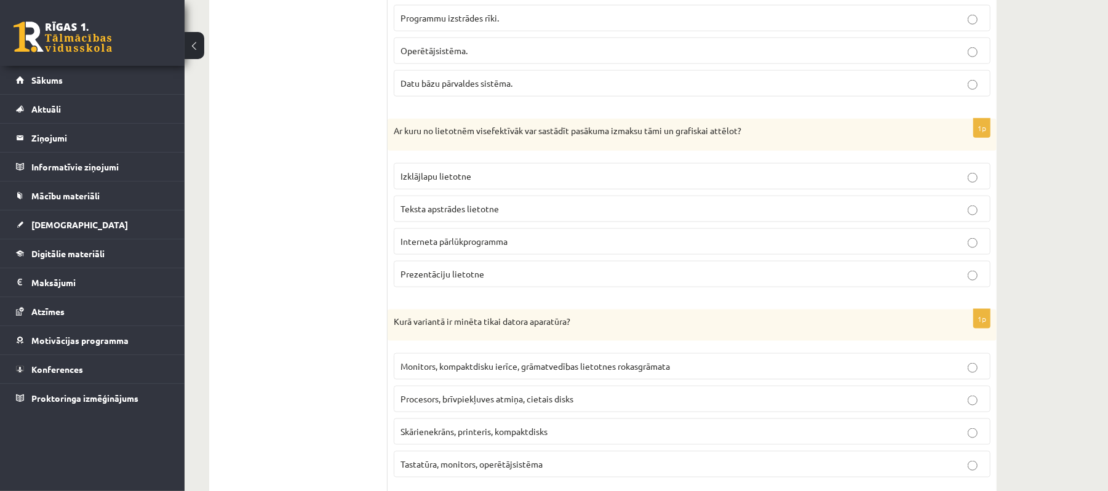
scroll to position [1145, 0]
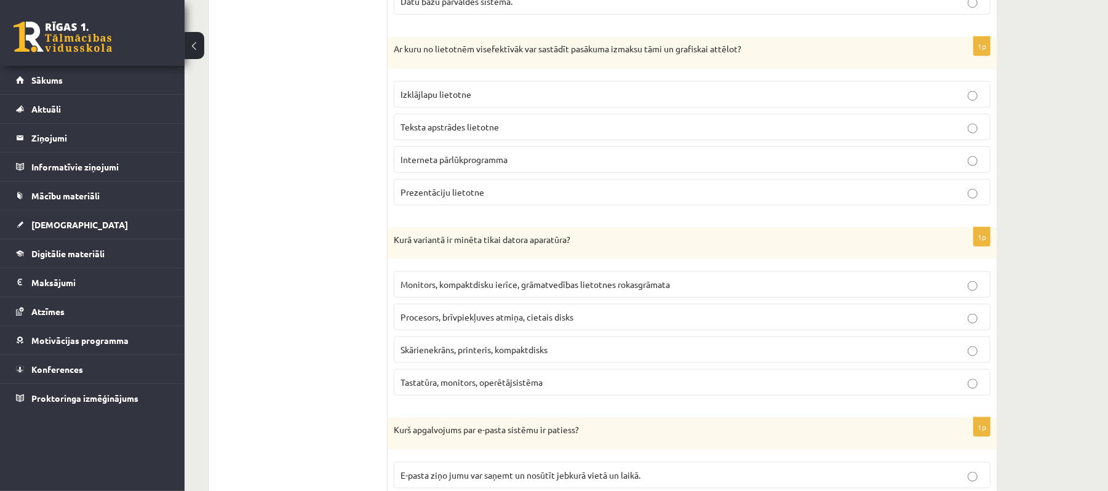
click at [574, 322] on span "Procesors, brīvpiekļuves atmiņa, cietais disks" at bounding box center [487, 316] width 173 height 11
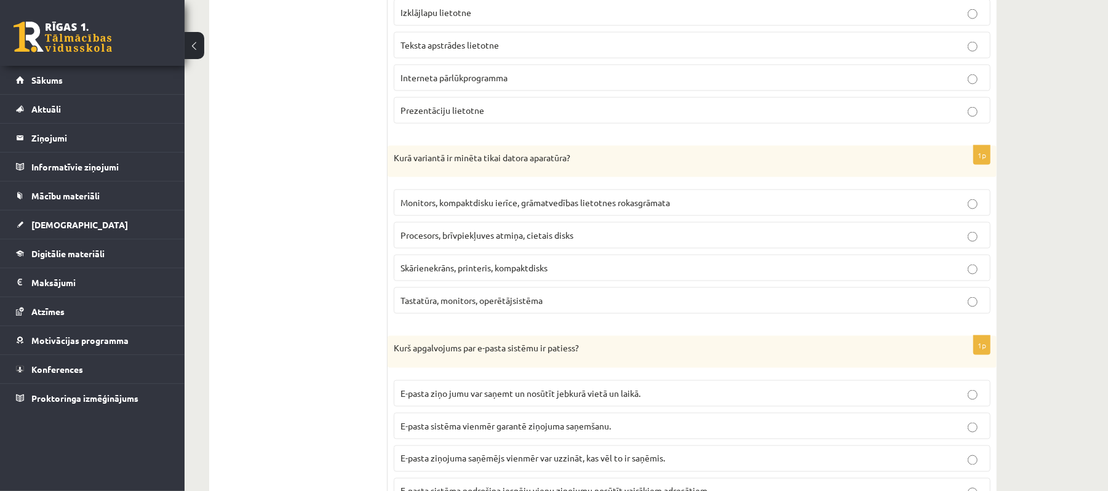
scroll to position [1391, 0]
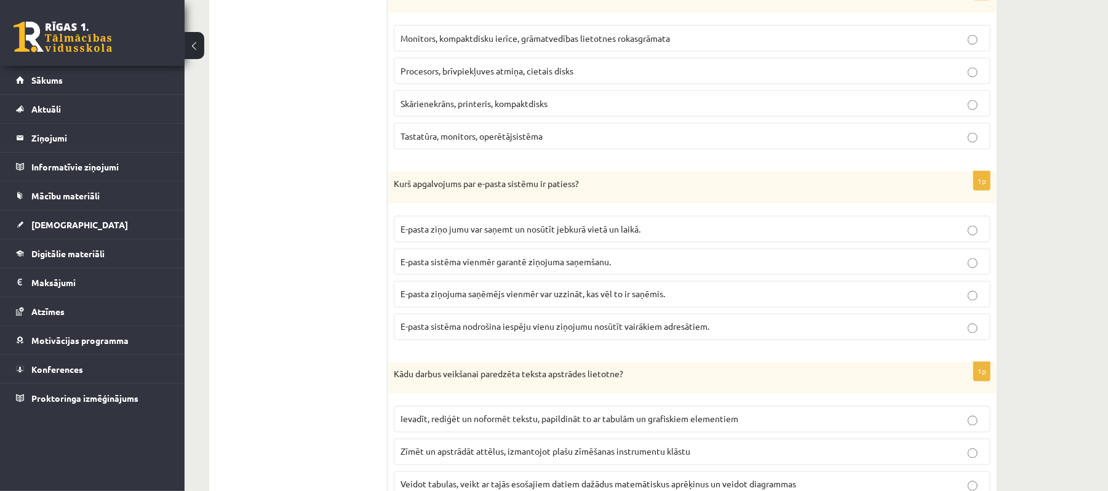
click at [618, 227] on label "E-pasta ziņo jumu var saņemt un nosūtīt jebkurā vietā un laikā." at bounding box center [692, 229] width 597 height 26
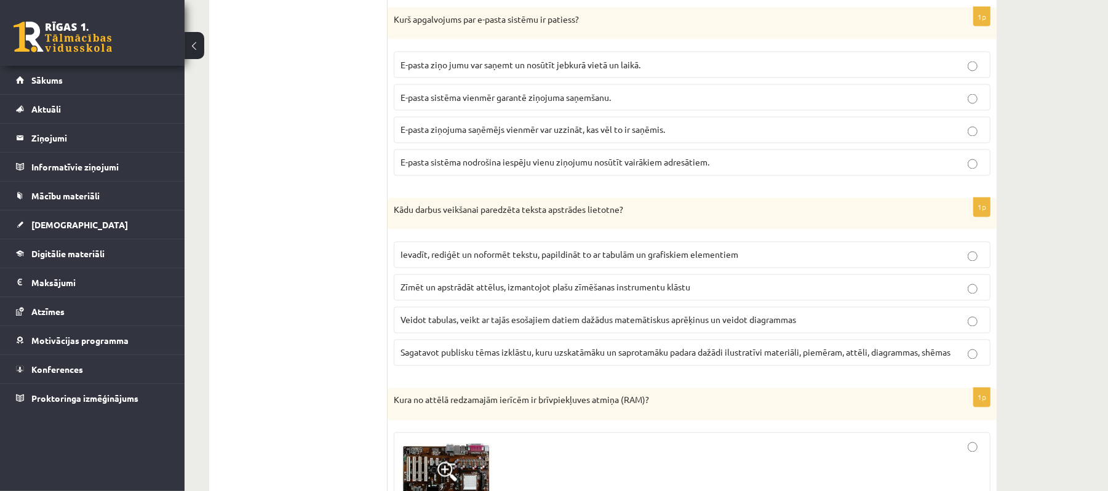
scroll to position [1637, 0]
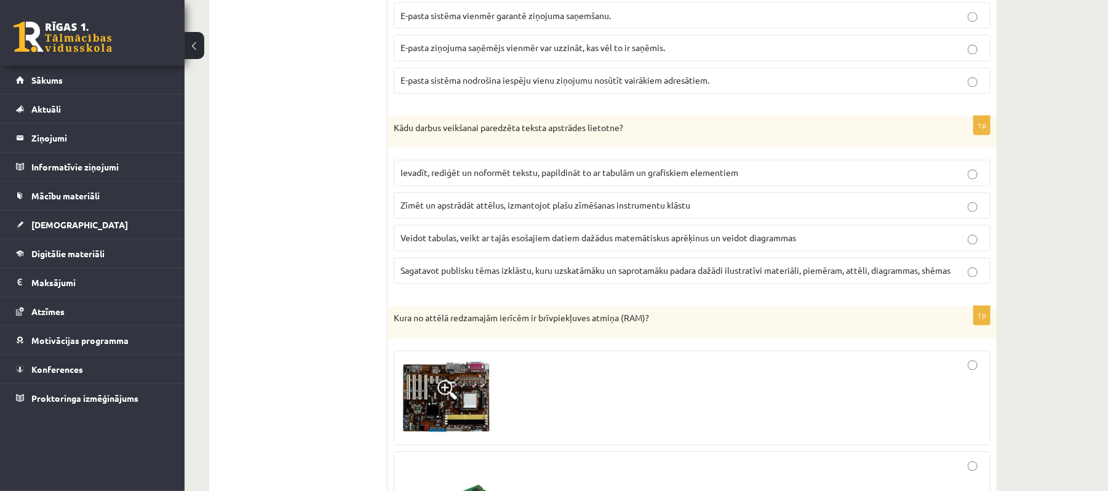
click at [482, 178] on span "Ievadīt, rediģēt un noformēt tekstu, papildināt to ar tabulām un grafiskiem ele…" at bounding box center [570, 172] width 338 height 11
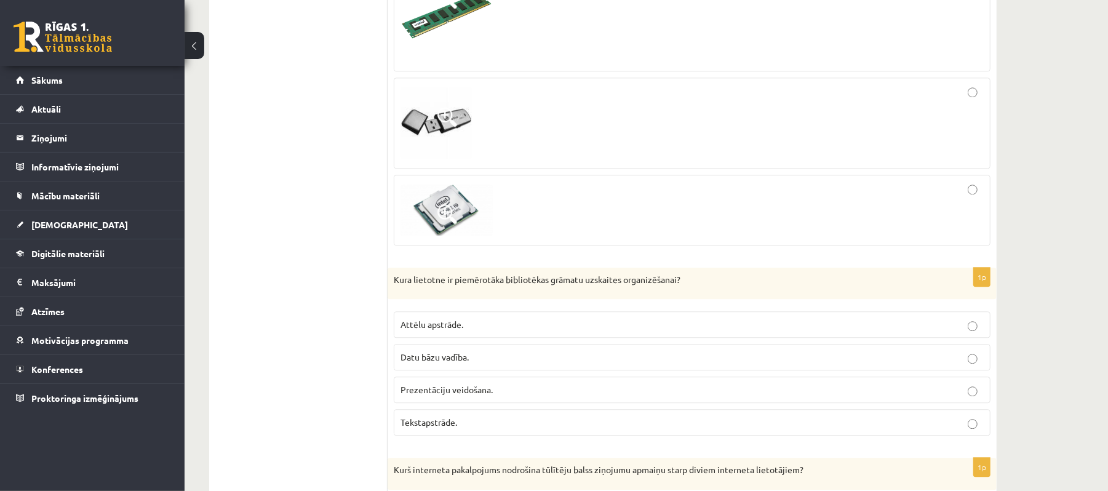
scroll to position [2212, 0]
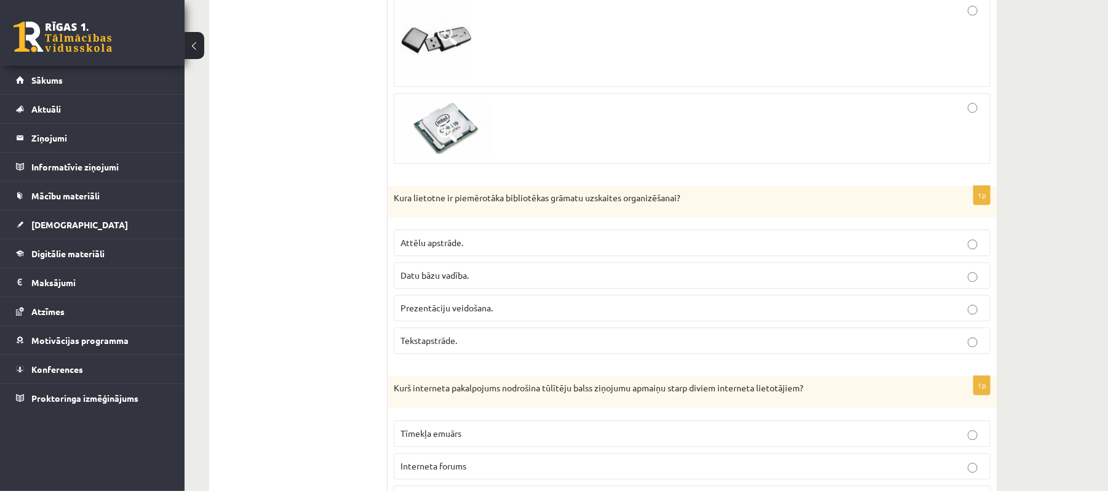
click at [535, 289] on label "Datu bāzu vadība." at bounding box center [692, 275] width 597 height 26
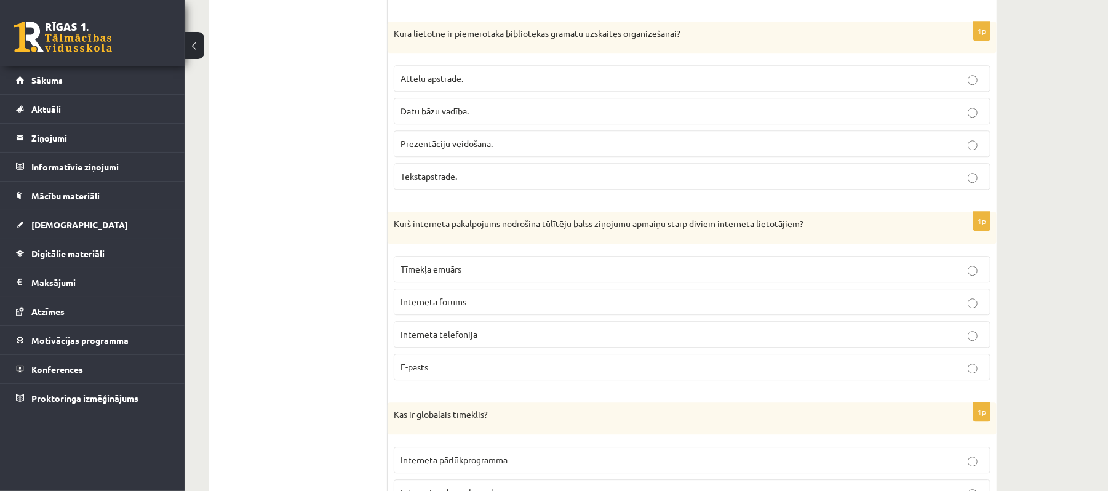
scroll to position [2458, 0]
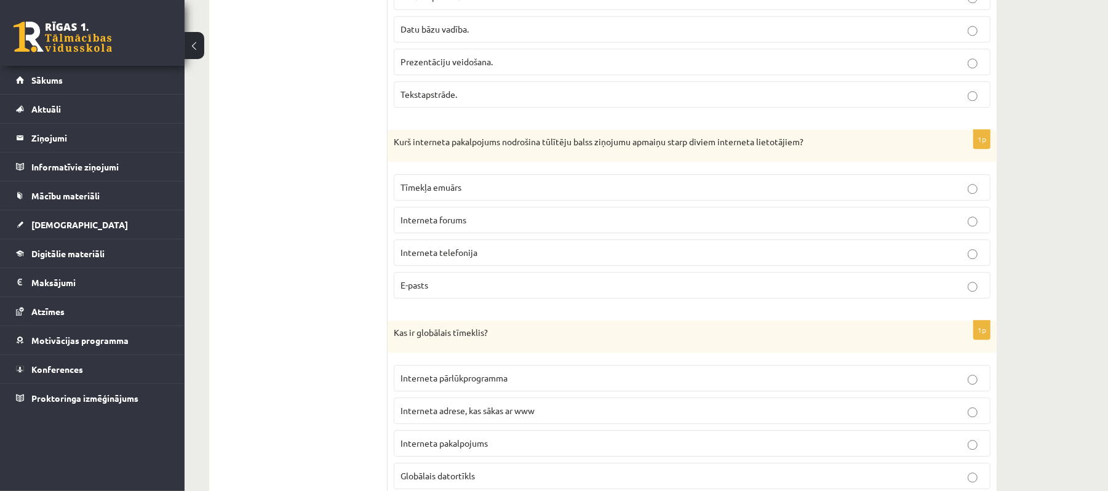
click at [547, 259] on p "Interneta telefonija" at bounding box center [692, 252] width 583 height 13
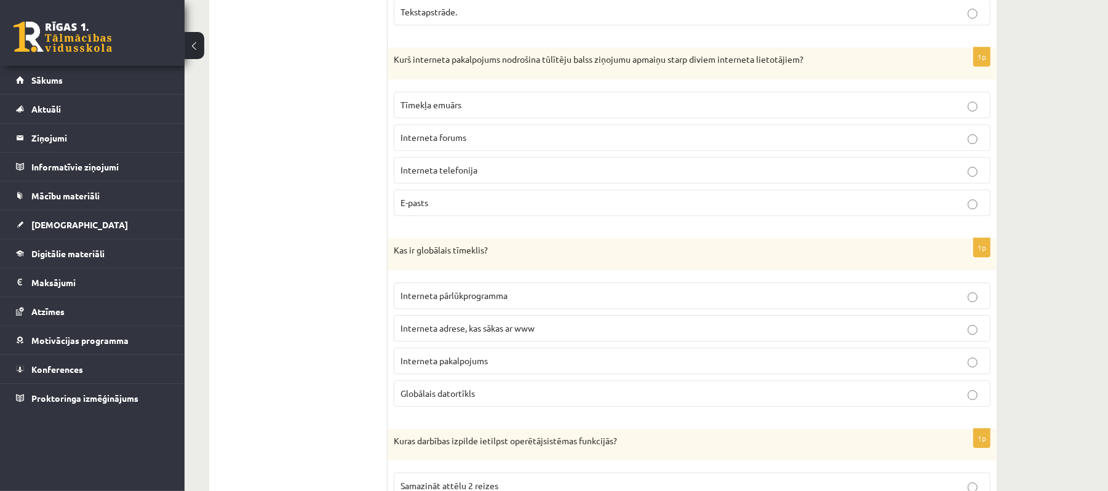
scroll to position [2622, 0]
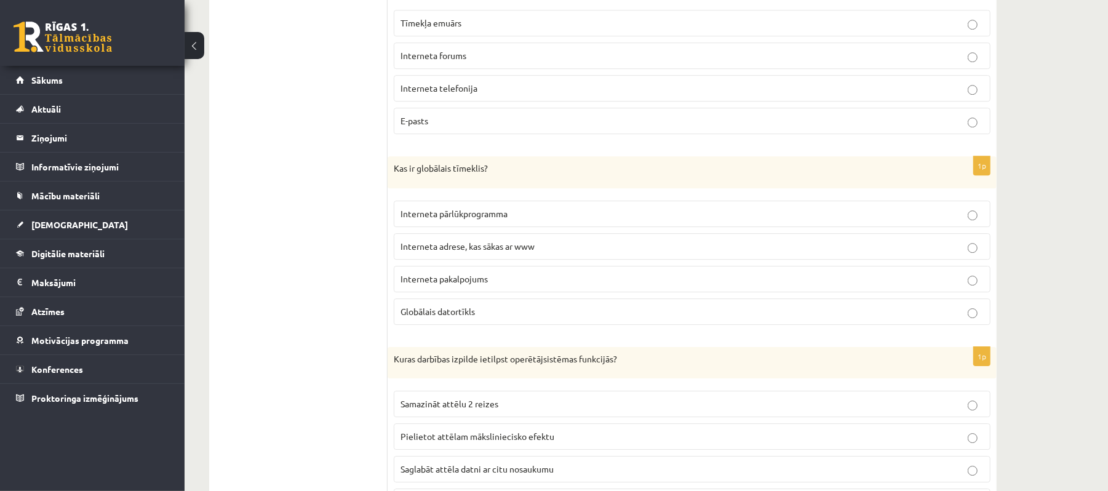
click at [586, 292] on label "Interneta pakalpojums" at bounding box center [692, 279] width 597 height 26
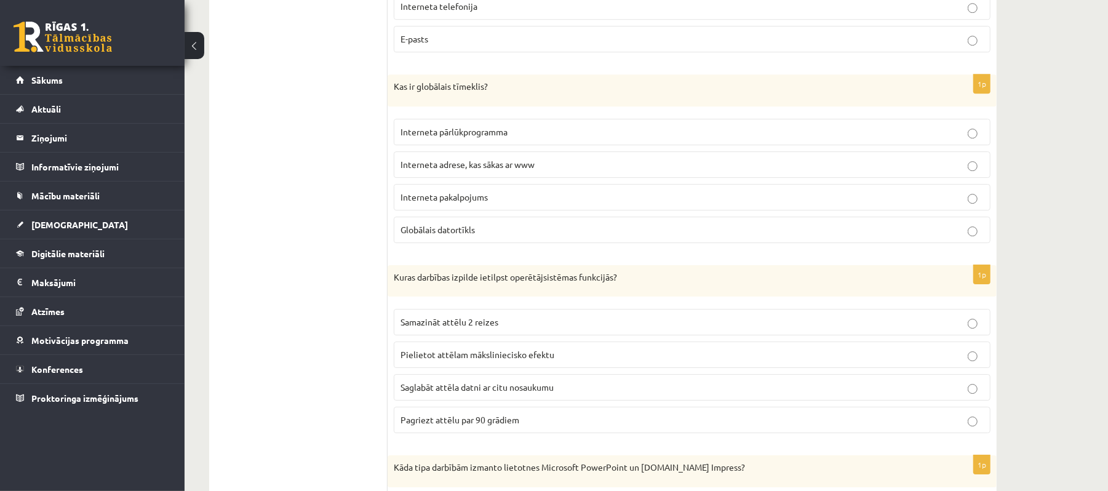
click at [633, 394] on p "Saglabāt attēla datni ar citu nosaukumu" at bounding box center [692, 387] width 583 height 13
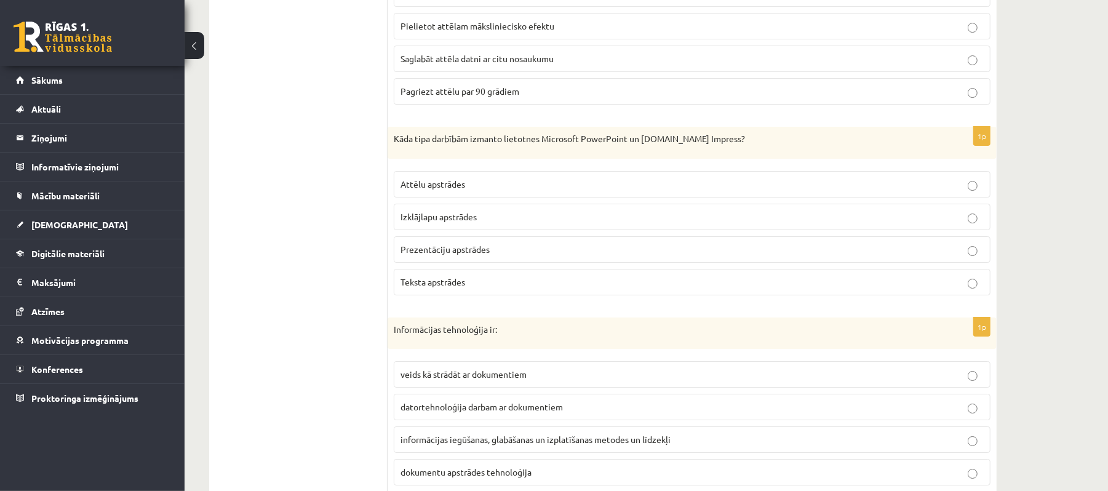
scroll to position [3114, 0]
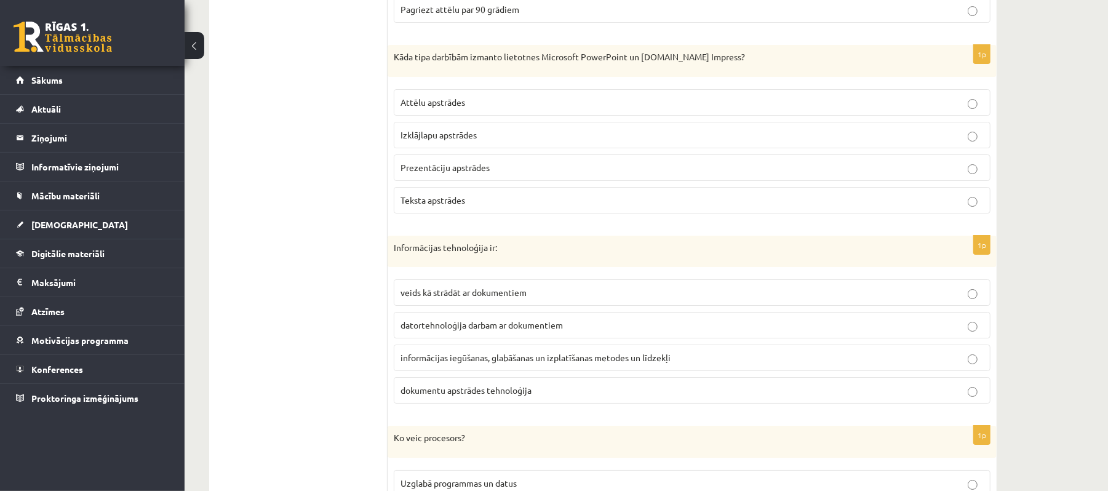
click at [624, 174] on p "Prezentāciju apstrādes" at bounding box center [692, 167] width 583 height 13
click at [671, 363] on span "informācijas iegūšanas, glabāšanas un izplatīšanas metodes un līdzekļi" at bounding box center [536, 357] width 270 height 11
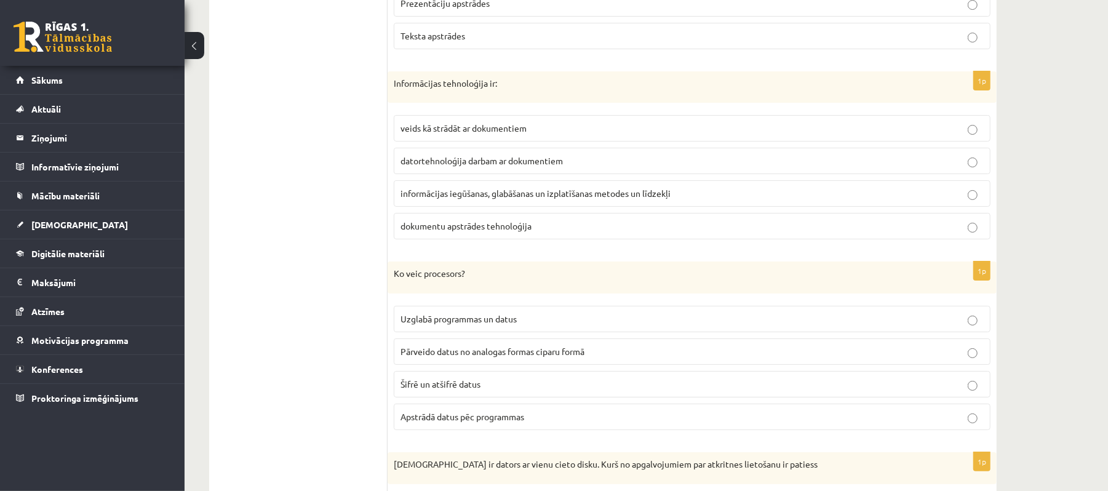
scroll to position [3360, 0]
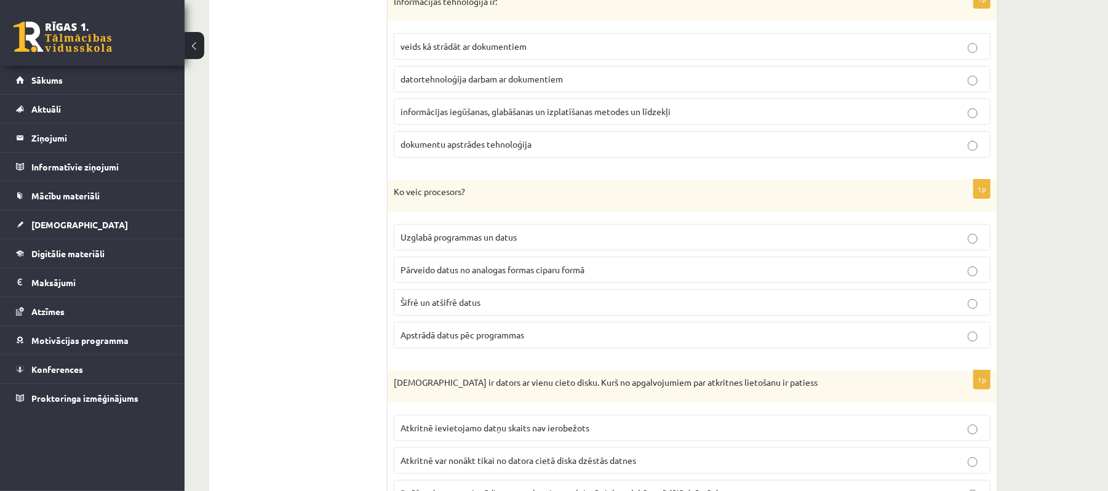
drag, startPoint x: 671, startPoint y: 370, endPoint x: 657, endPoint y: 363, distance: 15.1
click at [666, 342] on p "Apstrādā datus pēc programmas" at bounding box center [692, 335] width 583 height 13
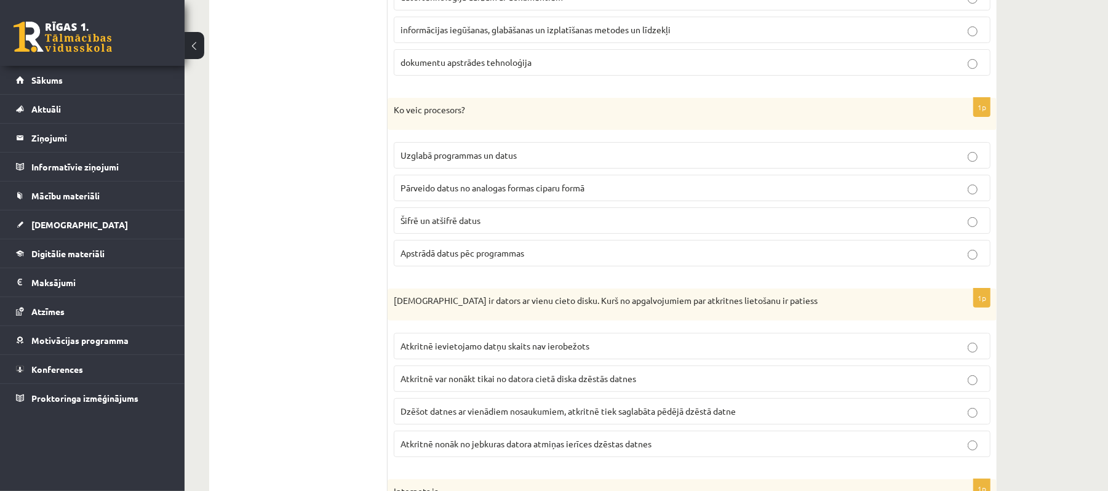
scroll to position [3607, 0]
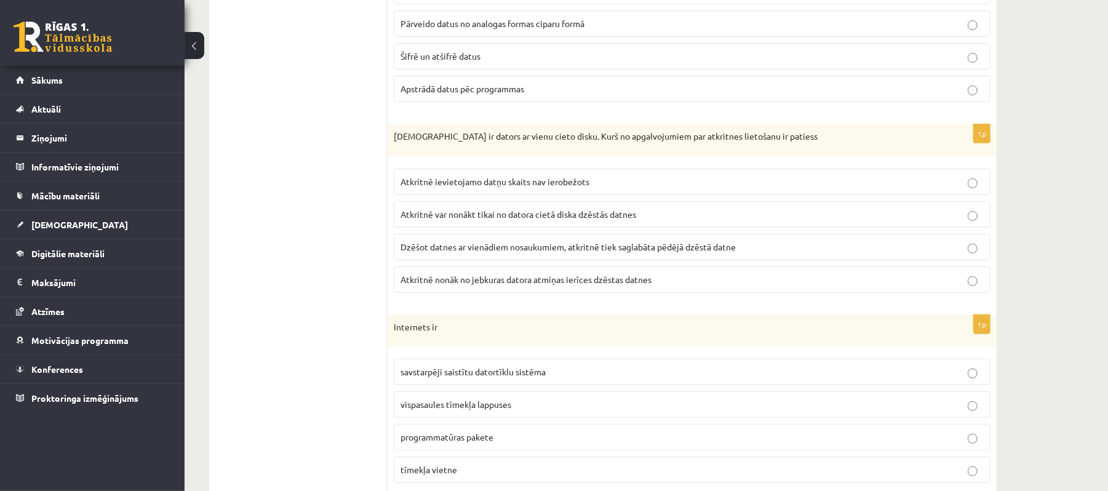
click at [580, 252] on span "Dzēšot datnes ar vienādiem nosaukumiem, atkritnē tiek saglabāta pēdējā dzēstā d…" at bounding box center [568, 246] width 335 height 11
click at [566, 220] on span "Atkritnē var nonākt tikai no datora cietā diska dzēstās datnes" at bounding box center [519, 214] width 236 height 11
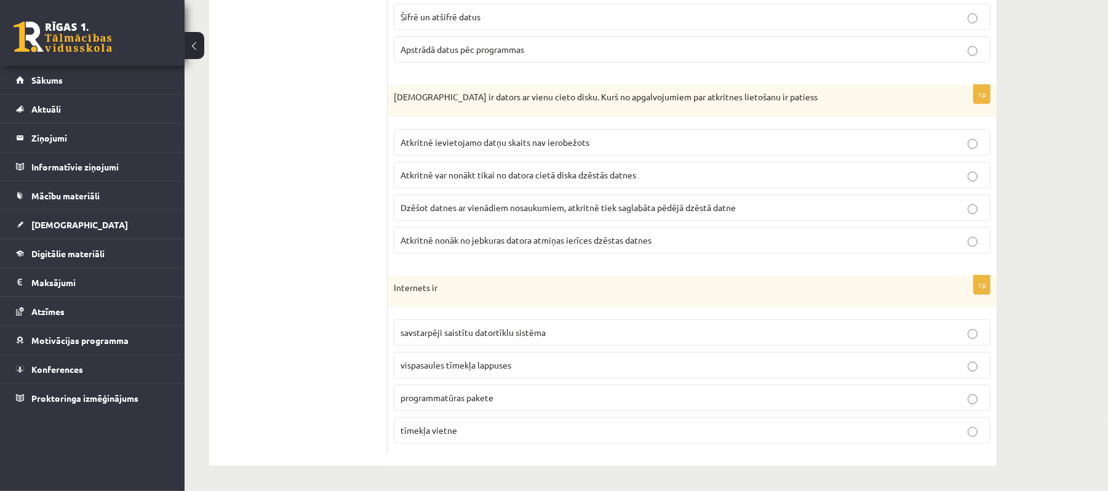
click at [584, 326] on p "savstarpēji saistītu datortīklu sistēma" at bounding box center [692, 332] width 583 height 13
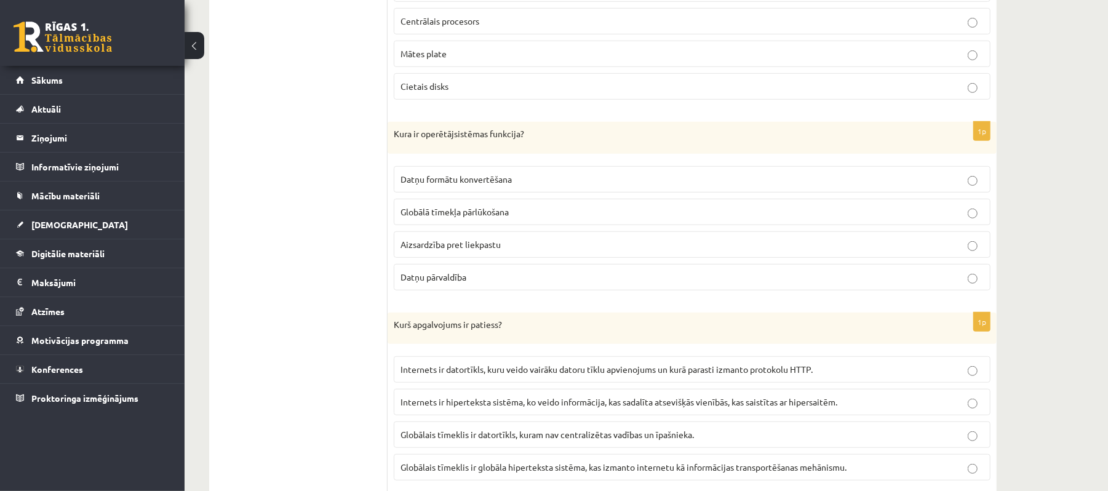
scroll to position [79, 0]
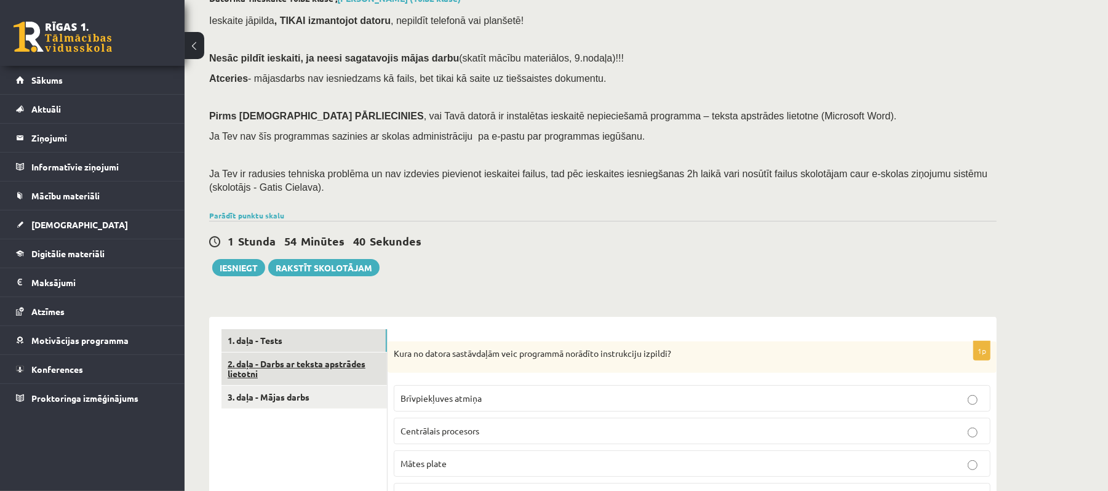
click at [333, 362] on link "2. daļa - Darbs ar teksta apstrādes lietotni" at bounding box center [305, 369] width 166 height 33
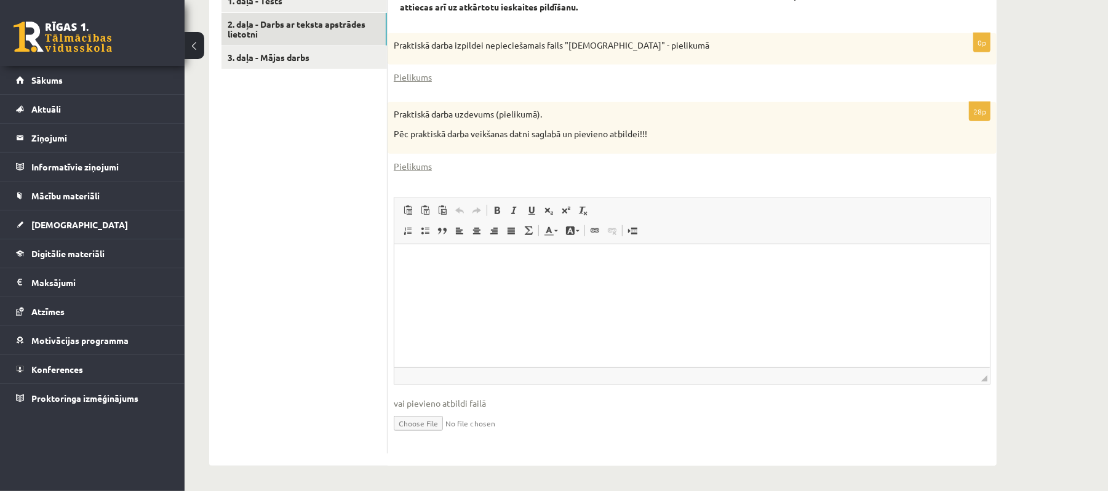
scroll to position [337, 0]
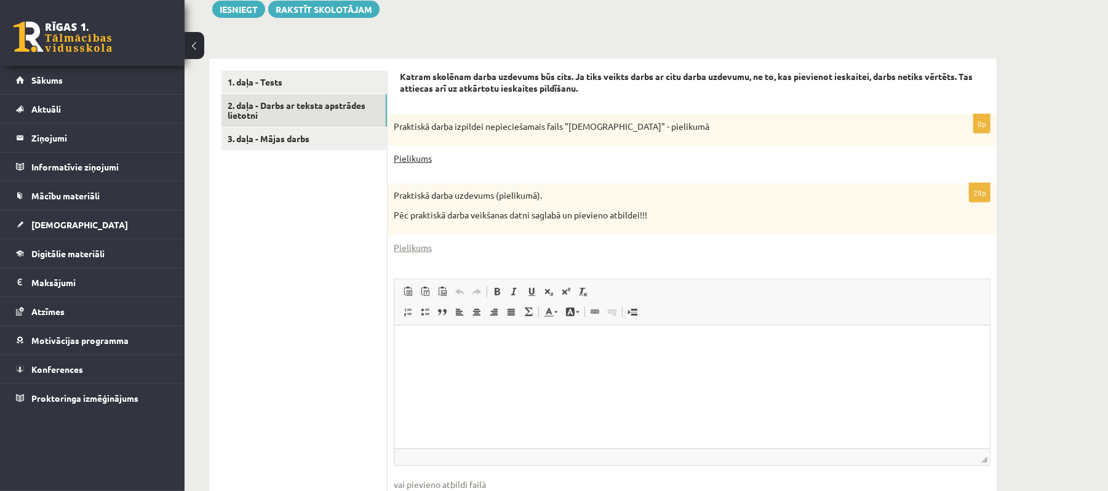
click at [406, 160] on link "Pielikums" at bounding box center [413, 158] width 38 height 13
click at [421, 252] on link "Pielikums" at bounding box center [413, 247] width 38 height 13
click at [434, 252] on div "Pielikums" at bounding box center [692, 247] width 597 height 13
click at [426, 255] on div "28p Praktiskā darba uzdevums (pielikumā). Pēc praktiskā darba veikšanas datni s…" at bounding box center [692, 358] width 609 height 351
click at [422, 249] on link "Pielikums" at bounding box center [413, 247] width 38 height 13
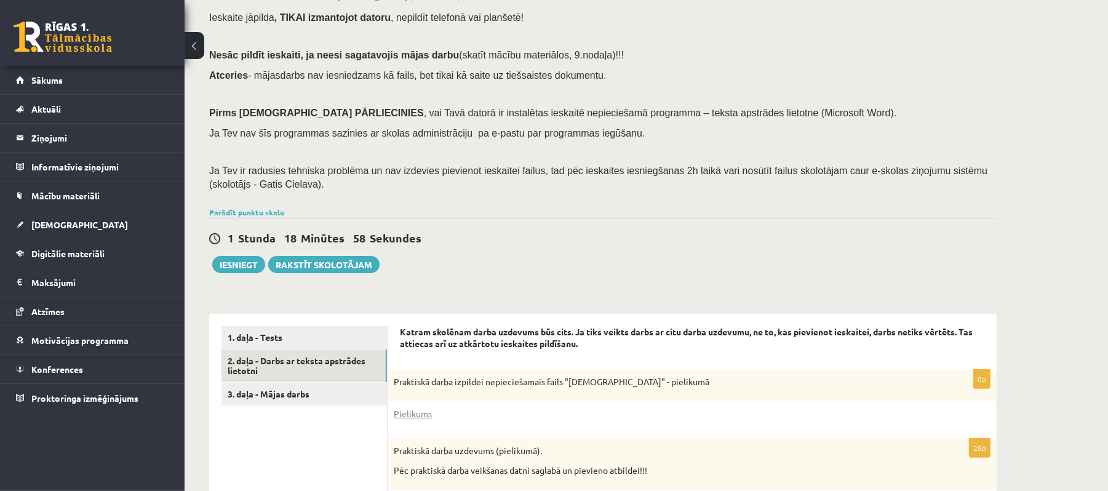
scroll to position [328, 0]
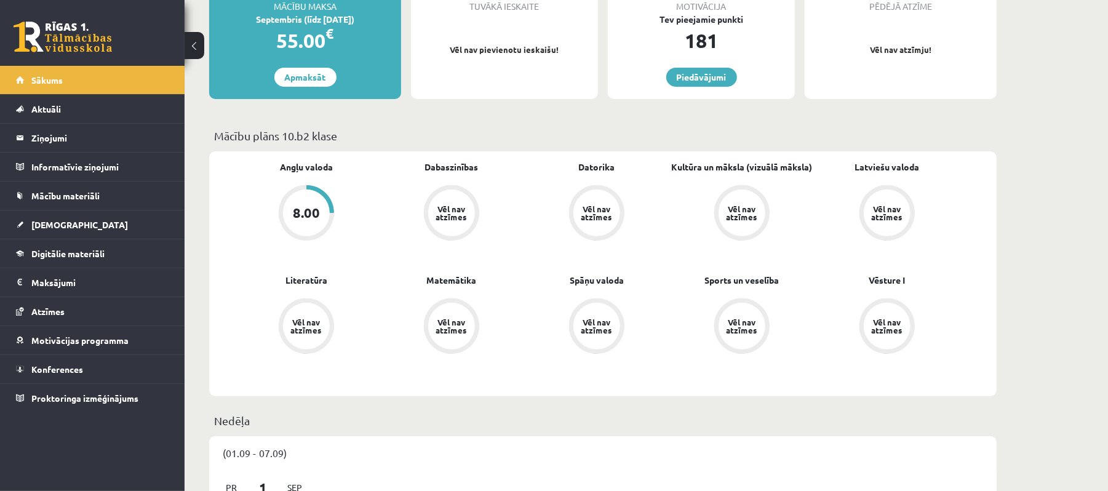
scroll to position [82, 0]
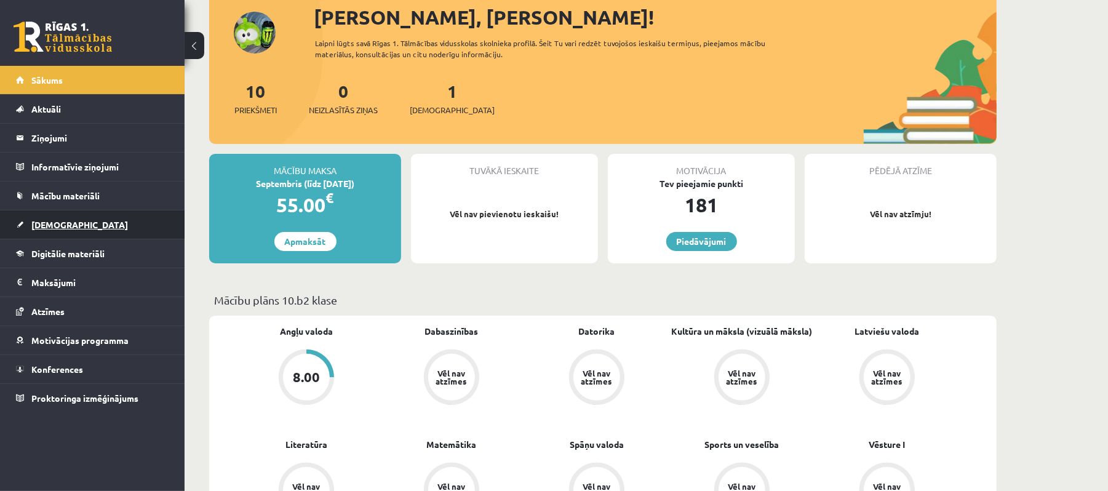
click at [71, 217] on link "[DEMOGRAPHIC_DATA]" at bounding box center [92, 224] width 153 height 28
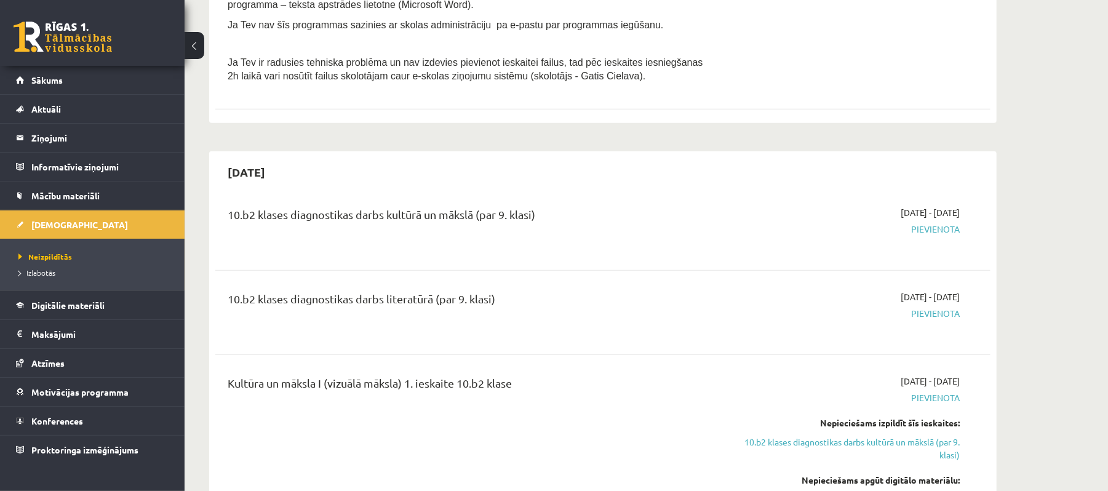
scroll to position [246, 0]
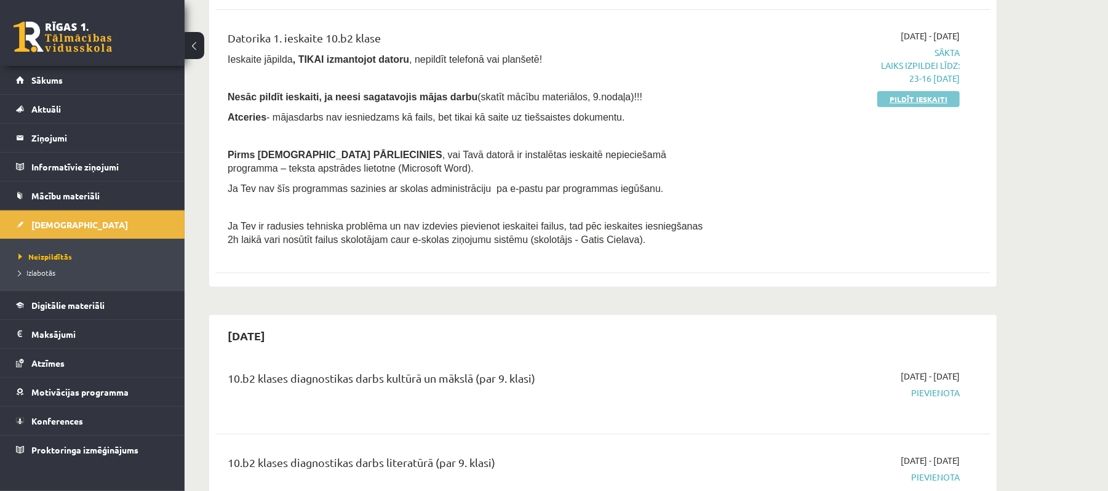
click at [921, 101] on link "Pildīt ieskaiti" at bounding box center [918, 99] width 82 height 16
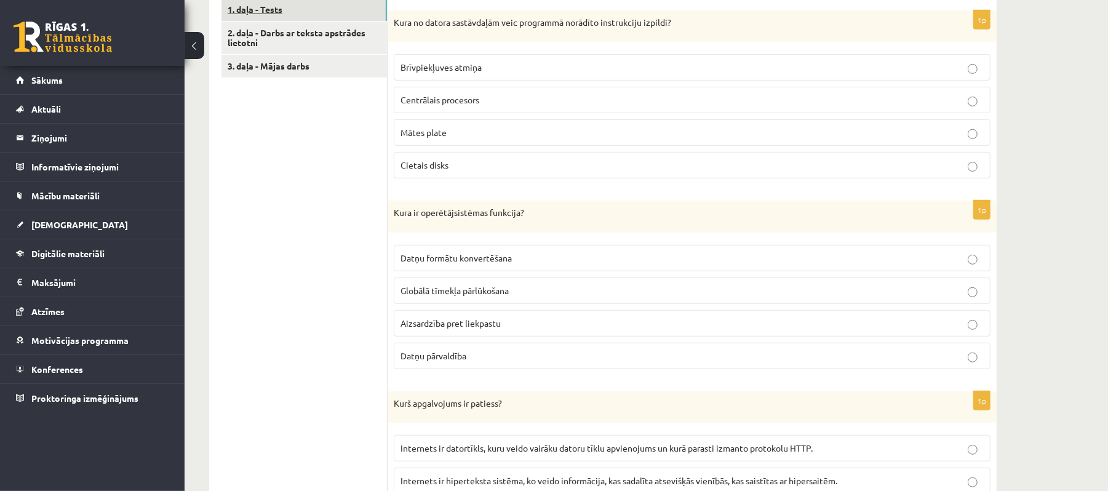
scroll to position [328, 0]
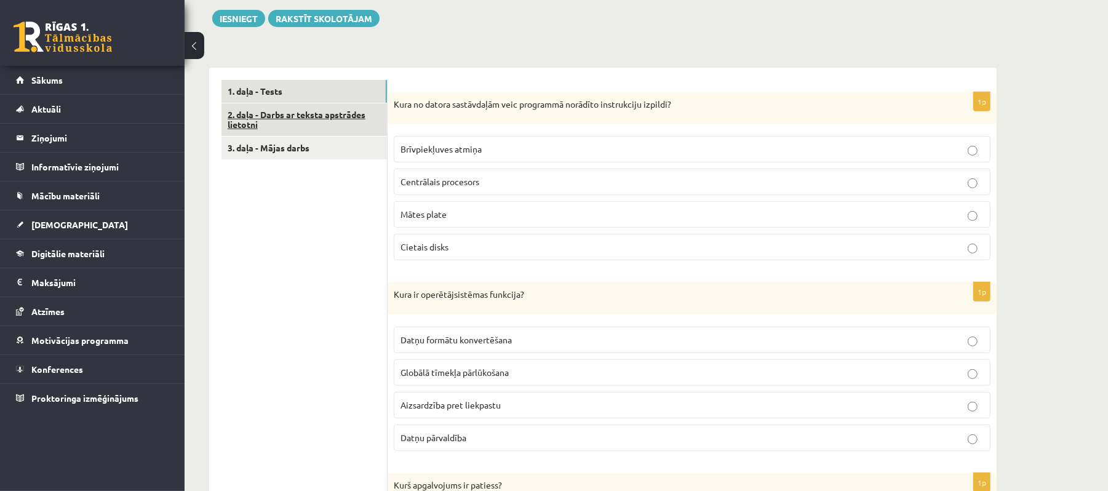
click at [293, 134] on link "2. daļa - Darbs ar teksta apstrādes lietotni" at bounding box center [305, 119] width 166 height 33
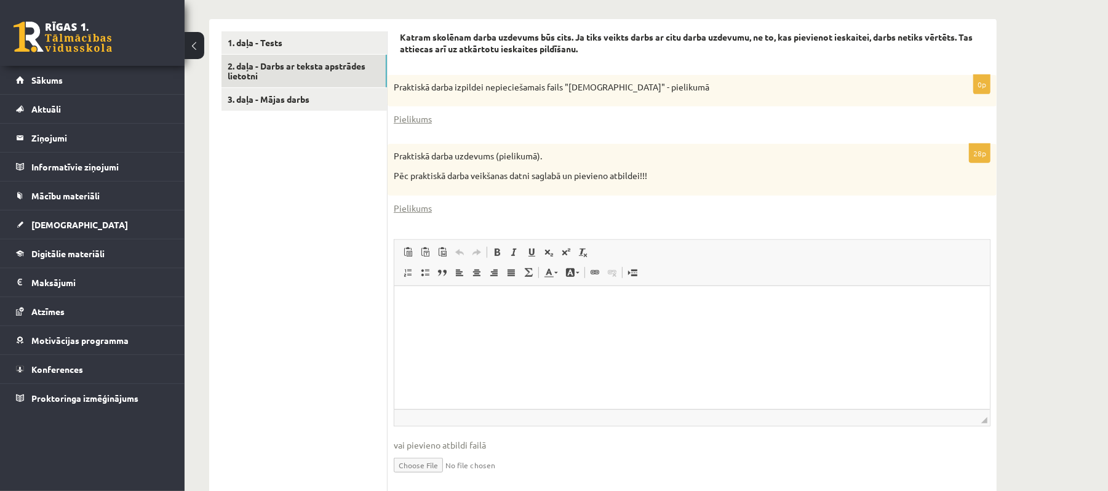
scroll to position [419, 0]
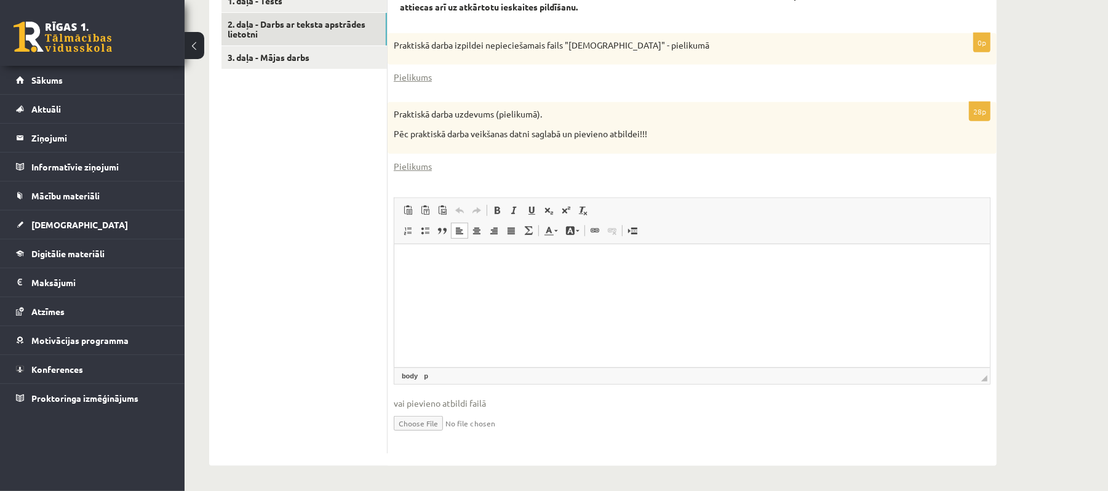
click at [471, 281] on html at bounding box center [692, 263] width 596 height 38
click at [432, 424] on input "file" at bounding box center [692, 422] width 597 height 25
type input "**********"
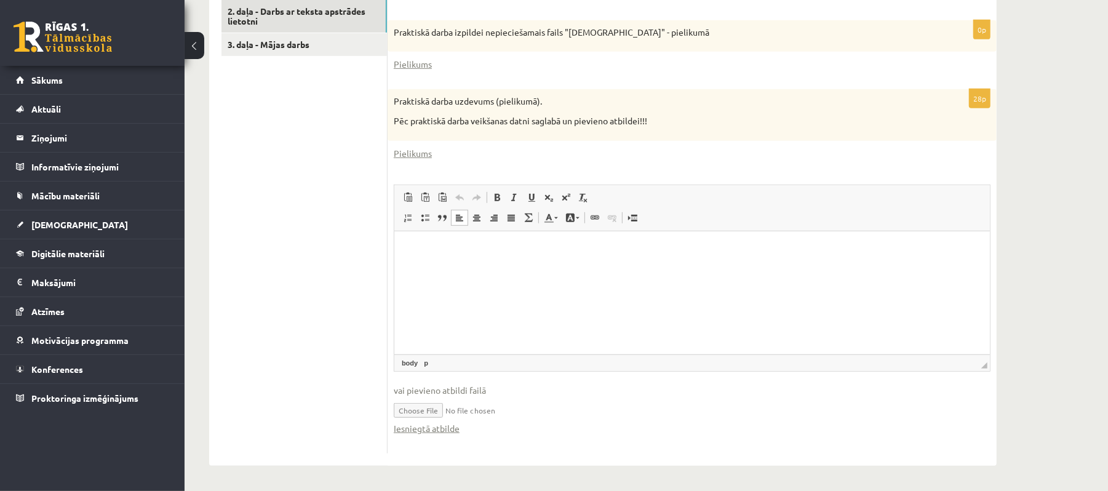
scroll to position [104, 0]
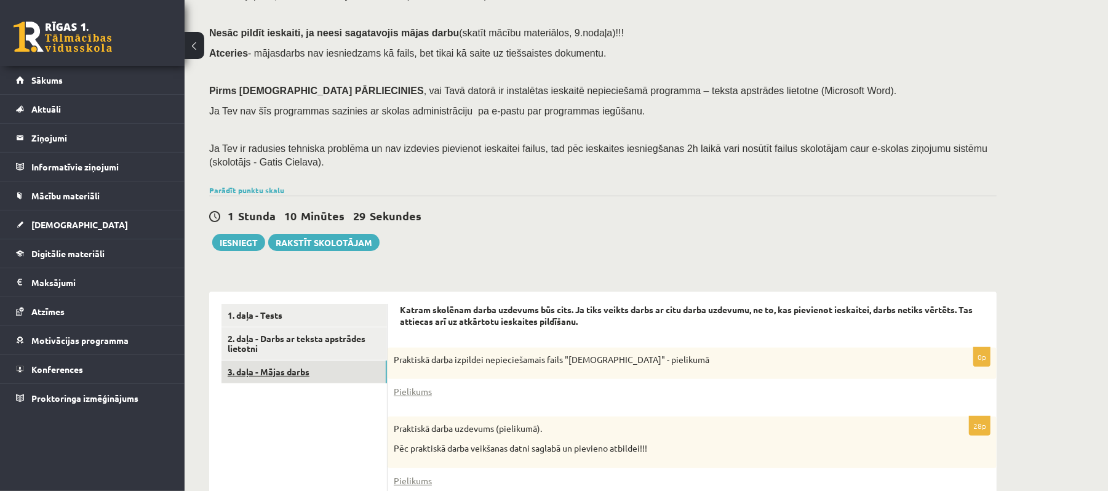
click at [319, 372] on link "3. daļa - Mājas darbs" at bounding box center [305, 372] width 166 height 23
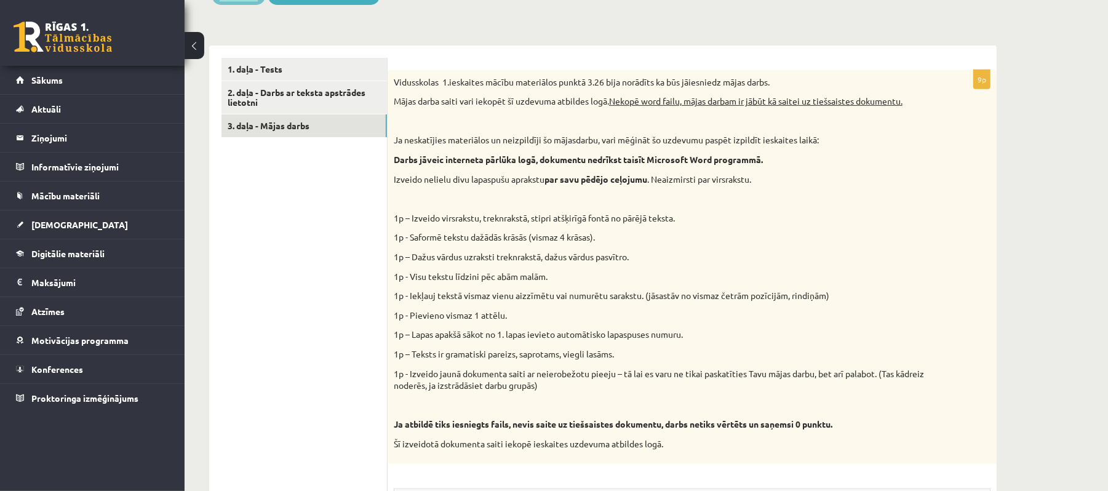
scroll to position [186, 0]
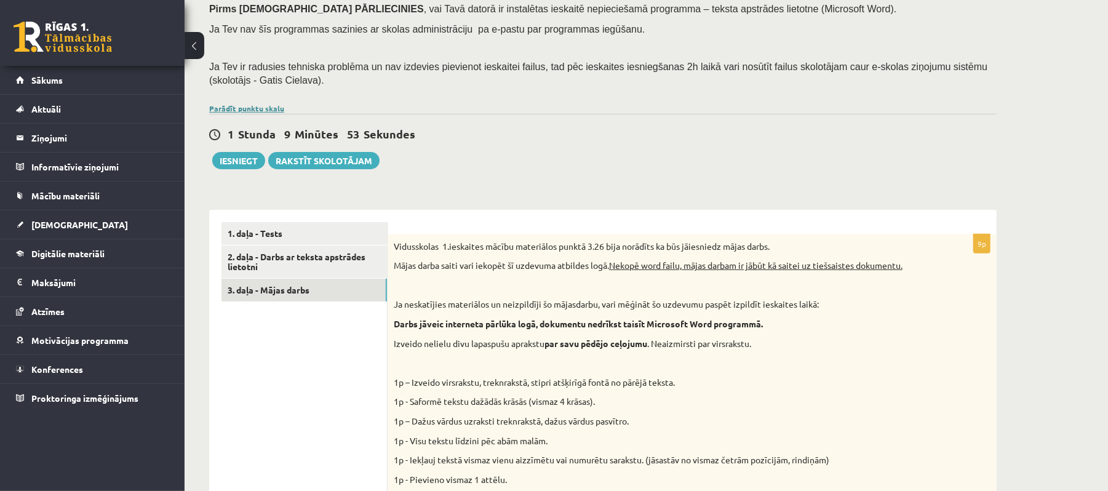
click at [263, 106] on link "Parādīt punktu skalu" at bounding box center [246, 108] width 75 height 10
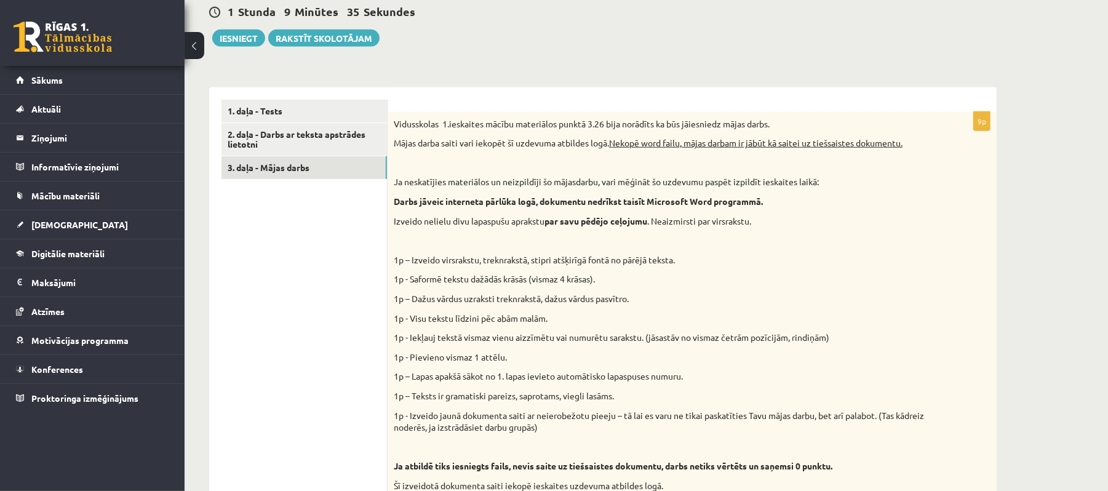
scroll to position [678, 0]
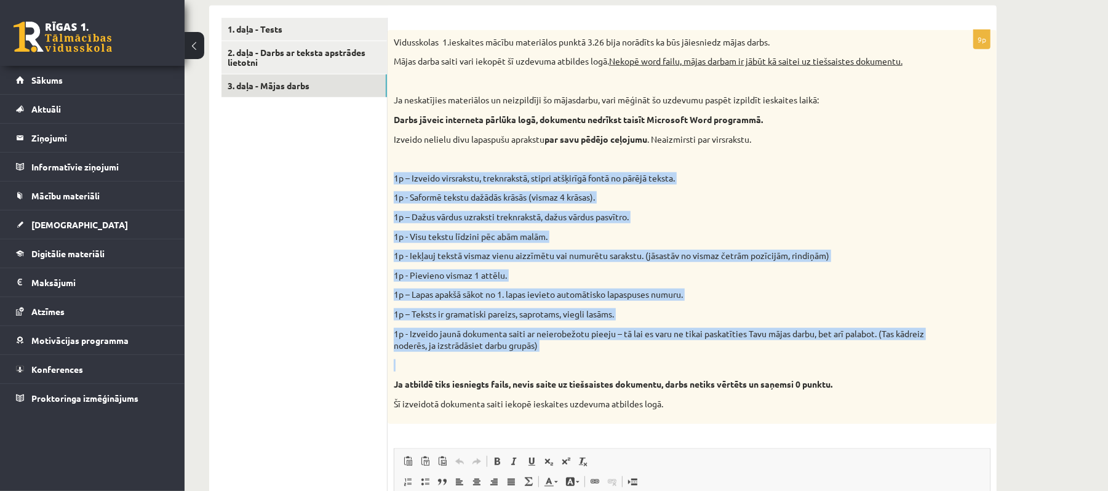
drag, startPoint x: 390, startPoint y: 186, endPoint x: 751, endPoint y: 377, distance: 407.9
click at [751, 377] on div "Vidusskolas 1.ieskaites mācību materiālos punktā 3.26 bija norādīts ka būs jāie…" at bounding box center [692, 227] width 609 height 394
copy div "1p – Izveido virsrakstu, treknrakstā, stipri atšķirīgā fontā no pārējā teksta. …"
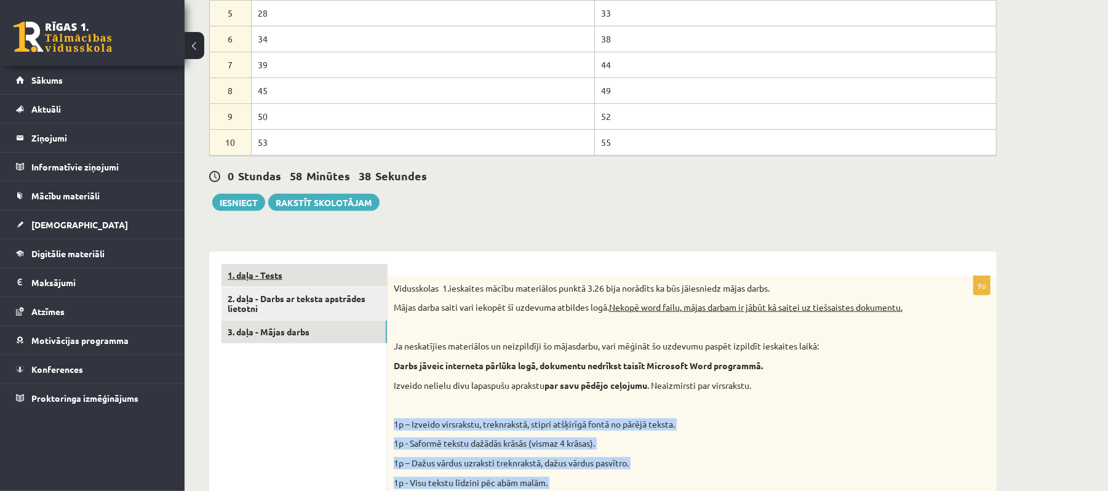
click at [342, 276] on link "1. daļa - Tests" at bounding box center [305, 275] width 166 height 23
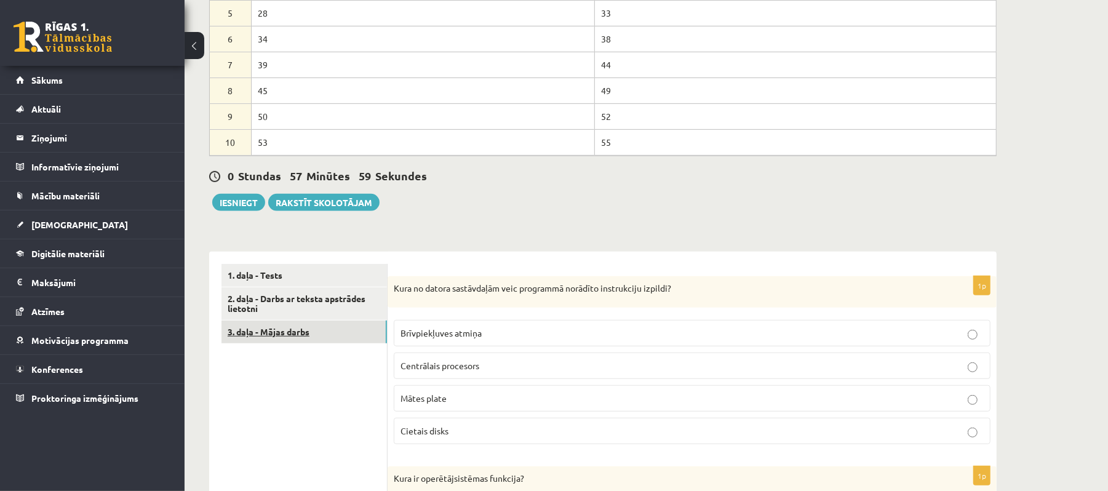
click at [334, 341] on link "3. daļa - Mājas darbs" at bounding box center [305, 332] width 166 height 23
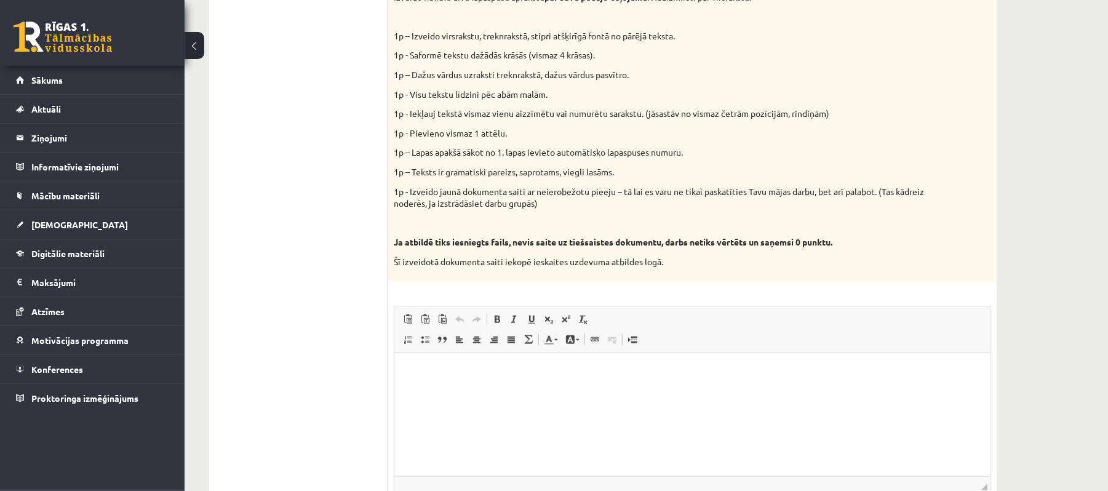
scroll to position [944, 0]
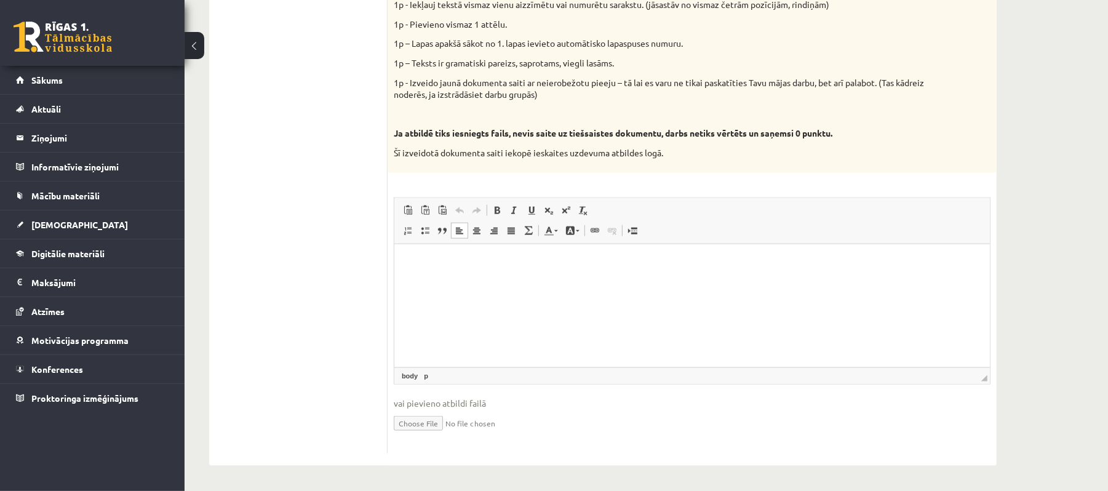
drag, startPoint x: 439, startPoint y: 300, endPoint x: 397, endPoint y: 273, distance: 50.7
click at [396, 273] on html at bounding box center [692, 263] width 596 height 38
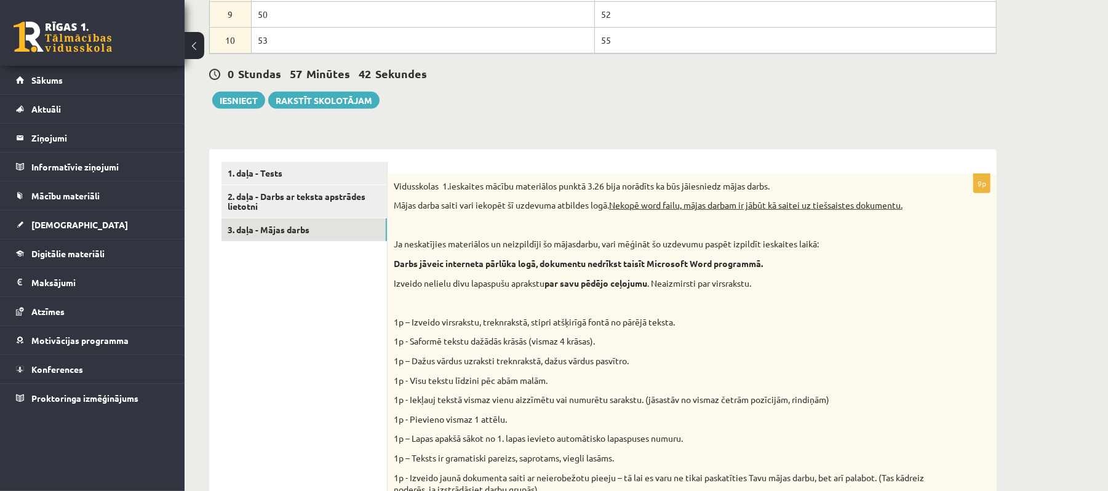
scroll to position [370, 0]
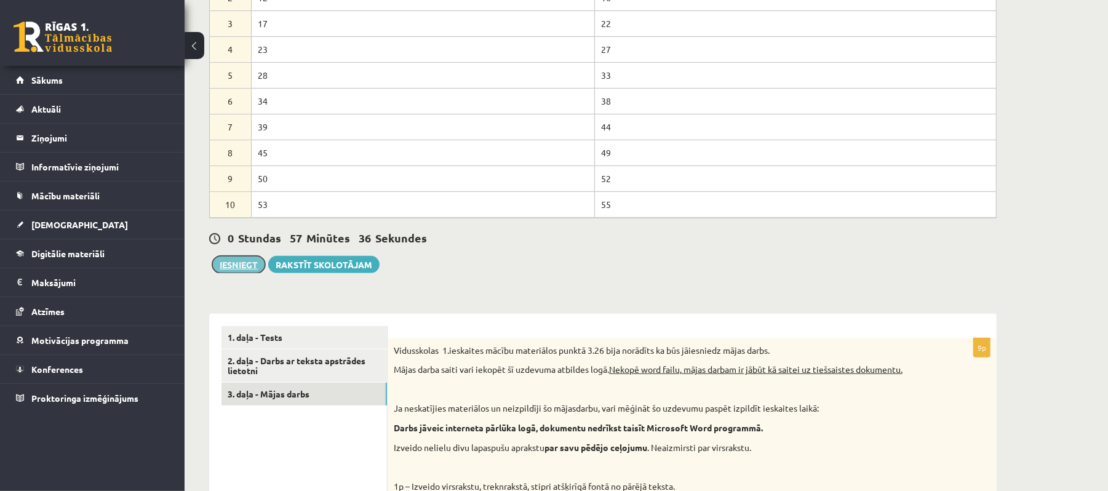
click at [234, 261] on button "Iesniegt" at bounding box center [238, 264] width 53 height 17
click at [286, 359] on link "2. daļa - Darbs ar teksta apstrādes lietotni" at bounding box center [305, 366] width 166 height 33
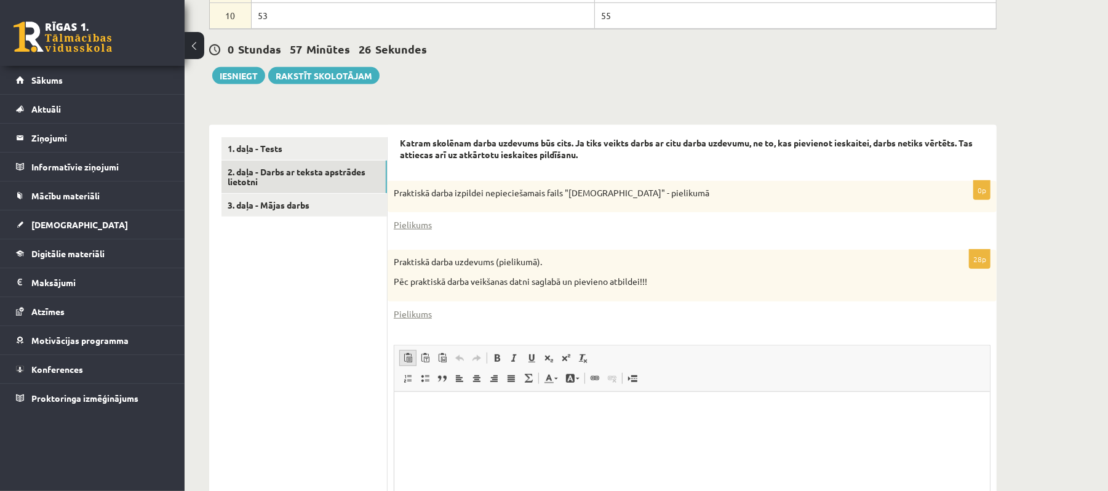
scroll to position [722, 0]
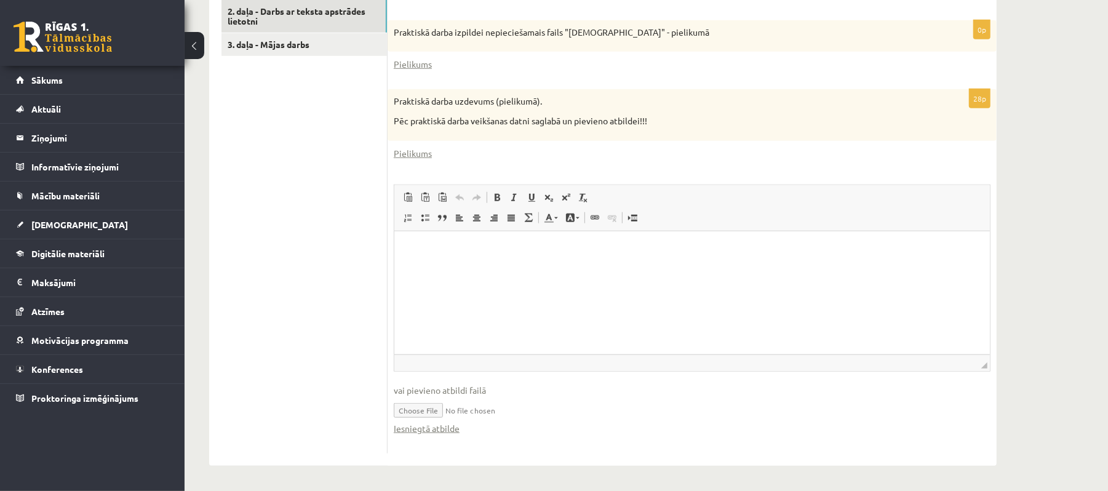
click at [436, 409] on input "file" at bounding box center [692, 409] width 597 height 25
type input "**********"
click at [441, 434] on link "Iesniegtā atbilde" at bounding box center [427, 428] width 66 height 13
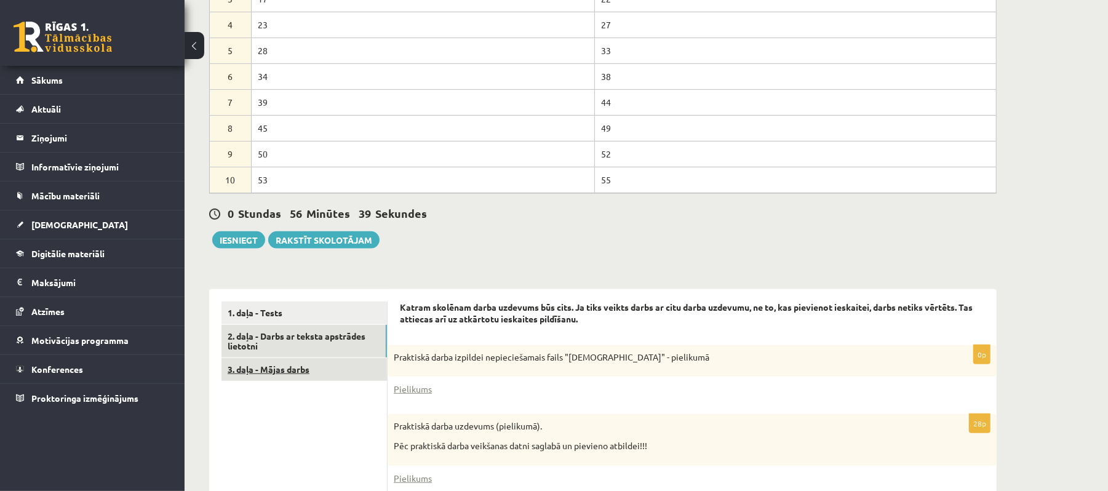
scroll to position [476, 0]
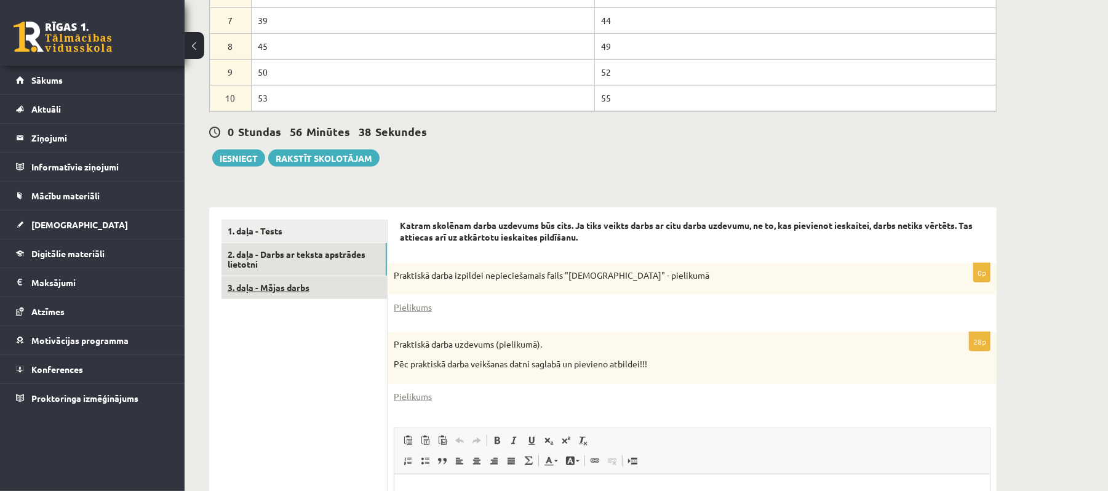
click at [360, 286] on link "3. daļa - Mājas darbs" at bounding box center [305, 287] width 166 height 23
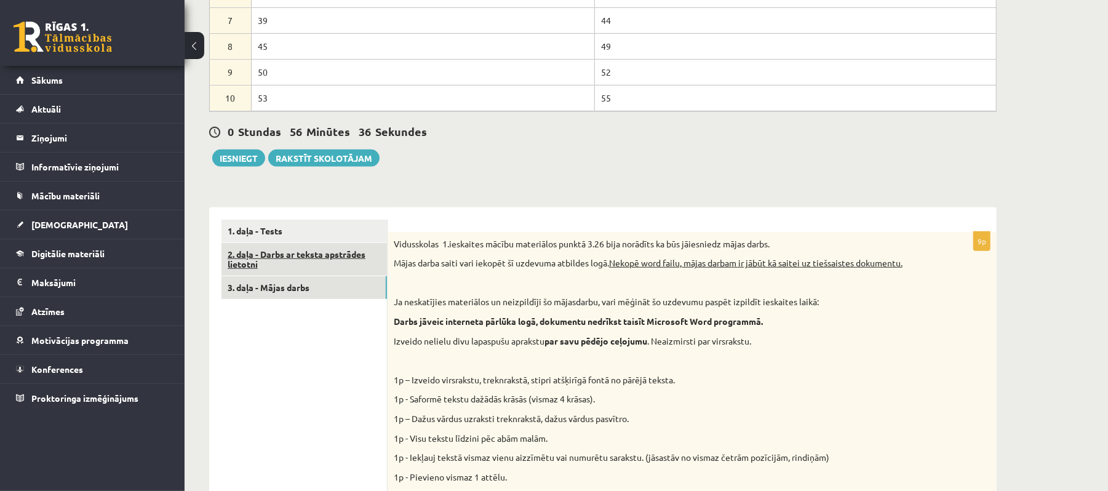
scroll to position [0, 0]
click at [364, 272] on link "2. daļa - Darbs ar teksta apstrādes lietotni" at bounding box center [305, 259] width 166 height 33
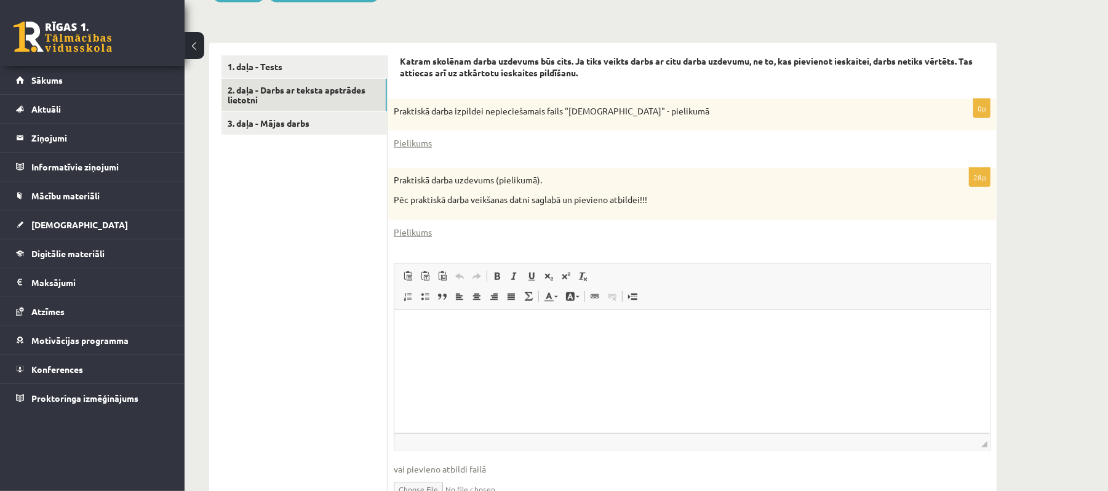
scroll to position [722, 0]
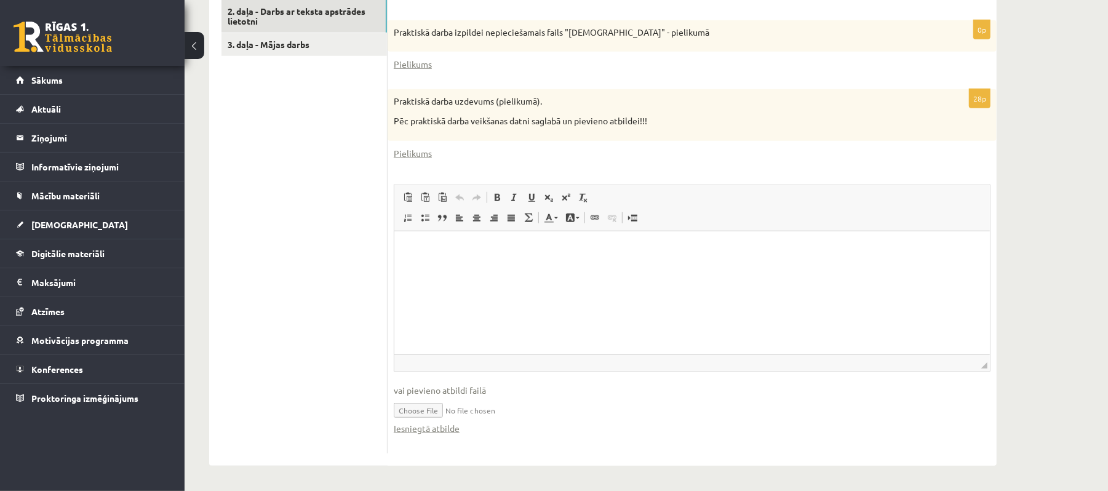
click at [431, 410] on input "file" at bounding box center [692, 409] width 597 height 25
type input "**********"
click at [441, 406] on input "file" at bounding box center [692, 409] width 597 height 25
click at [319, 58] on ul "1. daļa - Tests 2. daļa - Darbs ar teksta apstrādes lietotni 3. daļa - Mājas da…" at bounding box center [305, 215] width 166 height 477
click at [332, 48] on link "3. daļa - Mājas darbs" at bounding box center [305, 44] width 166 height 23
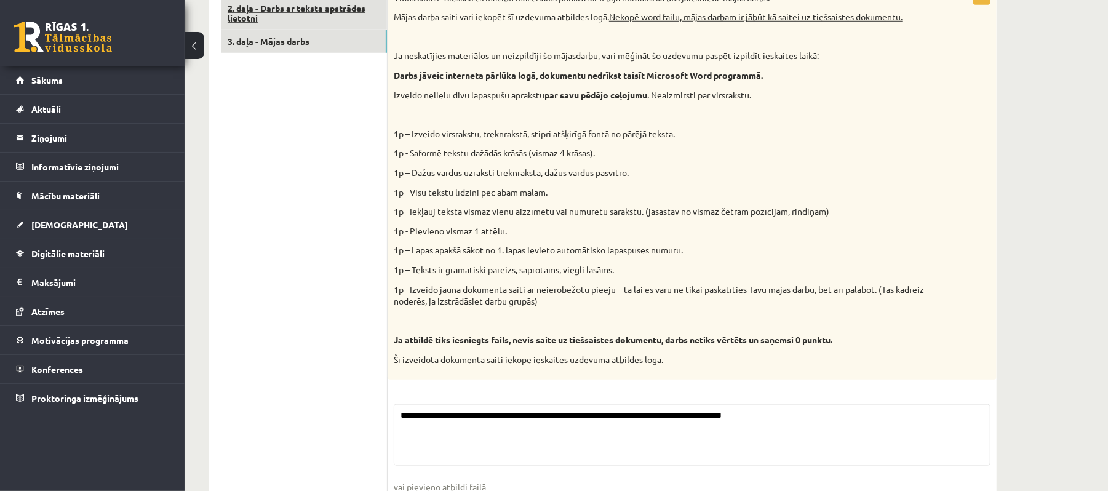
click at [335, 21] on link "2. daļa - Darbs ar teksta apstrādes lietotni" at bounding box center [305, 13] width 166 height 33
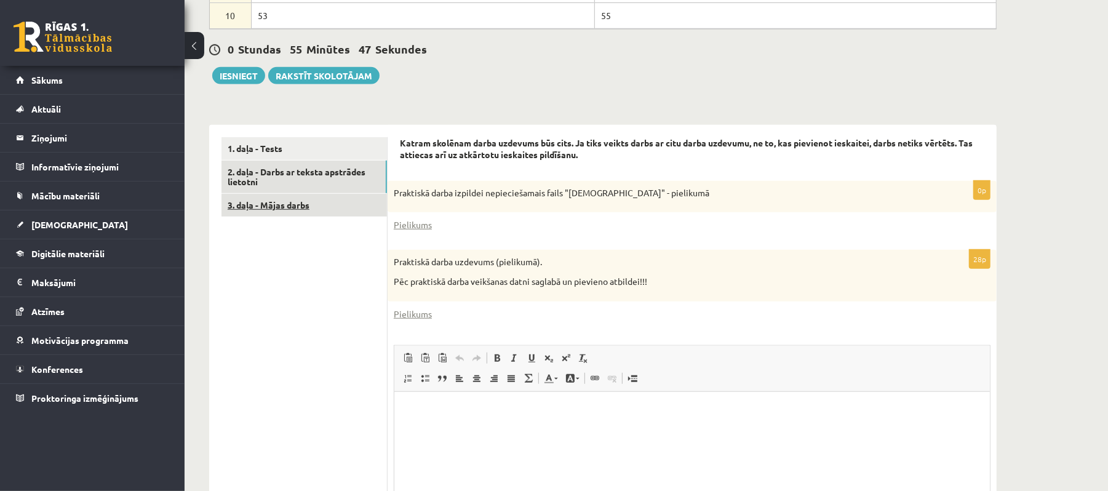
scroll to position [476, 0]
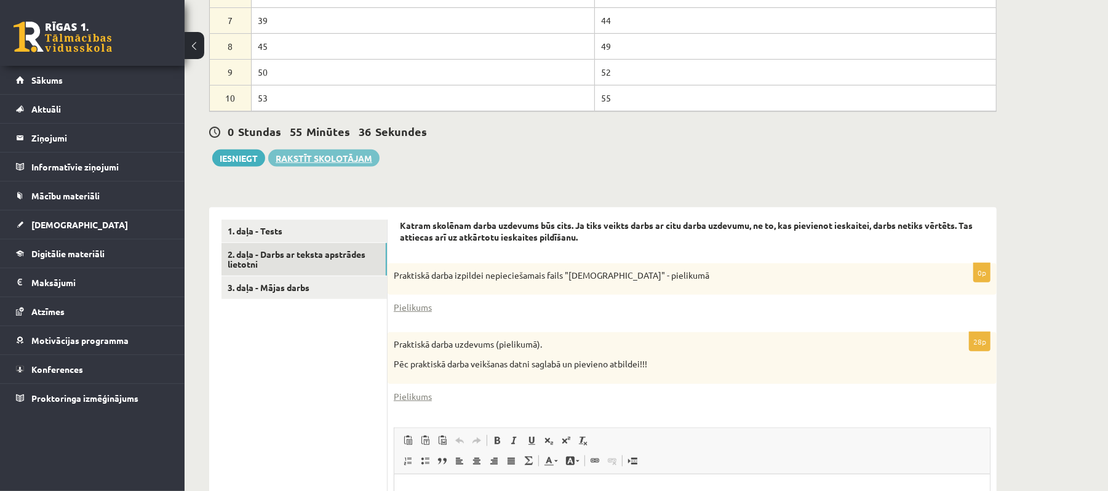
click at [368, 155] on link "Rakstīt skolotājam" at bounding box center [323, 158] width 111 height 17
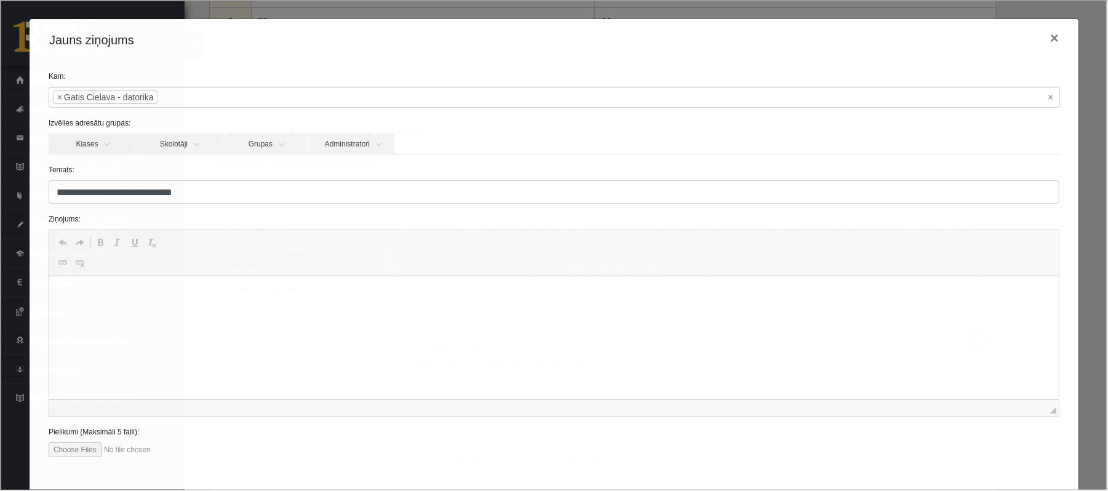
scroll to position [0, 0]
click at [179, 314] on html at bounding box center [554, 295] width 1010 height 38
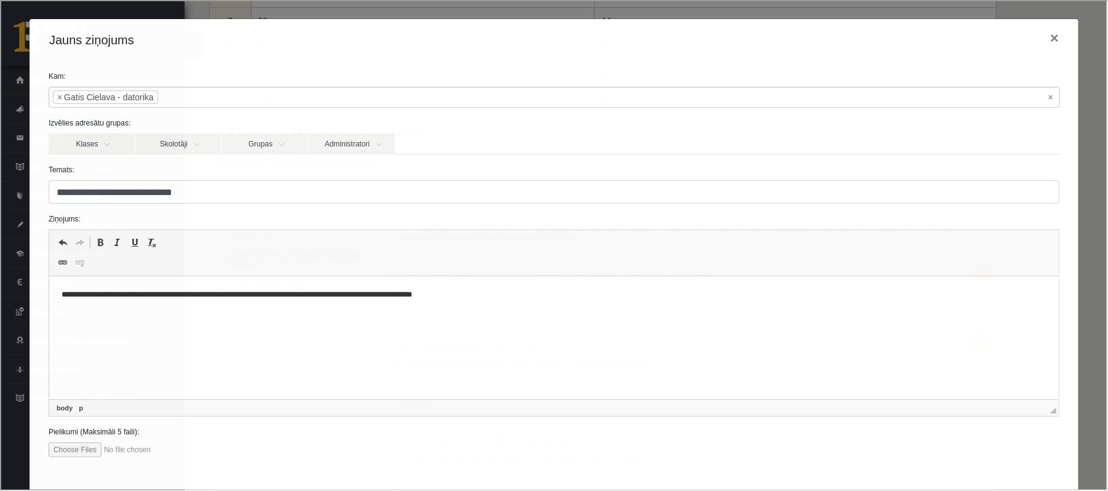
click at [60, 443] on div "Pielikumi (Maksimāli 5 faili):" at bounding box center [552, 440] width 1029 height 31
click at [67, 447] on input "file" at bounding box center [117, 448] width 140 height 15
type input "**********"
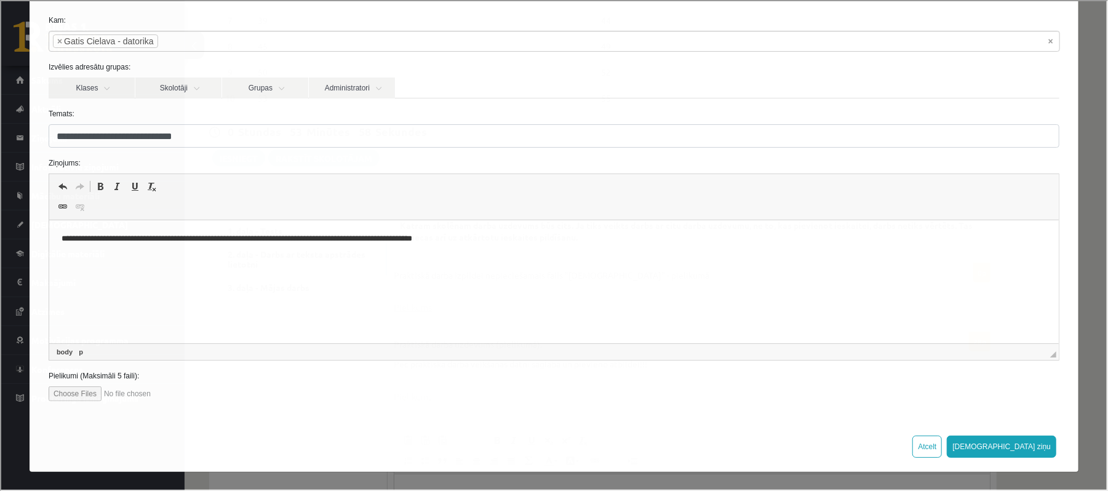
click at [548, 244] on p "**********" at bounding box center [548, 239] width 974 height 13
click at [1029, 436] on button "[DEMOGRAPHIC_DATA] ziņu" at bounding box center [1001, 445] width 110 height 22
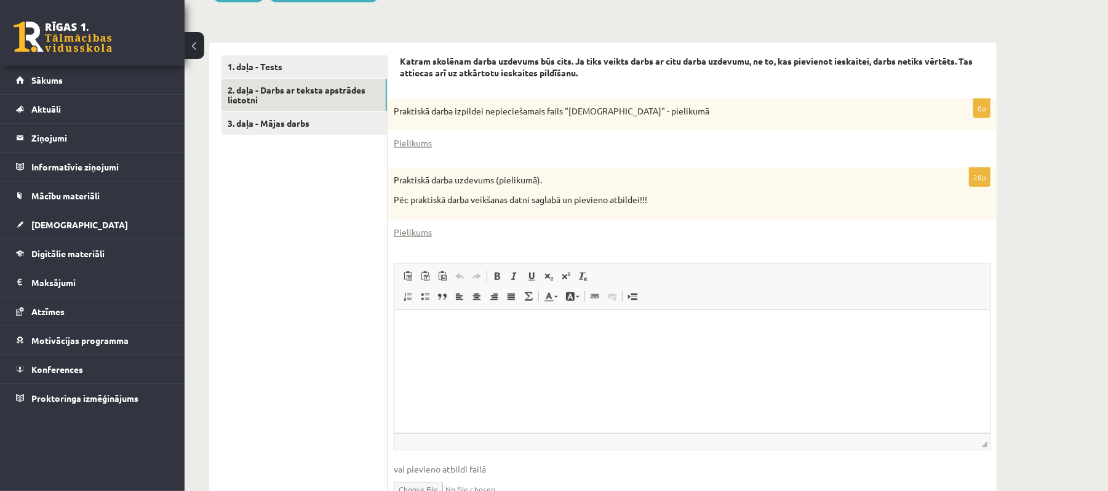
scroll to position [722, 0]
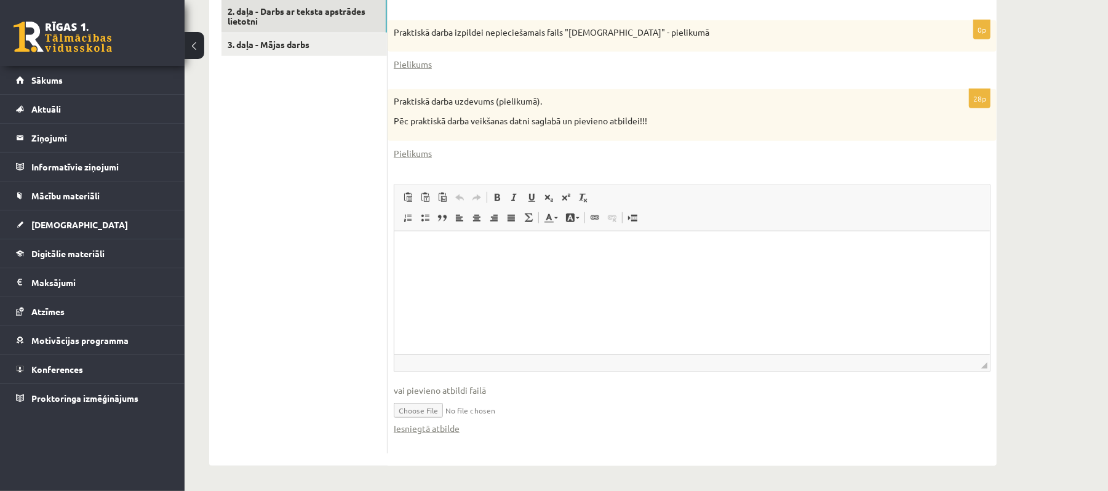
click at [444, 407] on input "file" at bounding box center [692, 409] width 597 height 25
type input "**********"
click at [444, 425] on link "Iesniegtā atbilde" at bounding box center [427, 428] width 66 height 13
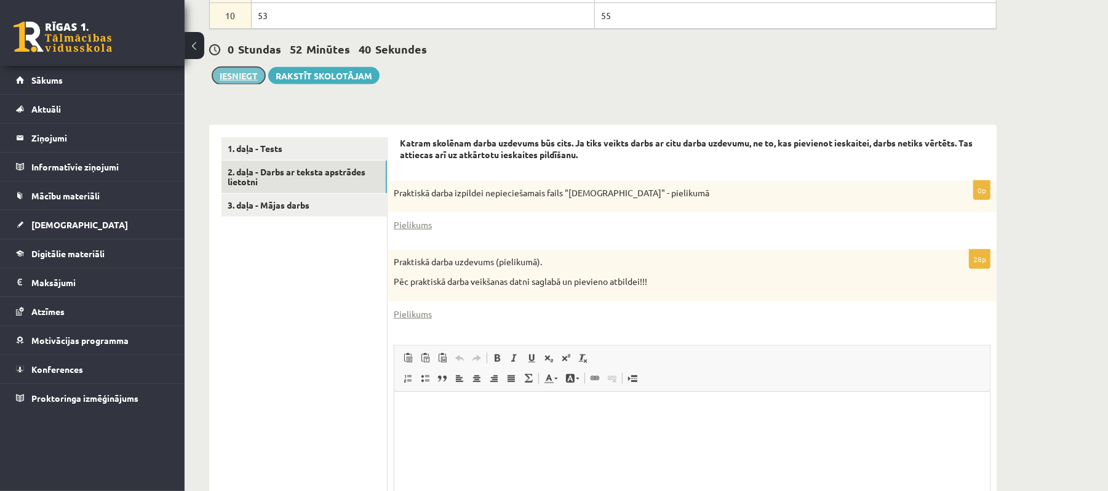
click at [250, 74] on button "Iesniegt" at bounding box center [238, 75] width 53 height 17
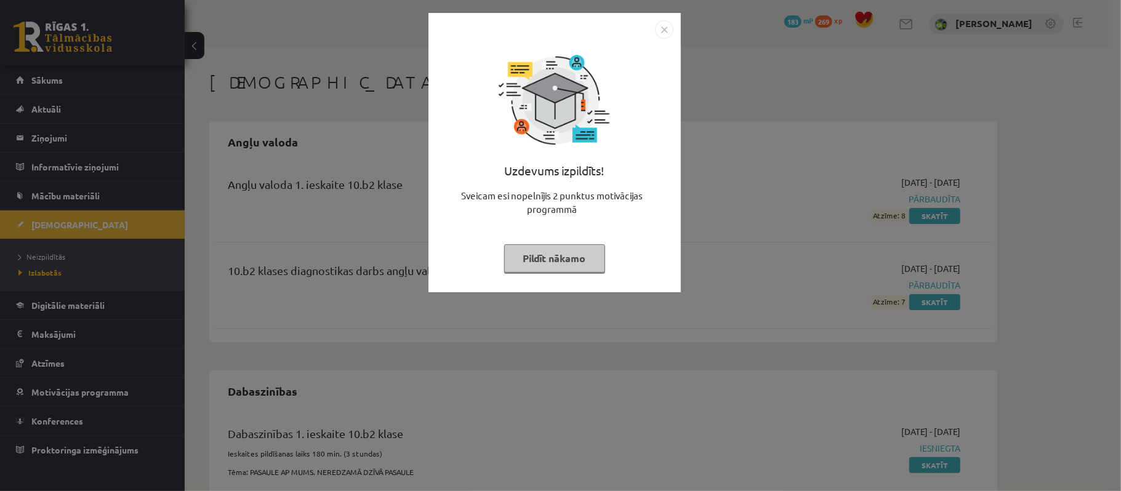
click at [668, 30] on img "Close" at bounding box center [664, 29] width 18 height 18
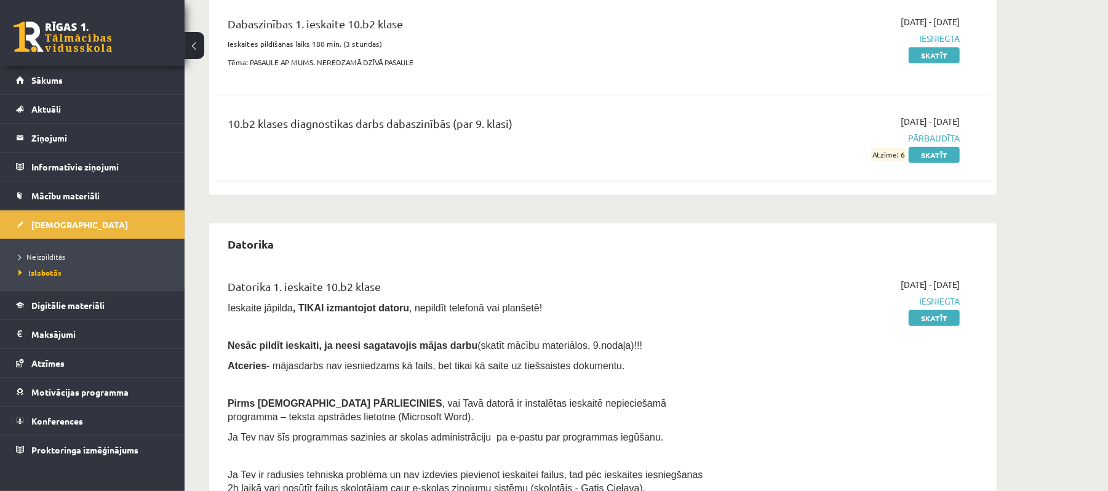
scroll to position [328, 0]
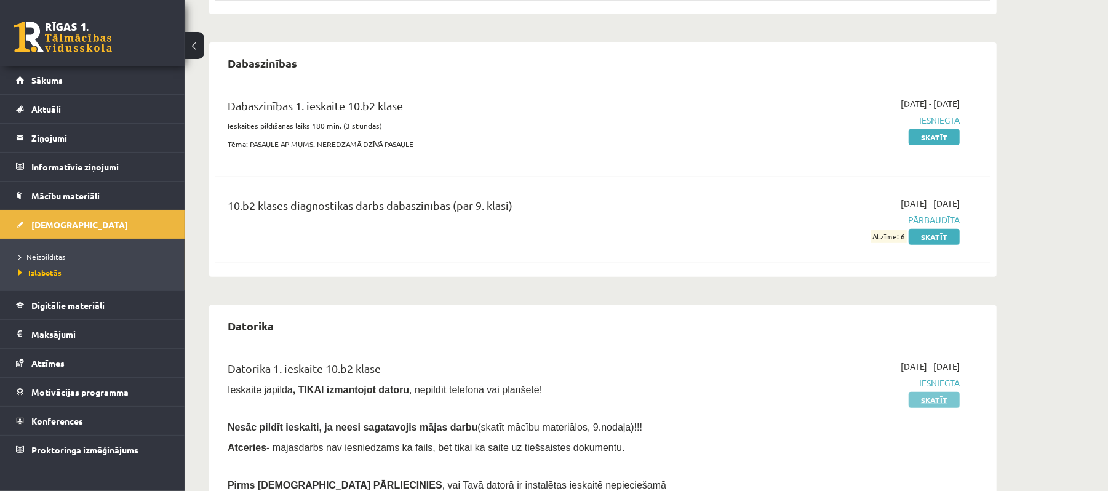
click at [940, 394] on link "Skatīt" at bounding box center [934, 400] width 51 height 16
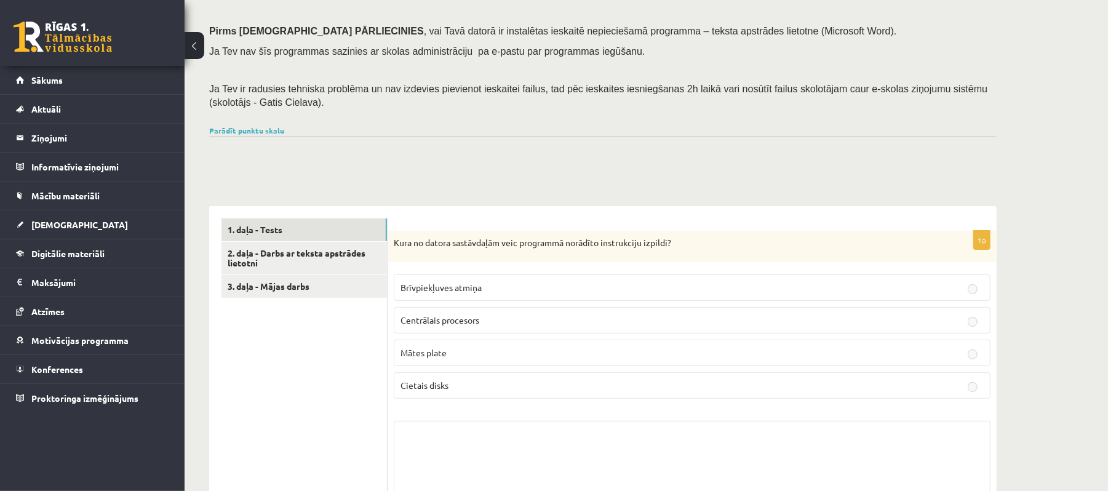
scroll to position [246, 0]
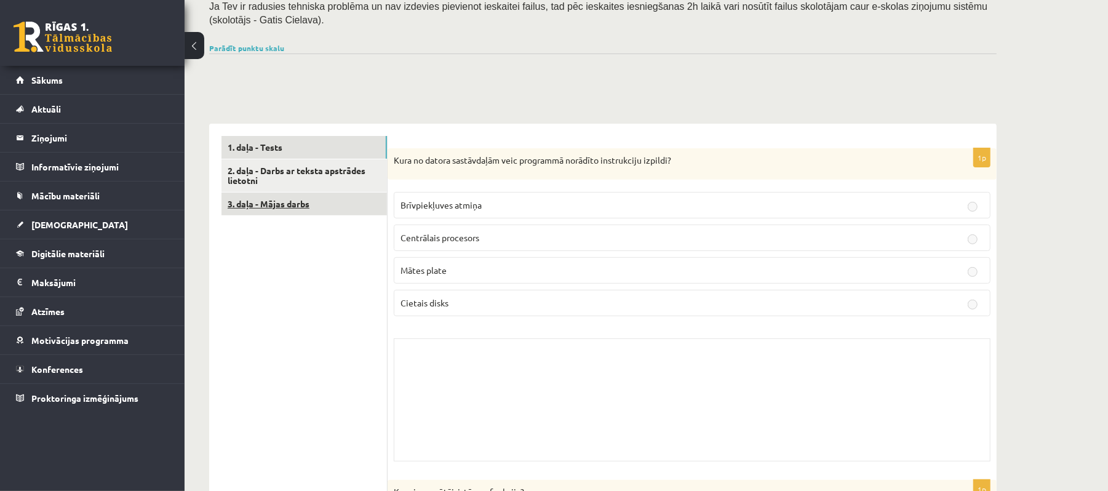
click at [308, 203] on link "3. daļa - Mājas darbs" at bounding box center [305, 204] width 166 height 23
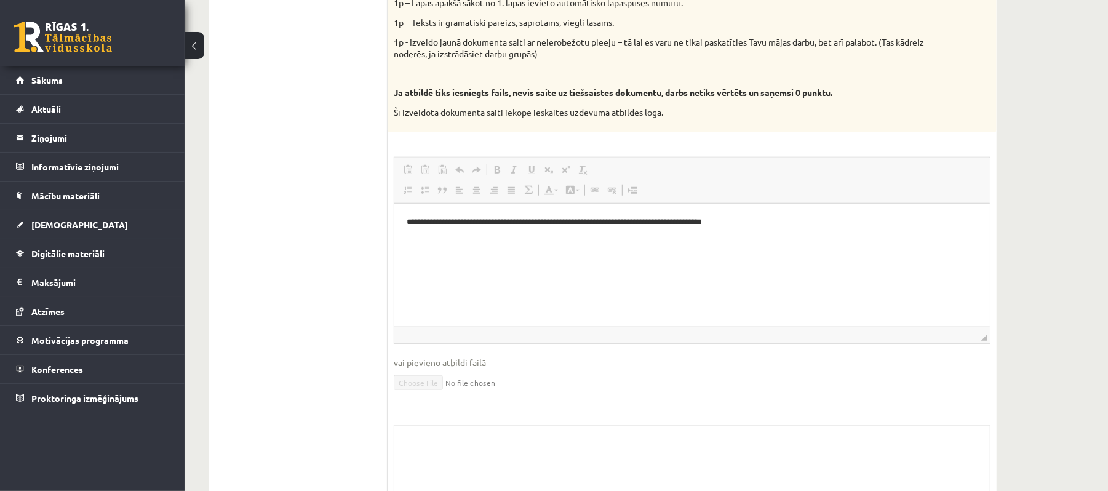
scroll to position [410, 0]
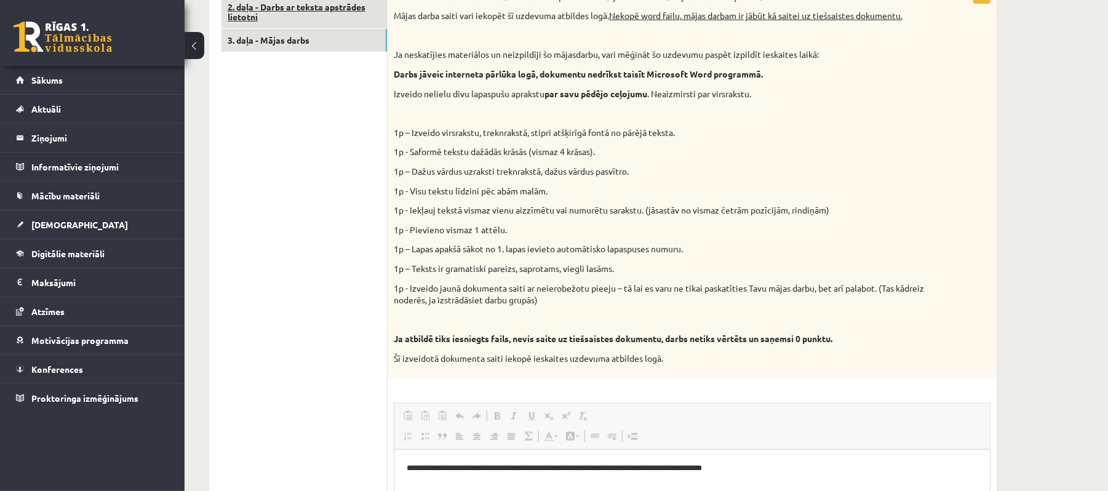
click at [330, 7] on link "2. daļa - Darbs ar teksta apstrādes lietotni" at bounding box center [305, 12] width 166 height 33
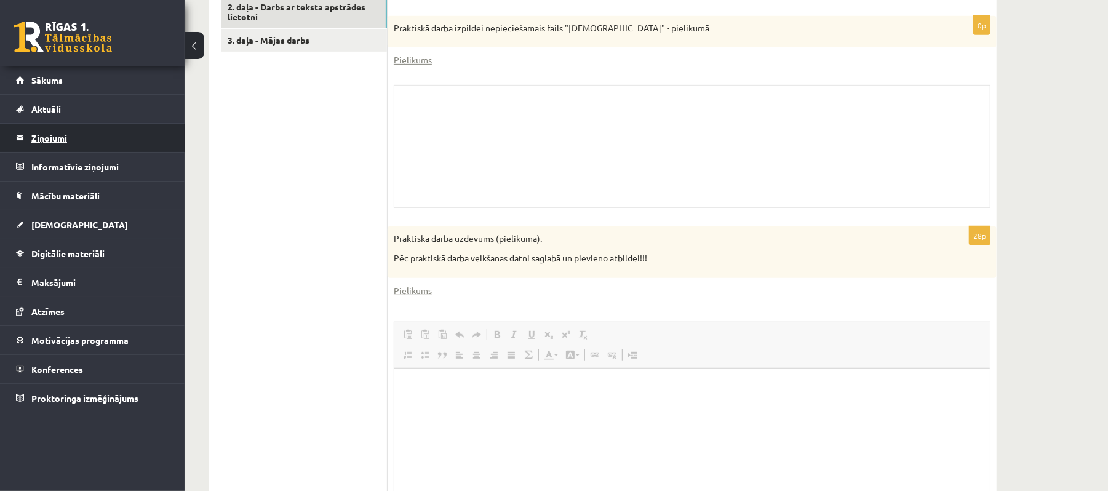
click at [81, 138] on legend "Ziņojumi 0" at bounding box center [100, 138] width 138 height 28
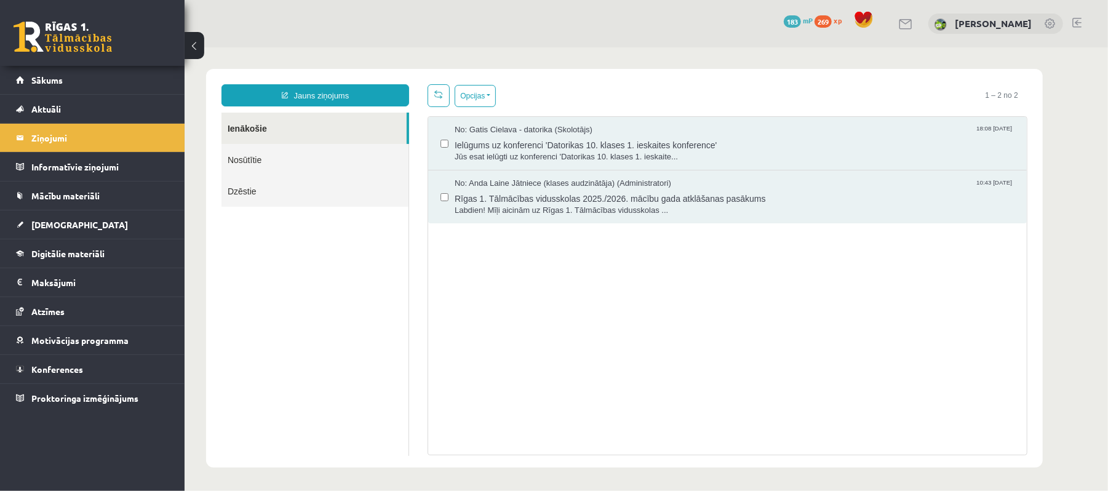
click at [354, 153] on link "Nosūtītie" at bounding box center [314, 158] width 187 height 31
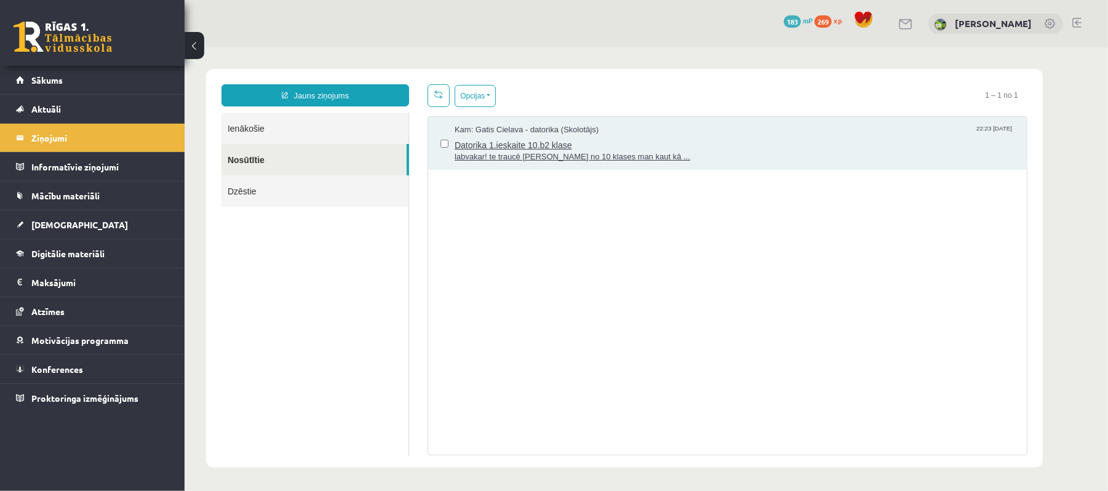
click at [694, 153] on span "labvakar! te traucē [PERSON_NAME] no 10 klases man kaut kā ..." at bounding box center [734, 157] width 560 height 12
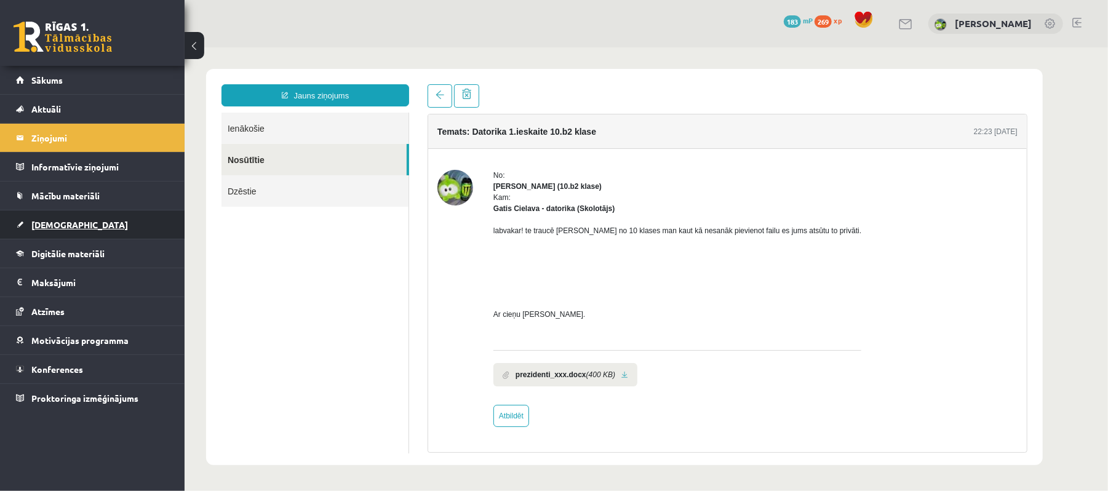
click at [102, 230] on link "[DEMOGRAPHIC_DATA]" at bounding box center [92, 224] width 153 height 28
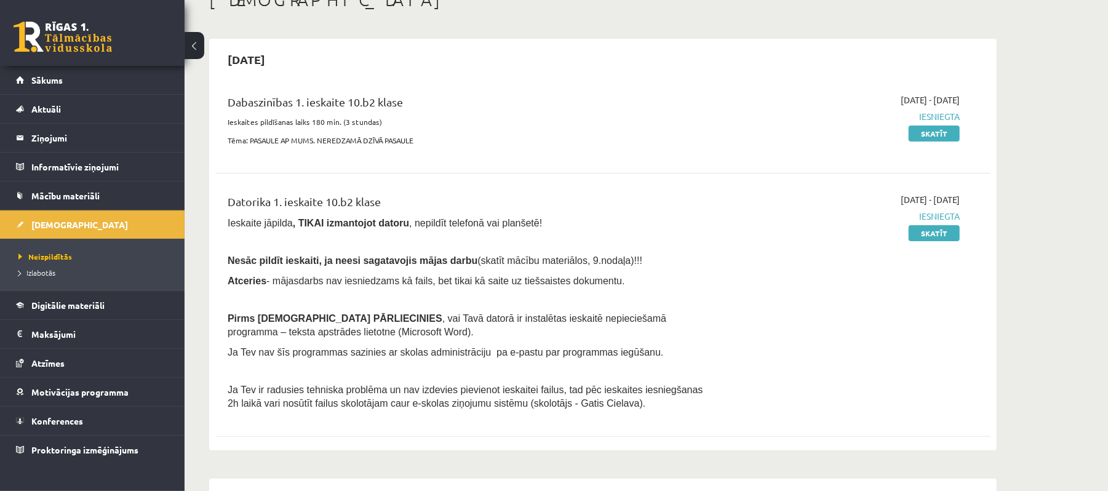
scroll to position [165, 0]
